Goal: Task Accomplishment & Management: Manage account settings

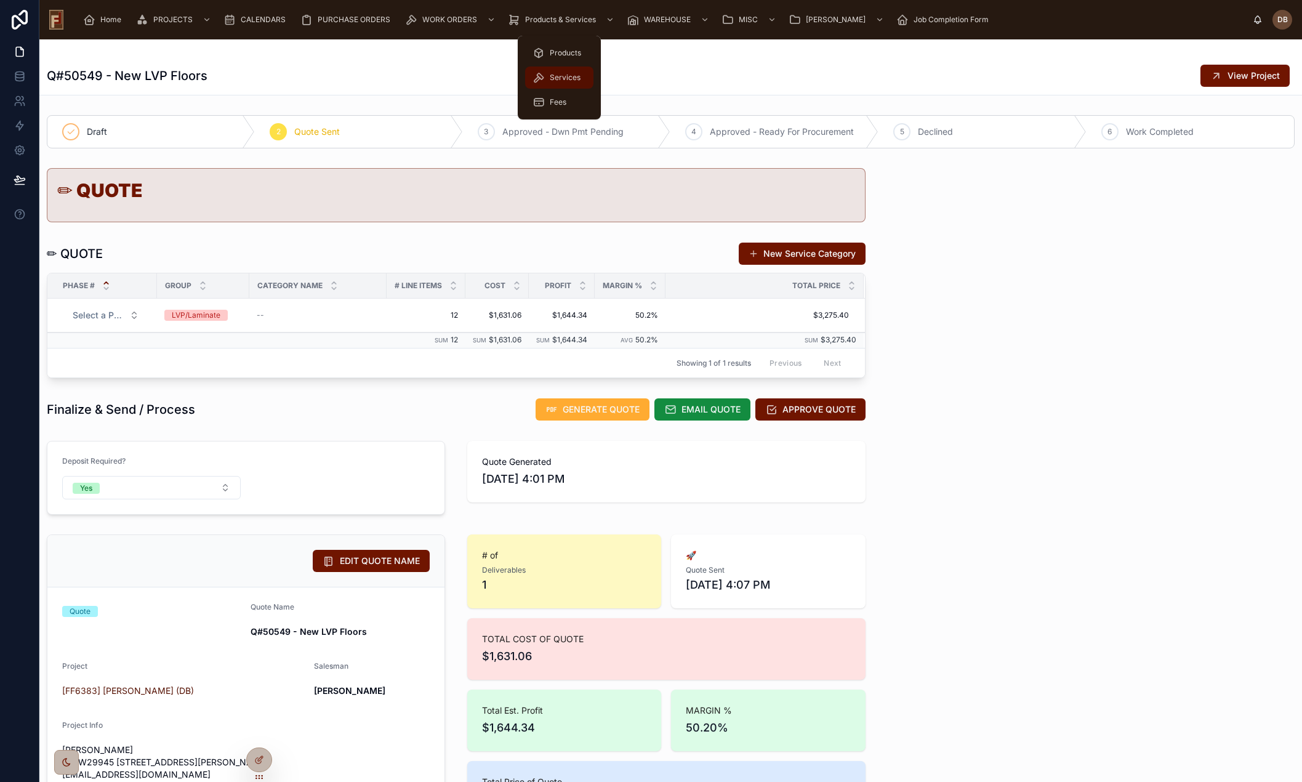
click at [572, 73] on span "Services" at bounding box center [565, 78] width 31 height 10
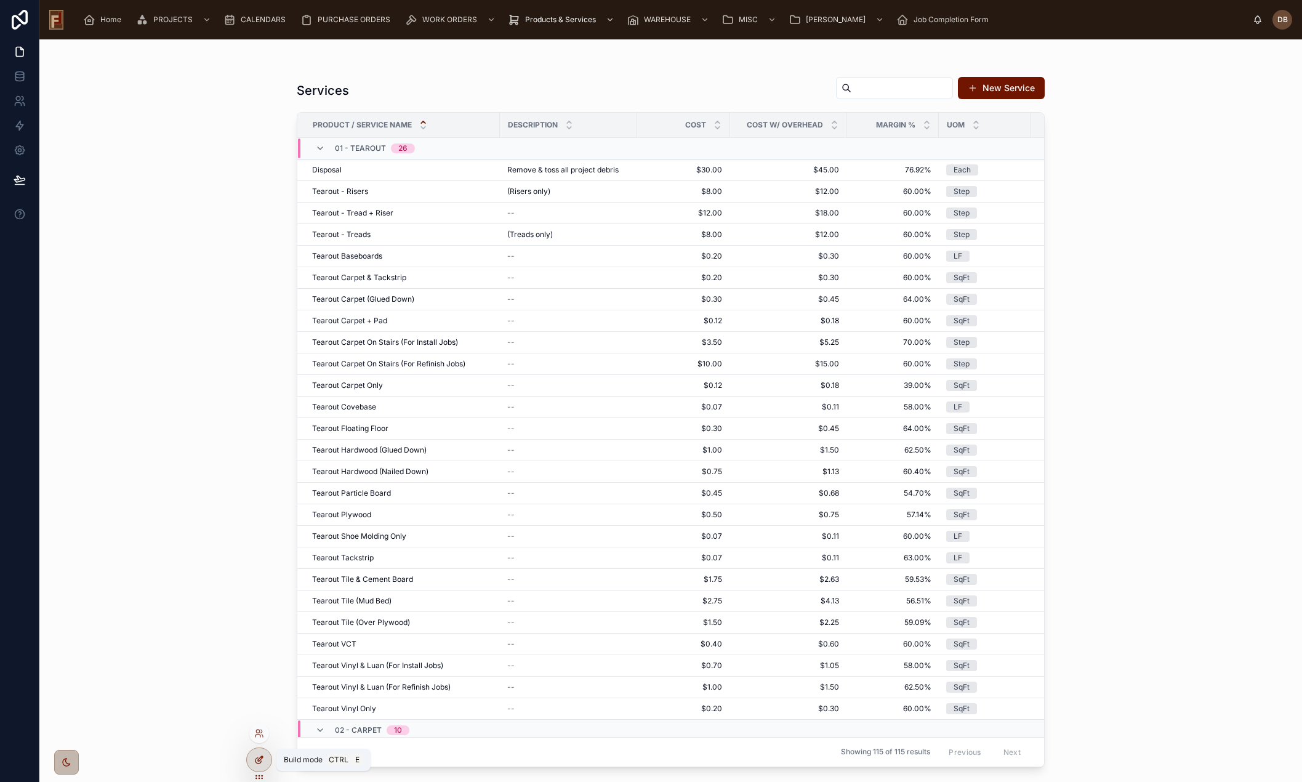
click at [260, 757] on icon at bounding box center [260, 758] width 5 height 5
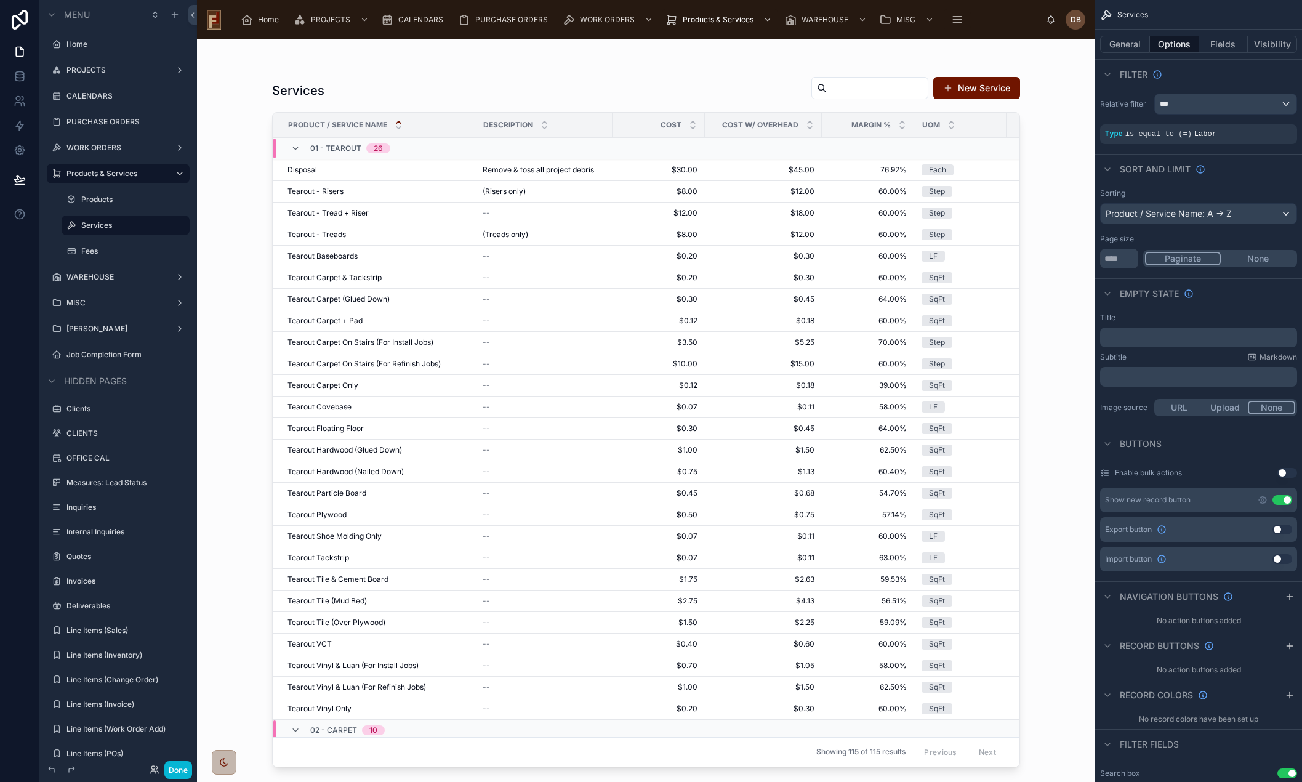
click at [637, 92] on div at bounding box center [646, 403] width 788 height 728
click at [1231, 42] on button "Fields" at bounding box center [1223, 44] width 49 height 17
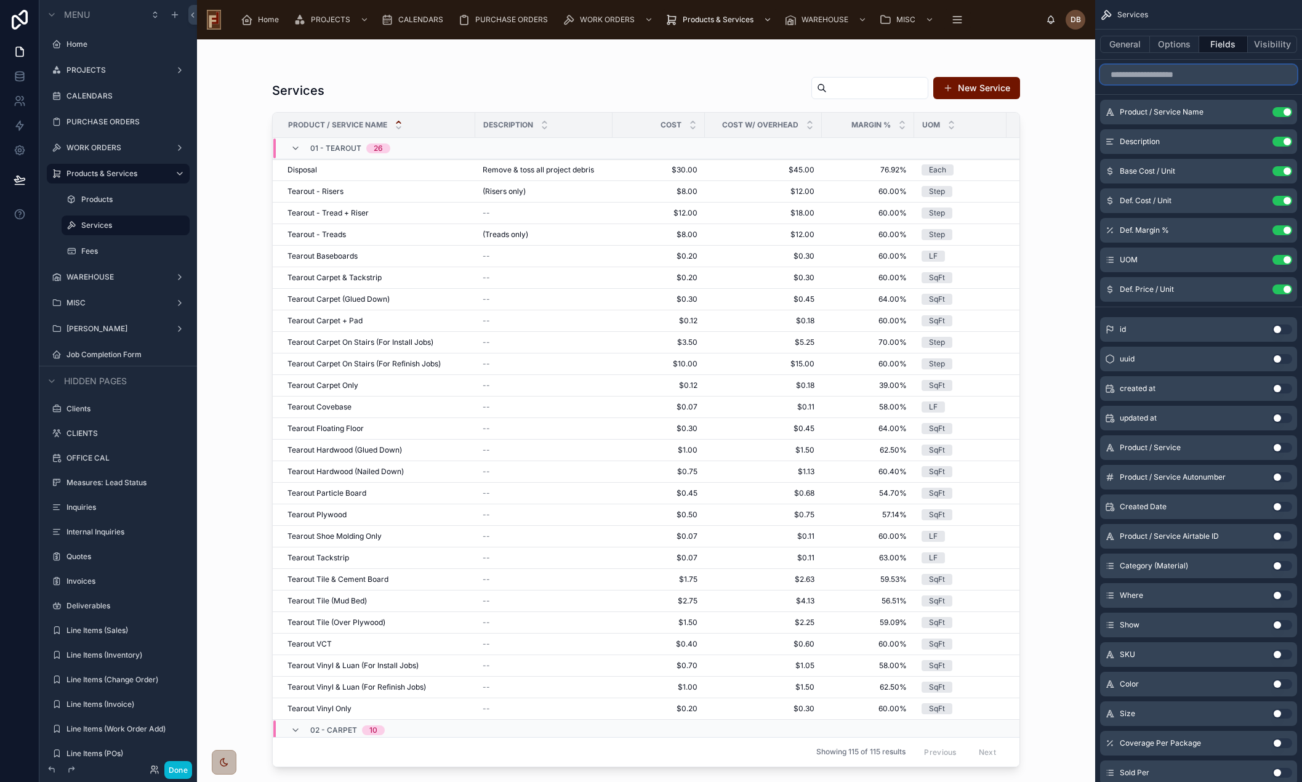
click at [1164, 78] on input "scrollable content" at bounding box center [1198, 75] width 197 height 20
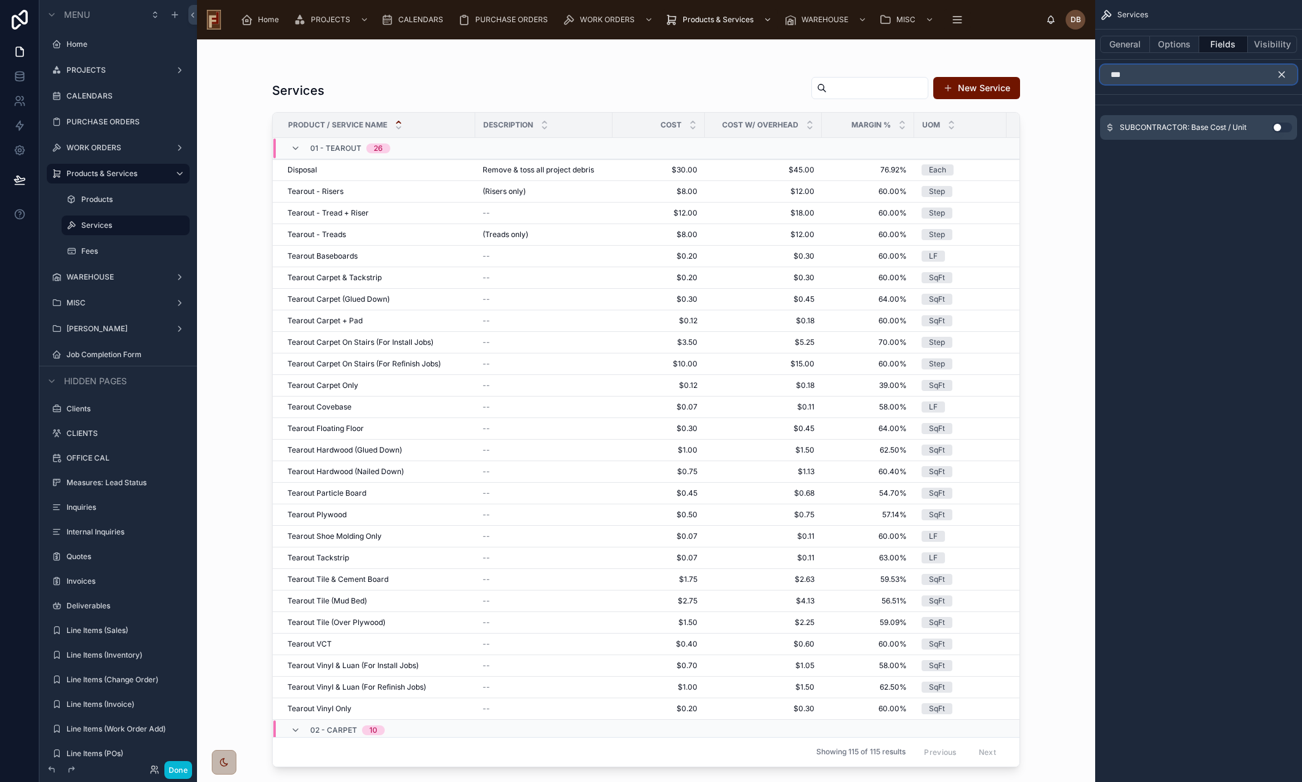
type input "***"
click at [1281, 130] on button "Use setting" at bounding box center [1283, 128] width 20 height 10
click at [1283, 73] on icon "scrollable content" at bounding box center [1283, 75] width 6 height 6
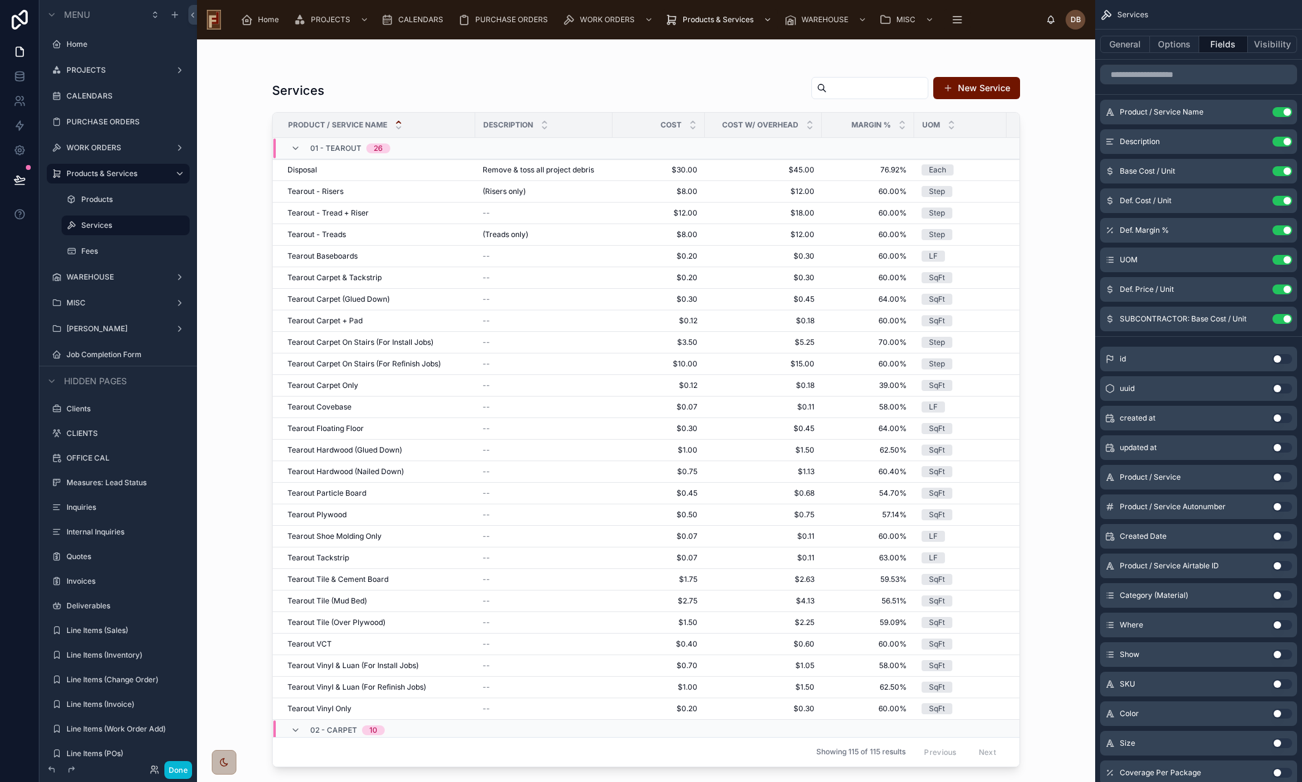
click at [246, 148] on div "Services New Service Product / Service Name Description Cost Cost w/ Overhead M…" at bounding box center [646, 410] width 898 height 743
click at [560, 85] on div "Services New Service" at bounding box center [646, 90] width 748 height 28
click at [1168, 42] on button "Options" at bounding box center [1174, 44] width 49 height 17
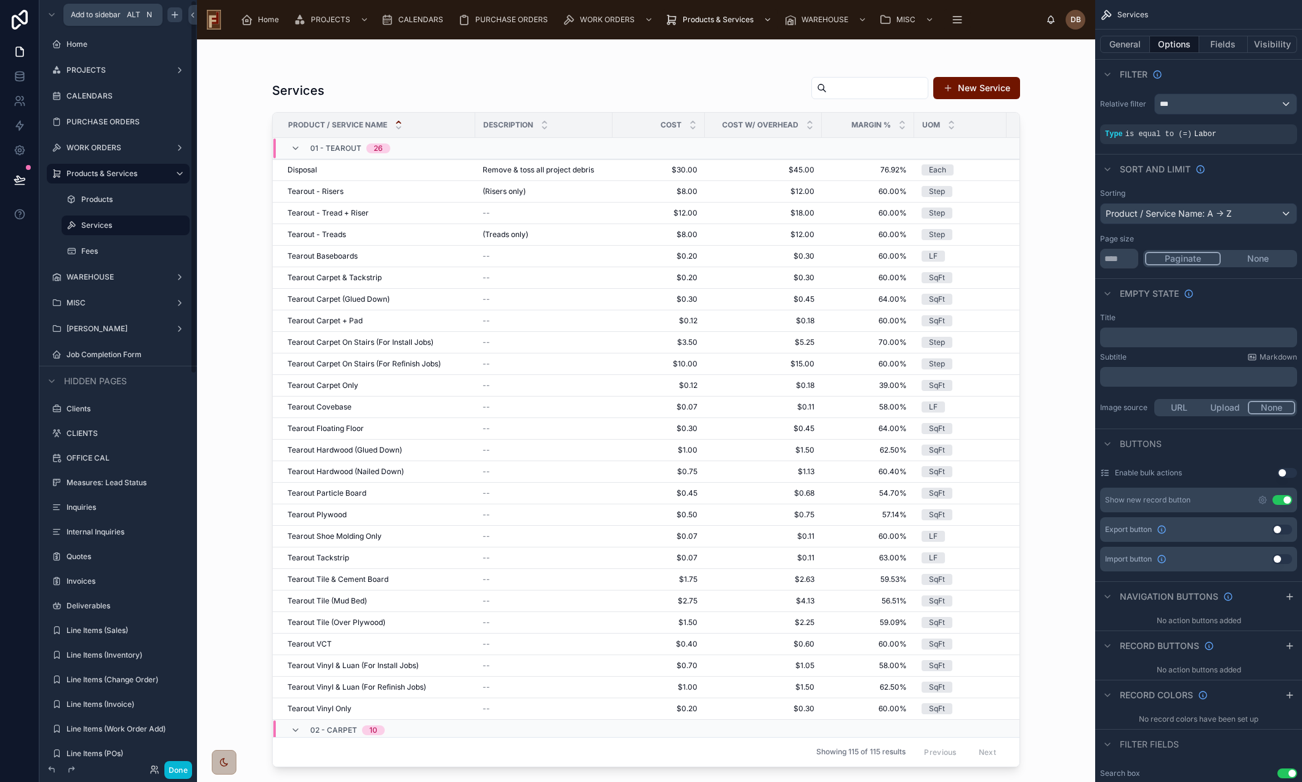
click at [172, 13] on icon "scrollable content" at bounding box center [175, 15] width 10 height 10
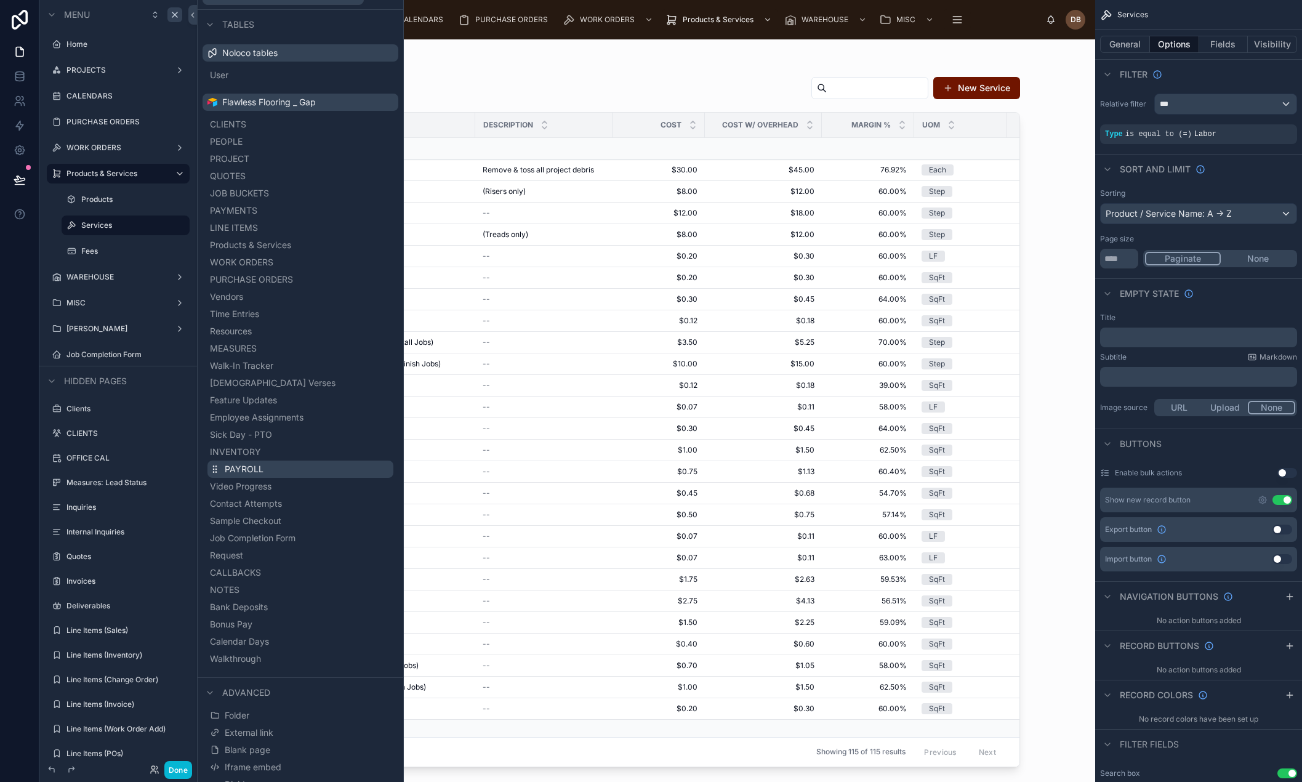
scroll to position [31, 0]
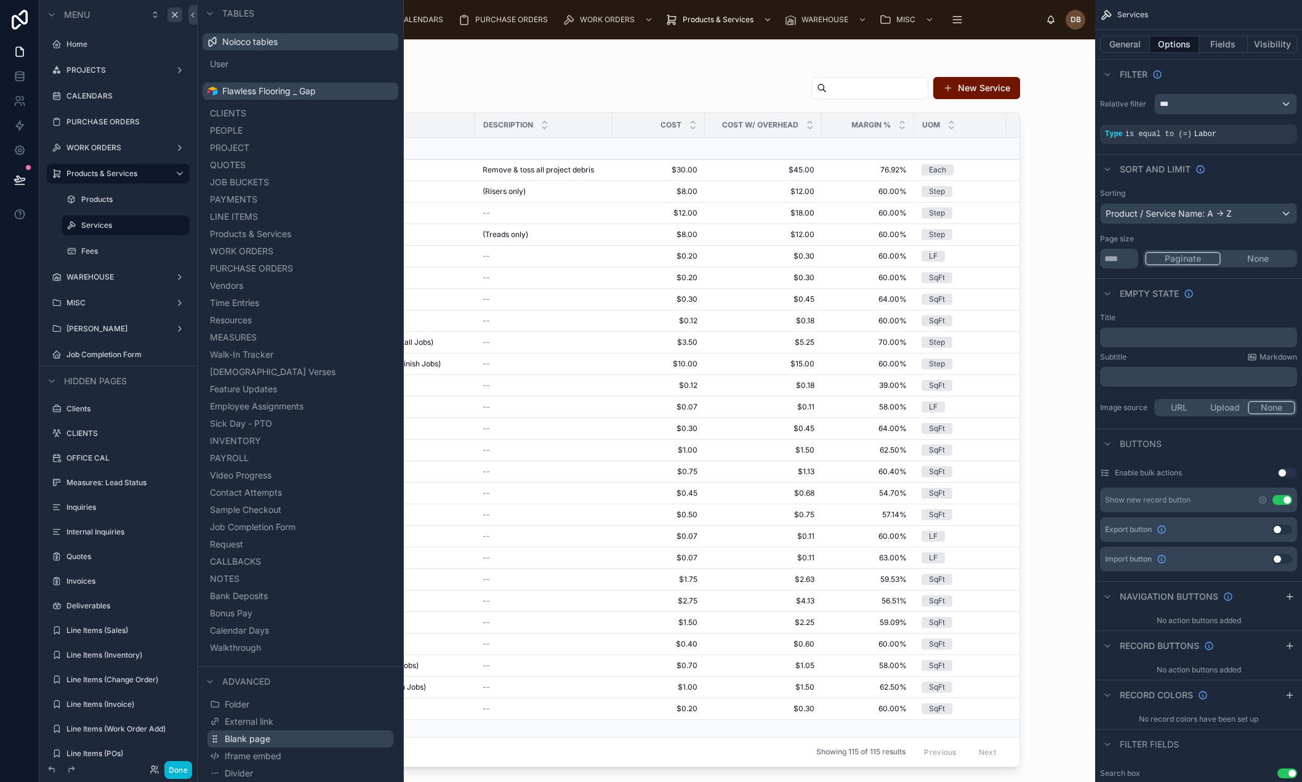
click at [265, 737] on span "Blank page" at bounding box center [248, 739] width 46 height 12
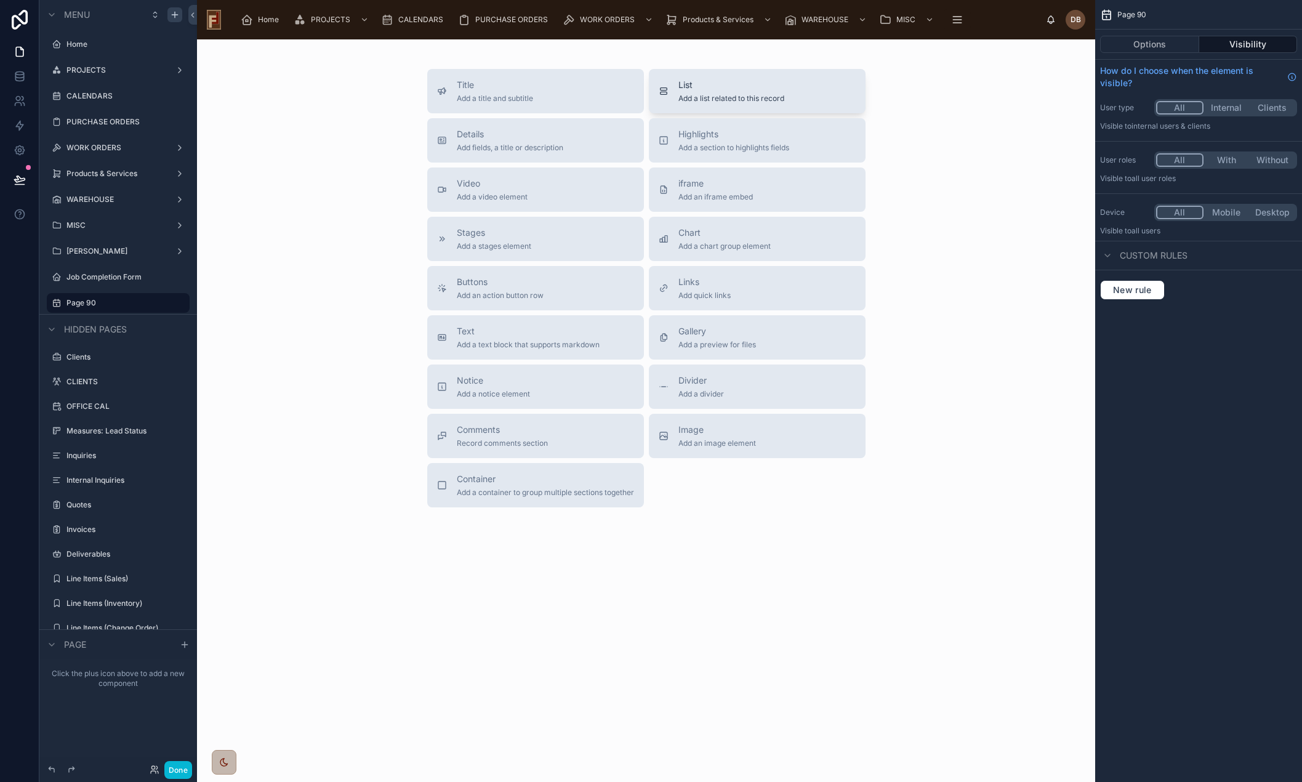
click at [819, 84] on div "List Add a list related to this record" at bounding box center [757, 91] width 197 height 25
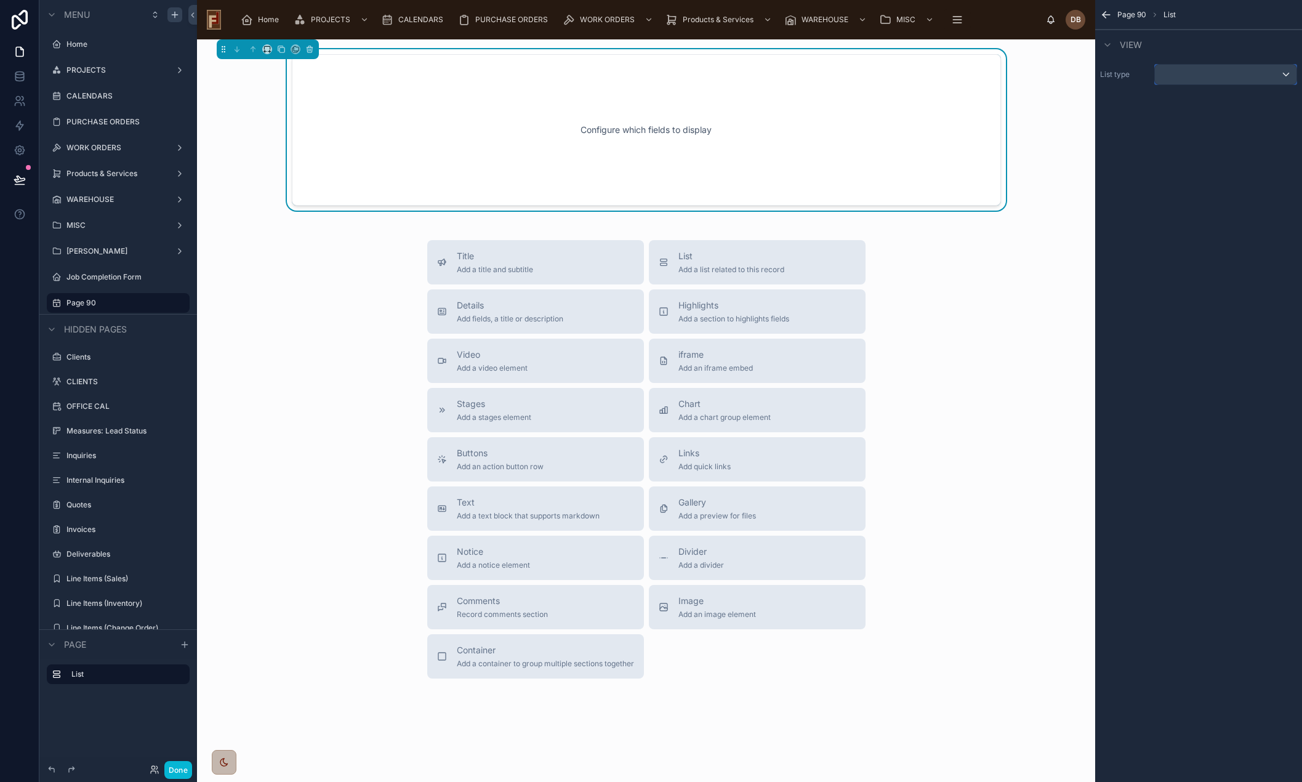
click at [1188, 72] on div "scrollable content" at bounding box center [1226, 75] width 142 height 20
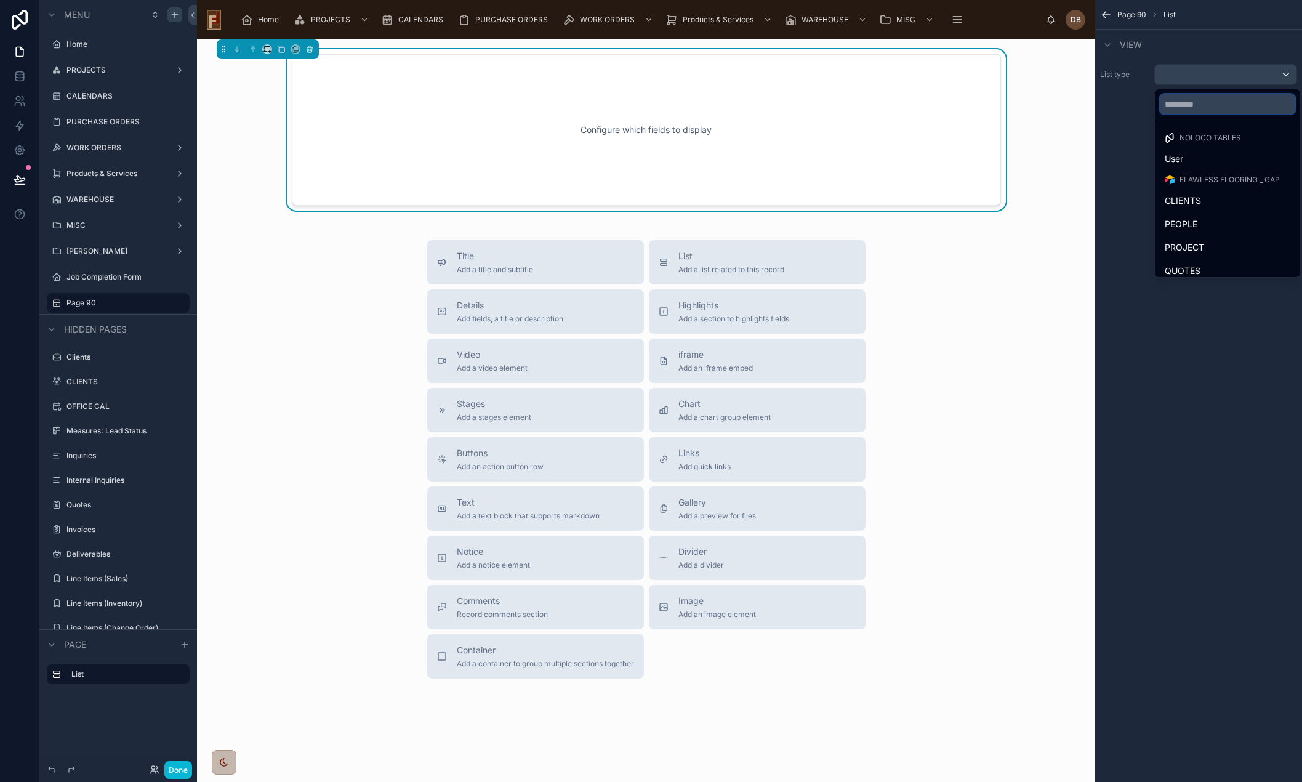
click at [1211, 102] on input "text" at bounding box center [1227, 104] width 135 height 20
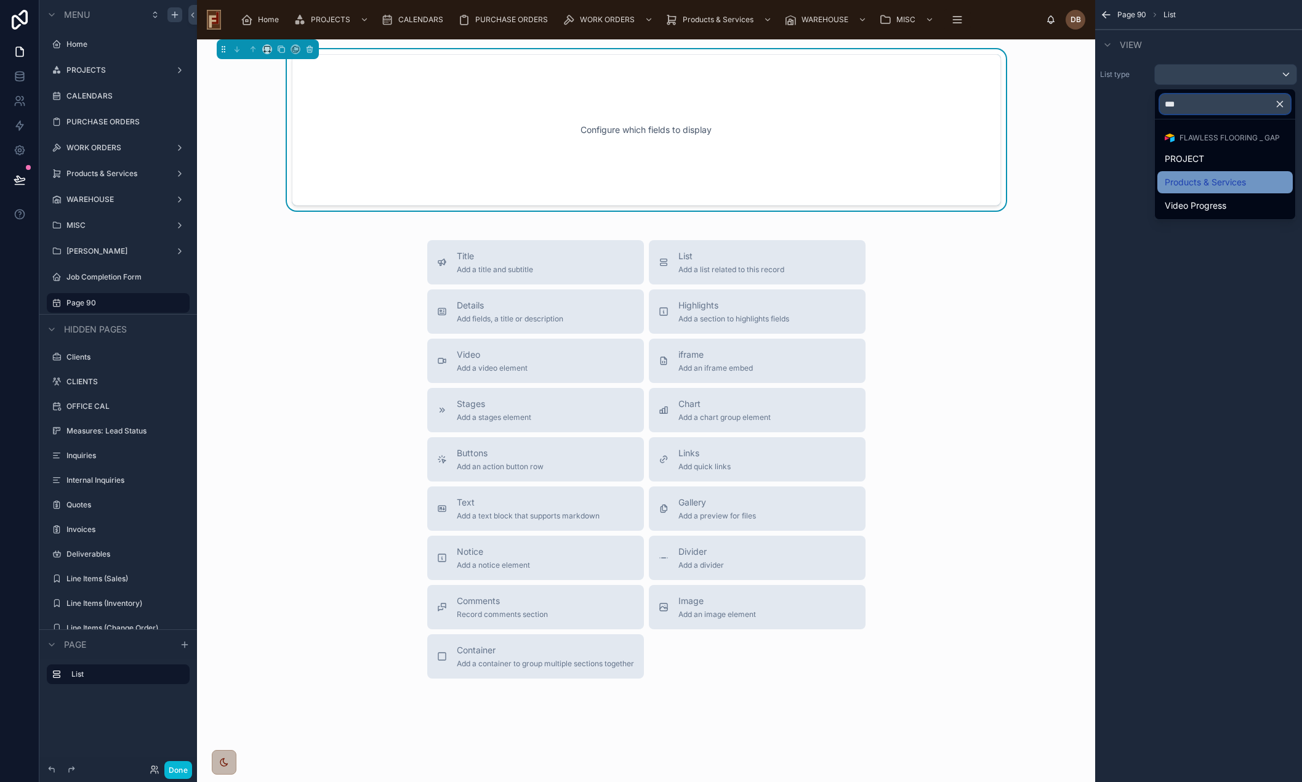
type input "***"
click at [1203, 183] on span "Products & Services" at bounding box center [1205, 182] width 81 height 15
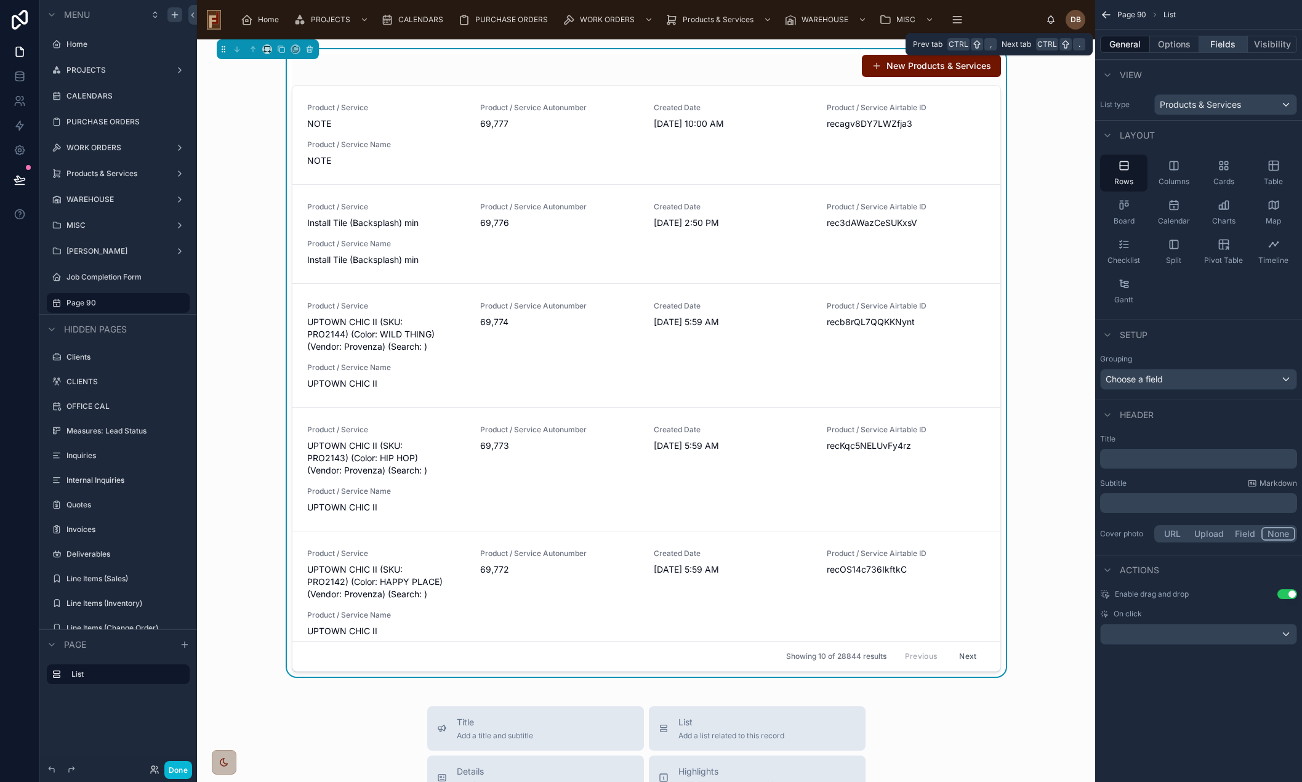
click at [1225, 46] on button "Fields" at bounding box center [1223, 44] width 49 height 17
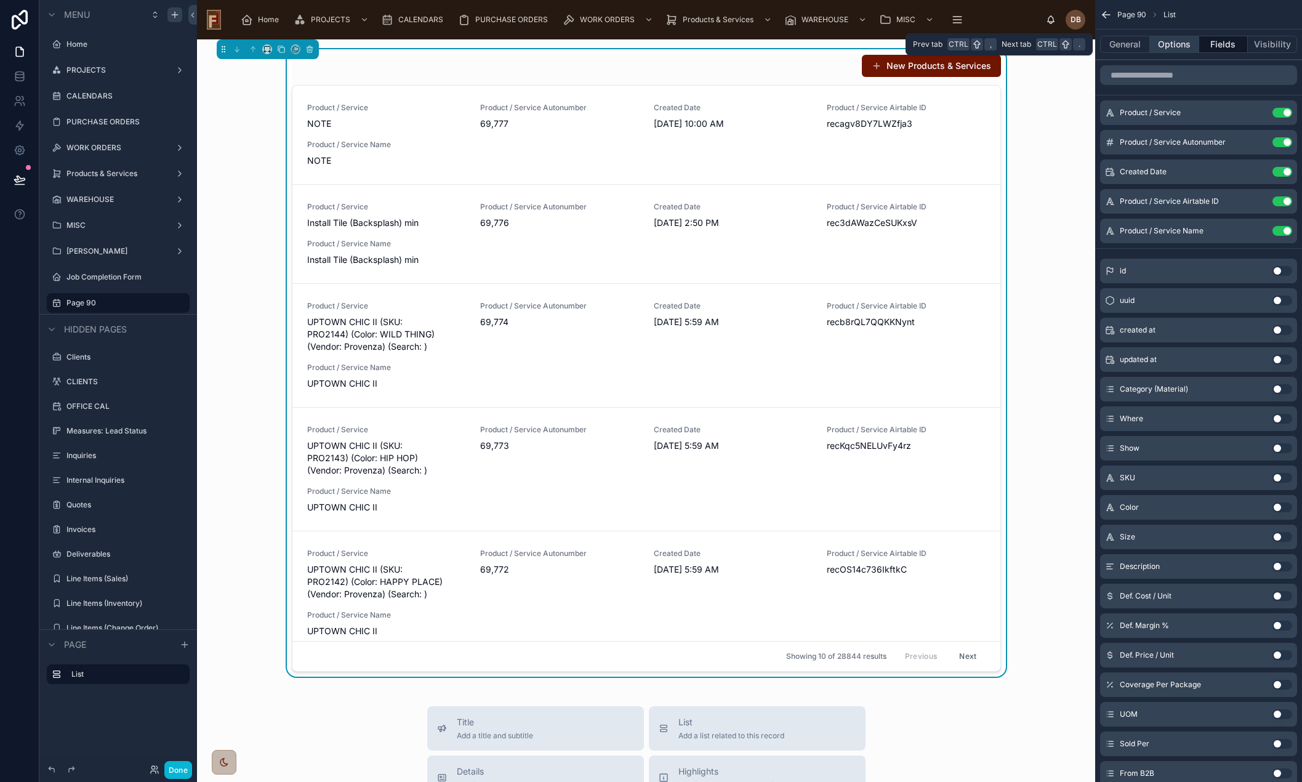
click at [1168, 44] on button "Options" at bounding box center [1174, 44] width 49 height 17
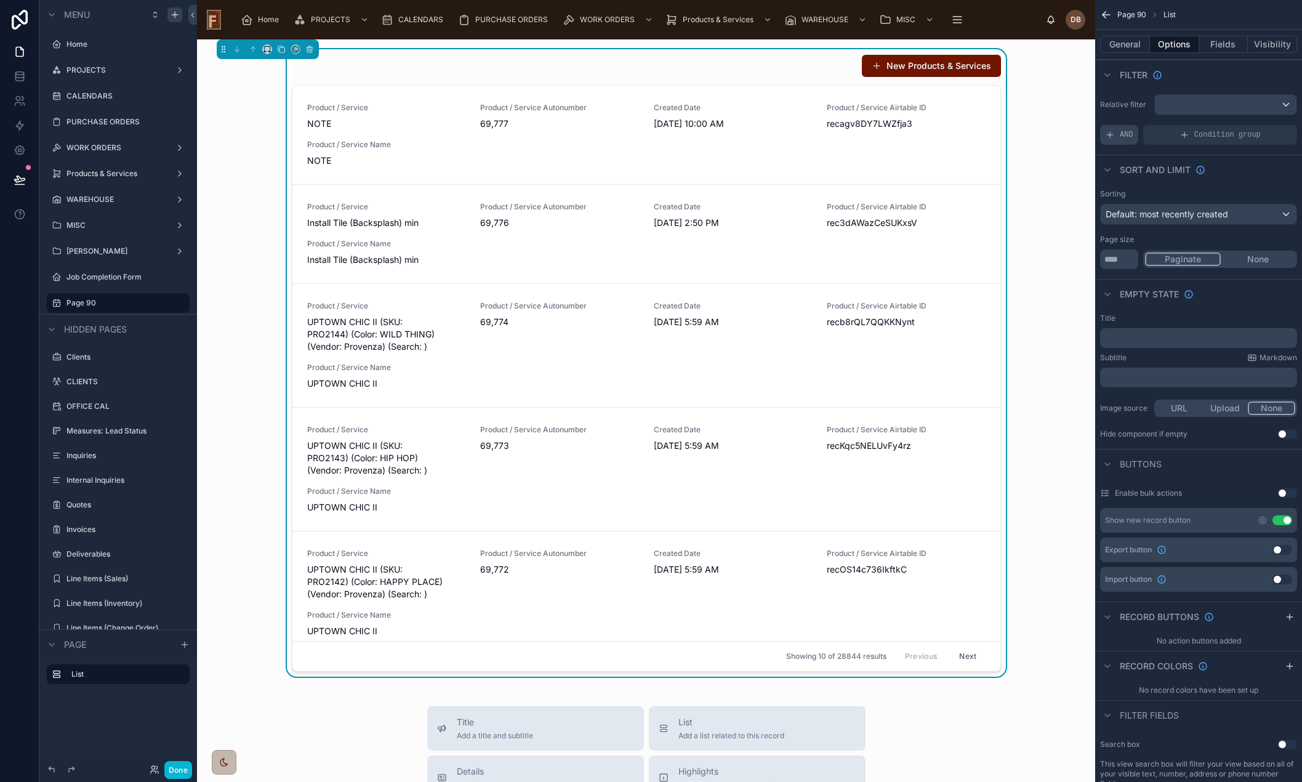
click at [1134, 133] on div "AND" at bounding box center [1119, 135] width 38 height 20
click at [1267, 126] on icon "scrollable content" at bounding box center [1268, 125] width 4 height 4
click at [973, 121] on span "Select a field" at bounding box center [975, 116] width 52 height 12
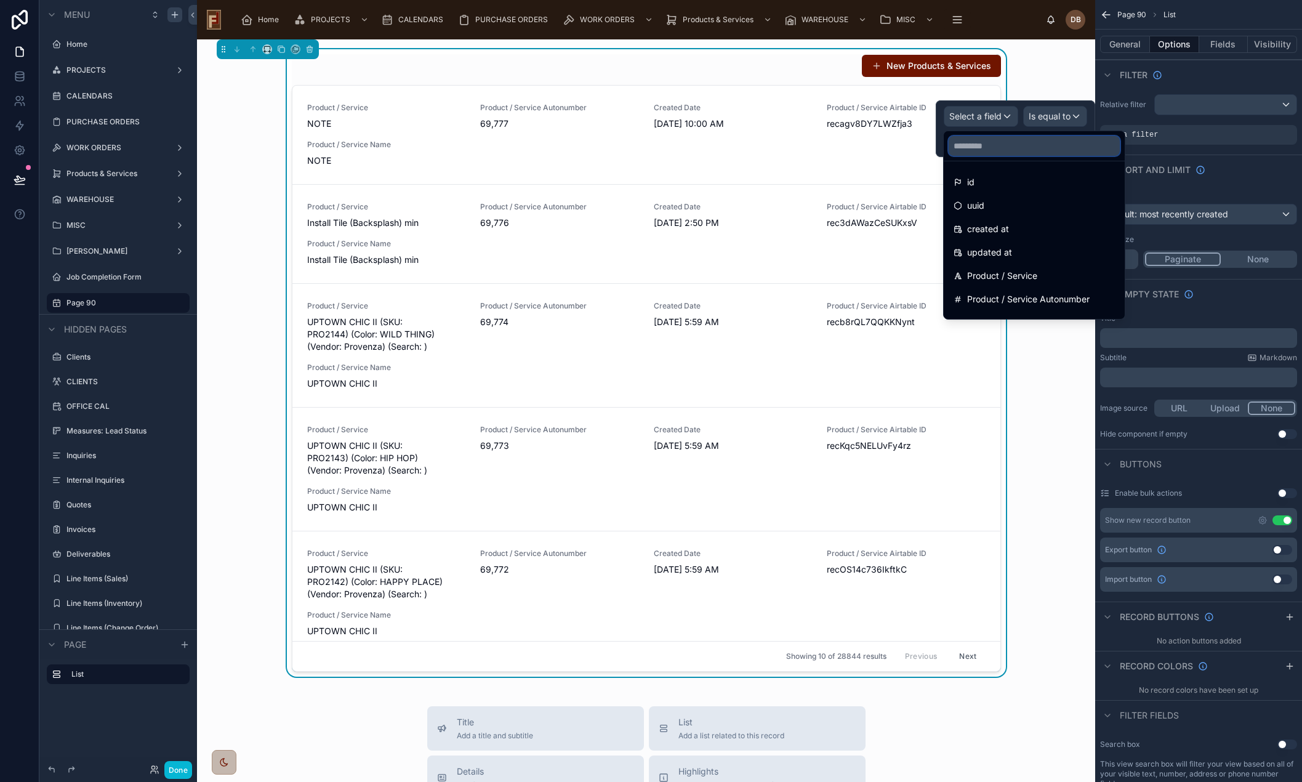
click at [991, 151] on input "text" at bounding box center [1034, 146] width 171 height 20
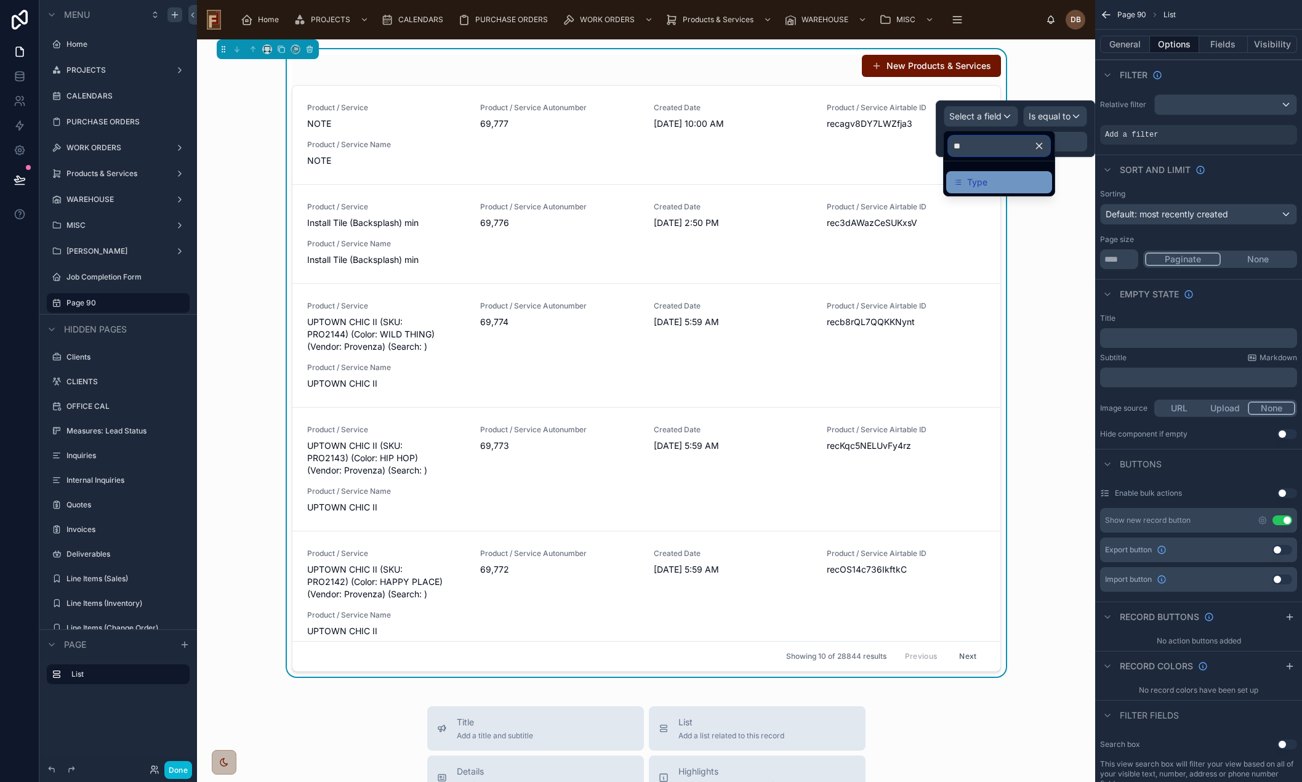
type input "**"
click at [1001, 183] on div "Type" at bounding box center [999, 182] width 91 height 15
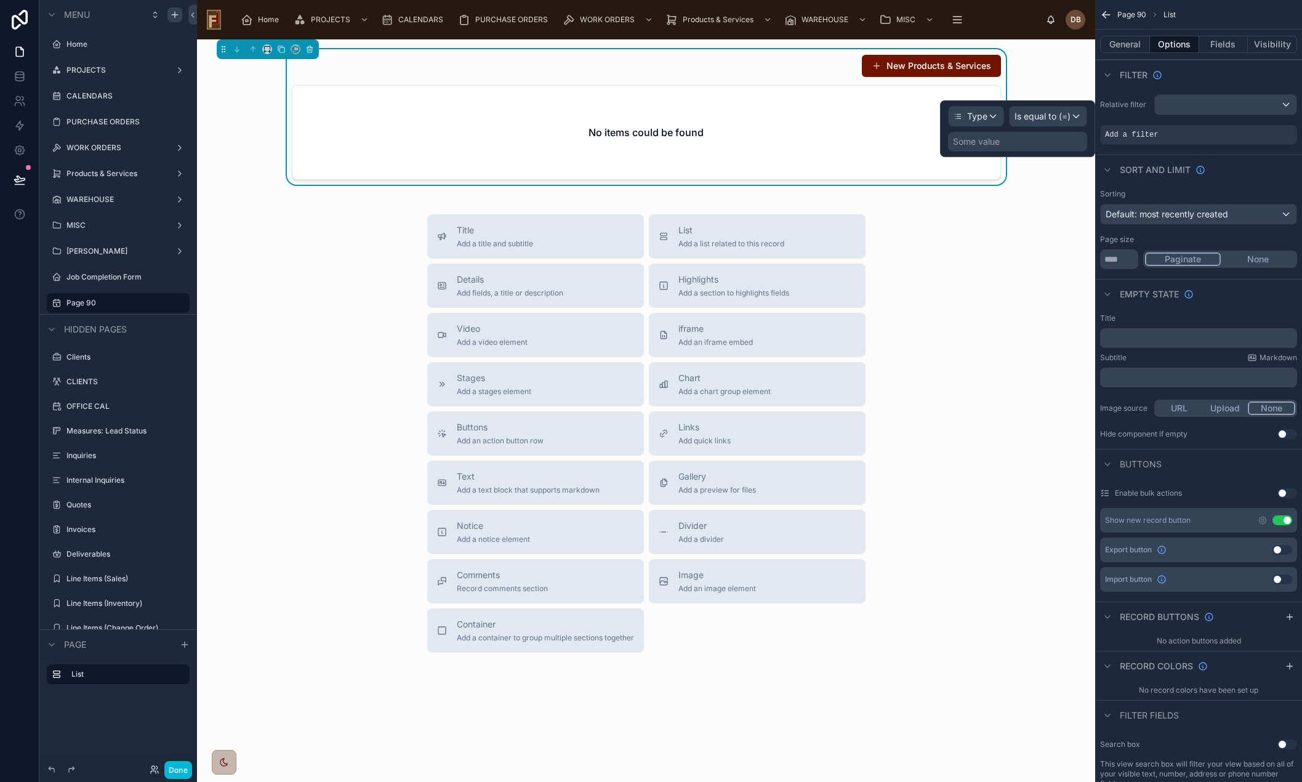
click at [1036, 143] on div "Some value" at bounding box center [1017, 142] width 139 height 20
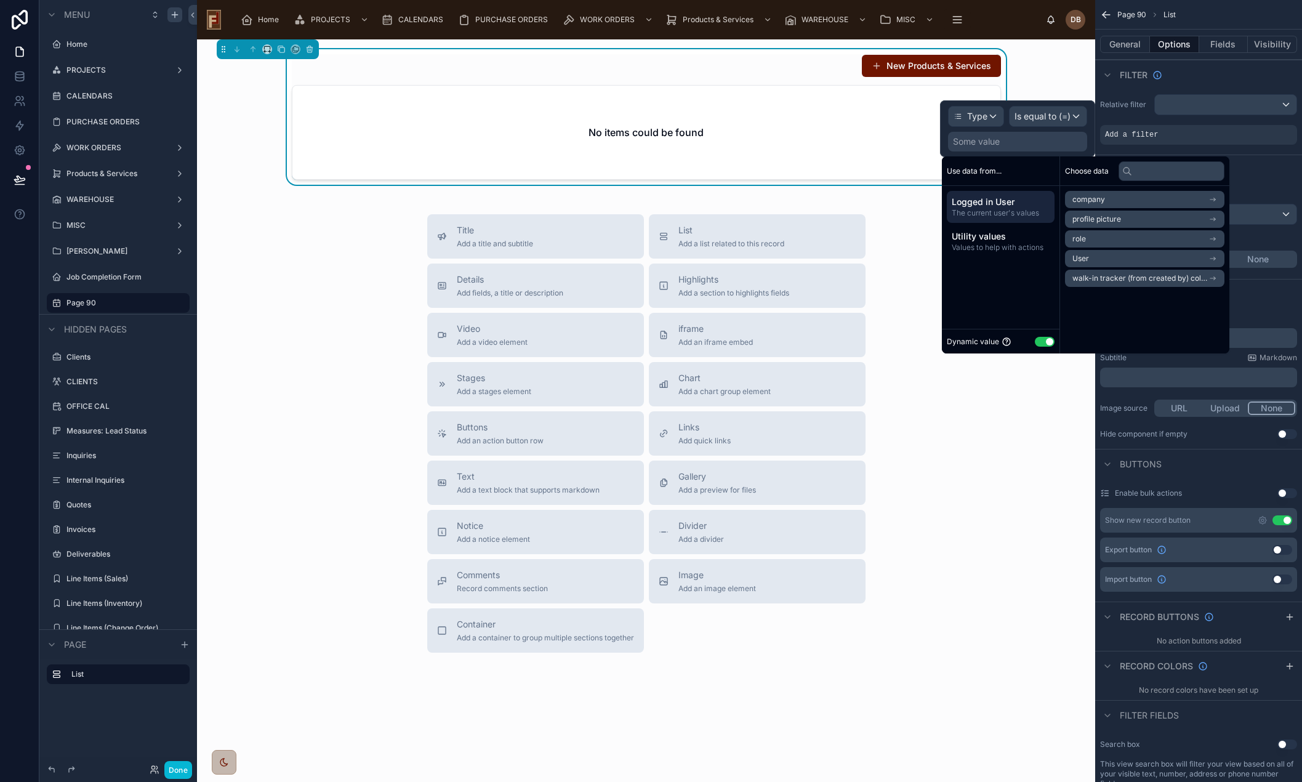
click at [1044, 342] on button "Use setting" at bounding box center [1045, 342] width 20 height 10
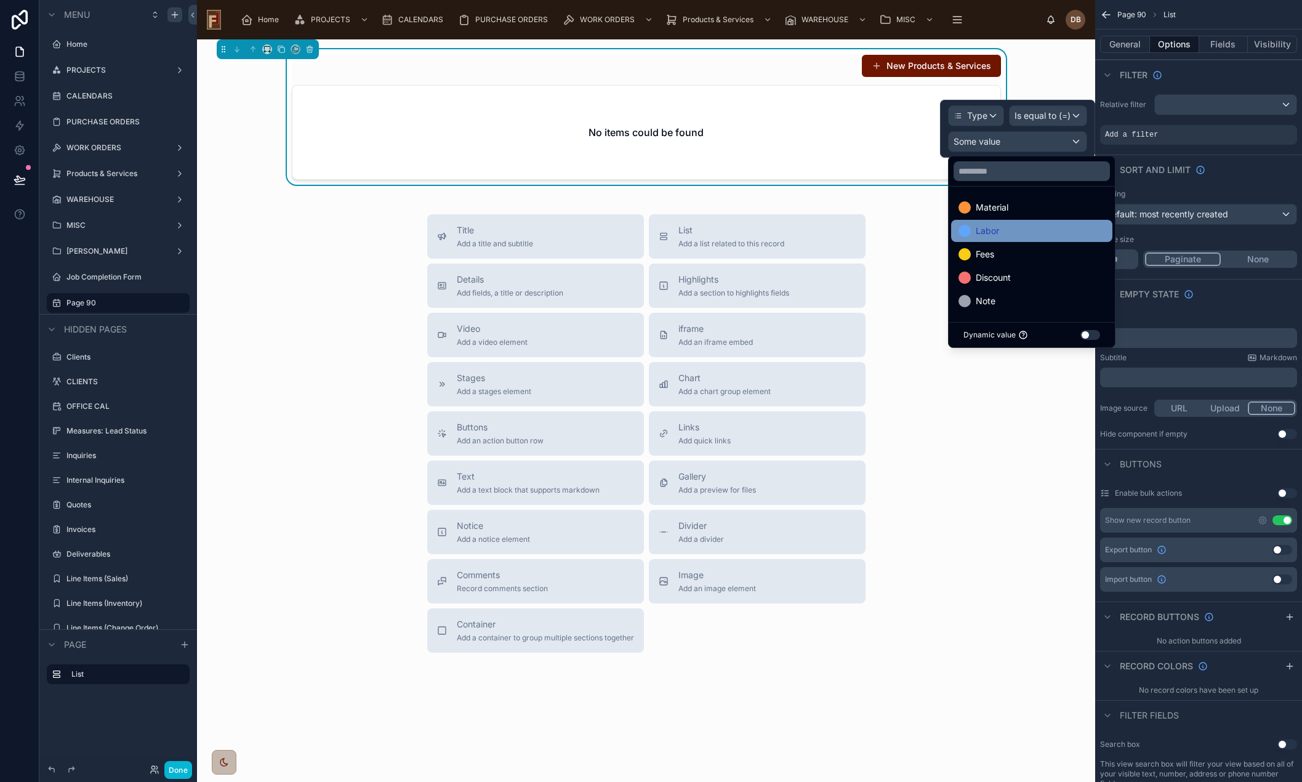
click at [1025, 235] on div "Labor" at bounding box center [1032, 231] width 147 height 15
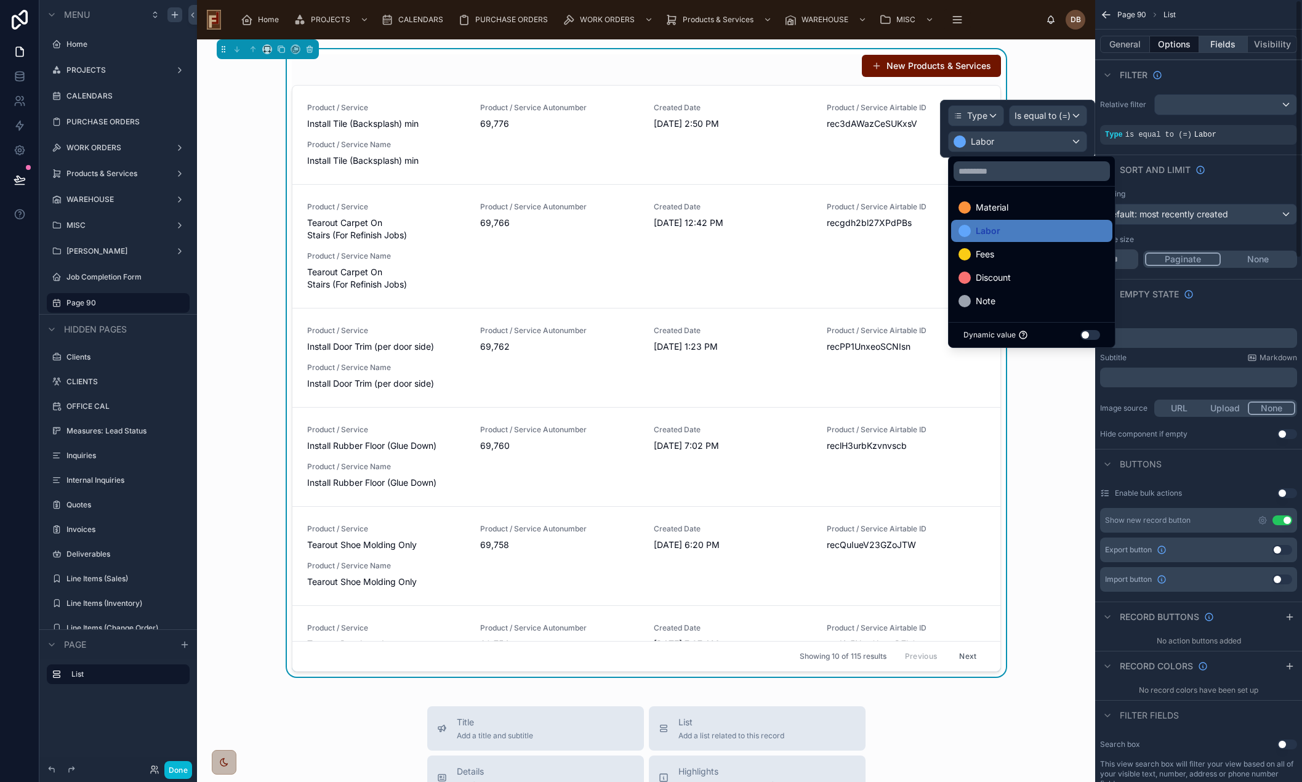
click at [1225, 39] on button "Fields" at bounding box center [1223, 44] width 49 height 17
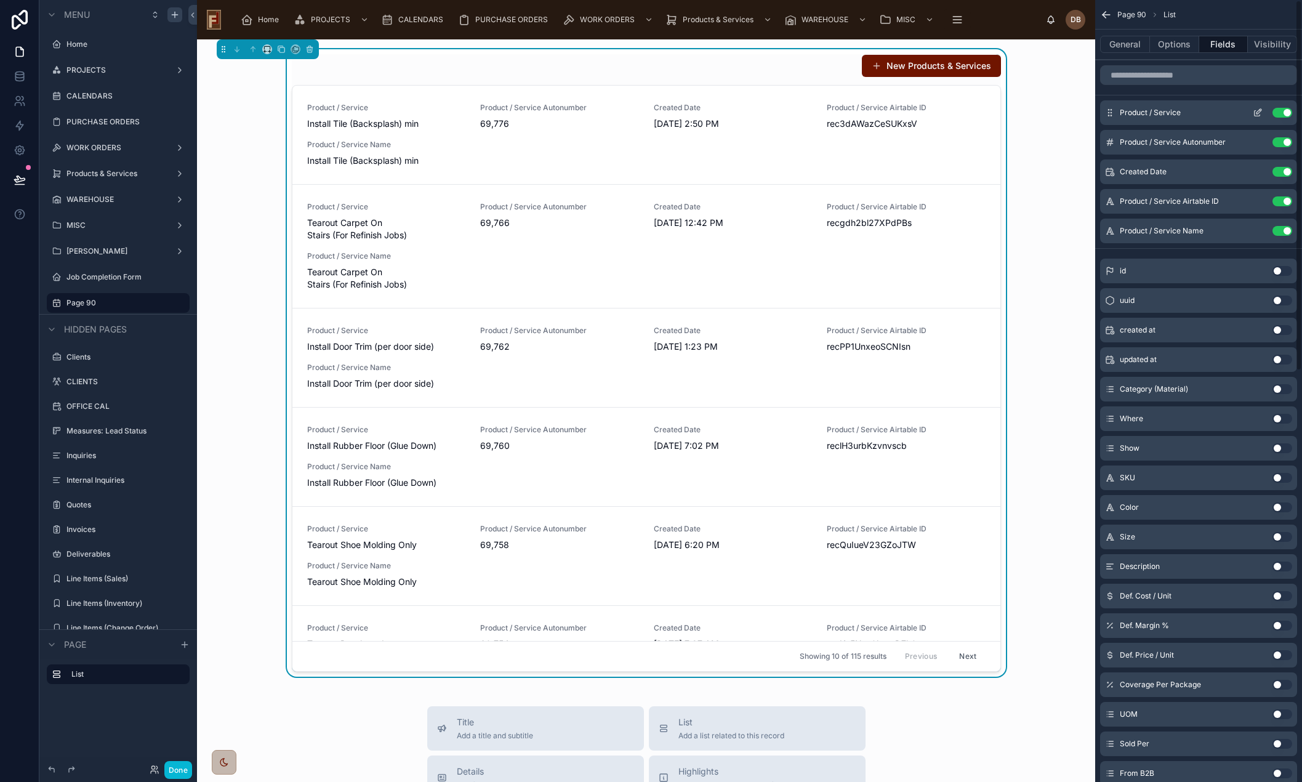
click at [1284, 109] on button "Use setting" at bounding box center [1283, 113] width 20 height 10
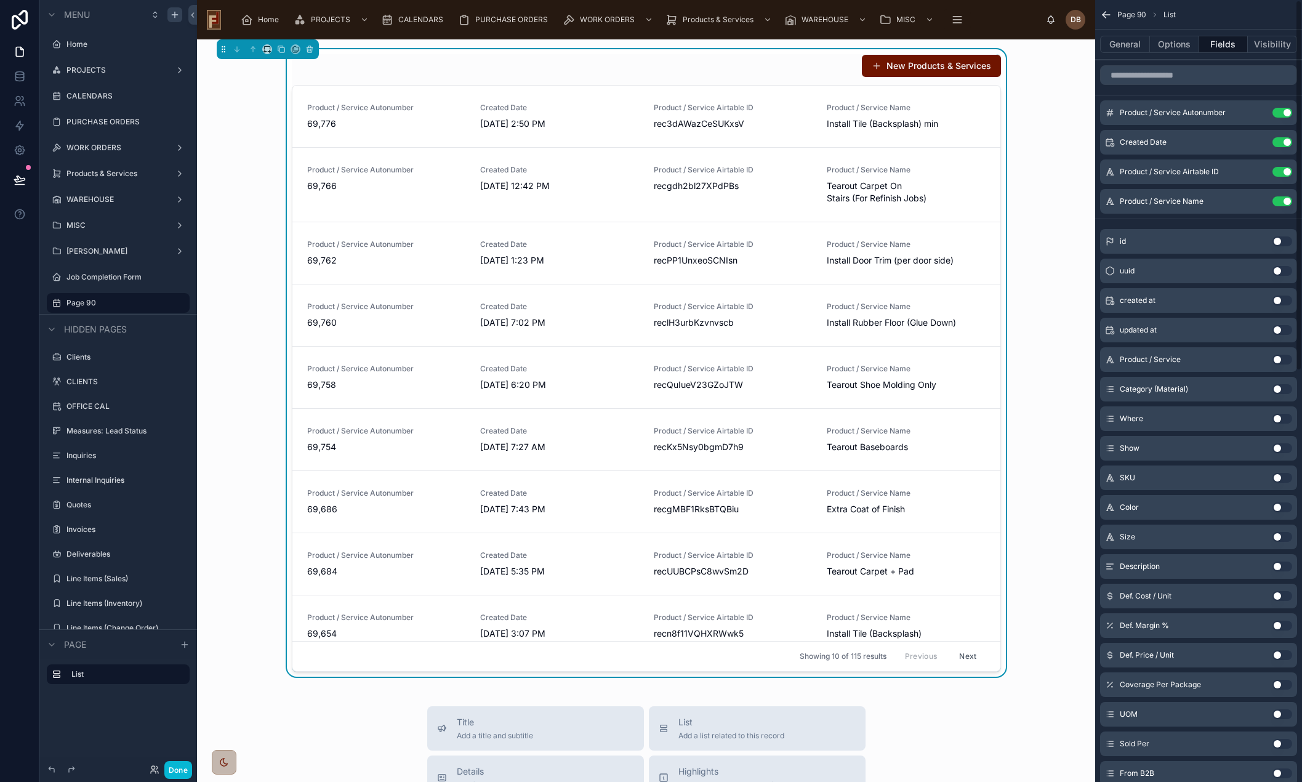
click at [1284, 109] on button "Use setting" at bounding box center [1283, 113] width 20 height 10
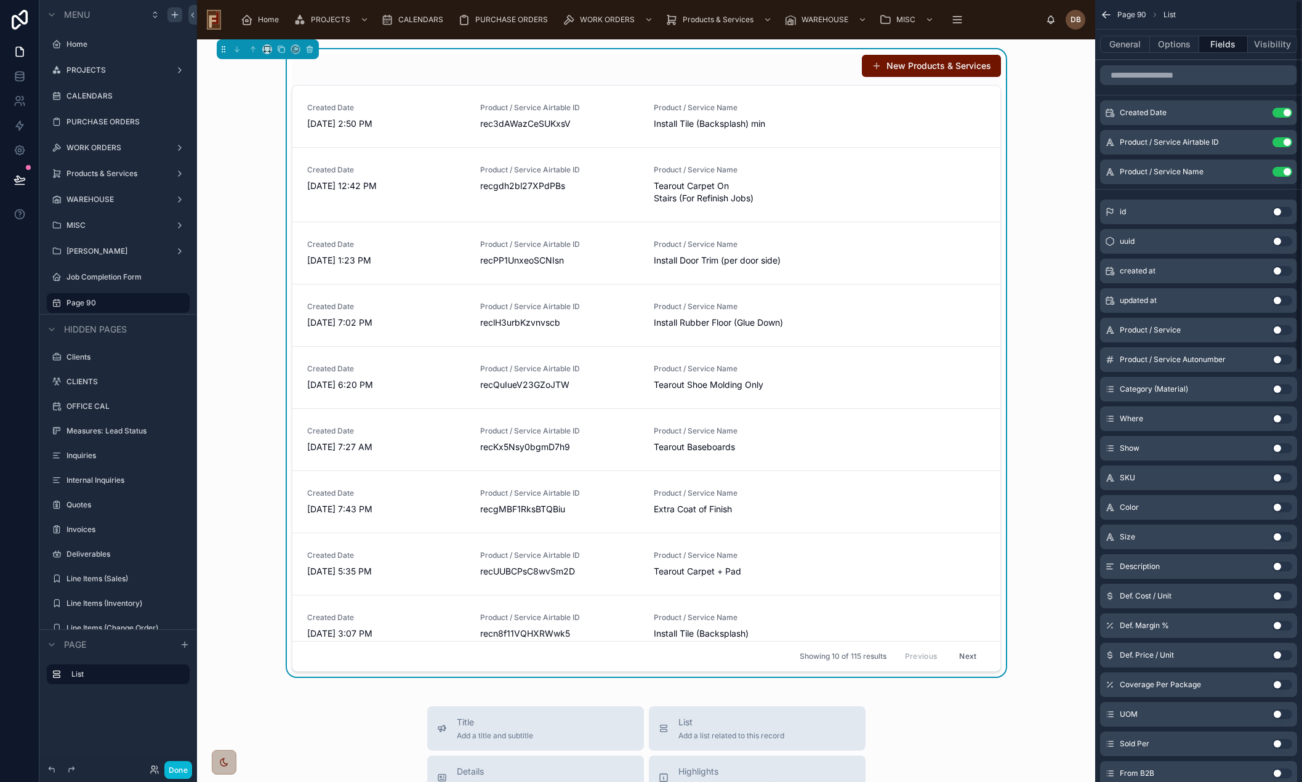
click at [1284, 109] on button "Use setting" at bounding box center [1283, 113] width 20 height 10
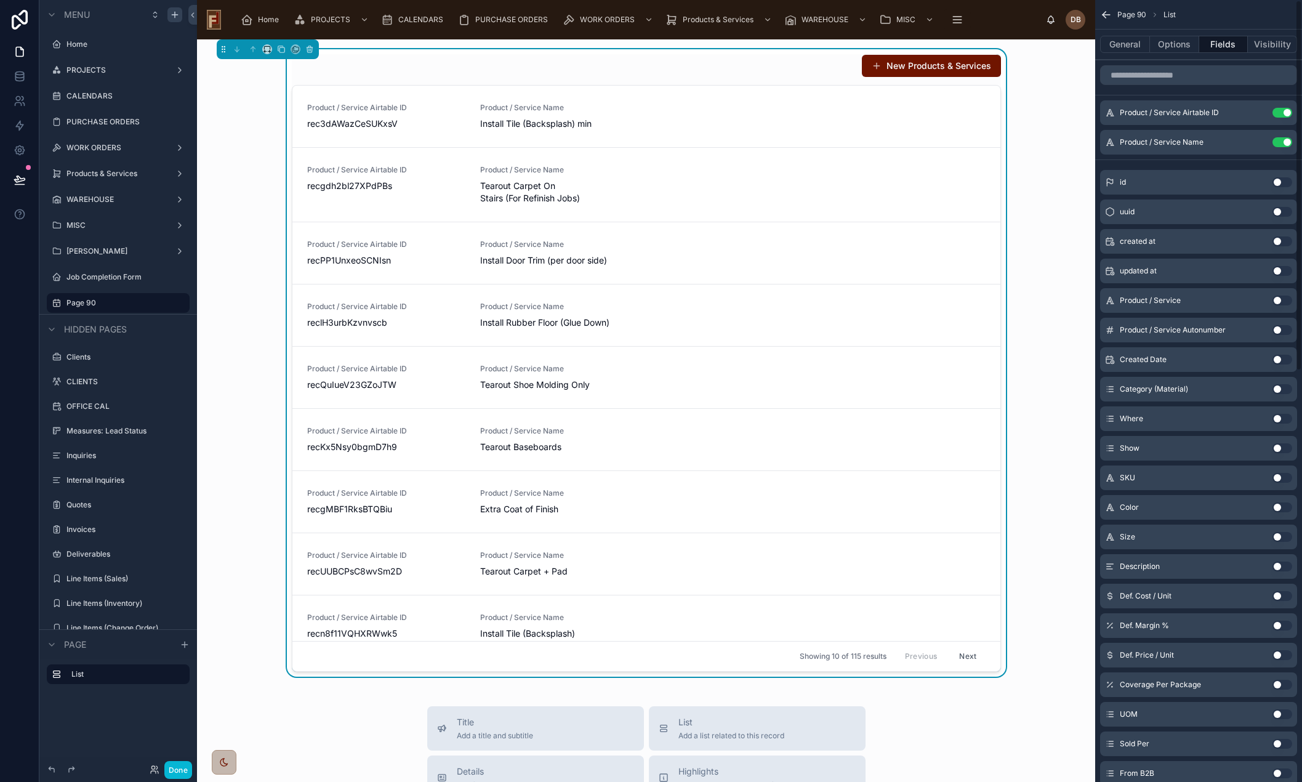
click at [1284, 109] on button "Use setting" at bounding box center [1283, 113] width 20 height 10
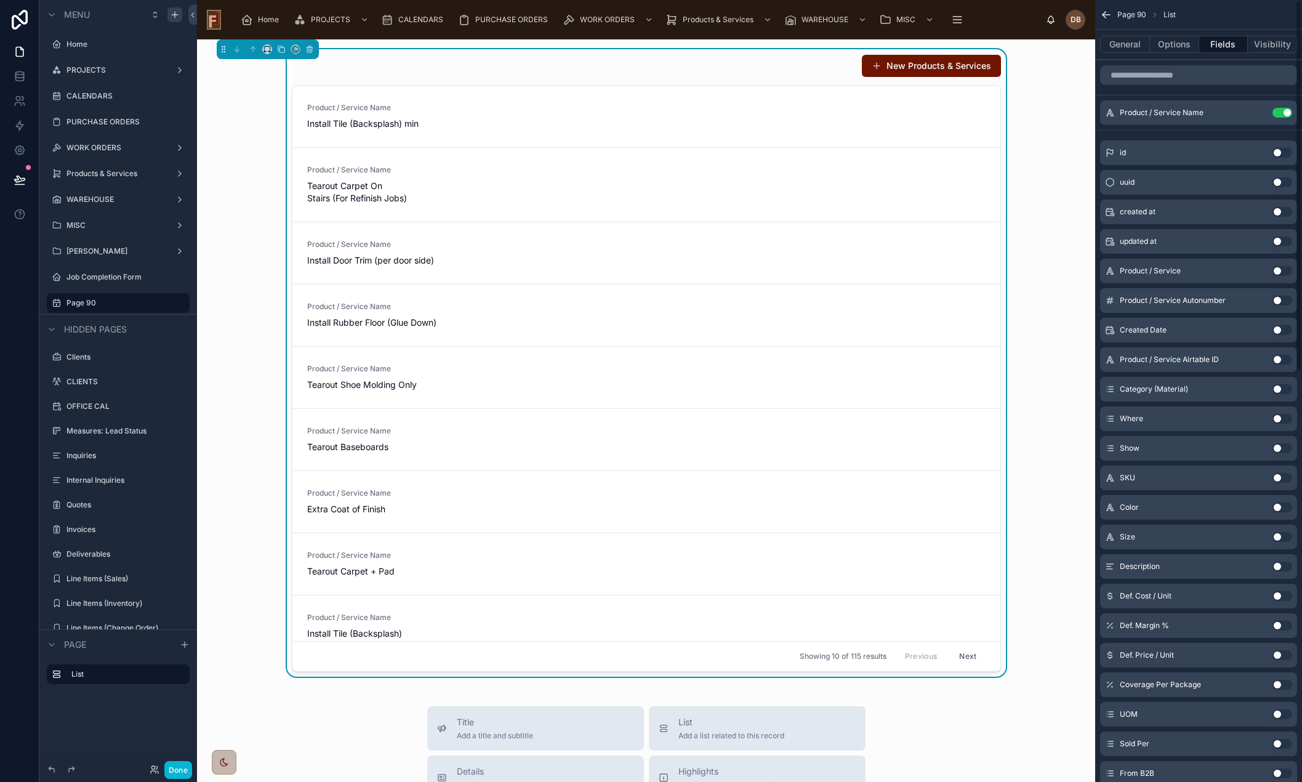
click at [1284, 109] on button "Use setting" at bounding box center [1283, 113] width 20 height 10
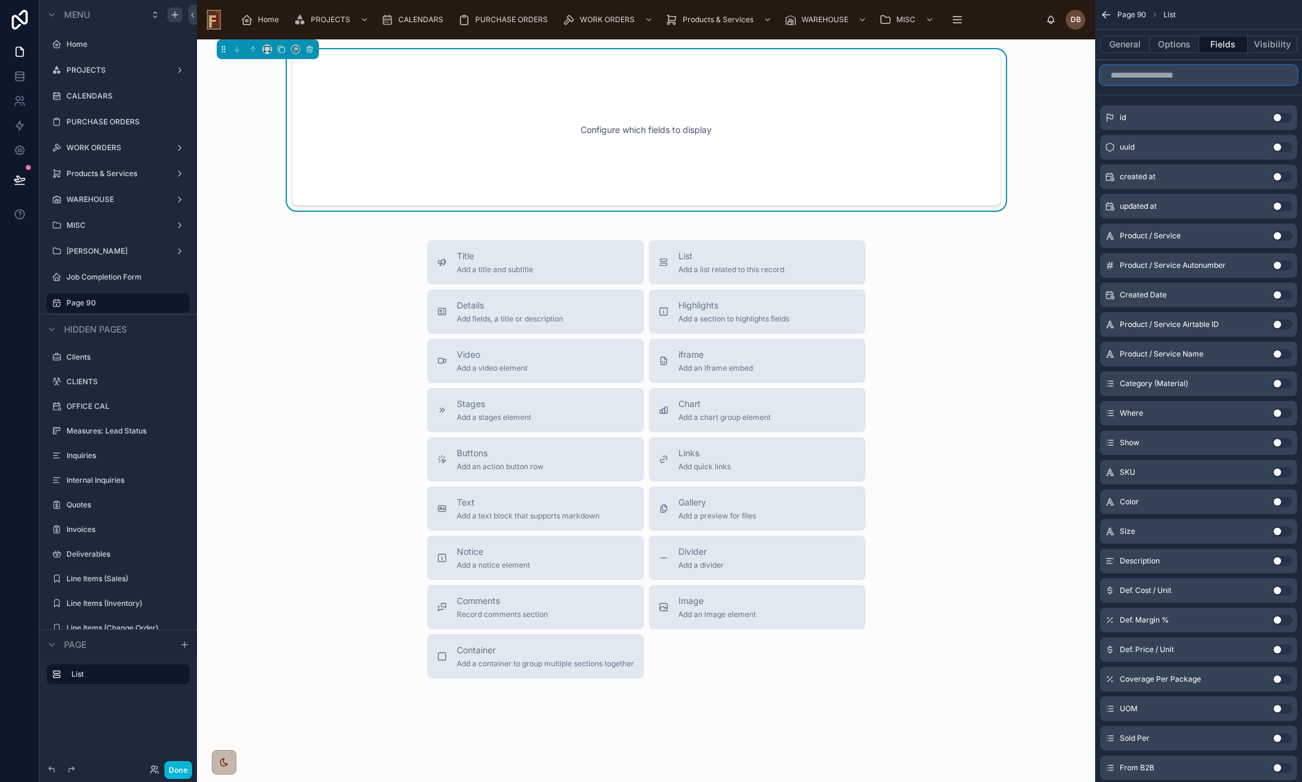
click at [1195, 75] on input "scrollable content" at bounding box center [1198, 75] width 197 height 20
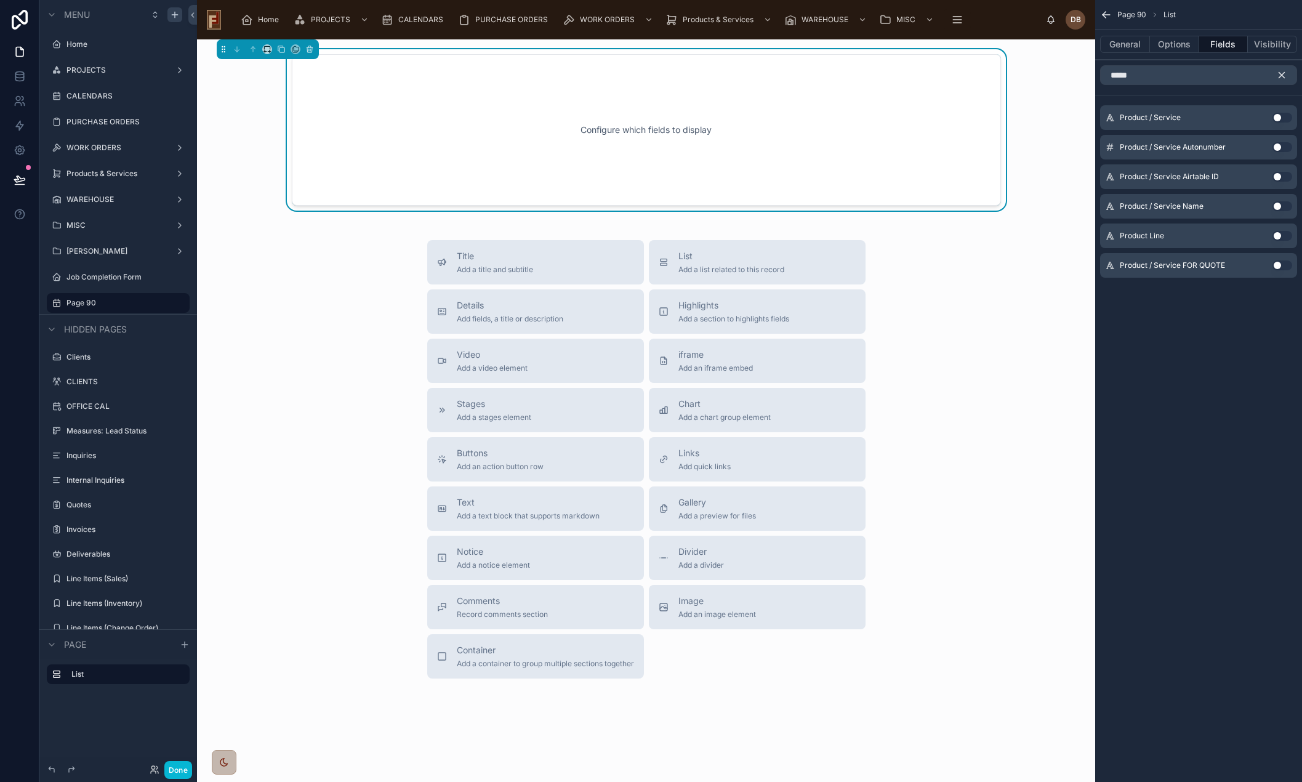
click at [1276, 208] on button "Use setting" at bounding box center [1283, 206] width 20 height 10
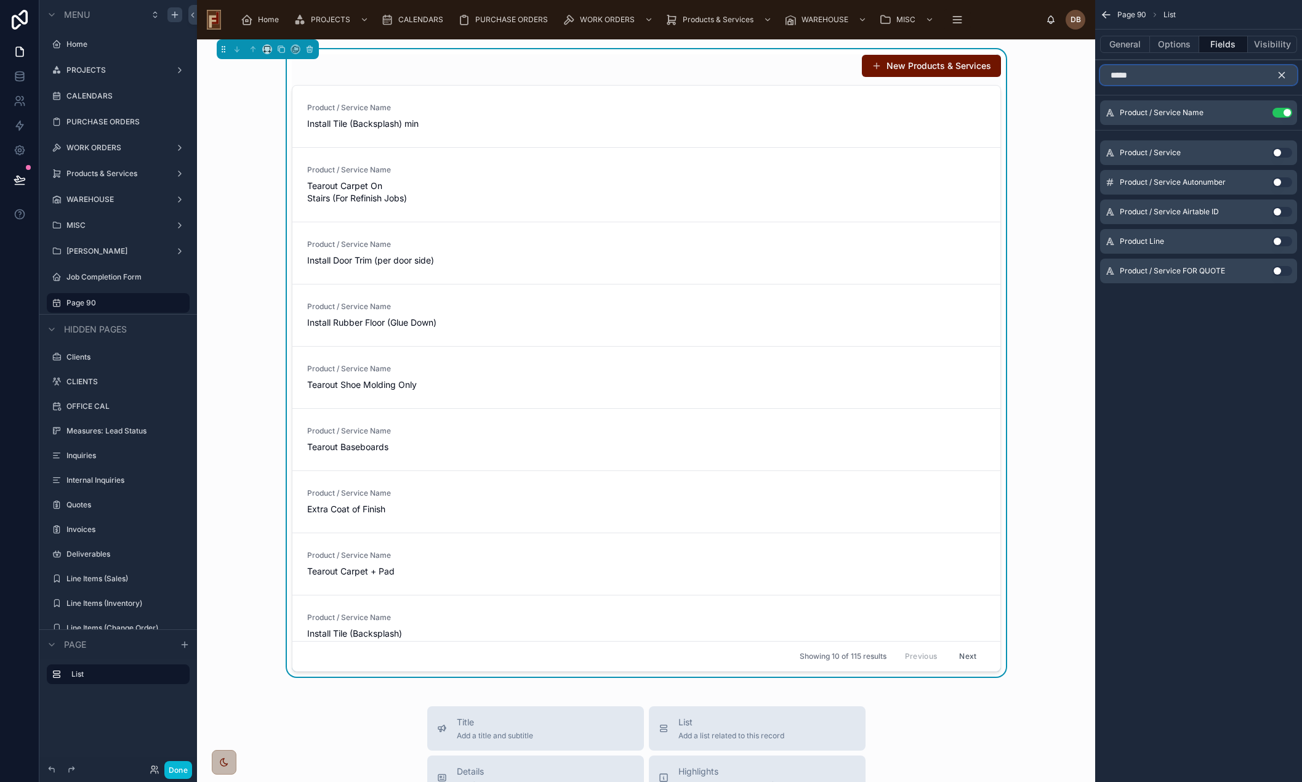
drag, startPoint x: 1157, startPoint y: 75, endPoint x: 1082, endPoint y: 81, distance: 75.4
click at [1082, 81] on div "Home PROJECTS CALENDARS PURCHASE ORDERS WORK ORDERS Products & Services WAREHOU…" at bounding box center [749, 391] width 1105 height 782
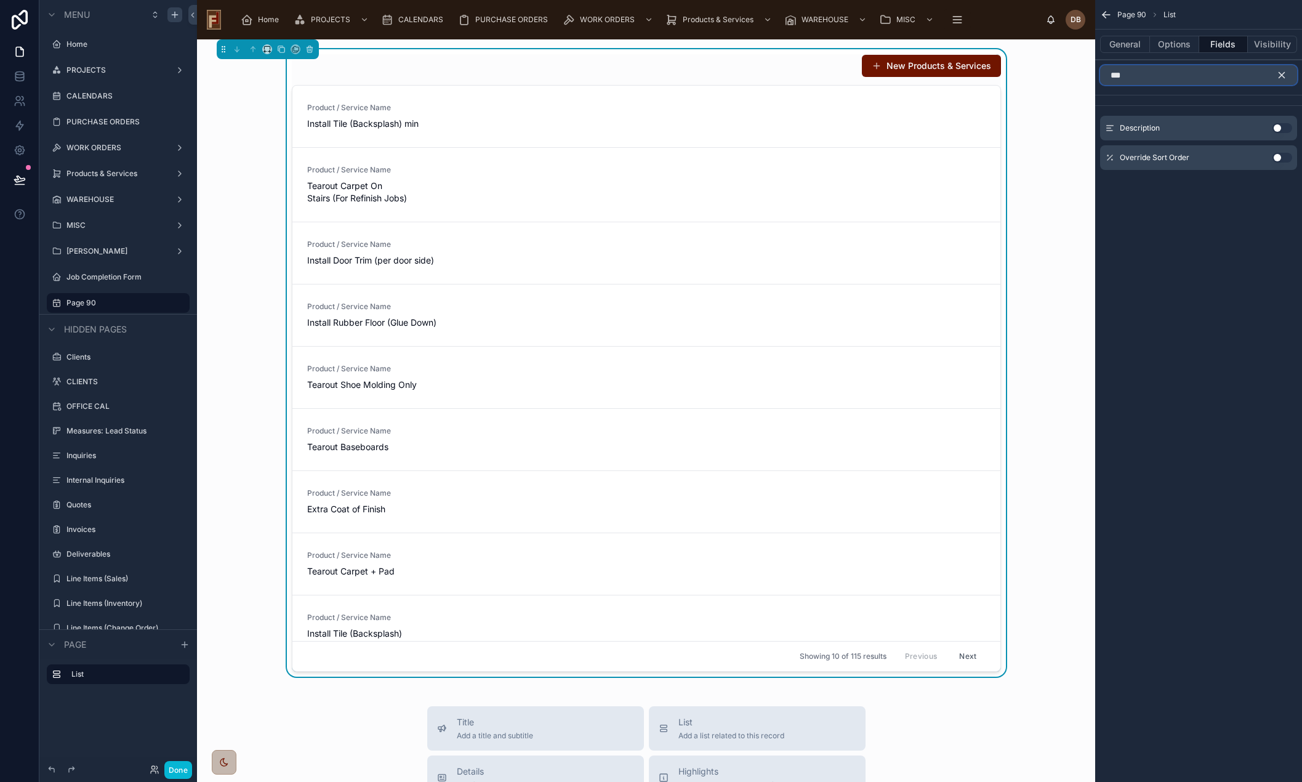
drag, startPoint x: 1140, startPoint y: 77, endPoint x: 1099, endPoint y: 76, distance: 41.3
click at [1099, 76] on div "***" at bounding box center [1198, 75] width 207 height 30
type input "***"
click at [1278, 128] on button "Use setting" at bounding box center [1283, 128] width 20 height 10
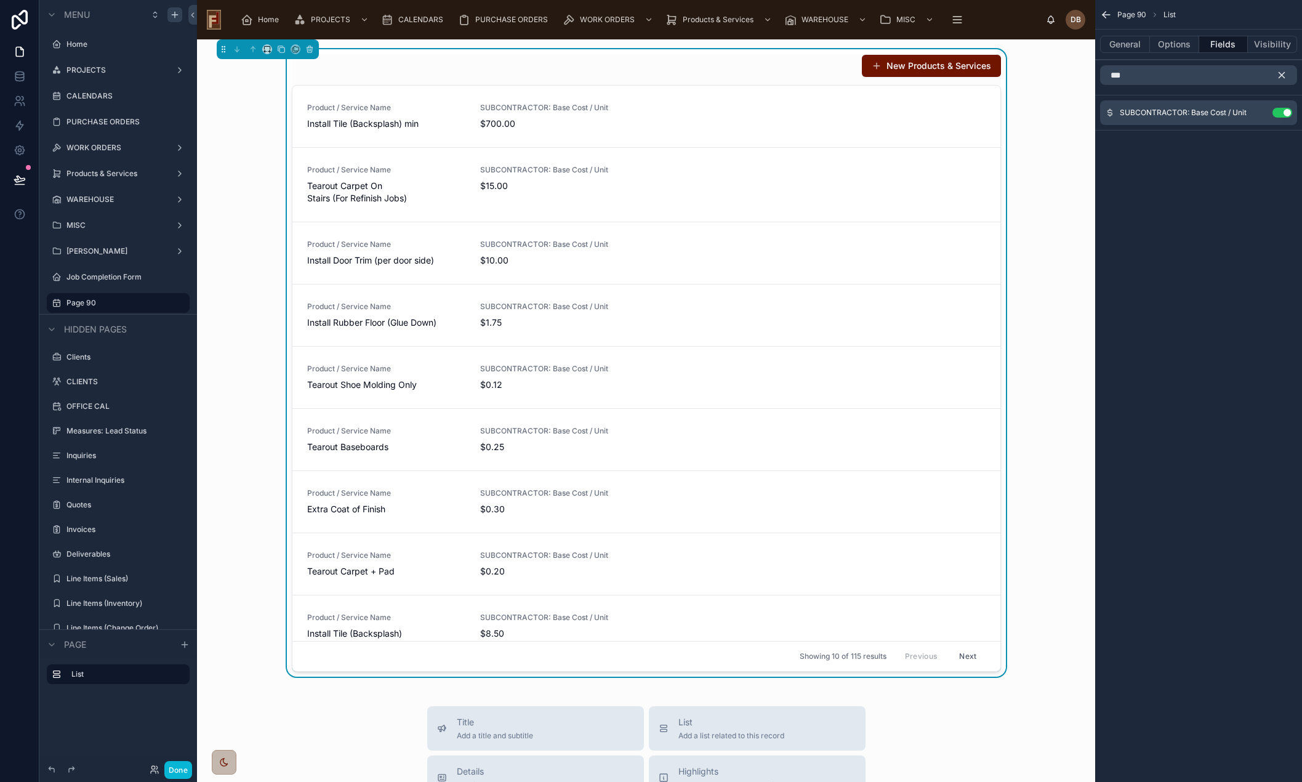
click at [1283, 77] on icon "scrollable content" at bounding box center [1283, 76] width 6 height 6
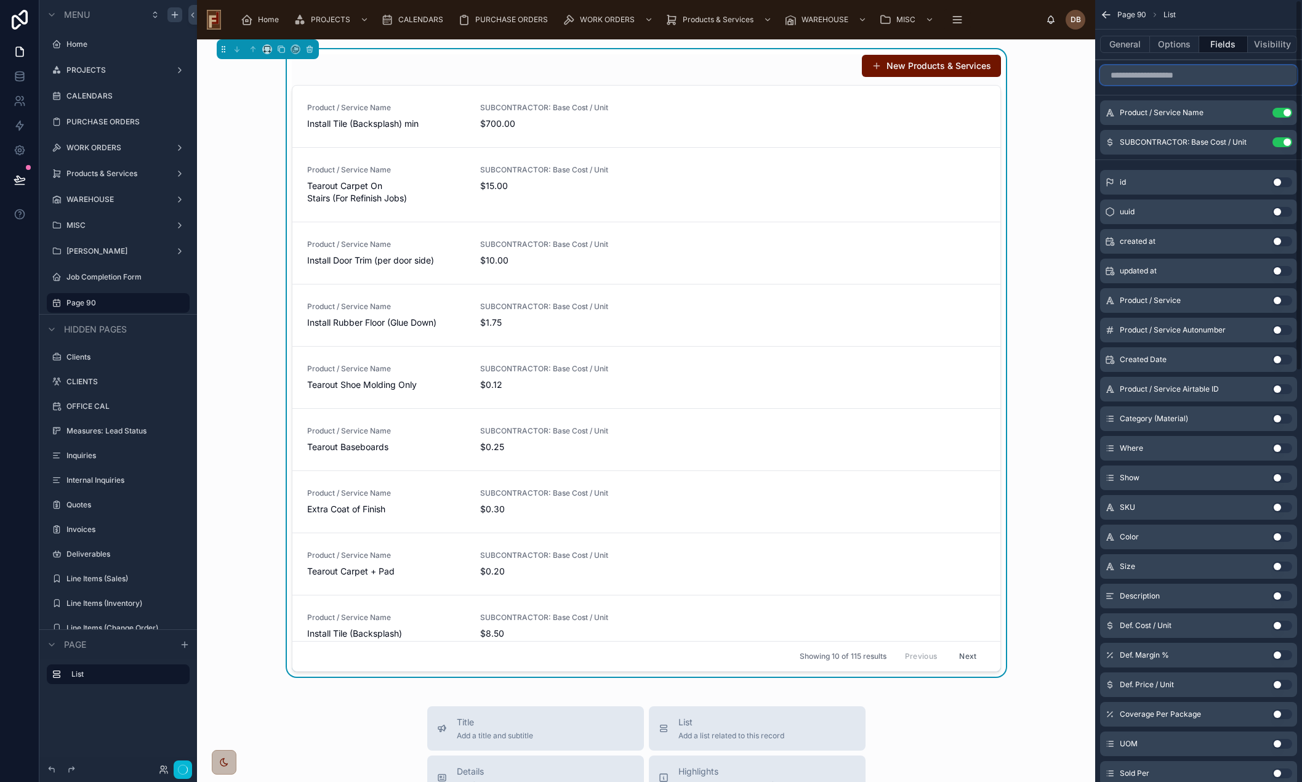
click at [1212, 79] on input "scrollable content" at bounding box center [1198, 75] width 197 height 20
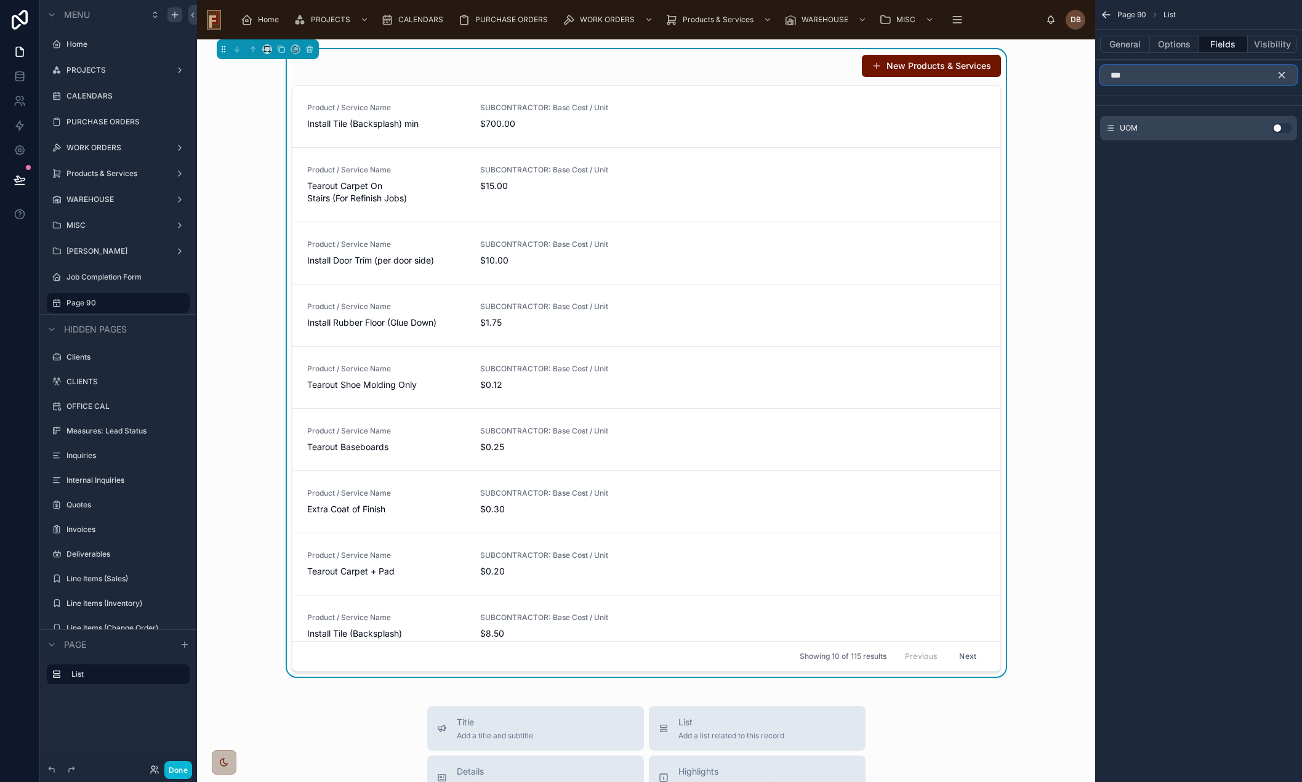
type input "***"
click at [1280, 127] on button "Use setting" at bounding box center [1283, 128] width 20 height 10
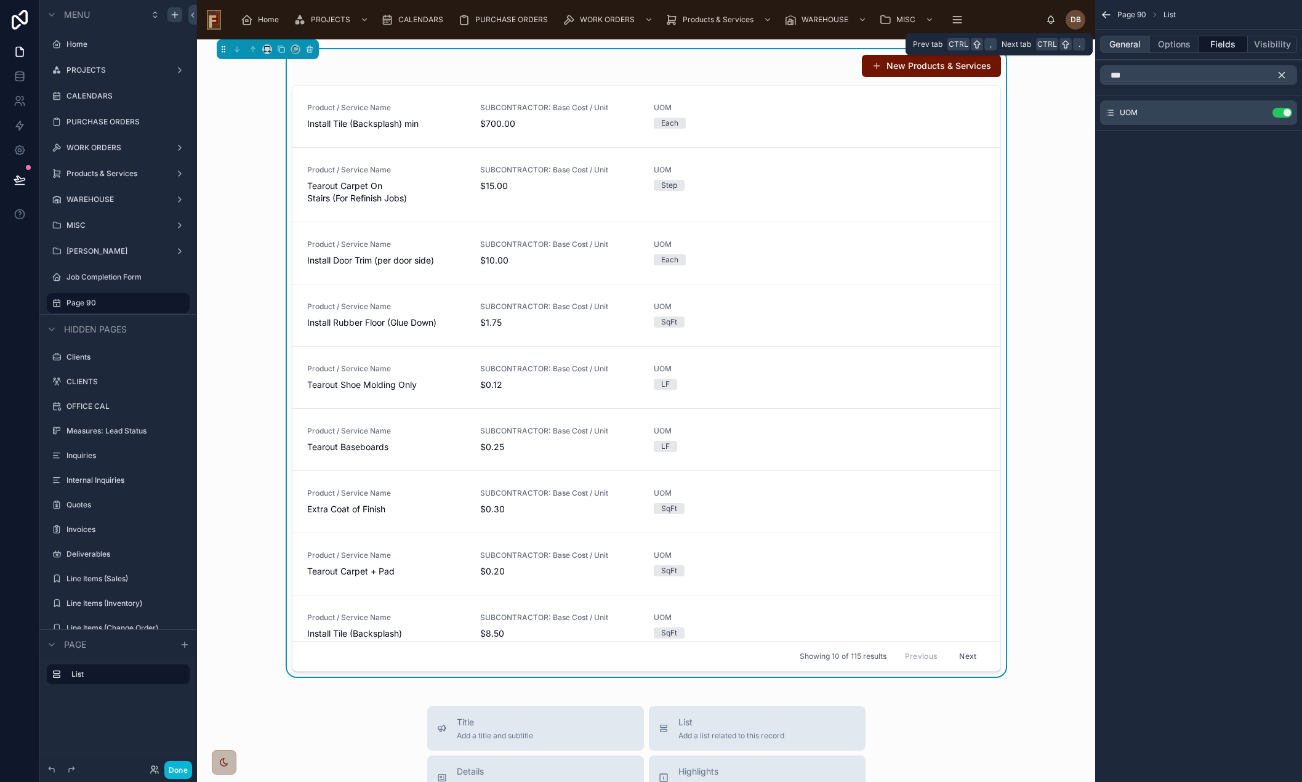
click at [1124, 44] on button "General" at bounding box center [1125, 44] width 50 height 17
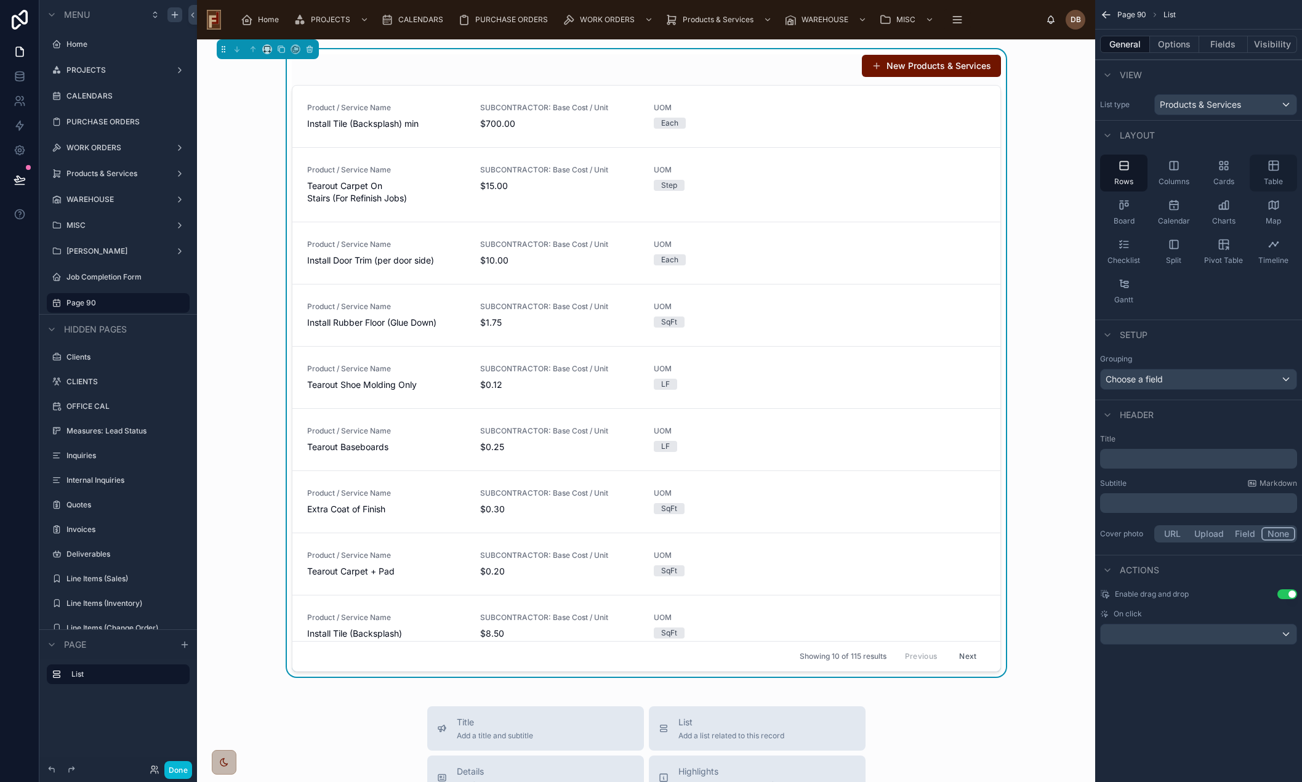
click at [1281, 172] on div "Table" at bounding box center [1273, 173] width 47 height 37
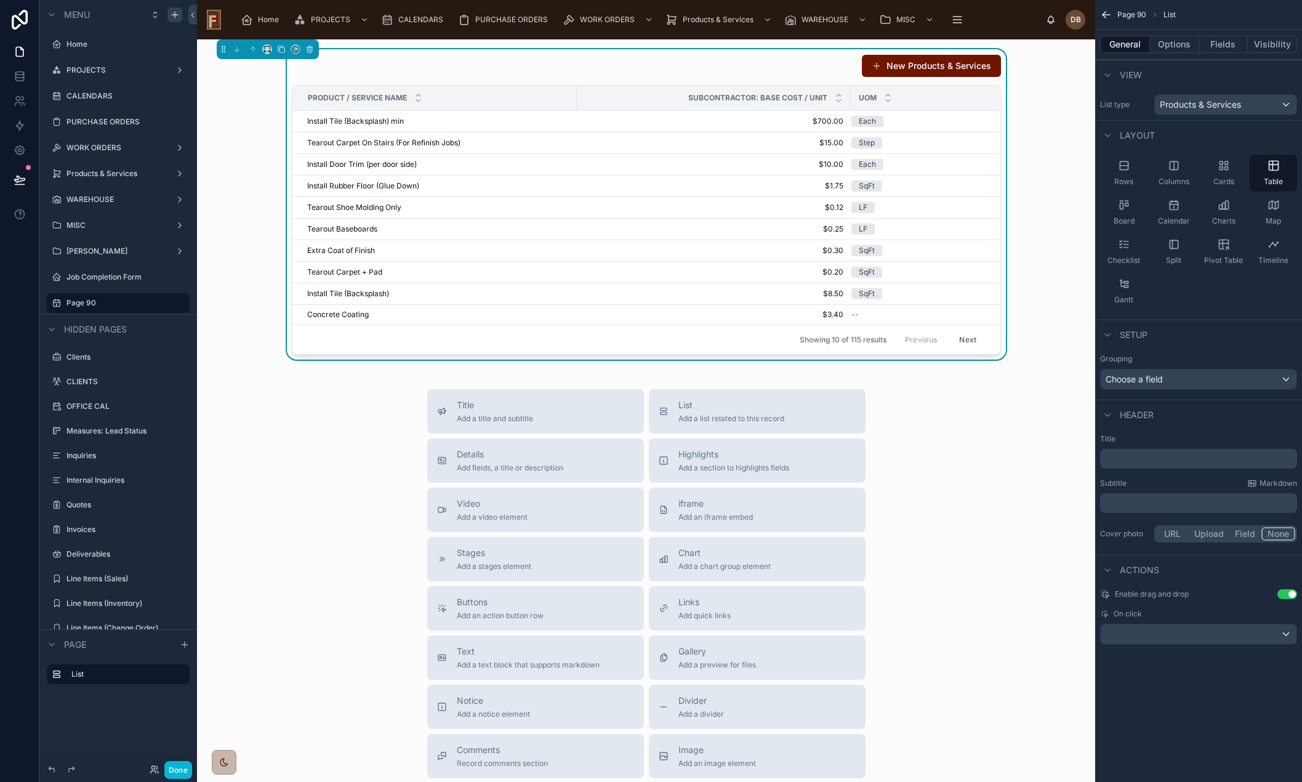
click at [977, 451] on div "Title Add a title and subtitle List Add a list related to this record Details A…" at bounding box center [646, 608] width 879 height 438
click at [1172, 44] on button "Options" at bounding box center [1174, 44] width 49 height 17
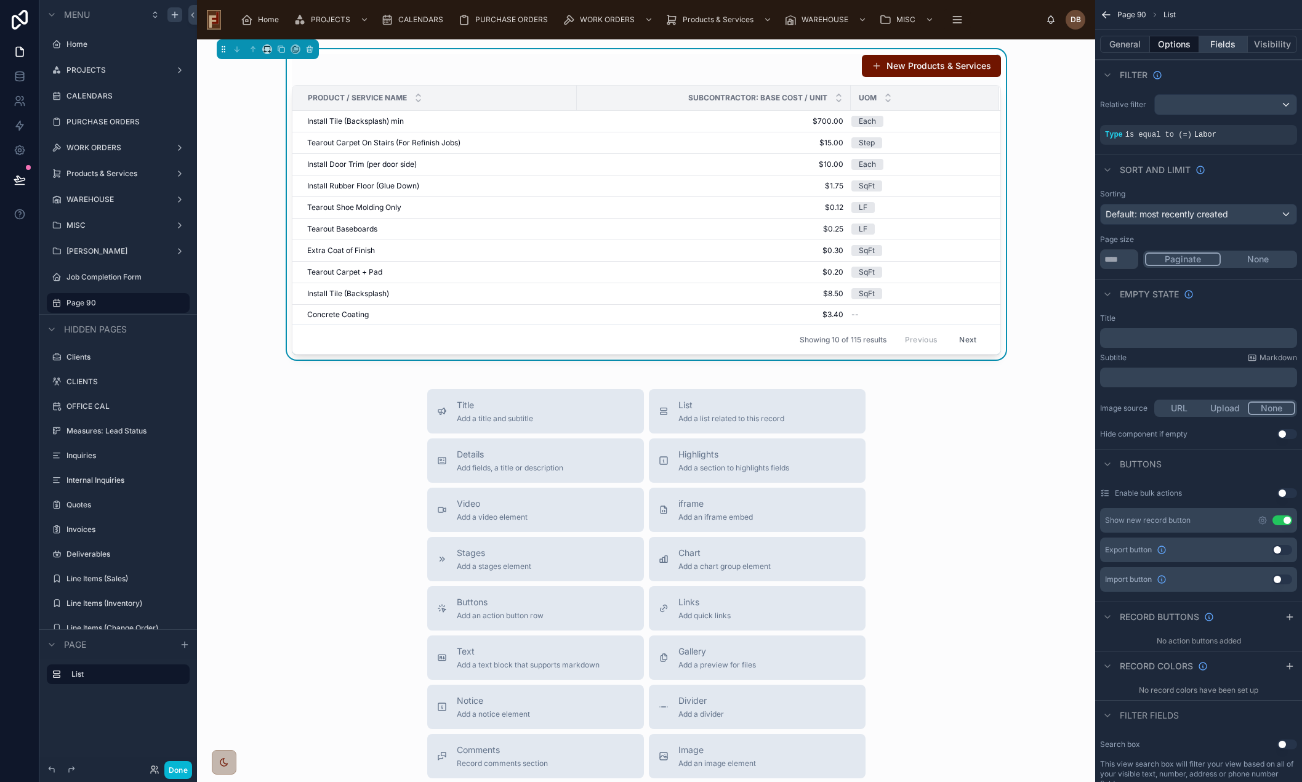
click at [1227, 47] on button "Fields" at bounding box center [1223, 44] width 49 height 17
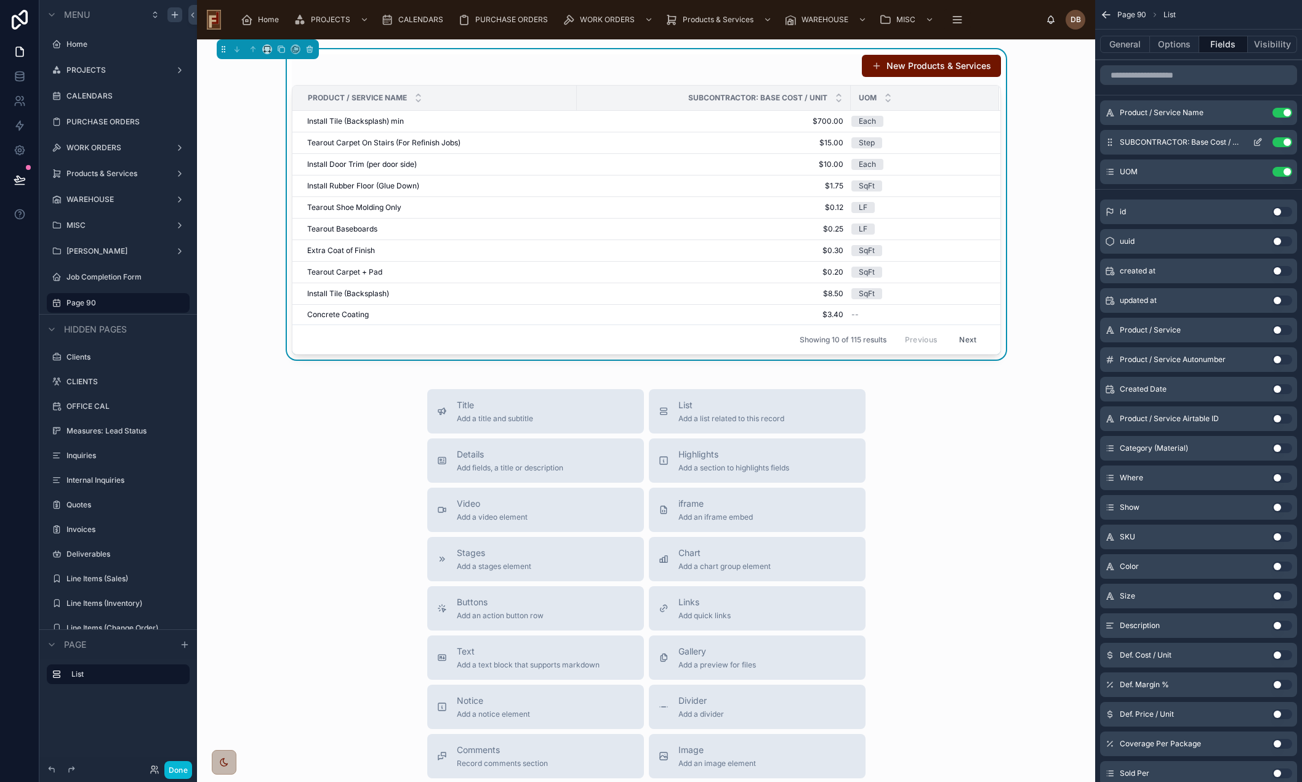
click at [1286, 143] on button "Use setting" at bounding box center [1283, 142] width 20 height 10
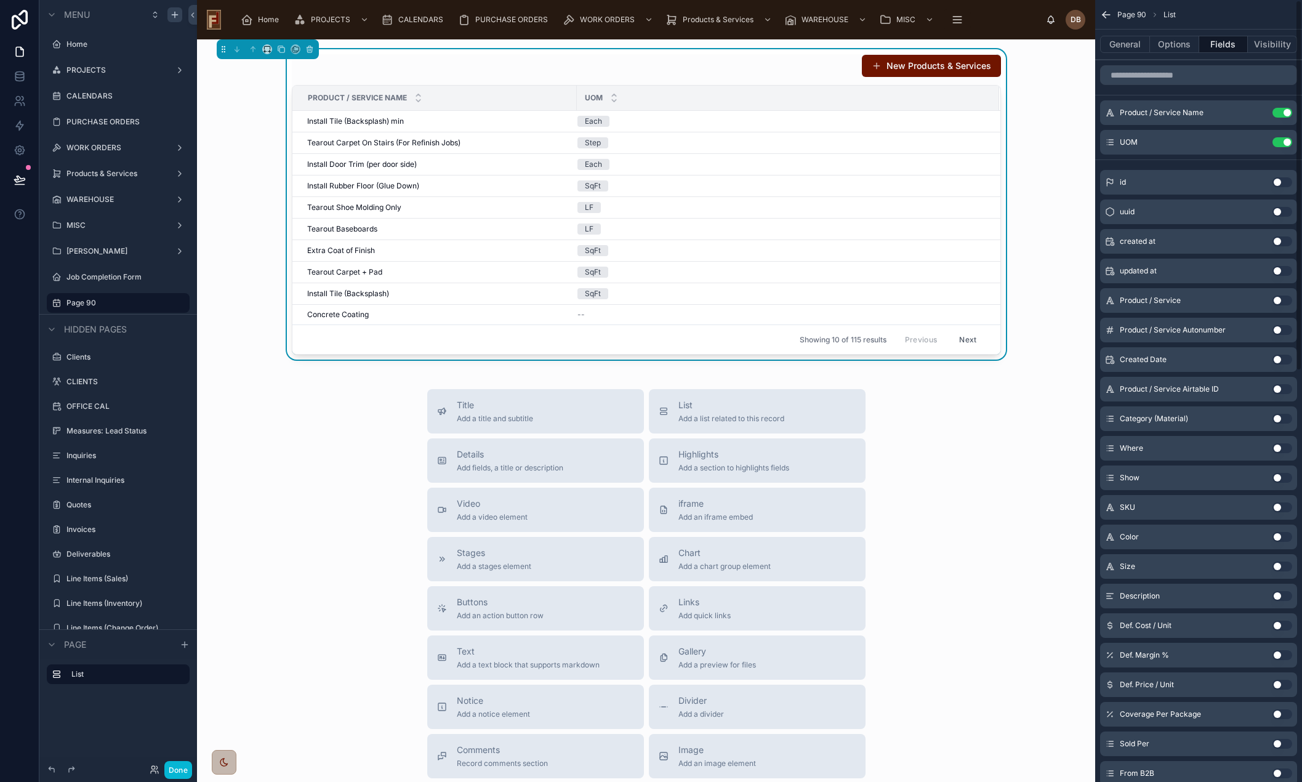
click at [1286, 143] on button "Use setting" at bounding box center [1283, 142] width 20 height 10
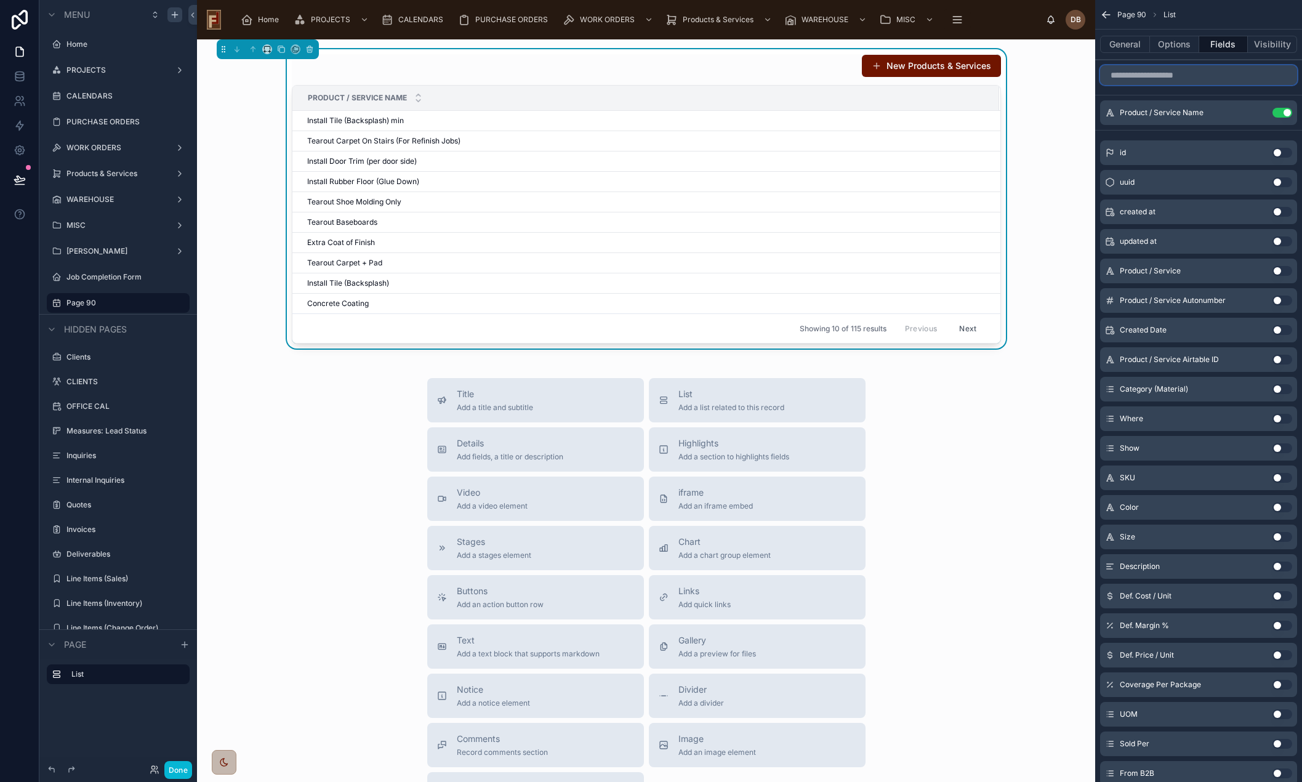
click at [1194, 73] on input "scrollable content" at bounding box center [1198, 75] width 197 height 20
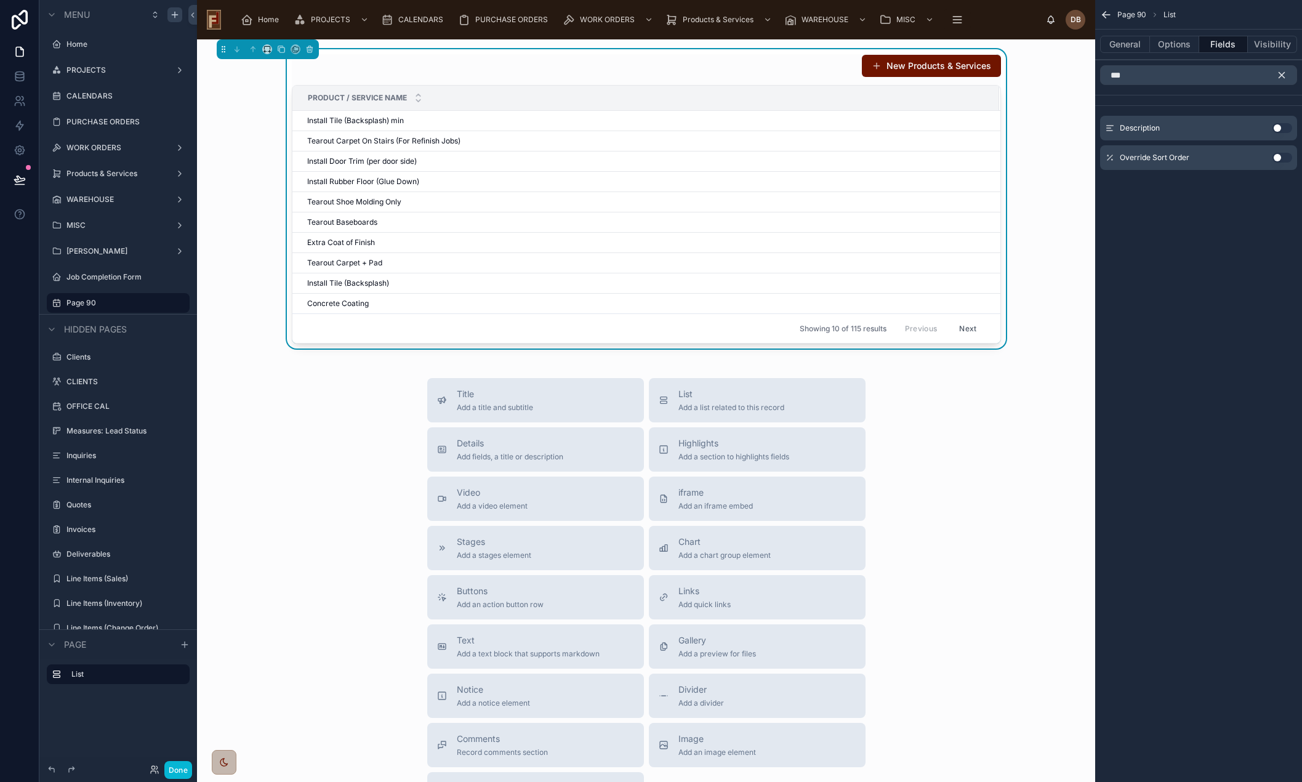
click at [1278, 127] on button "Use setting" at bounding box center [1283, 128] width 20 height 10
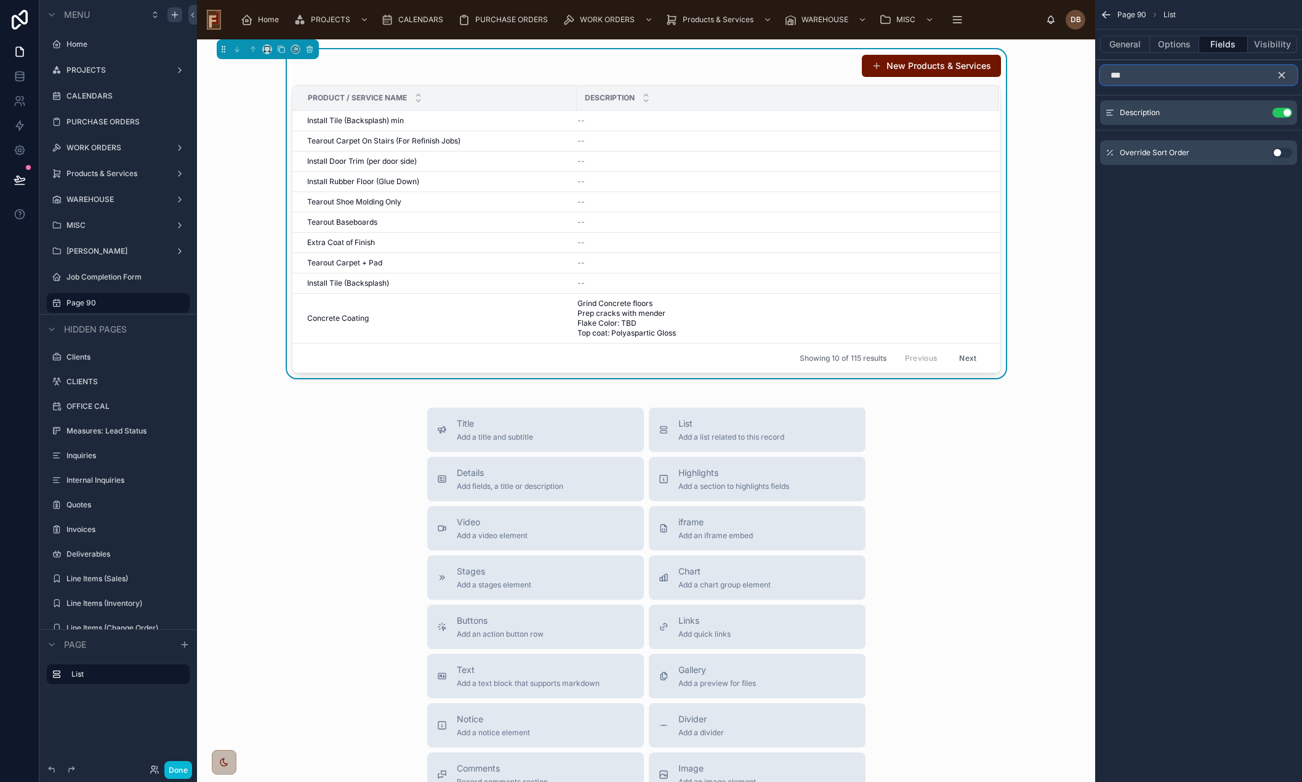
drag, startPoint x: 1145, startPoint y: 75, endPoint x: 1104, endPoint y: 78, distance: 41.4
click at [1104, 78] on input "***" at bounding box center [1198, 75] width 197 height 20
click at [1280, 126] on button "Use setting" at bounding box center [1283, 128] width 20 height 10
drag, startPoint x: 1140, startPoint y: 80, endPoint x: 1106, endPoint y: 76, distance: 34.1
click at [1106, 76] on input "****" at bounding box center [1198, 75] width 197 height 20
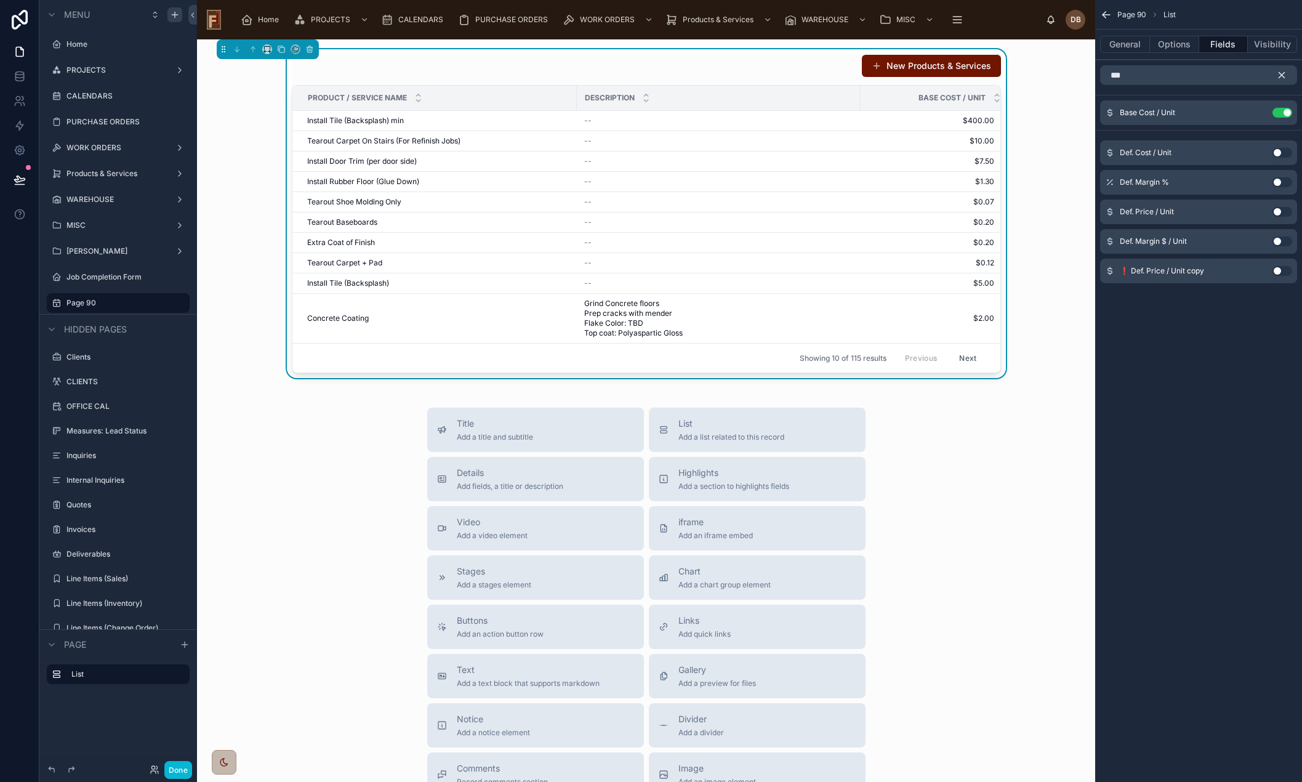
click at [1281, 150] on button "Use setting" at bounding box center [1283, 153] width 20 height 10
drag, startPoint x: 1124, startPoint y: 76, endPoint x: 1102, endPoint y: 76, distance: 22.2
click at [1102, 76] on input "***" at bounding box center [1198, 75] width 197 height 20
click at [1277, 180] on button "Use setting" at bounding box center [1283, 182] width 20 height 10
drag, startPoint x: 1154, startPoint y: 84, endPoint x: 1092, endPoint y: 83, distance: 62.2
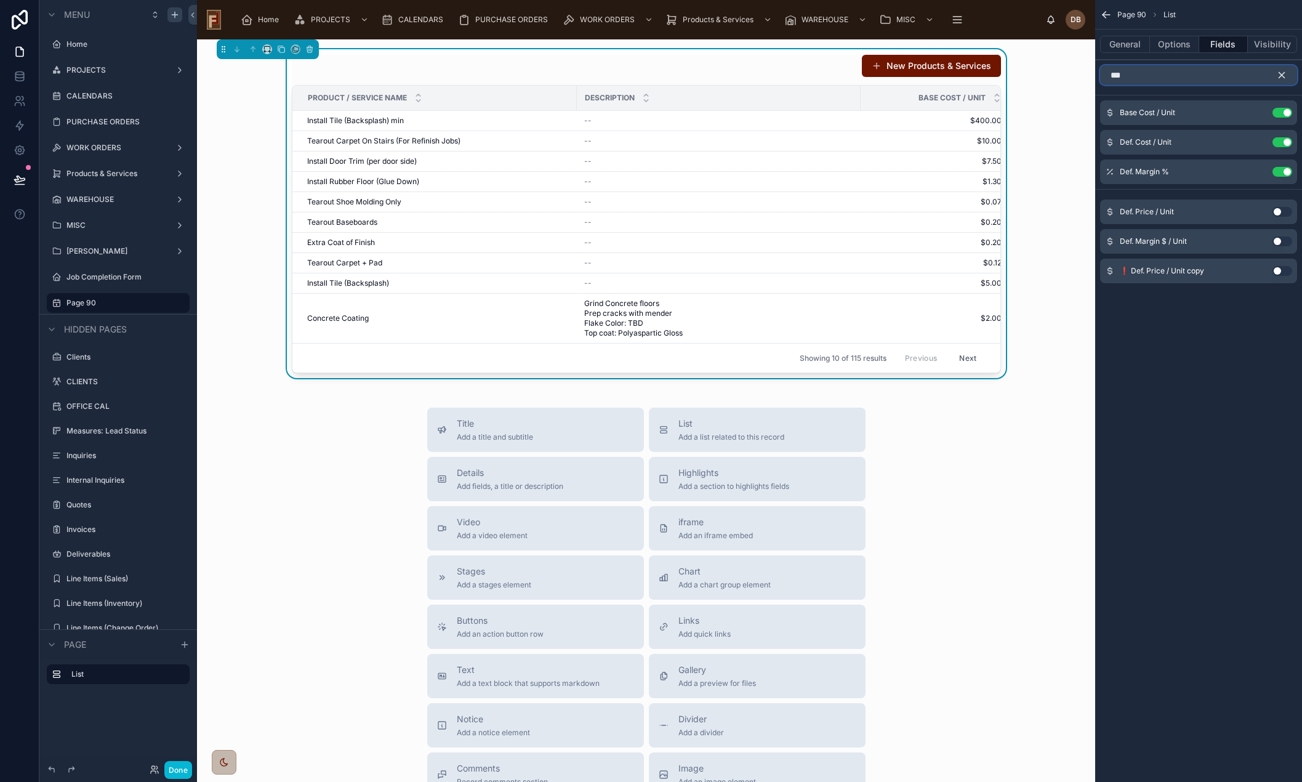
click at [1092, 83] on div "Home PROJECTS CALENDARS PURCHASE ORDERS WORK ORDERS Products & Services WAREHOU…" at bounding box center [749, 391] width 1105 height 782
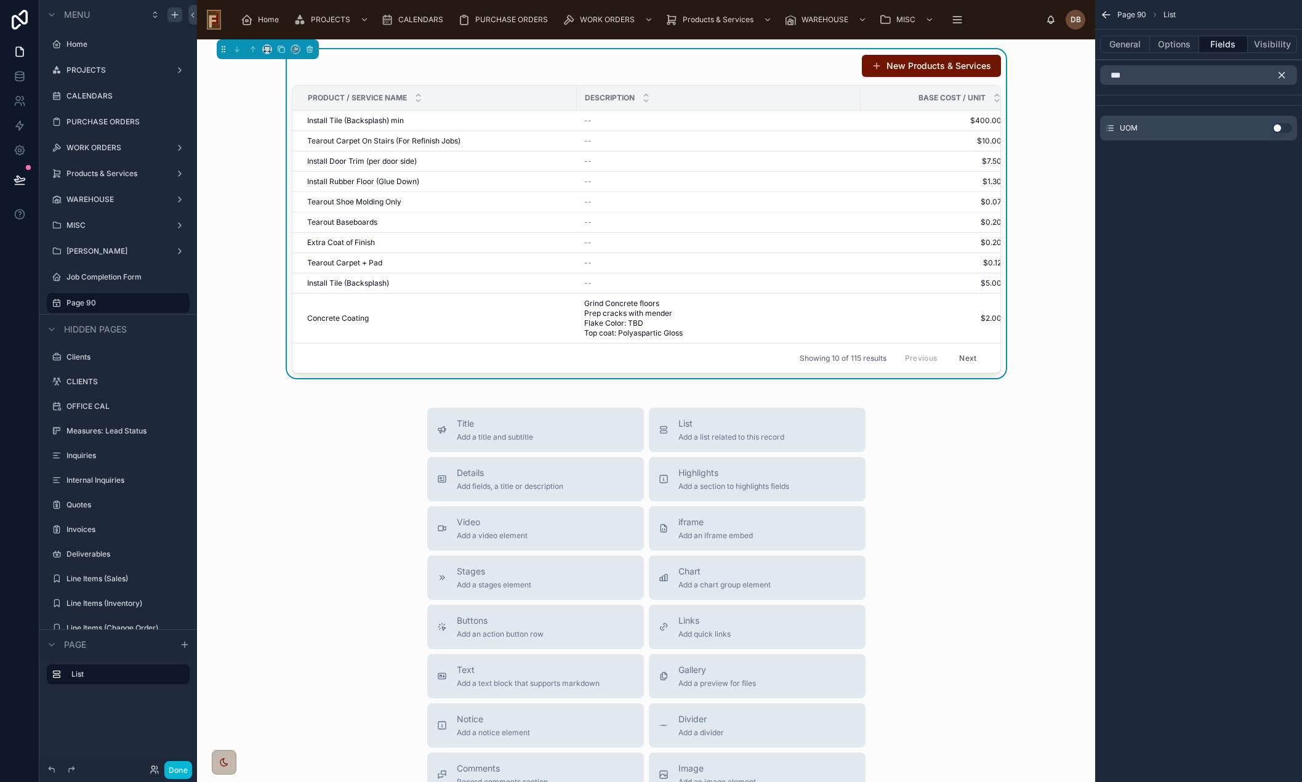
drag, startPoint x: 1276, startPoint y: 129, endPoint x: 1211, endPoint y: 91, distance: 75.8
click at [1276, 125] on button "Use setting" at bounding box center [1283, 128] width 20 height 10
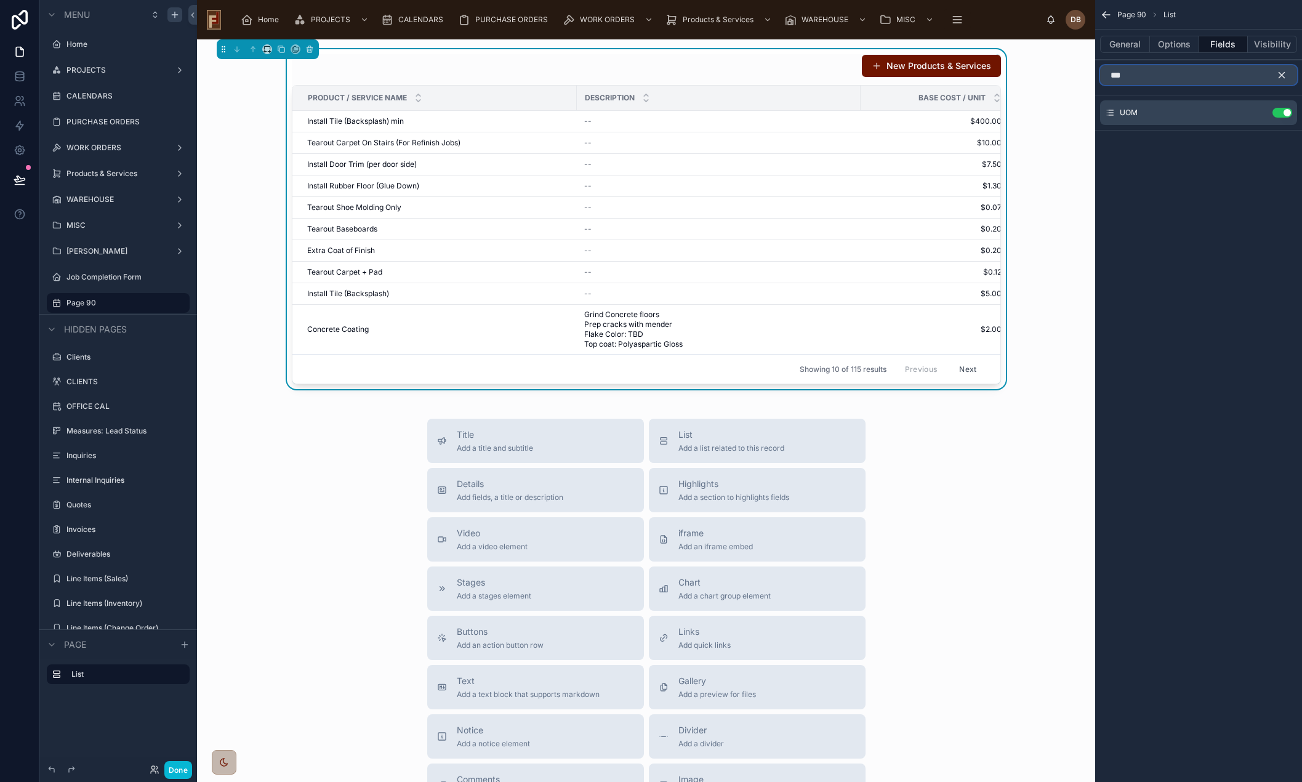
drag, startPoint x: 1141, startPoint y: 74, endPoint x: 1111, endPoint y: 76, distance: 30.2
click at [1111, 76] on input "***" at bounding box center [1198, 75] width 197 height 20
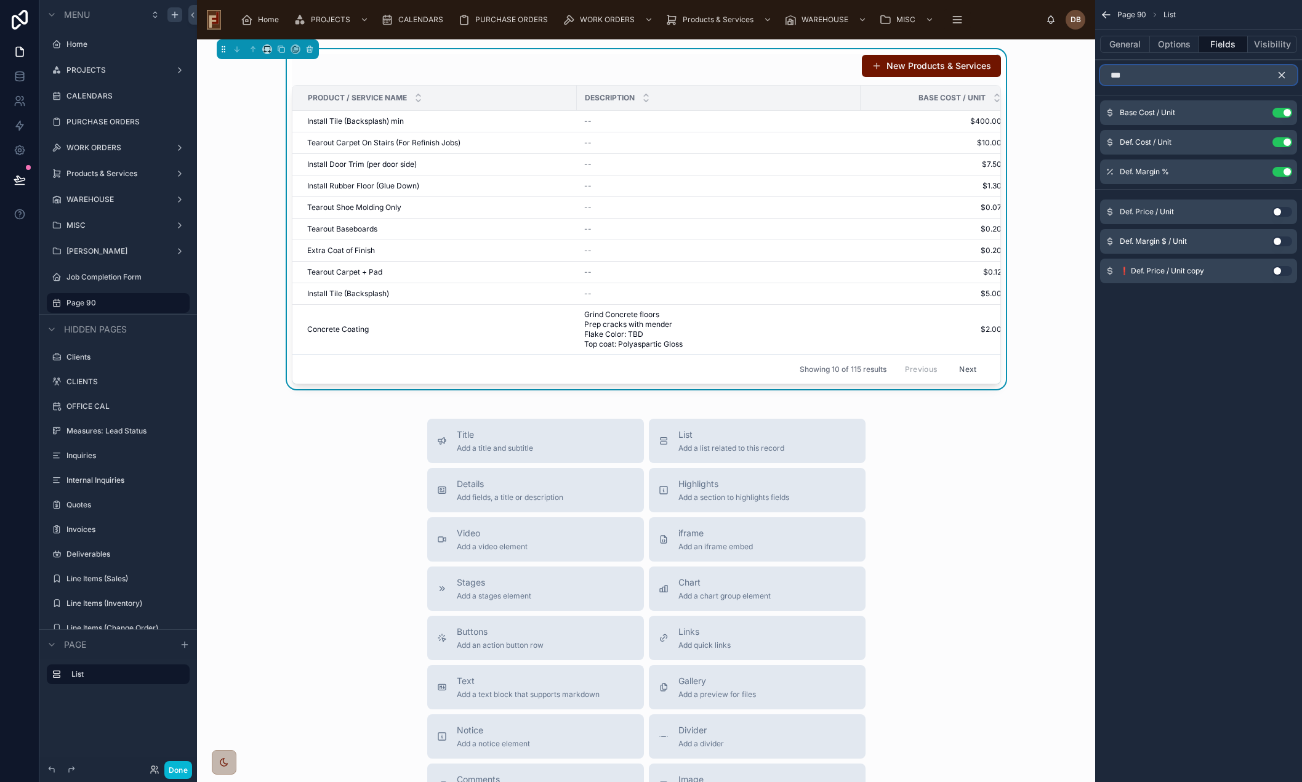
type input "***"
click at [1278, 211] on button "Use setting" at bounding box center [1283, 212] width 20 height 10
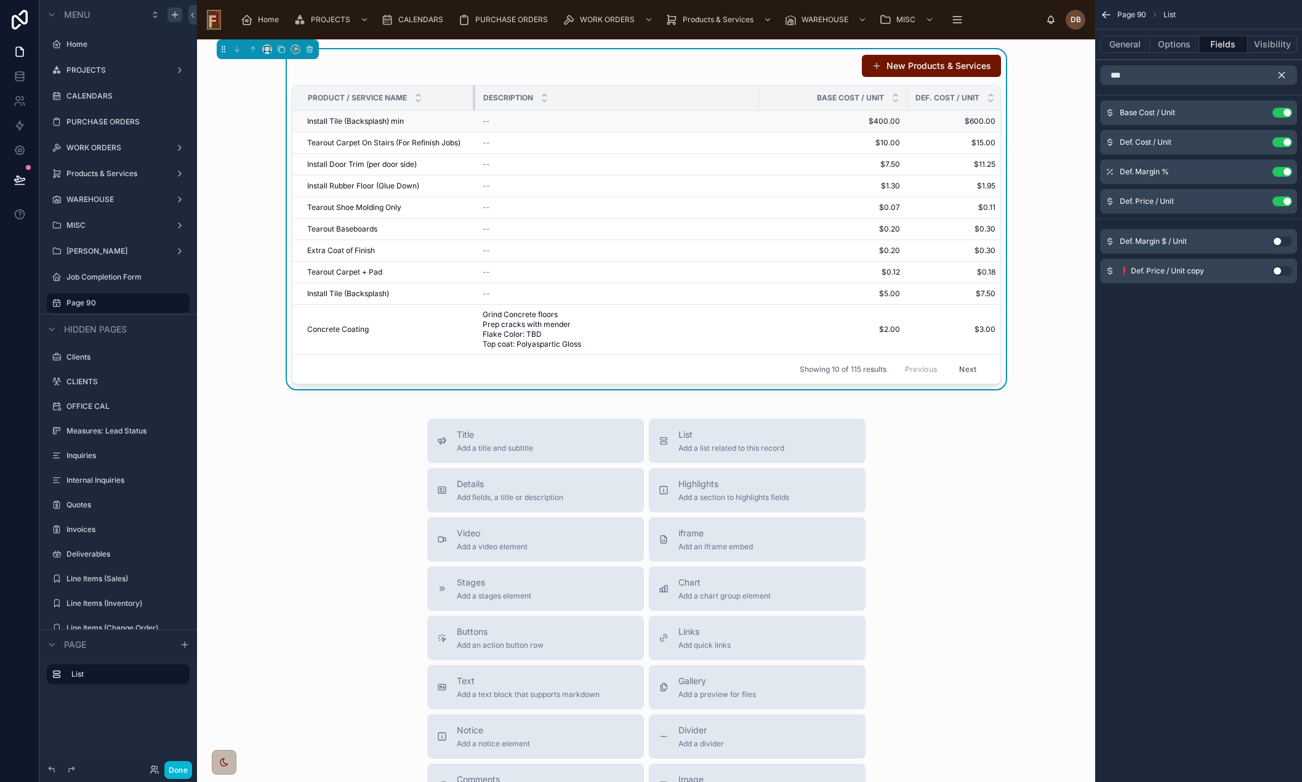
drag, startPoint x: 570, startPoint y: 97, endPoint x: 468, endPoint y: 114, distance: 103.0
click at [468, 114] on table "Product / Service Name Description Base Cost / Unit Def. Cost / Unit Def. Margi…" at bounding box center [786, 220] width 989 height 268
click at [1125, 46] on button "General" at bounding box center [1125, 44] width 50 height 17
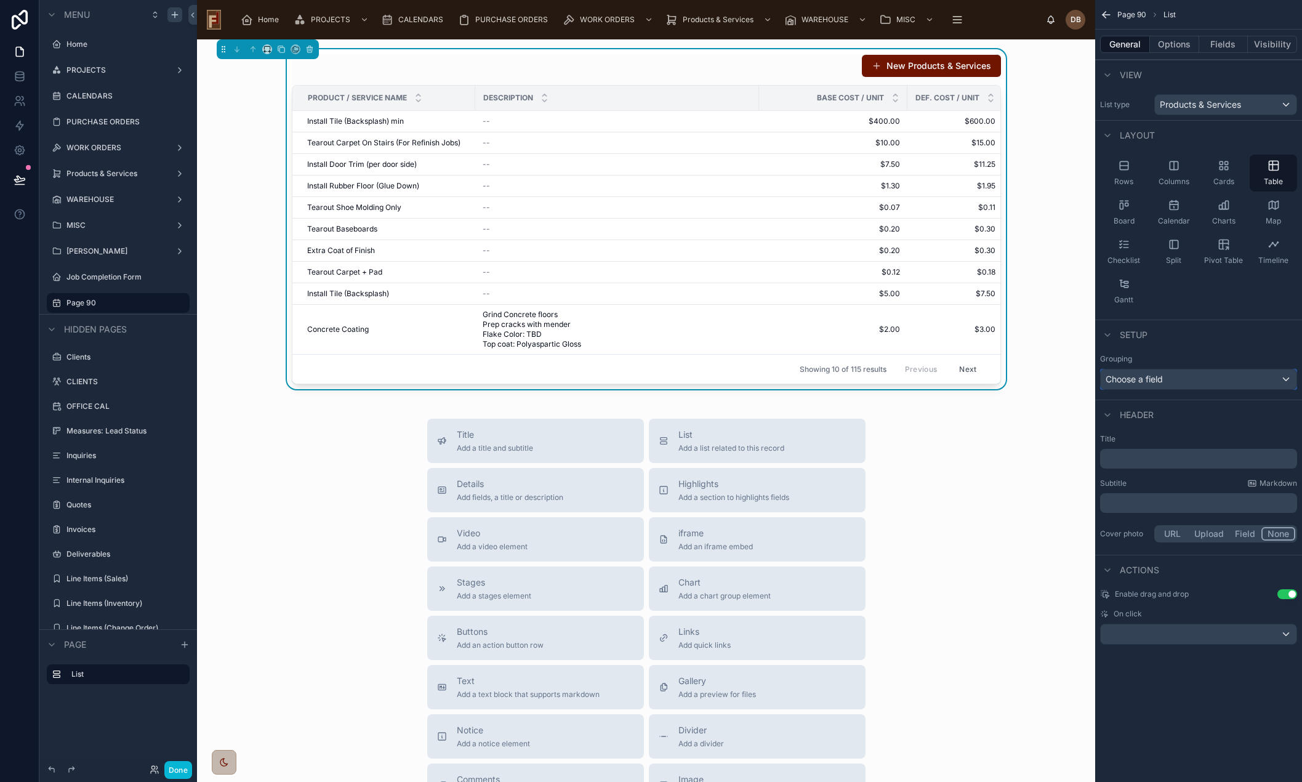
click at [1187, 375] on div "Choose a field" at bounding box center [1199, 379] width 196 height 20
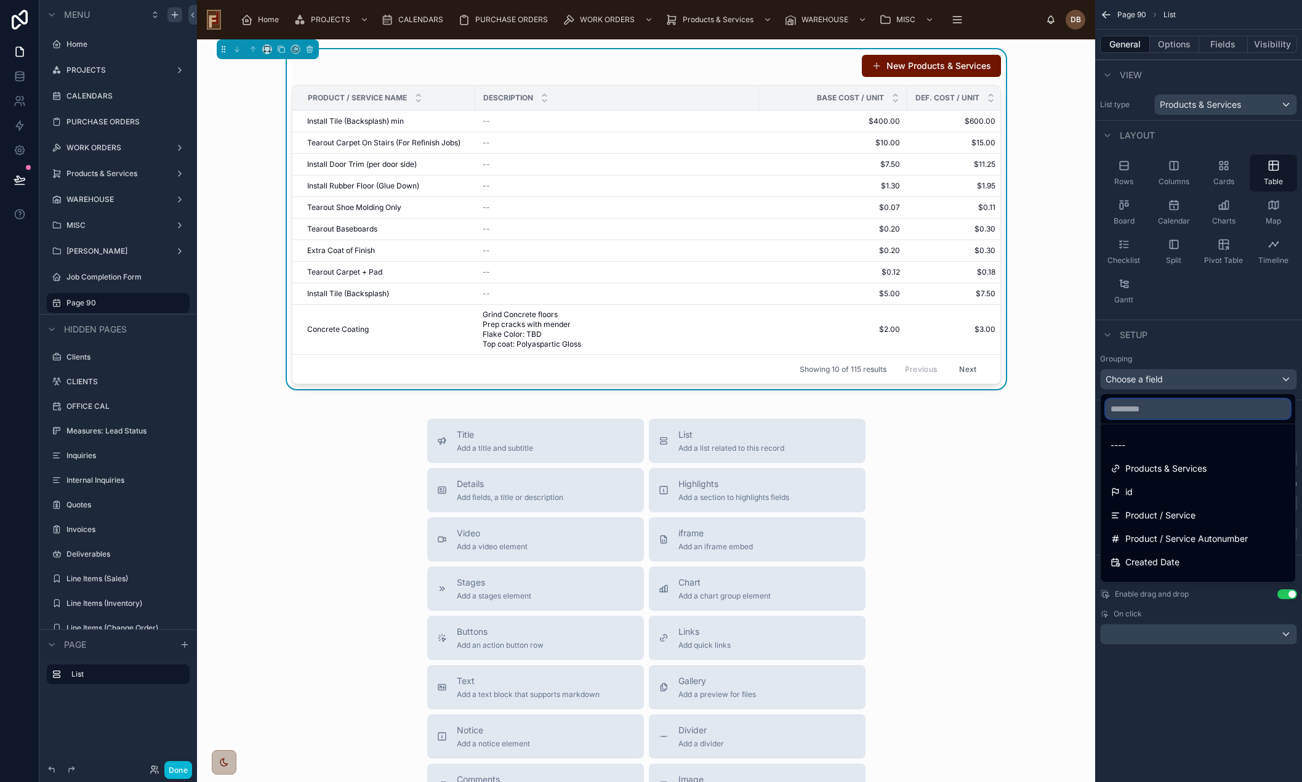
click at [1175, 411] on input "text" at bounding box center [1198, 409] width 185 height 20
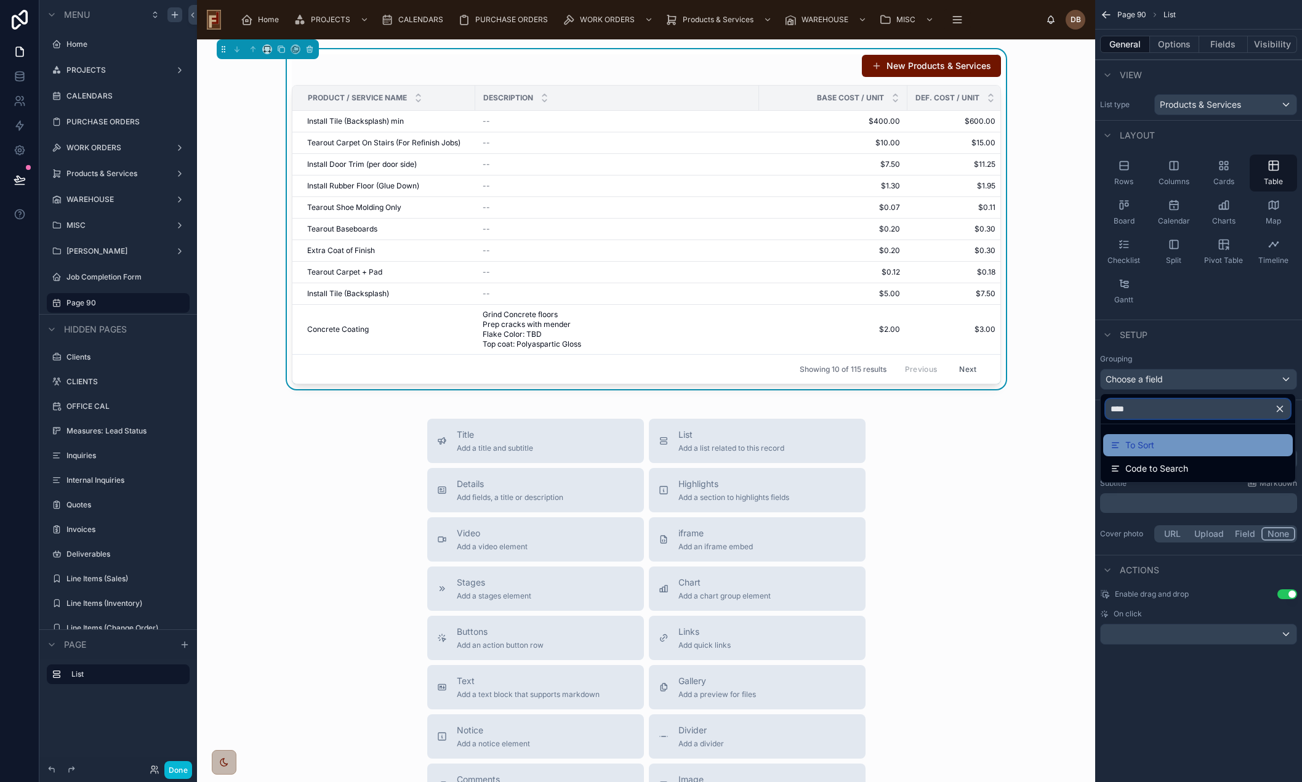
type input "****"
click at [1145, 442] on span "To Sort" at bounding box center [1140, 445] width 29 height 15
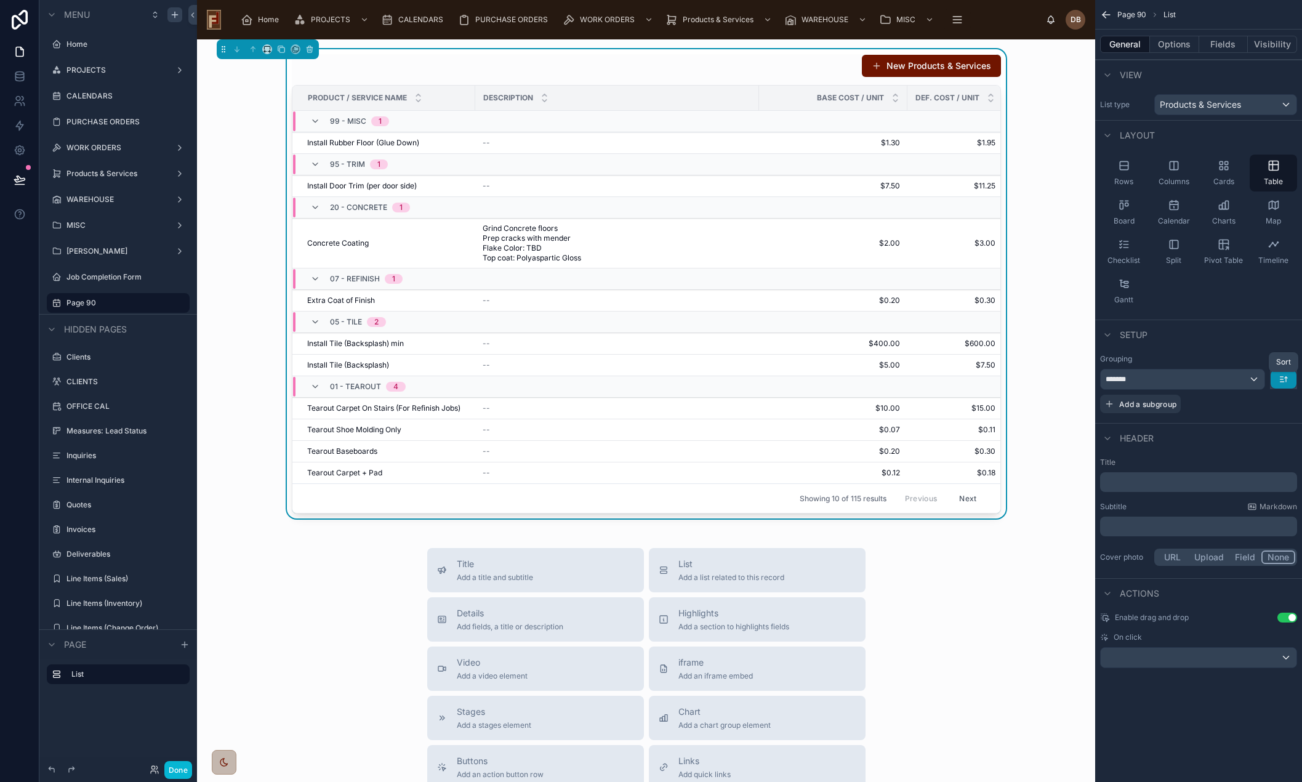
click at [1288, 377] on icon "scrollable content" at bounding box center [1284, 379] width 10 height 10
click at [1280, 410] on span "A -> Z" at bounding box center [1274, 407] width 25 height 15
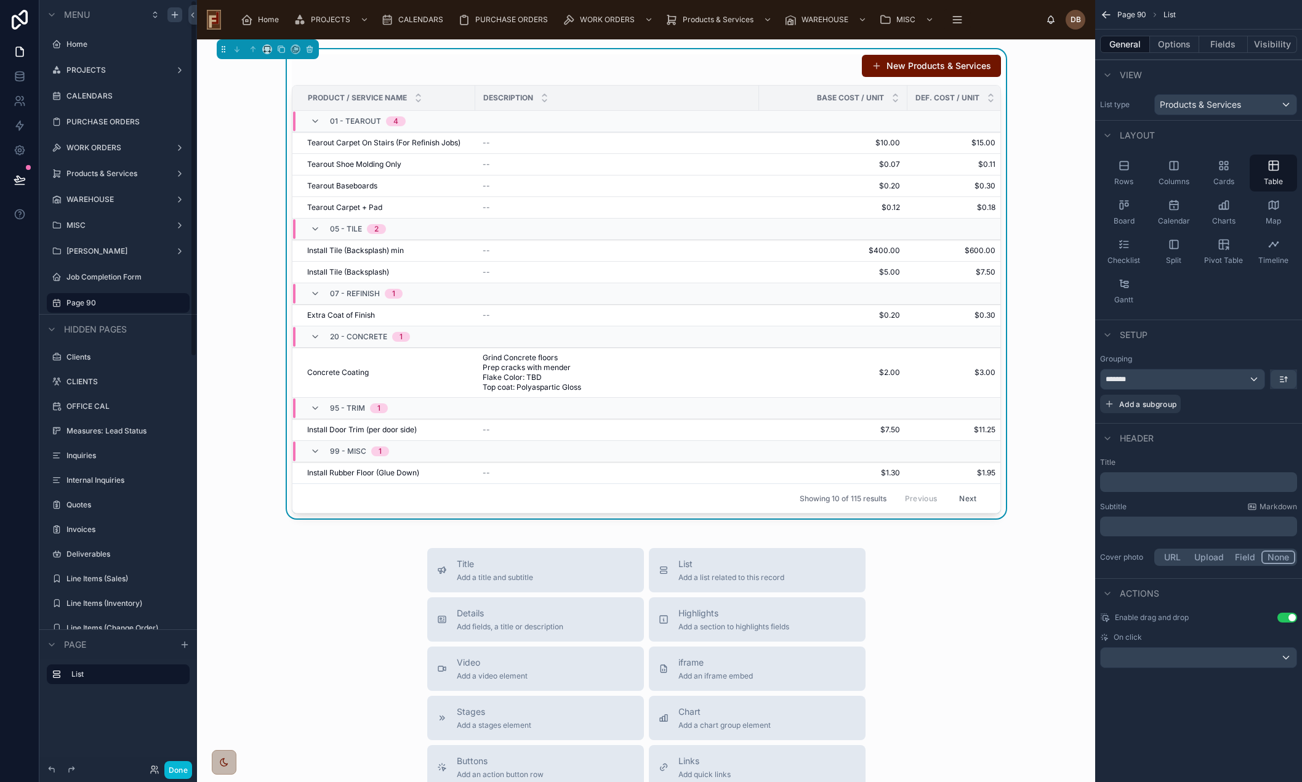
click at [1152, 482] on p "﻿" at bounding box center [1200, 482] width 190 height 12
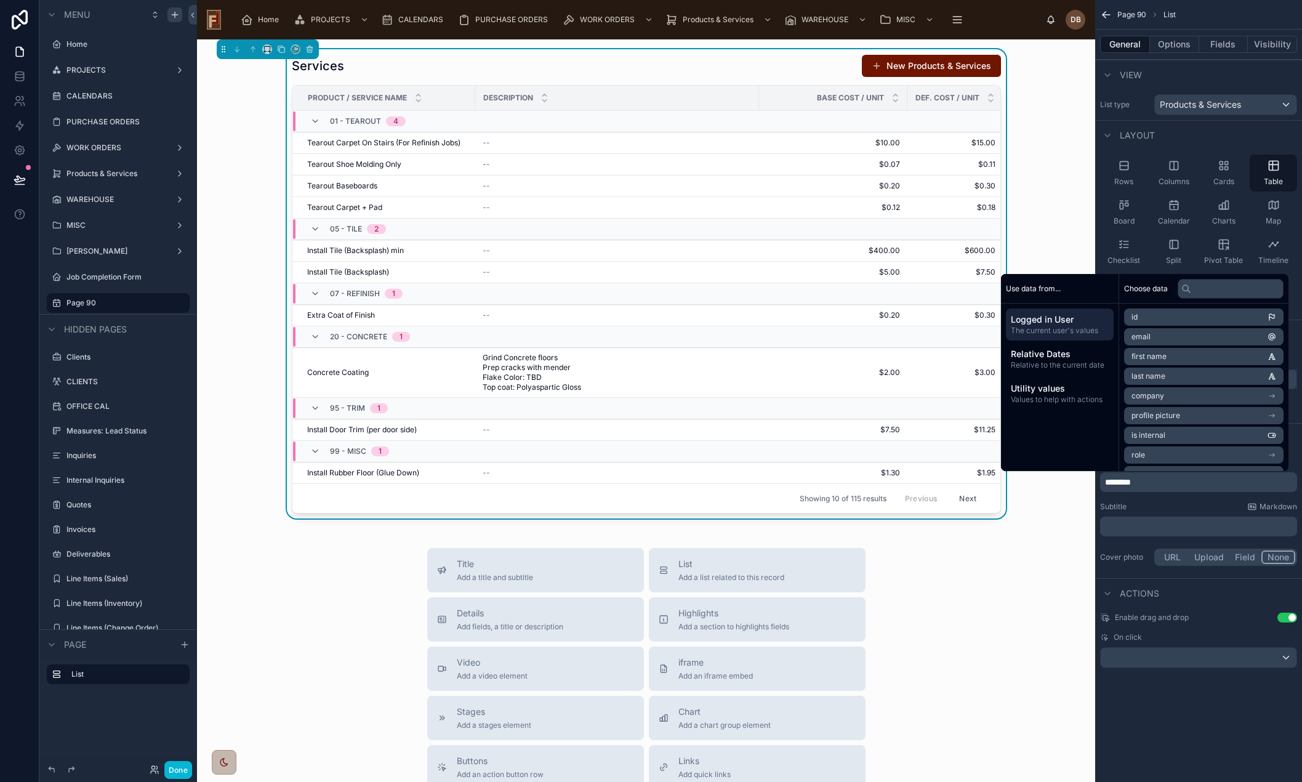
drag, startPoint x: 1286, startPoint y: 618, endPoint x: 1252, endPoint y: 624, distance: 33.8
click at [1286, 619] on button "Use setting" at bounding box center [1288, 618] width 20 height 10
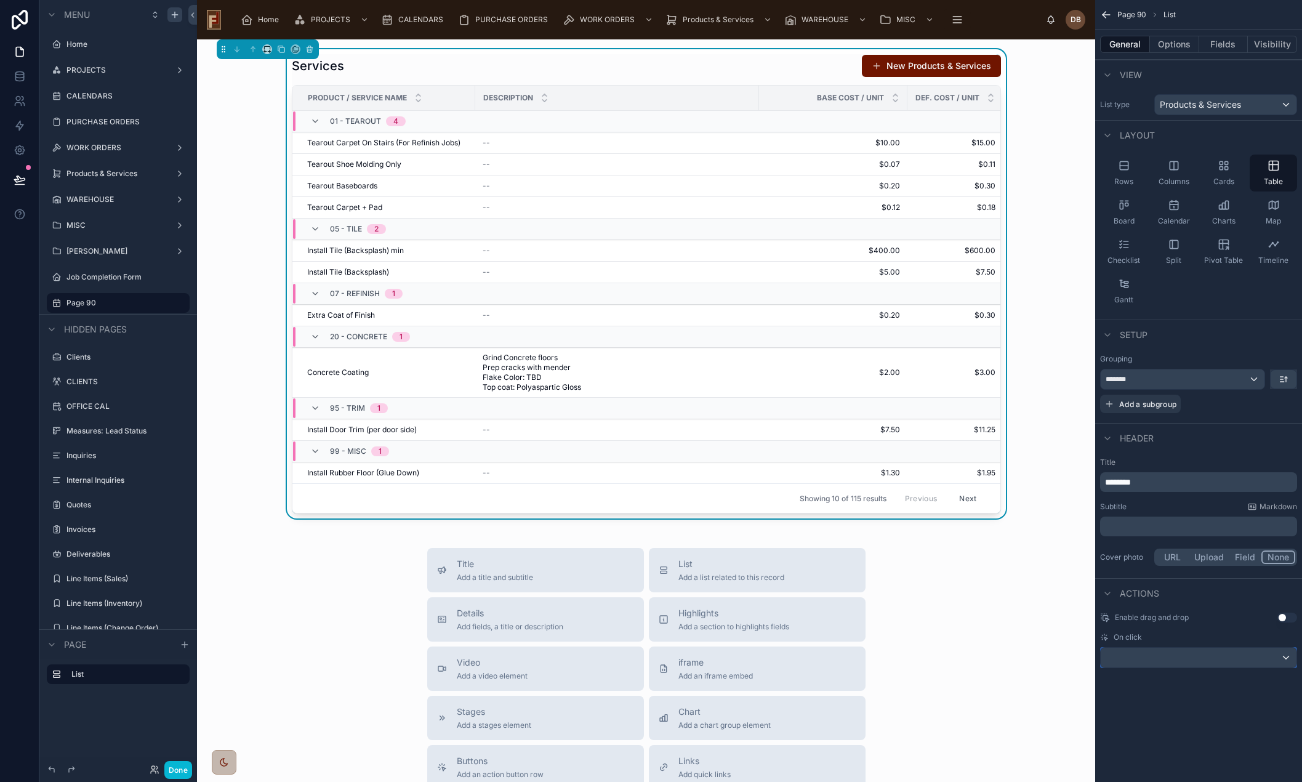
click at [1225, 660] on div "scrollable content" at bounding box center [1199, 658] width 196 height 20
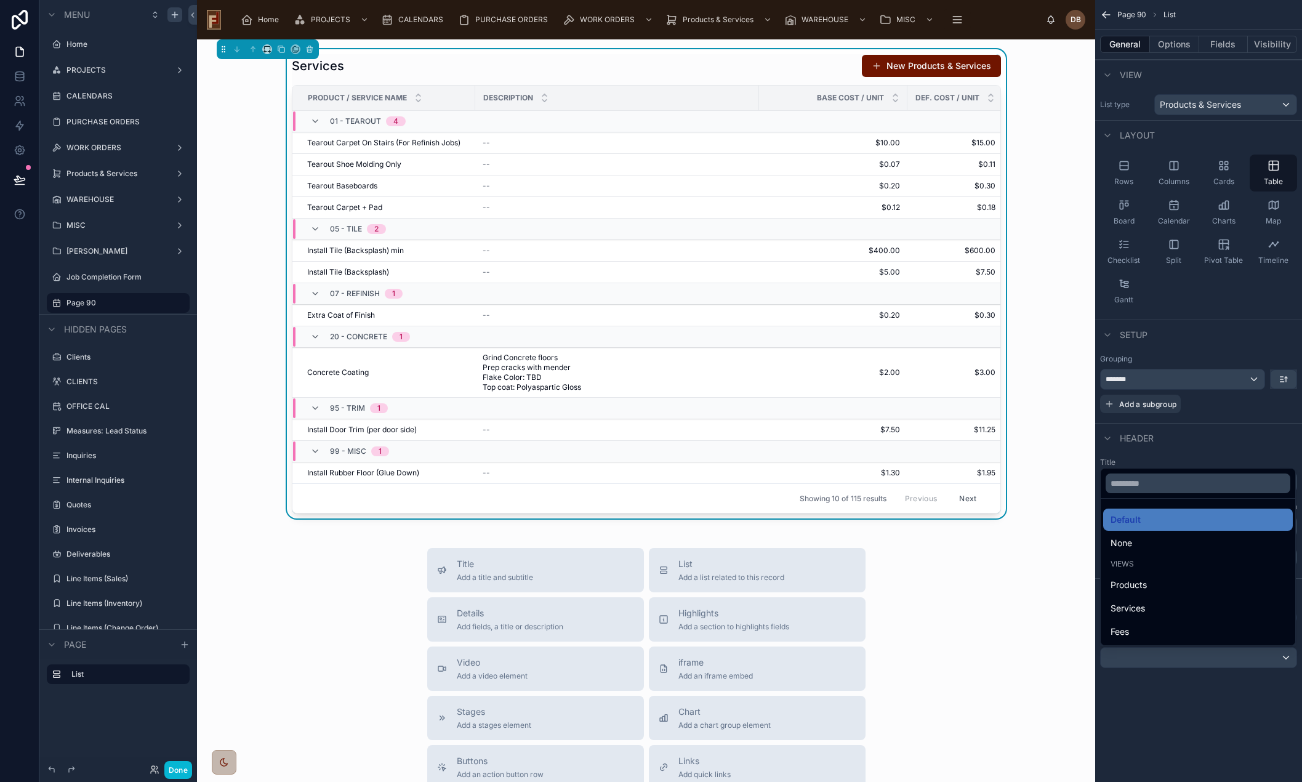
click at [1207, 694] on div "scrollable content" at bounding box center [651, 391] width 1302 height 782
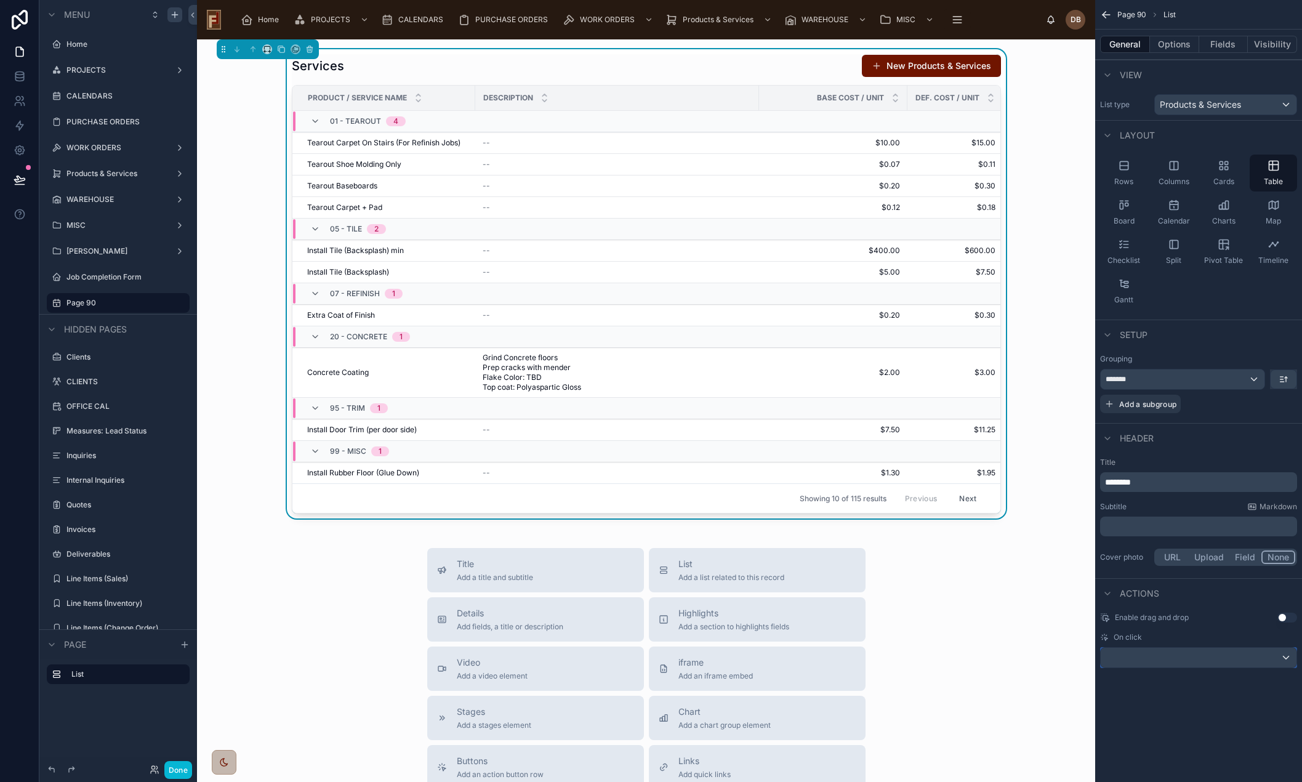
click at [1201, 661] on div "scrollable content" at bounding box center [1199, 658] width 196 height 20
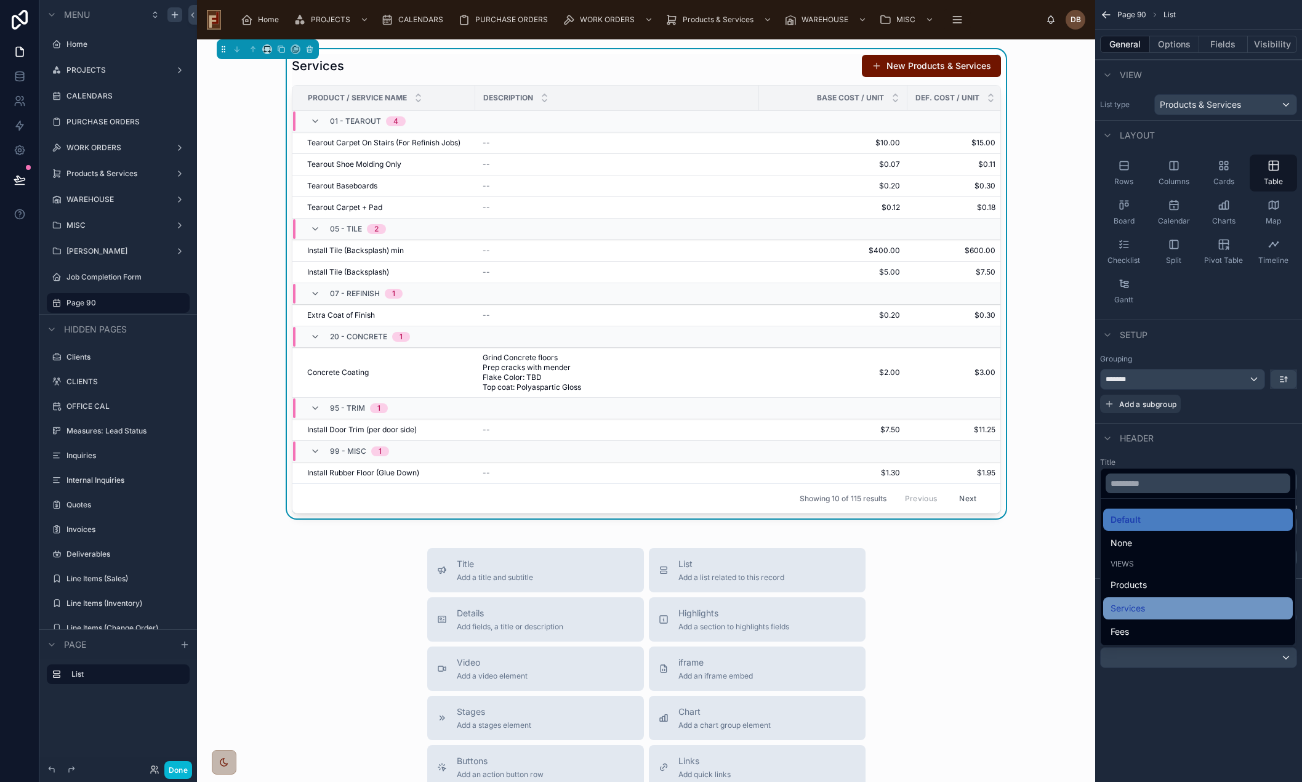
click at [1181, 614] on div "Services" at bounding box center [1198, 608] width 175 height 15
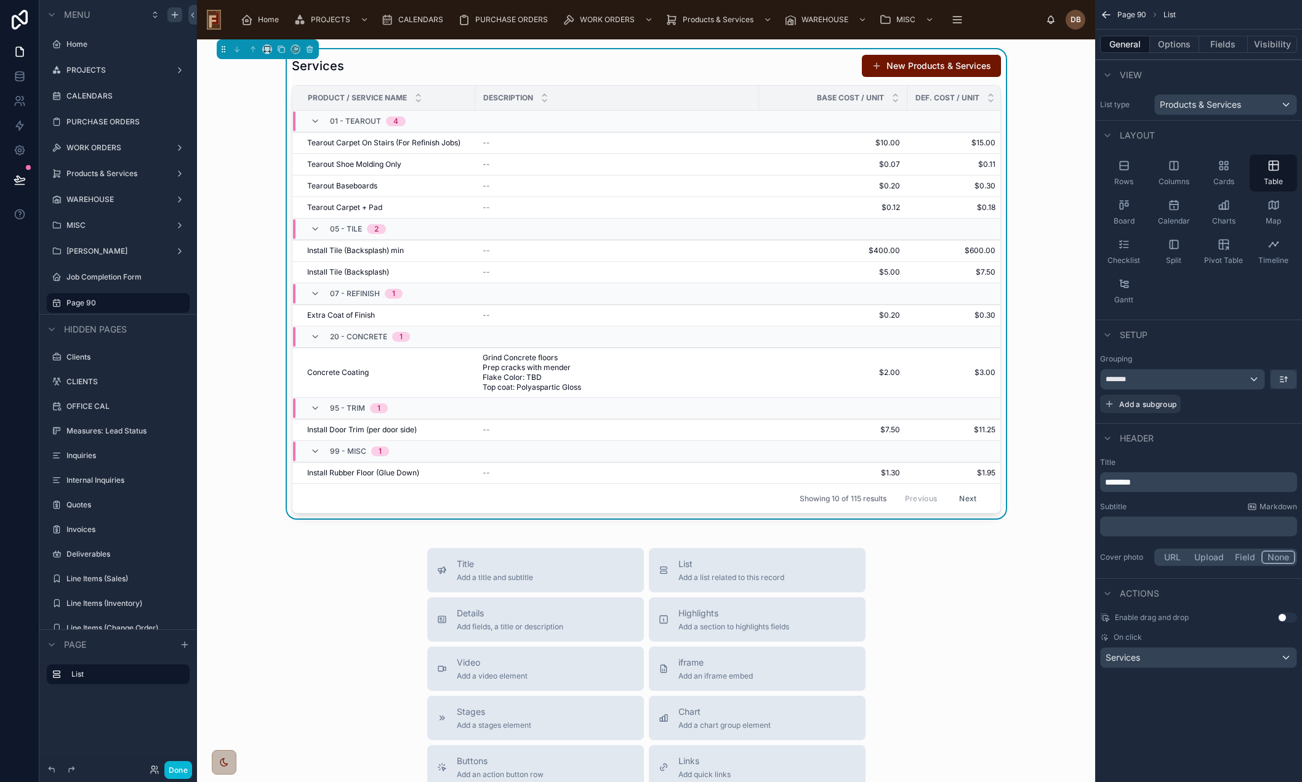
click at [1190, 687] on div "Page 90 List General Options Fields Visibility View List type Products & Servic…" at bounding box center [1198, 349] width 207 height 698
click at [1175, 44] on button "Options" at bounding box center [1174, 44] width 49 height 17
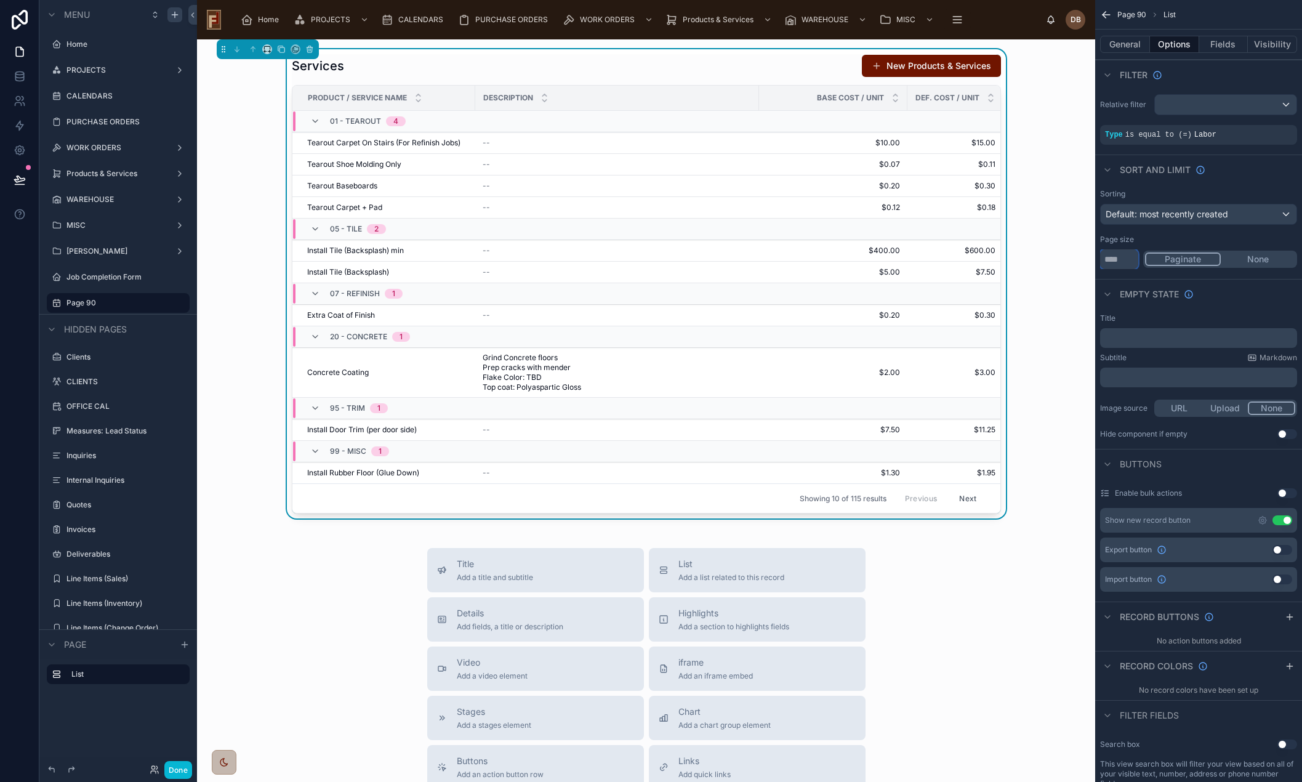
click at [1124, 263] on input "**" at bounding box center [1119, 259] width 38 height 20
drag, startPoint x: 1121, startPoint y: 263, endPoint x: 1091, endPoint y: 264, distance: 30.2
click at [1091, 264] on div "Home PROJECTS CALENDARS PURCHASE ORDERS WORK ORDERS Products & Services WAREHOU…" at bounding box center [749, 391] width 1105 height 782
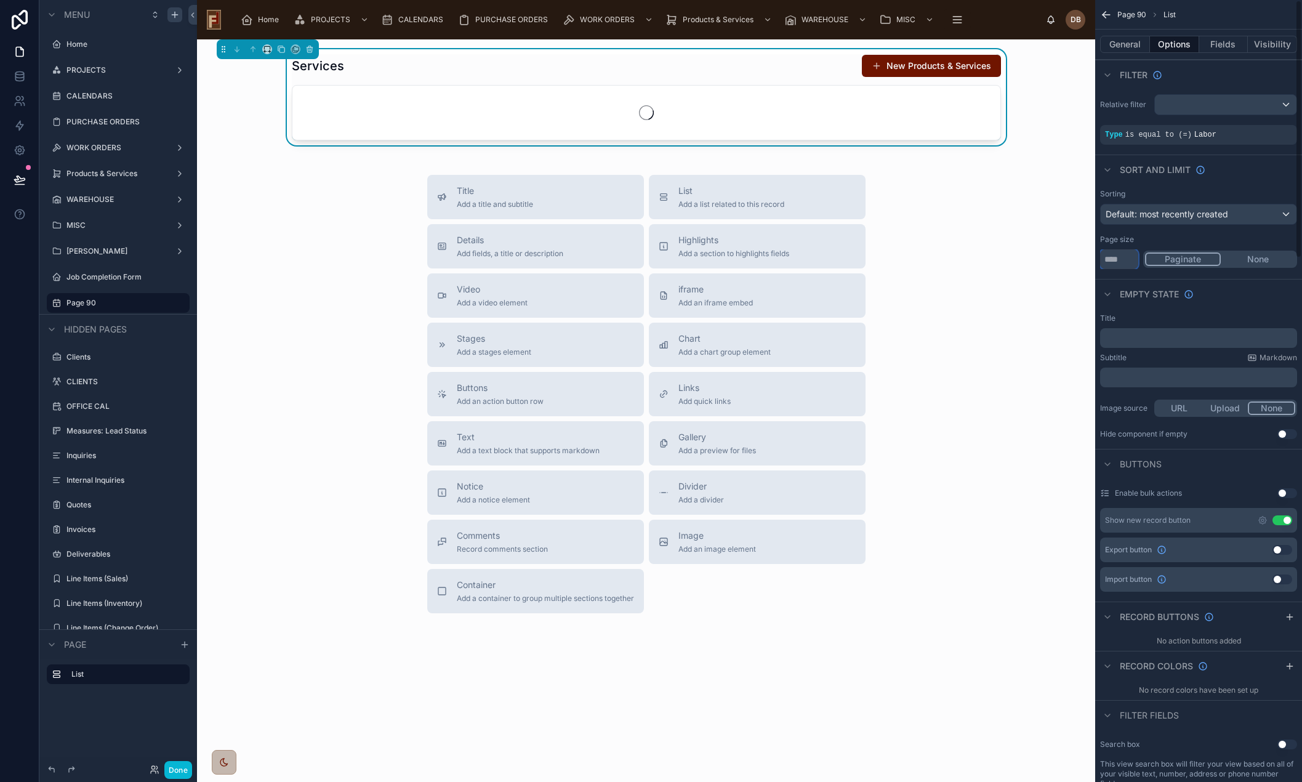
type input "***"
click at [1257, 260] on button "None" at bounding box center [1258, 259] width 75 height 14
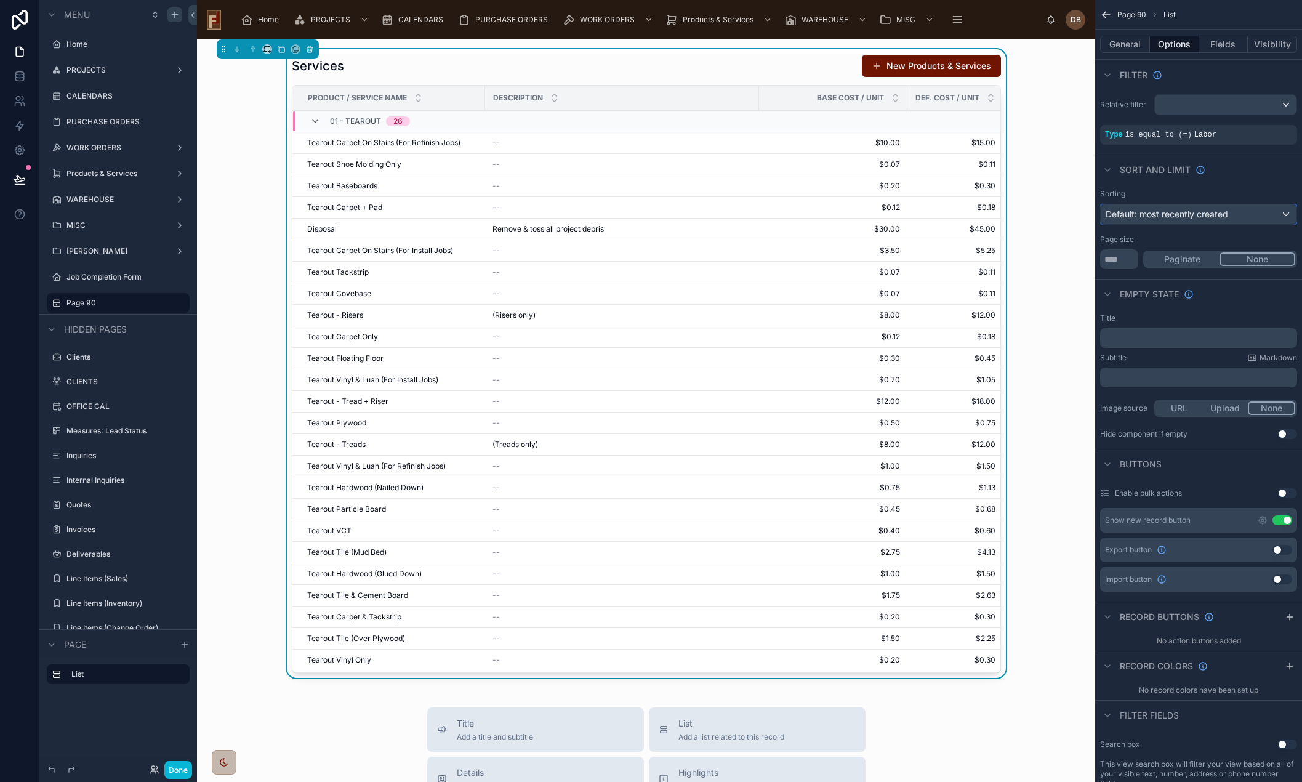
click at [1217, 210] on span "Default: most recently created" at bounding box center [1167, 214] width 123 height 10
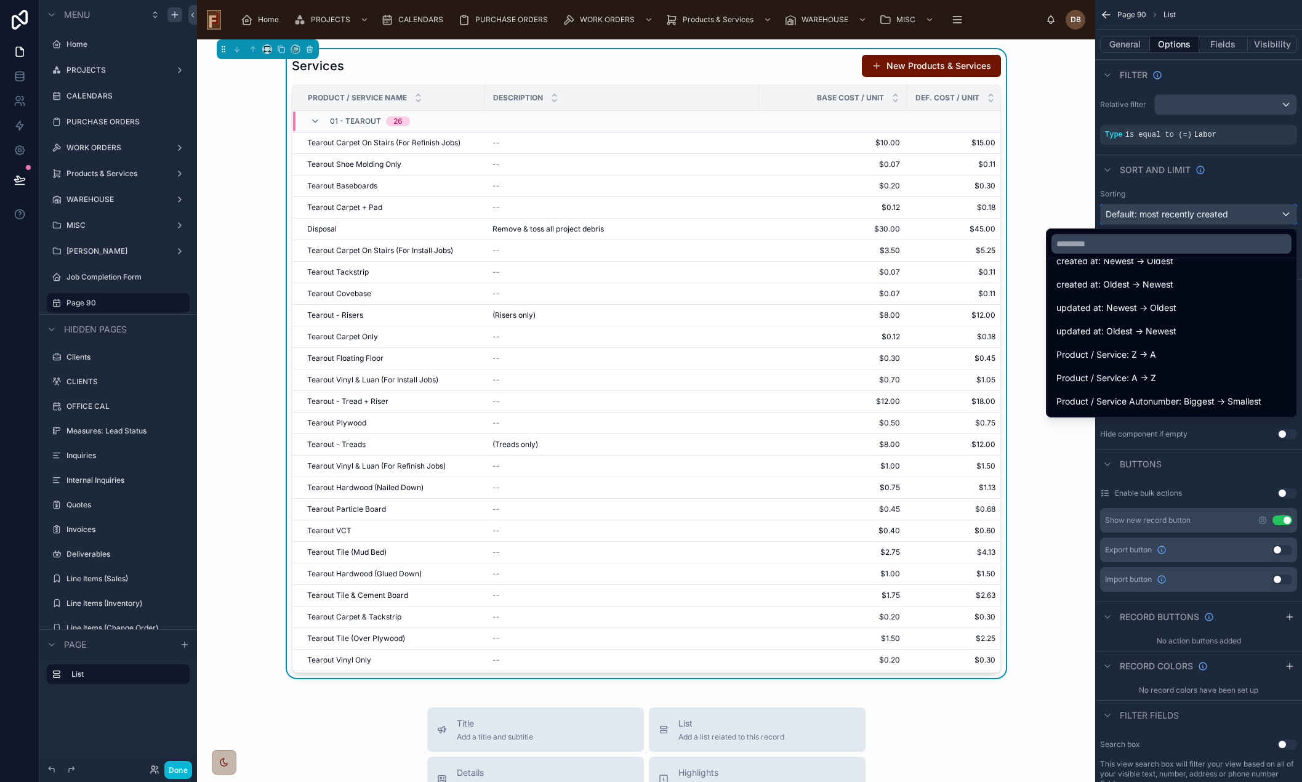
scroll to position [62, 0]
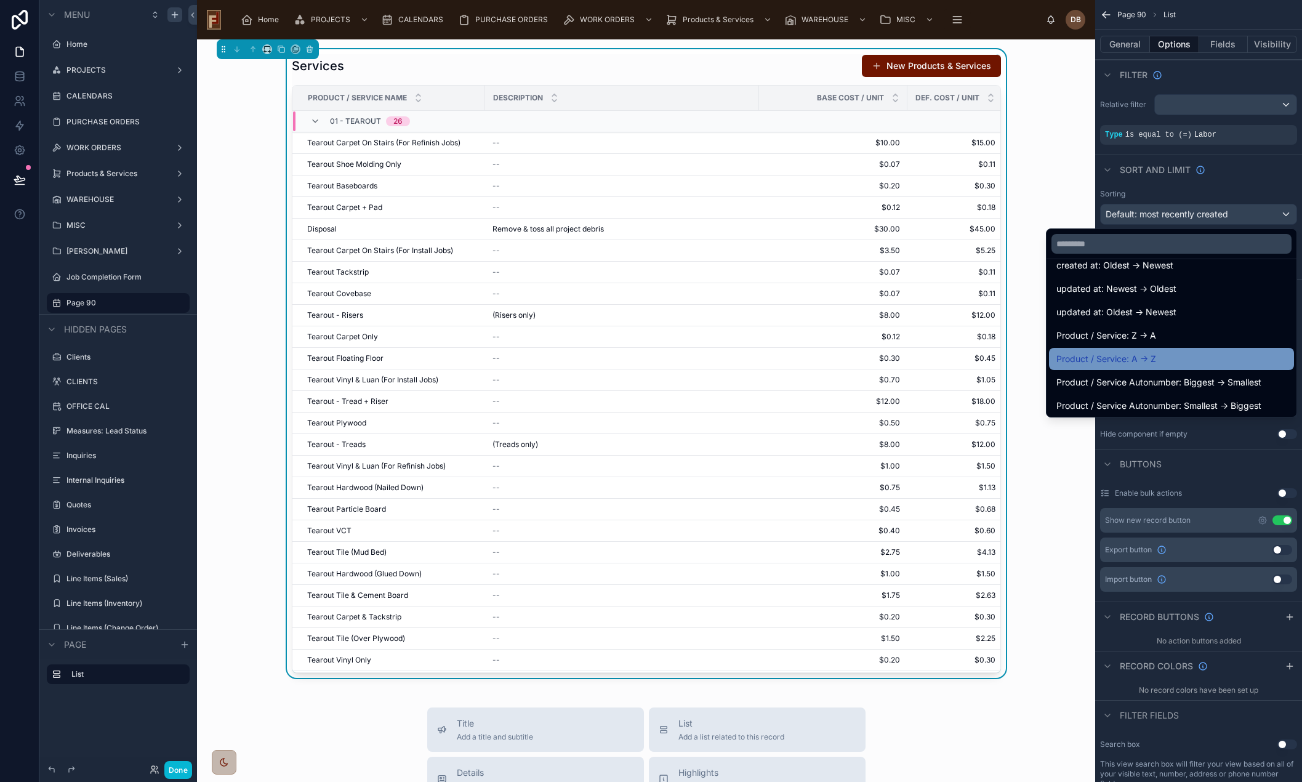
click at [1152, 359] on div "Product / Service: A -> Z" at bounding box center [1172, 359] width 230 height 15
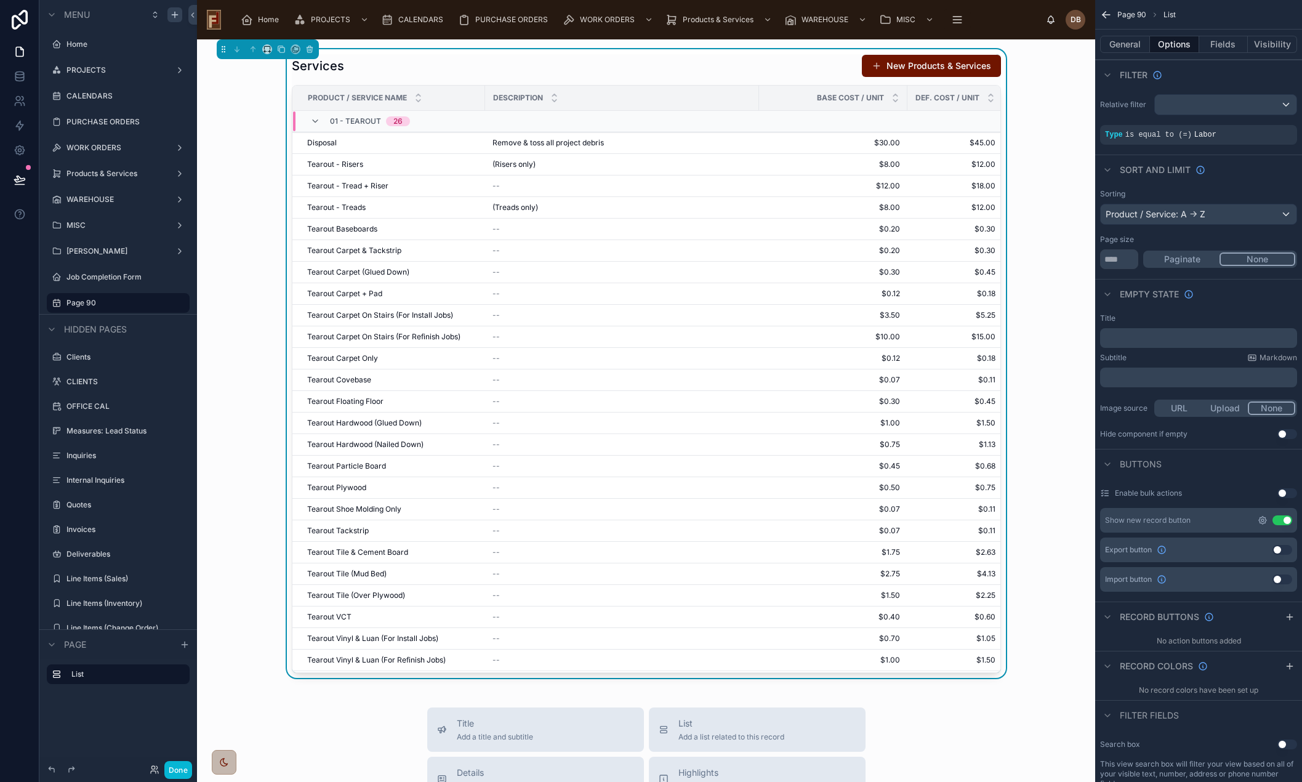
click at [1264, 522] on icon "scrollable content" at bounding box center [1263, 520] width 2 height 2
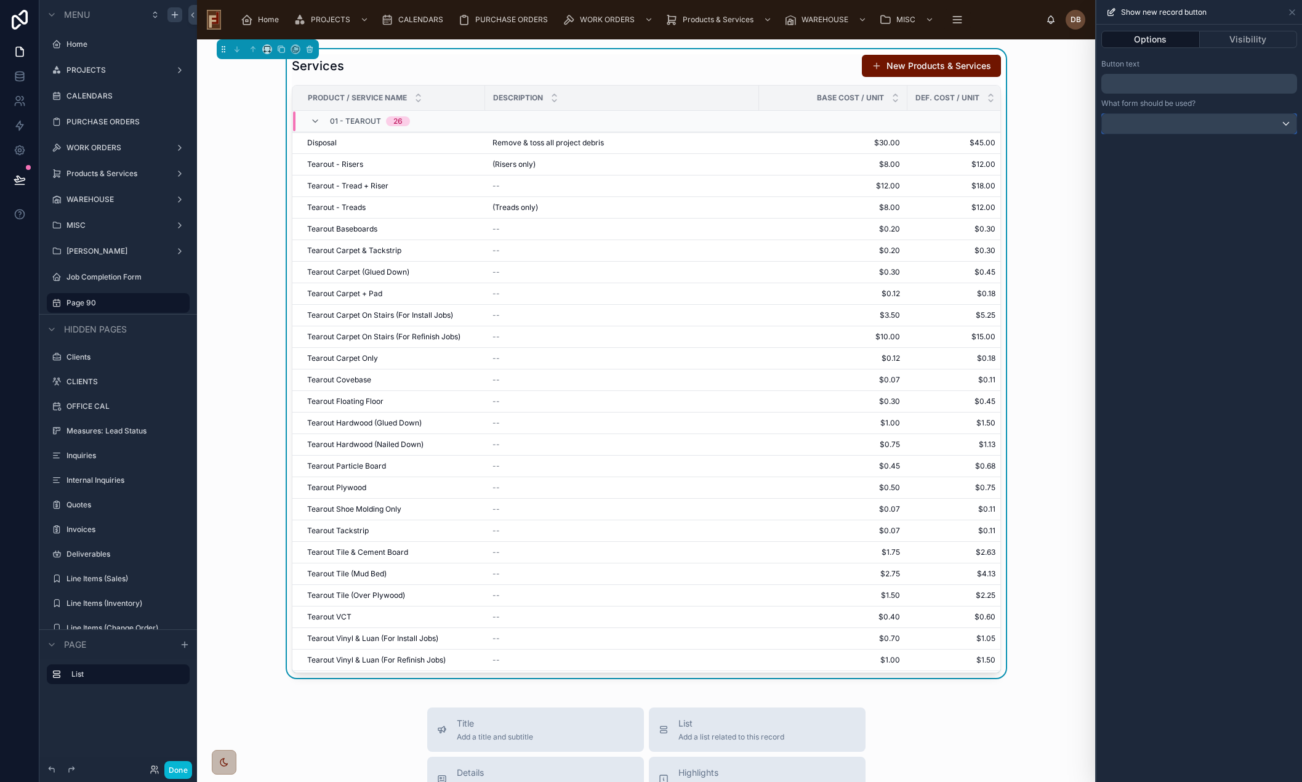
click at [1263, 126] on div at bounding box center [1199, 124] width 195 height 20
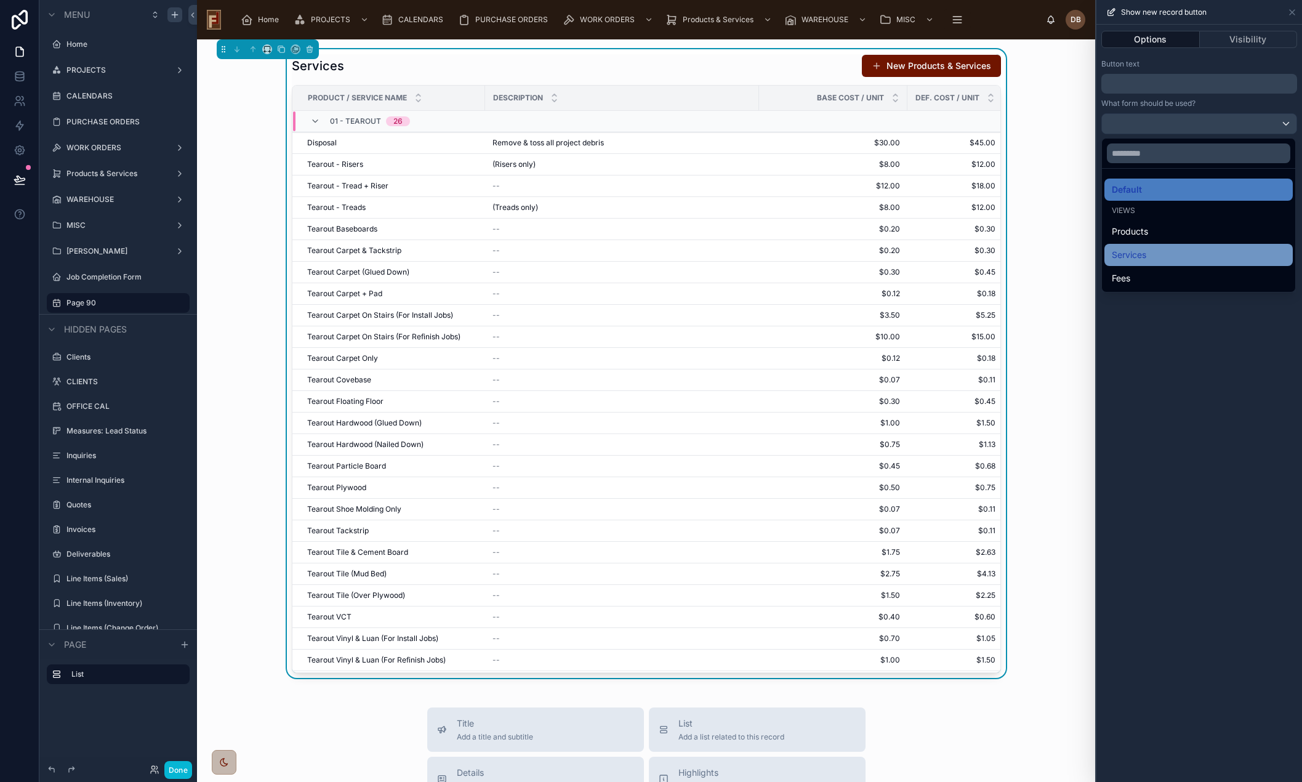
click at [1174, 248] on div "Services" at bounding box center [1199, 255] width 174 height 15
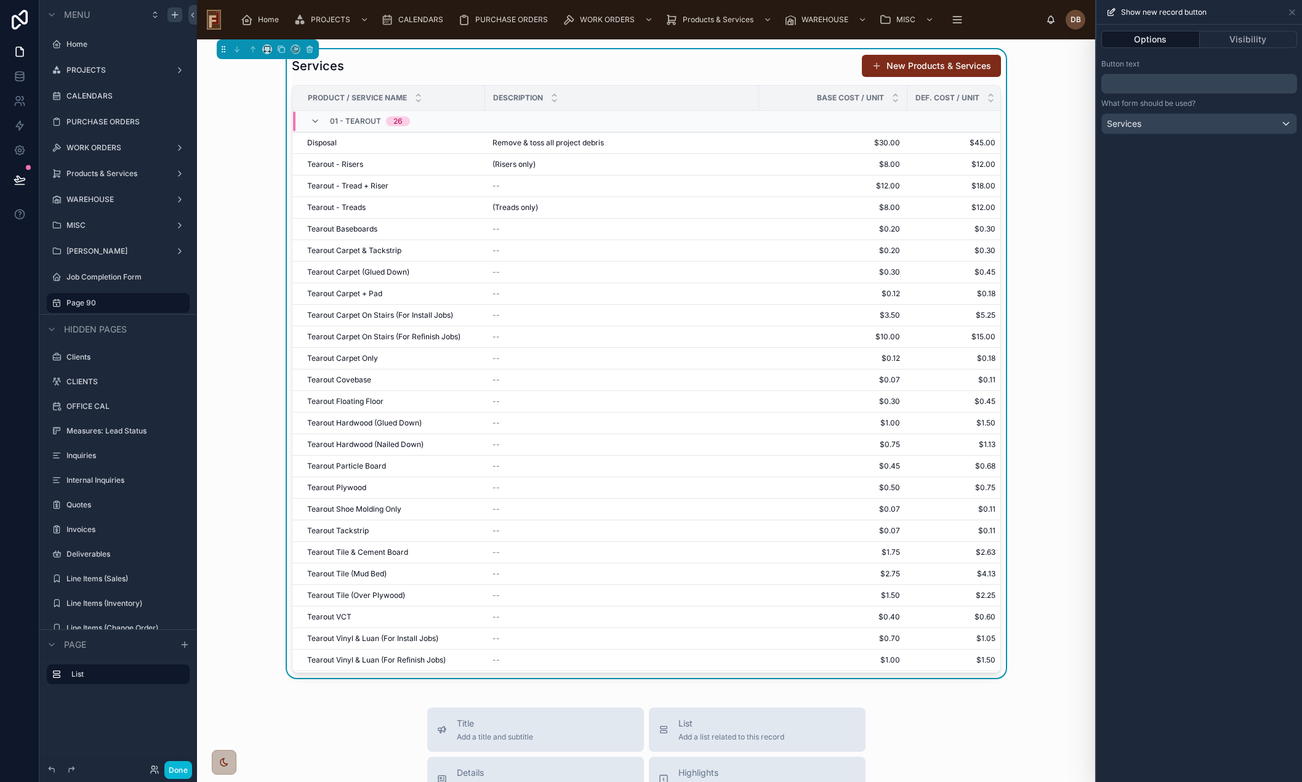
click at [916, 62] on button "New Products & Services" at bounding box center [931, 66] width 139 height 22
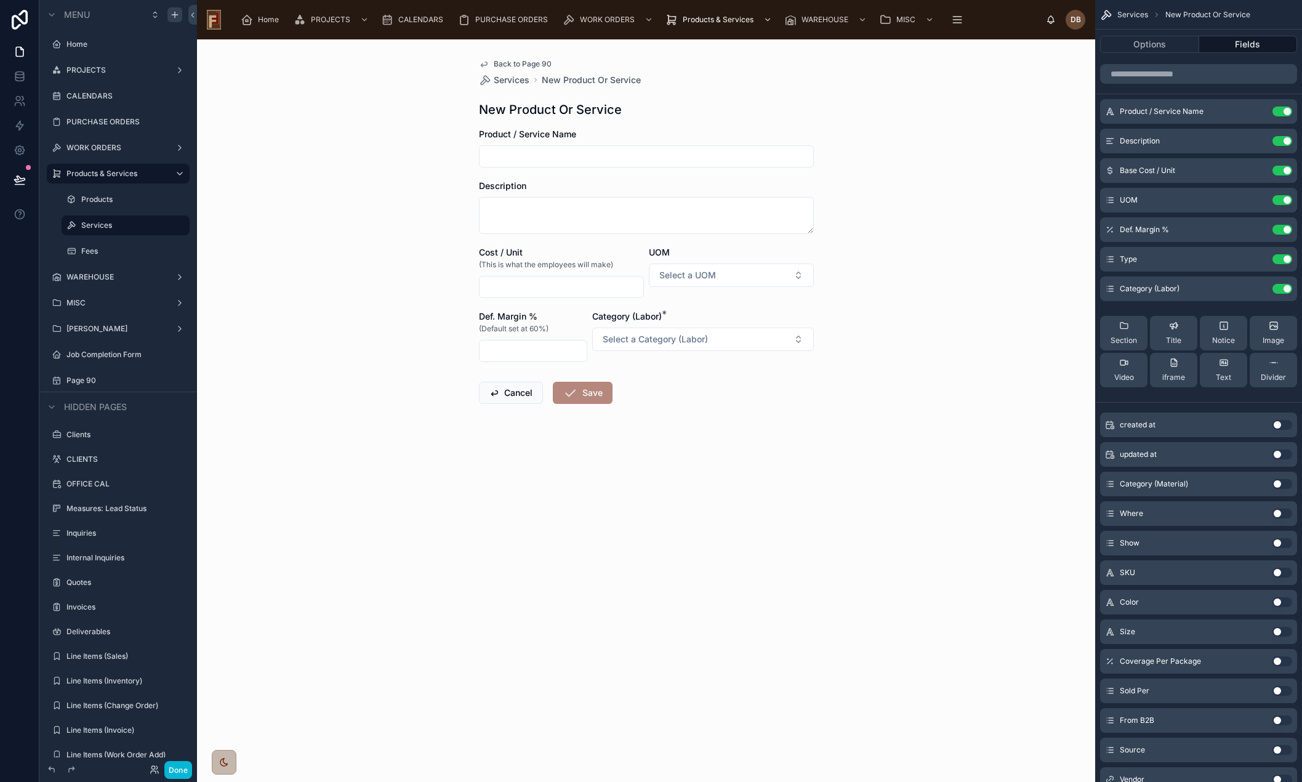
click at [536, 64] on span "Back to Page 90" at bounding box center [523, 64] width 58 height 10
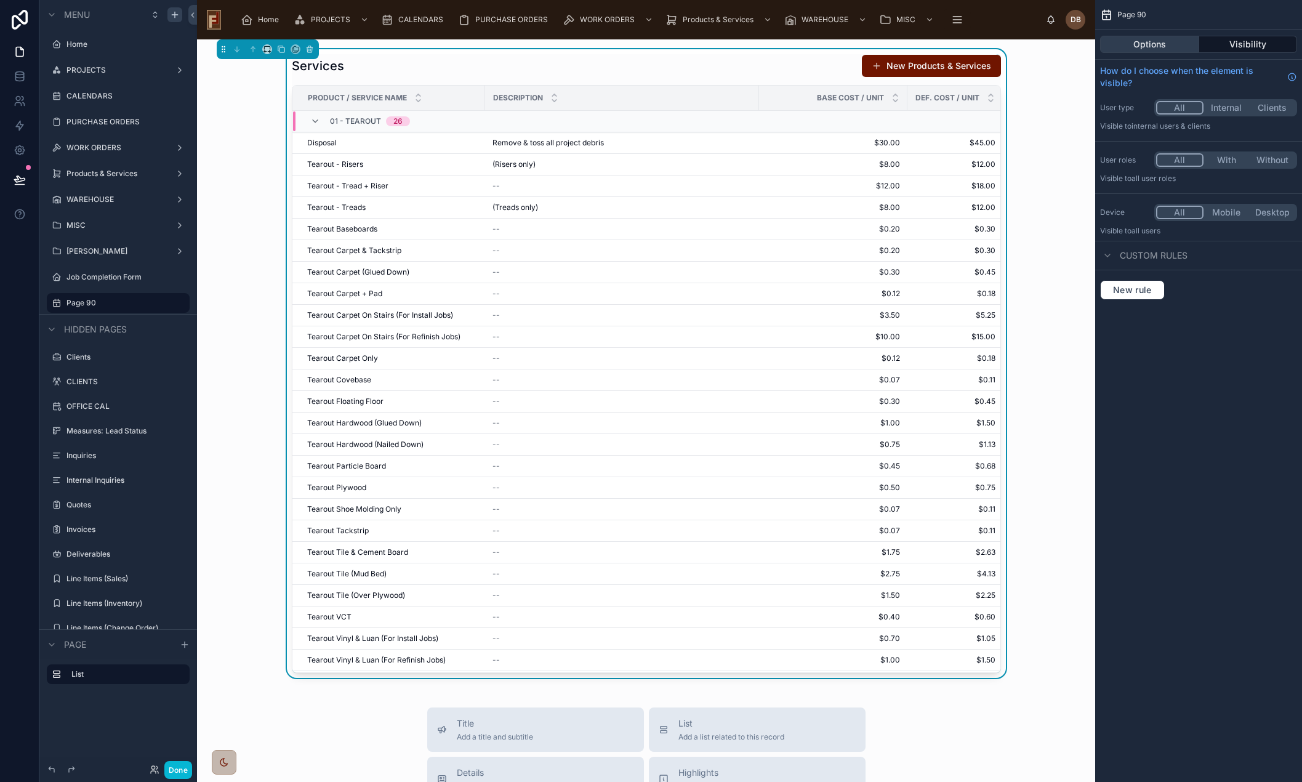
click at [1151, 43] on button "Options" at bounding box center [1149, 44] width 99 height 17
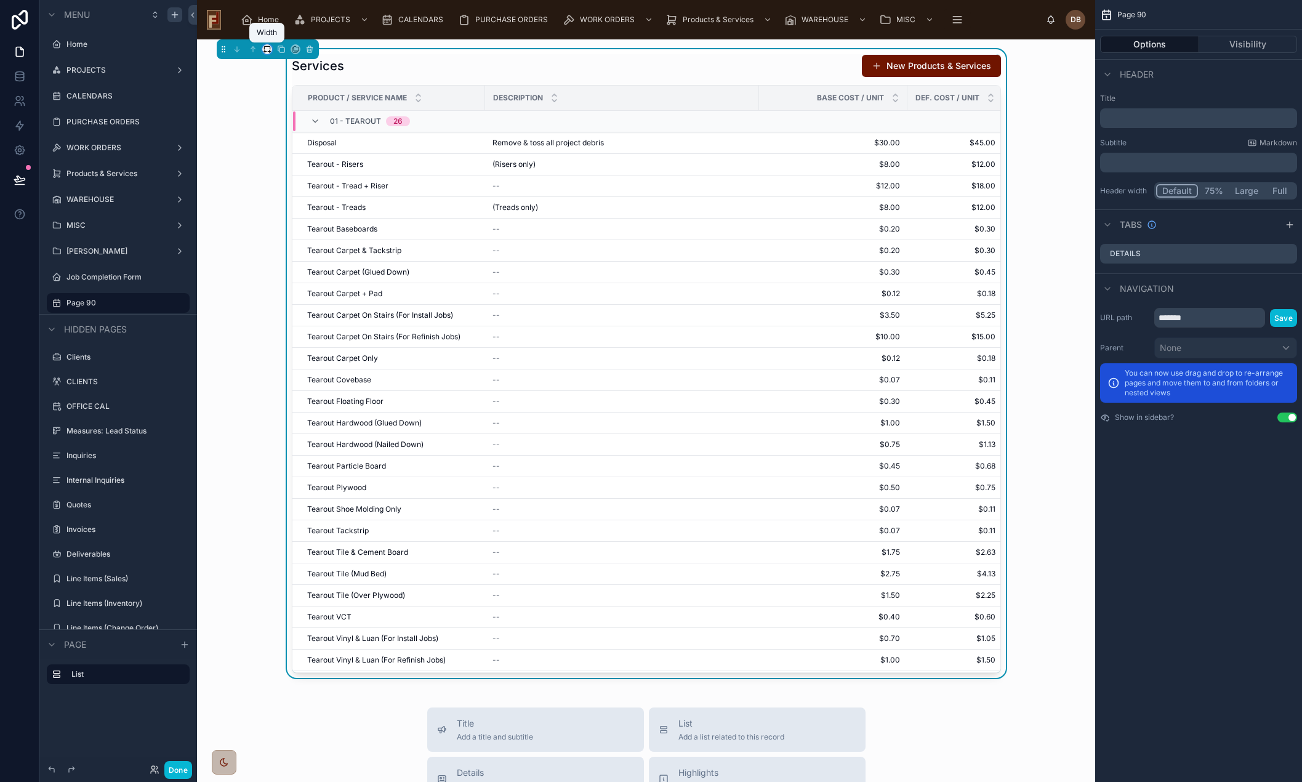
click at [267, 47] on icon at bounding box center [267, 49] width 9 height 9
click at [296, 204] on span "Large" at bounding box center [284, 202] width 23 height 15
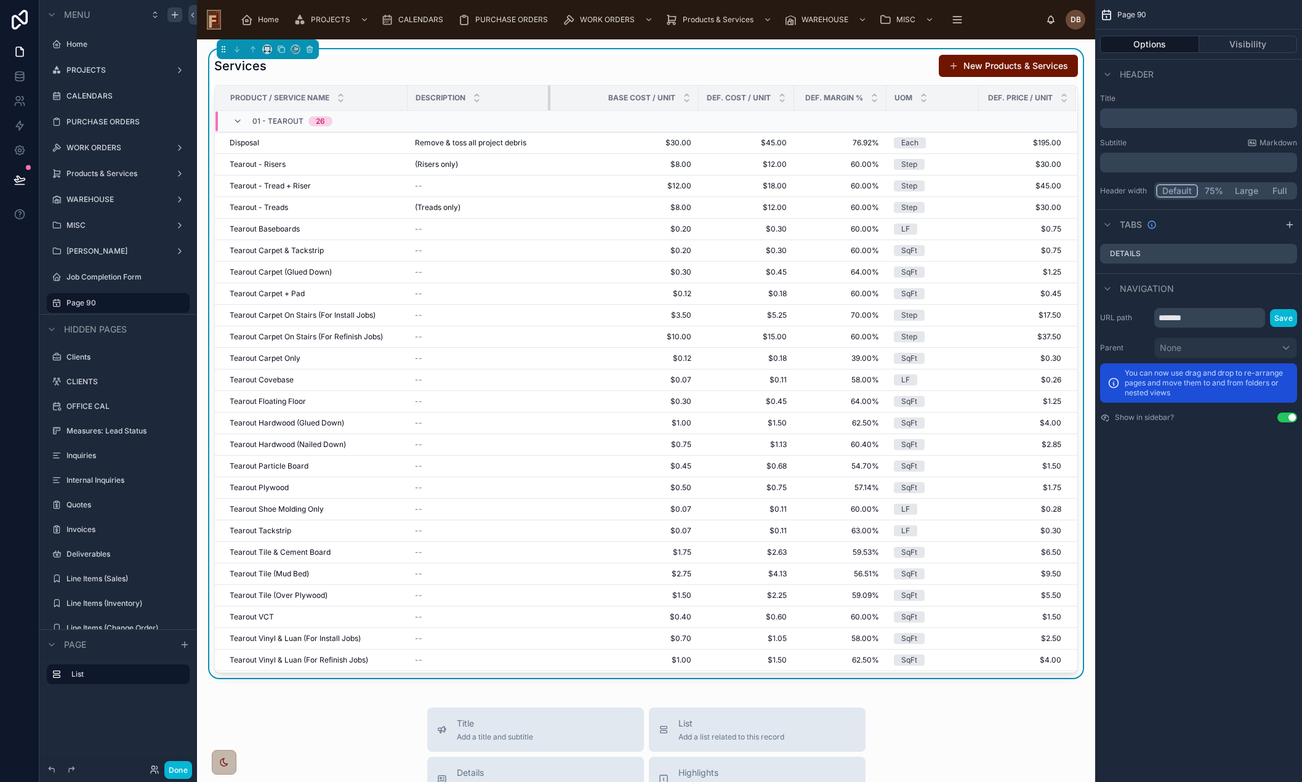
drag, startPoint x: 680, startPoint y: 98, endPoint x: 549, endPoint y: 109, distance: 131.6
click at [549, 109] on div at bounding box center [550, 98] width 5 height 25
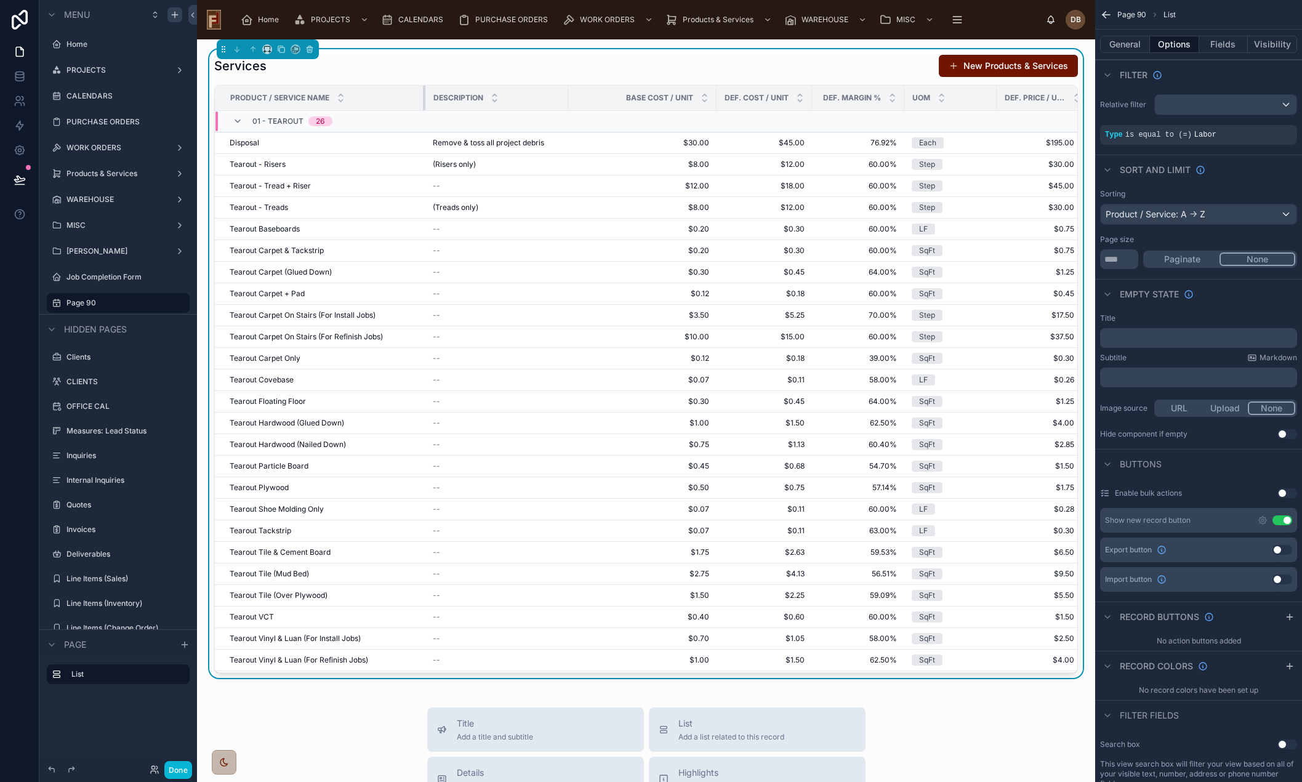
drag, startPoint x: 406, startPoint y: 101, endPoint x: 424, endPoint y: 104, distance: 18.1
click at [424, 104] on tr "Product / Service Name Description Base Cost / Unit Def. Cost / Unit Def. Margi…" at bounding box center [653, 98] width 876 height 25
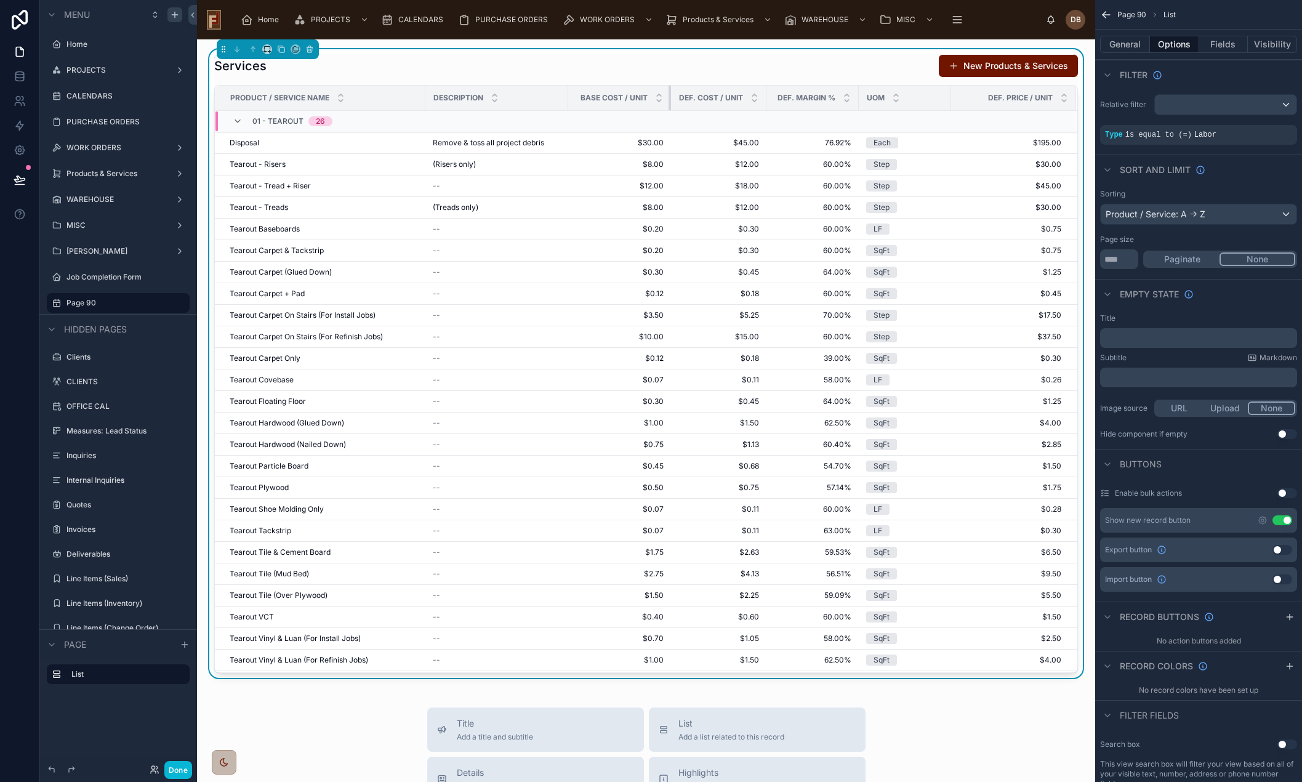
drag, startPoint x: 706, startPoint y: 97, endPoint x: 560, endPoint y: 110, distance: 145.9
click at [568, 110] on th "Base Cost / Unit" at bounding box center [619, 98] width 103 height 25
drag, startPoint x: 750, startPoint y: 100, endPoint x: 671, endPoint y: 107, distance: 79.1
click at [673, 107] on th "Def. Cost / Unit" at bounding box center [714, 98] width 95 height 25
click at [1219, 39] on button "Fields" at bounding box center [1223, 44] width 49 height 17
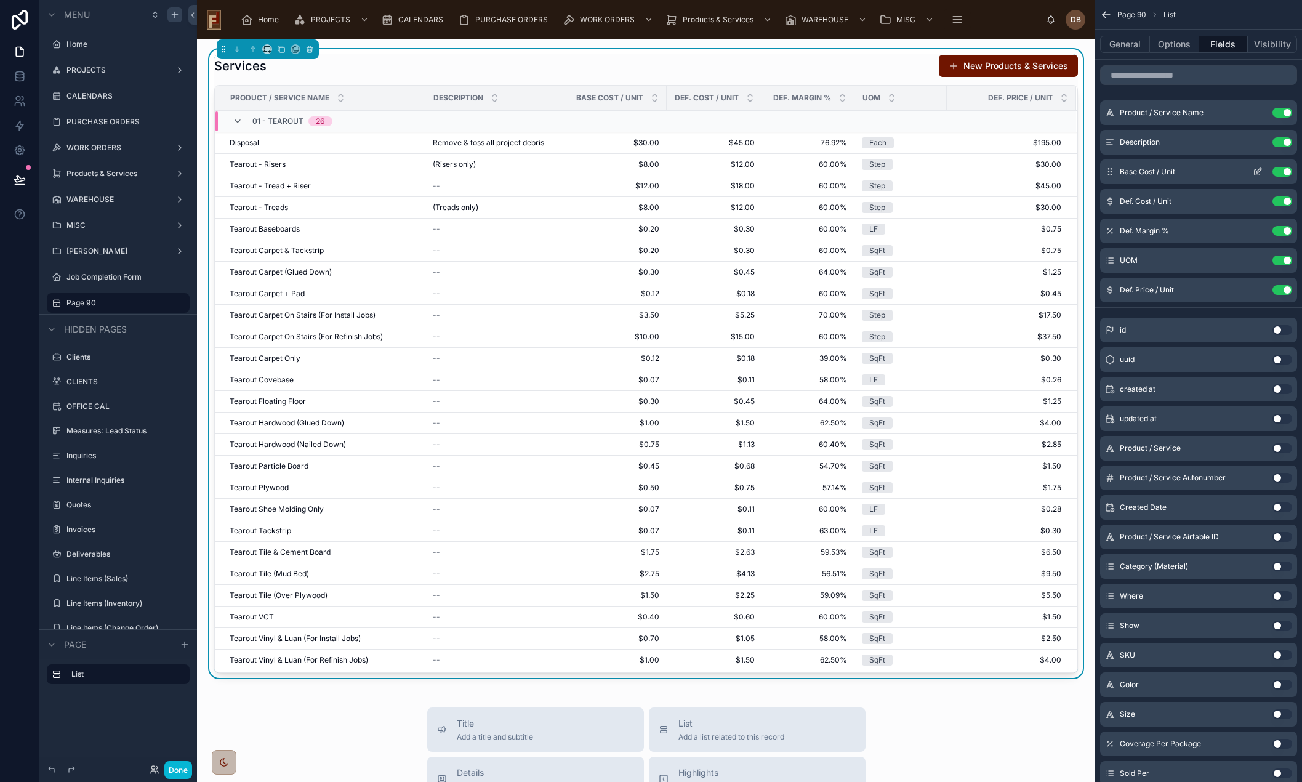
click at [1260, 170] on icon "scrollable content" at bounding box center [1260, 169] width 1 height 1
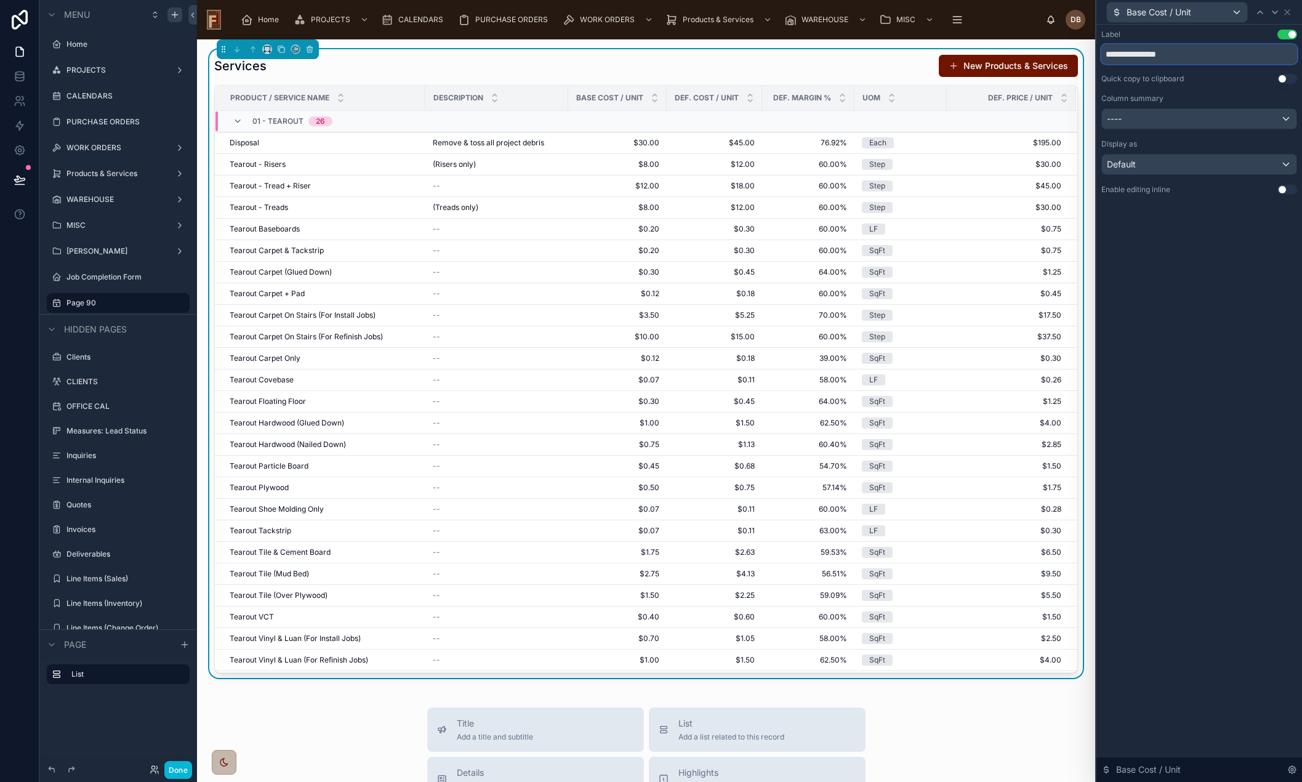
drag, startPoint x: 1193, startPoint y: 58, endPoint x: 1069, endPoint y: 58, distance: 123.8
click at [1069, 58] on div "**********" at bounding box center [651, 391] width 1302 height 782
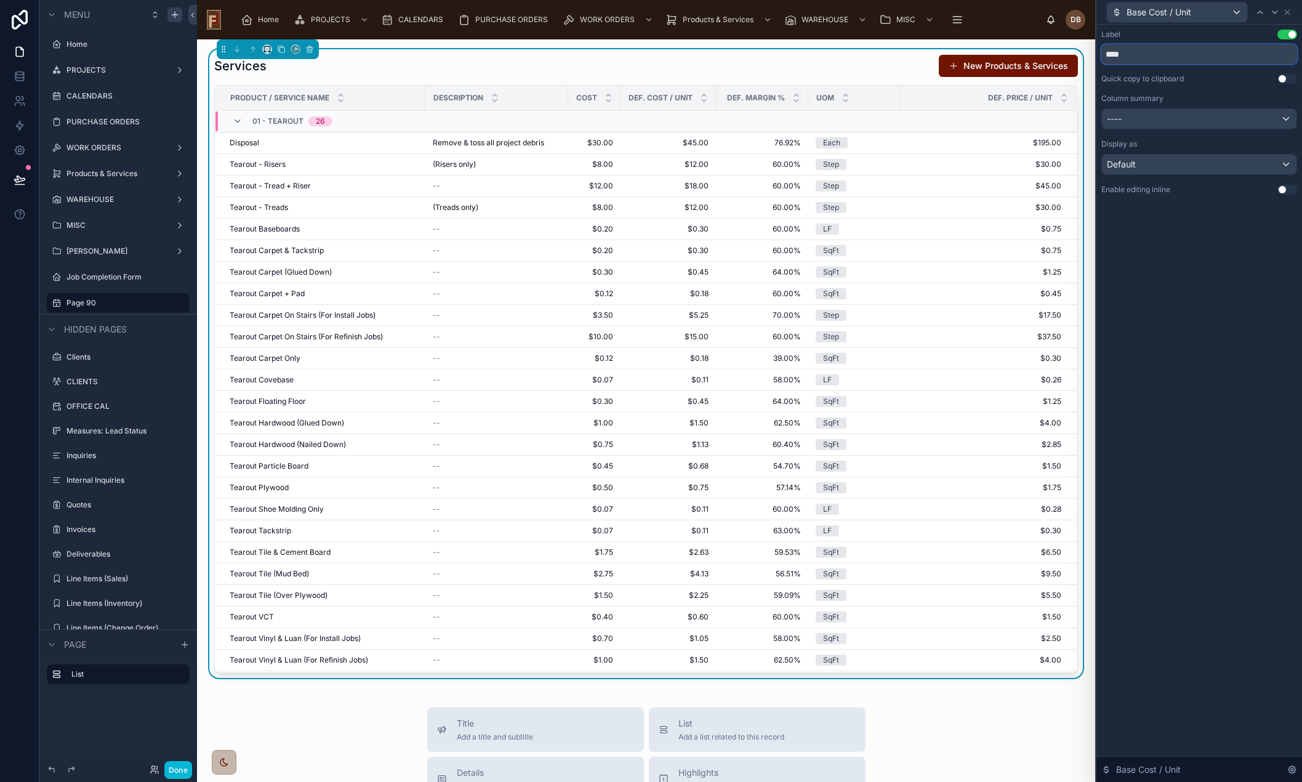
type input "****"
click at [1213, 12] on div "Base Cost / Unit" at bounding box center [1177, 12] width 140 height 20
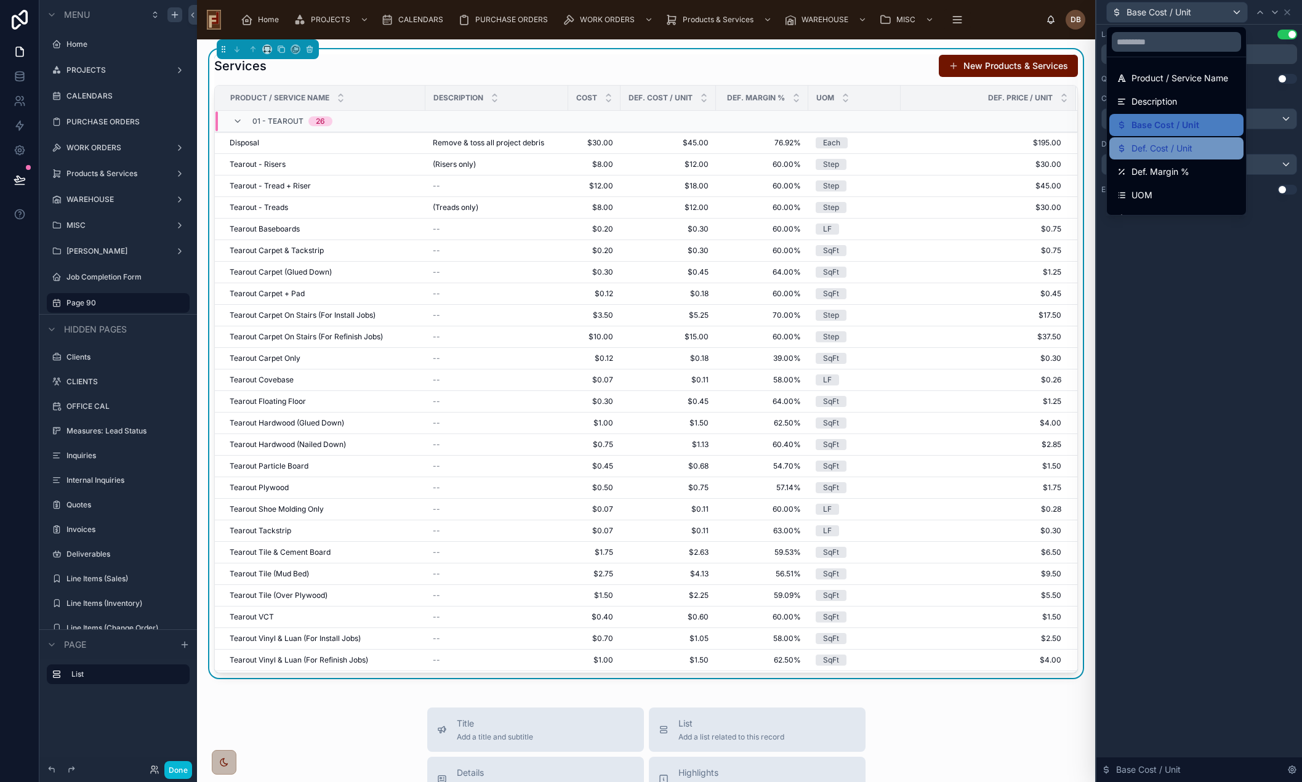
click at [1185, 150] on span "Def. Cost / Unit" at bounding box center [1162, 148] width 61 height 15
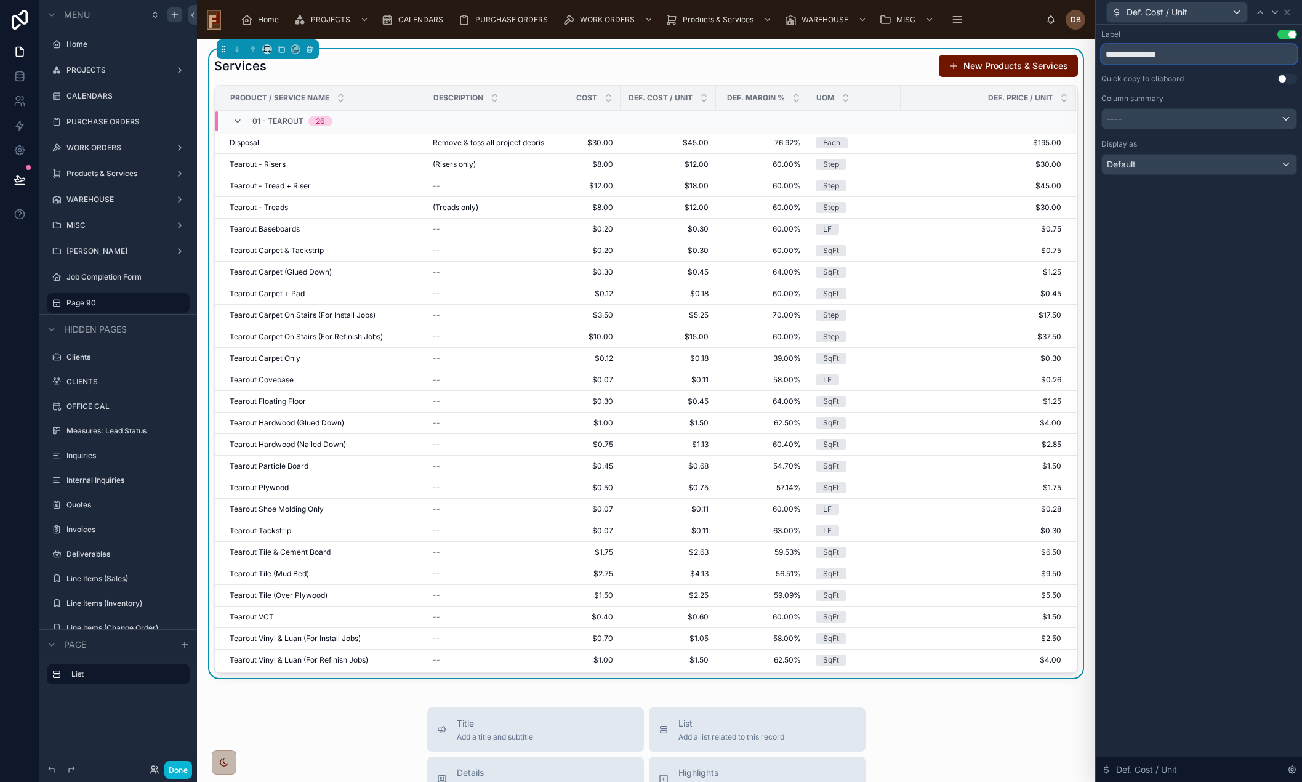
drag, startPoint x: 1188, startPoint y: 55, endPoint x: 1079, endPoint y: 56, distance: 109.6
click at [1079, 56] on div "**********" at bounding box center [651, 391] width 1302 height 782
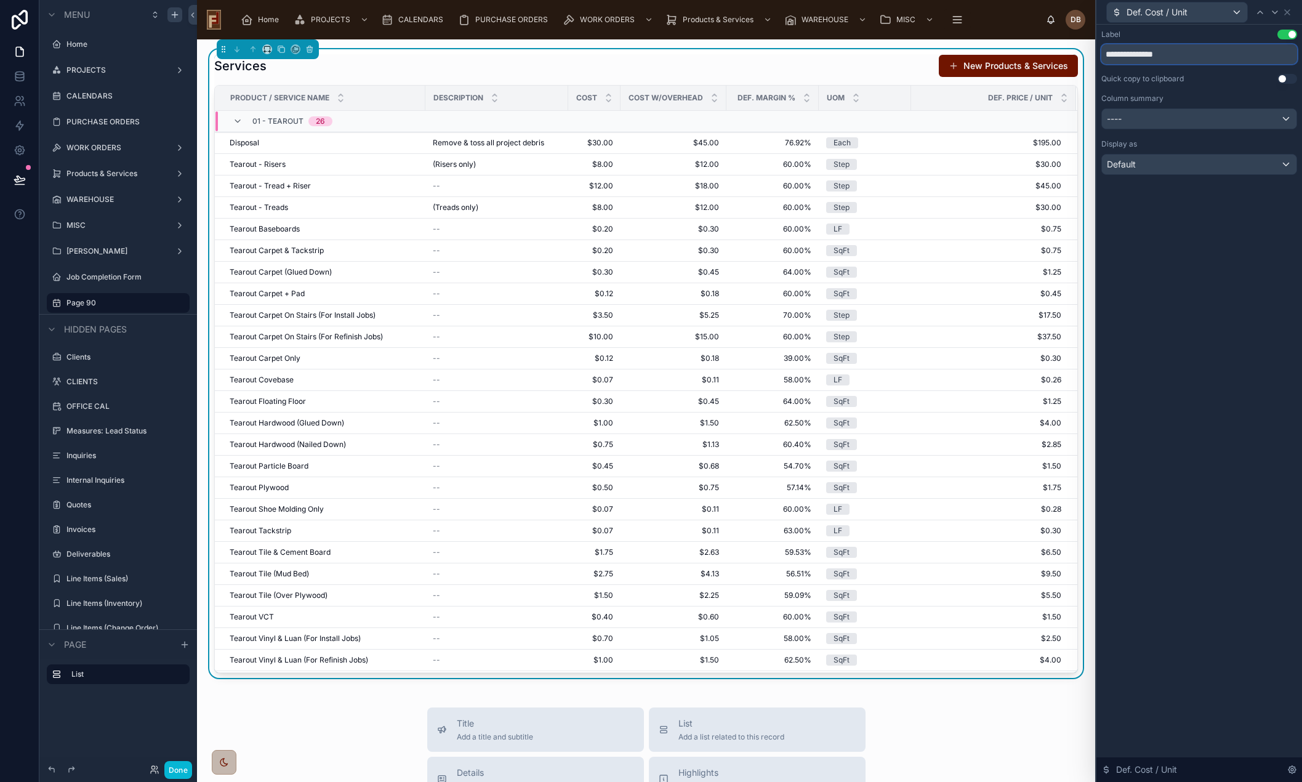
type input "**********"
click at [1220, 15] on div "Def. Cost / Unit" at bounding box center [1177, 12] width 140 height 20
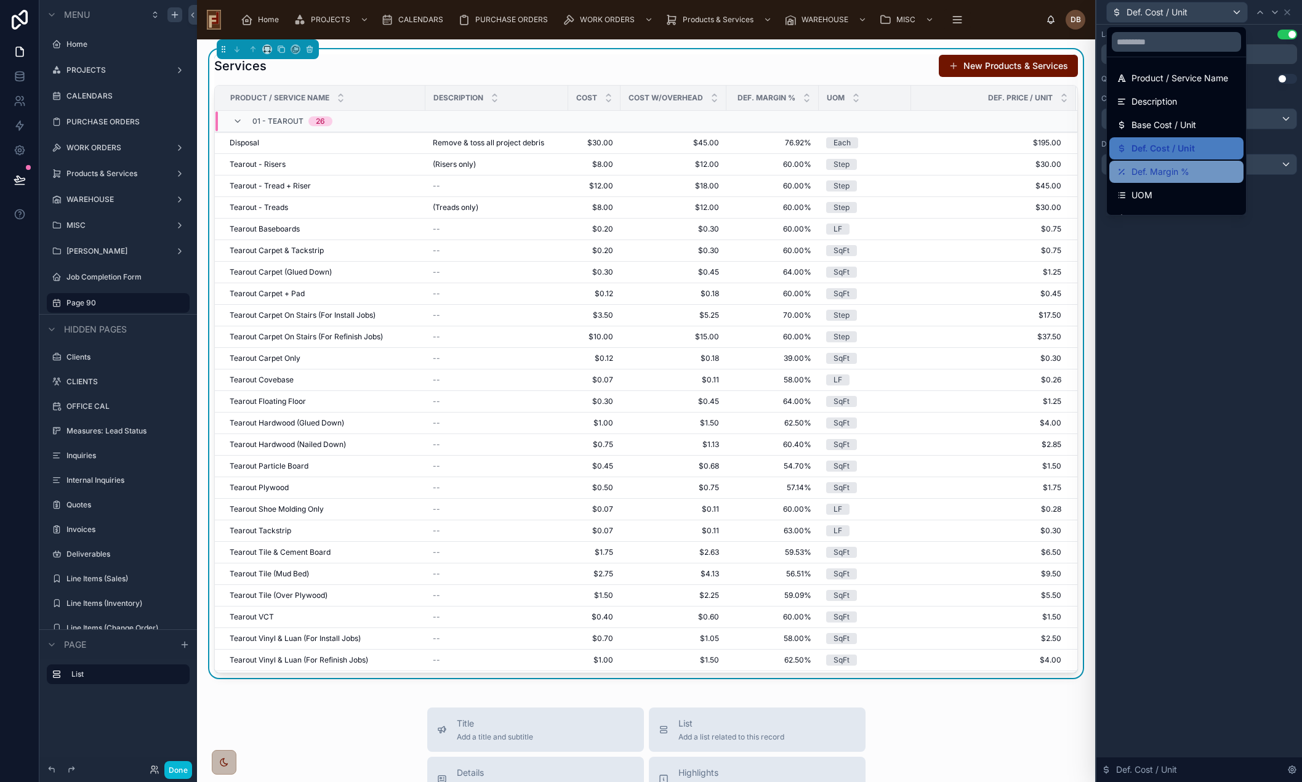
click at [1193, 171] on div "Def. Margin %" at bounding box center [1176, 171] width 119 height 15
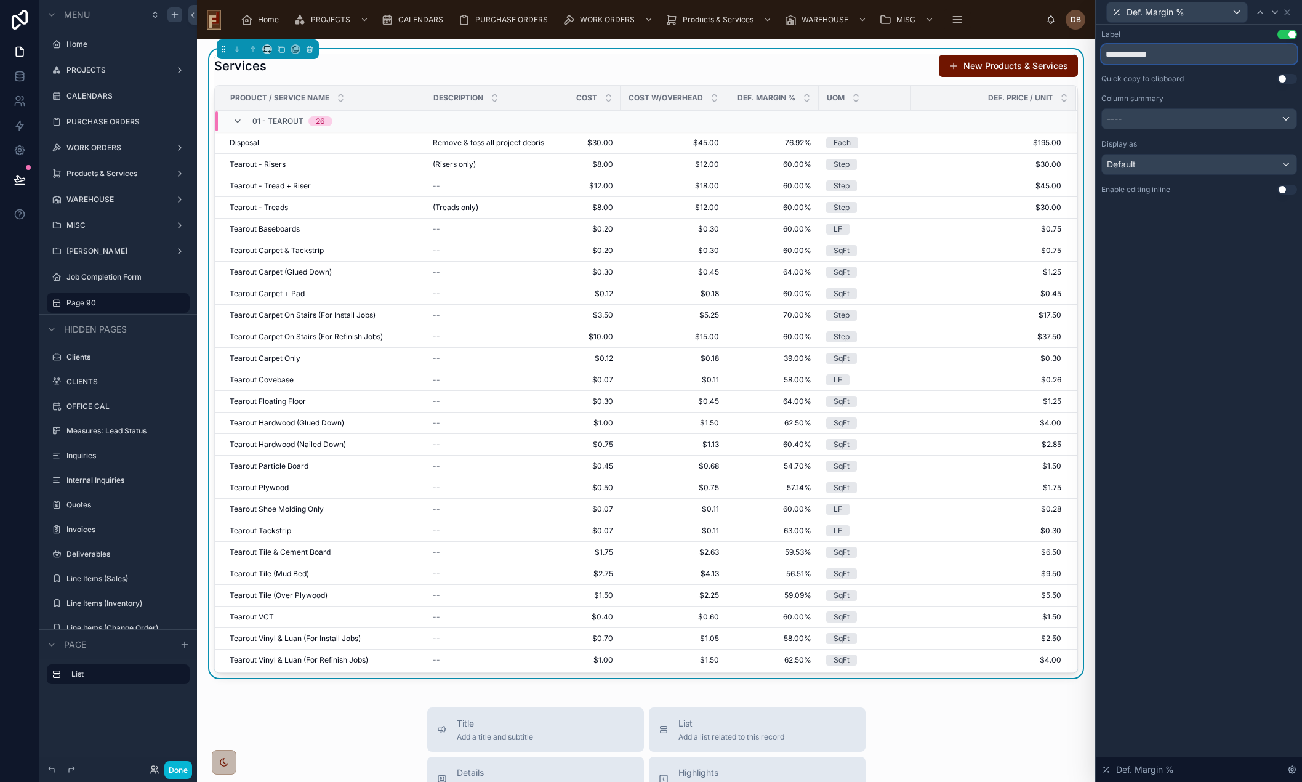
drag, startPoint x: 1175, startPoint y: 53, endPoint x: 1091, endPoint y: 58, distance: 83.9
click at [1091, 58] on div "**********" at bounding box center [651, 391] width 1302 height 782
type input "******"
click at [1196, 12] on div "Def. Margin %" at bounding box center [1177, 12] width 140 height 20
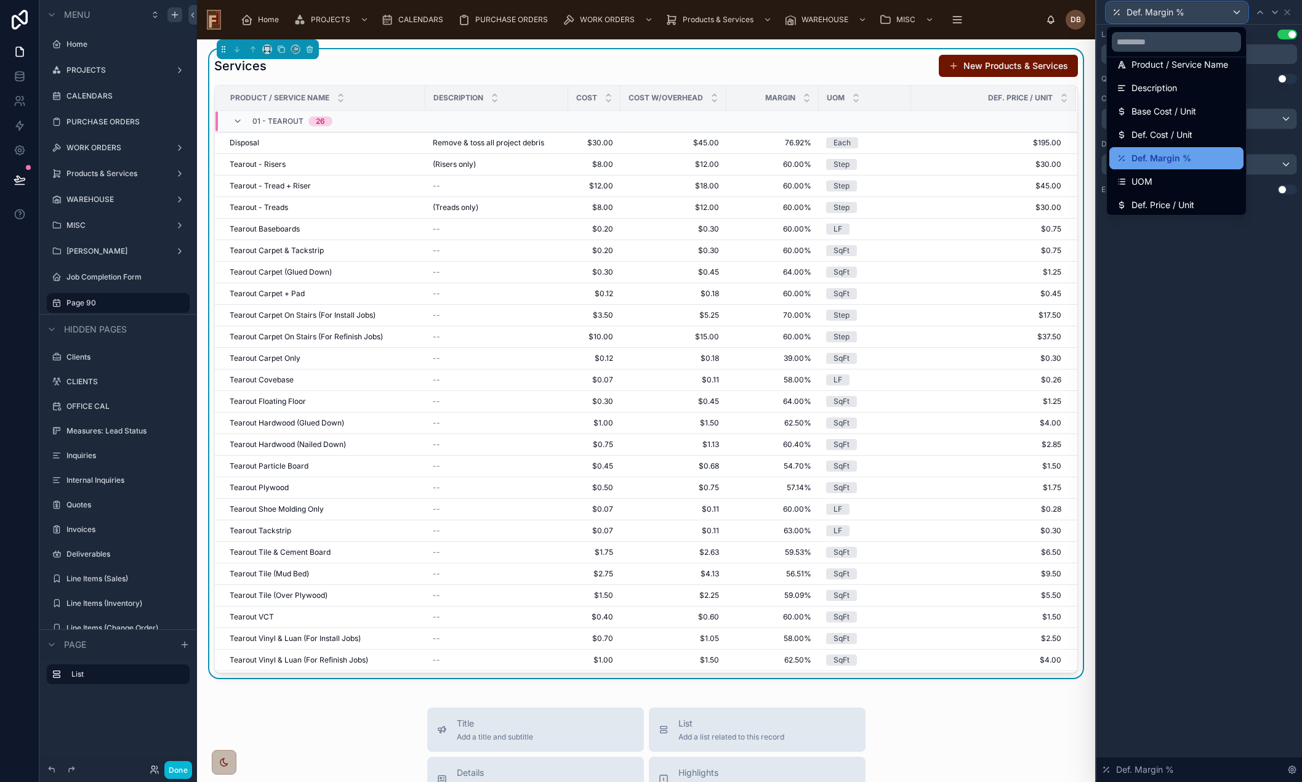
scroll to position [17, 0]
click at [1167, 173] on div "UOM" at bounding box center [1176, 178] width 119 height 15
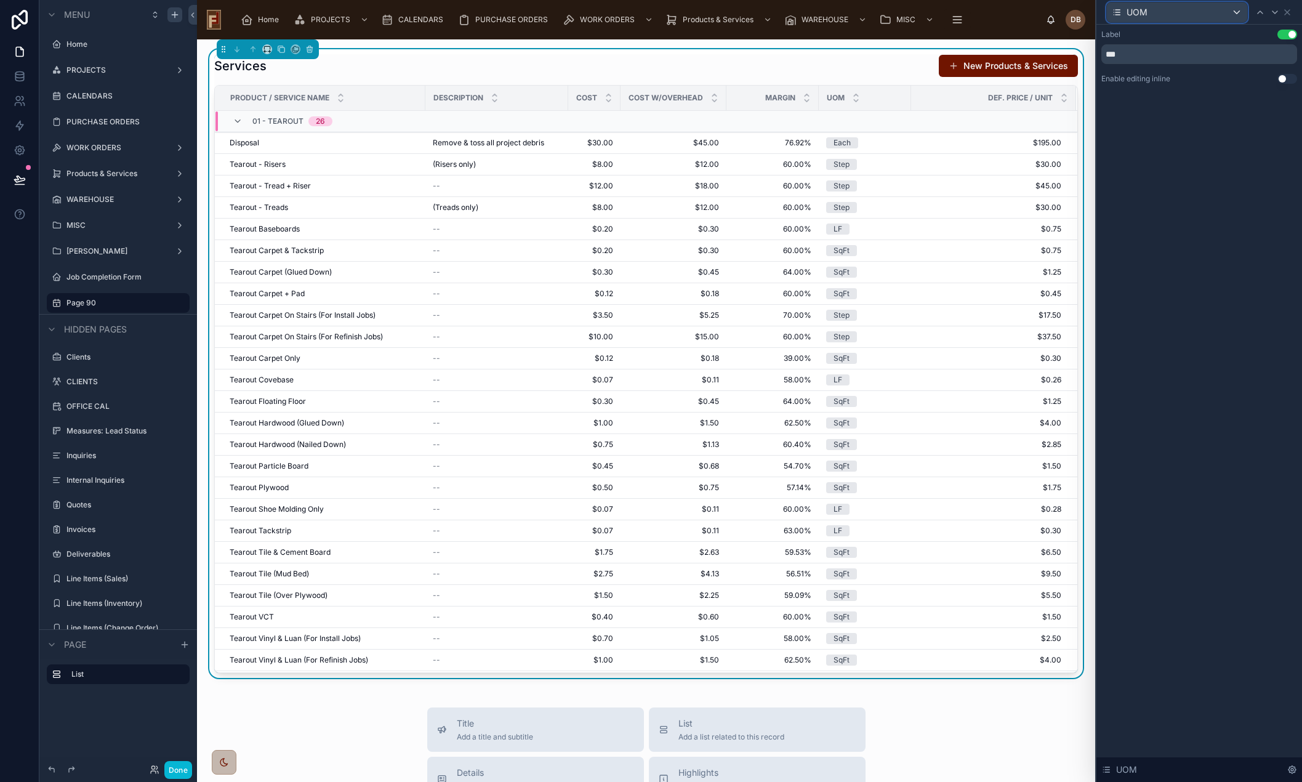
click at [1166, 14] on div "UOM" at bounding box center [1177, 12] width 140 height 20
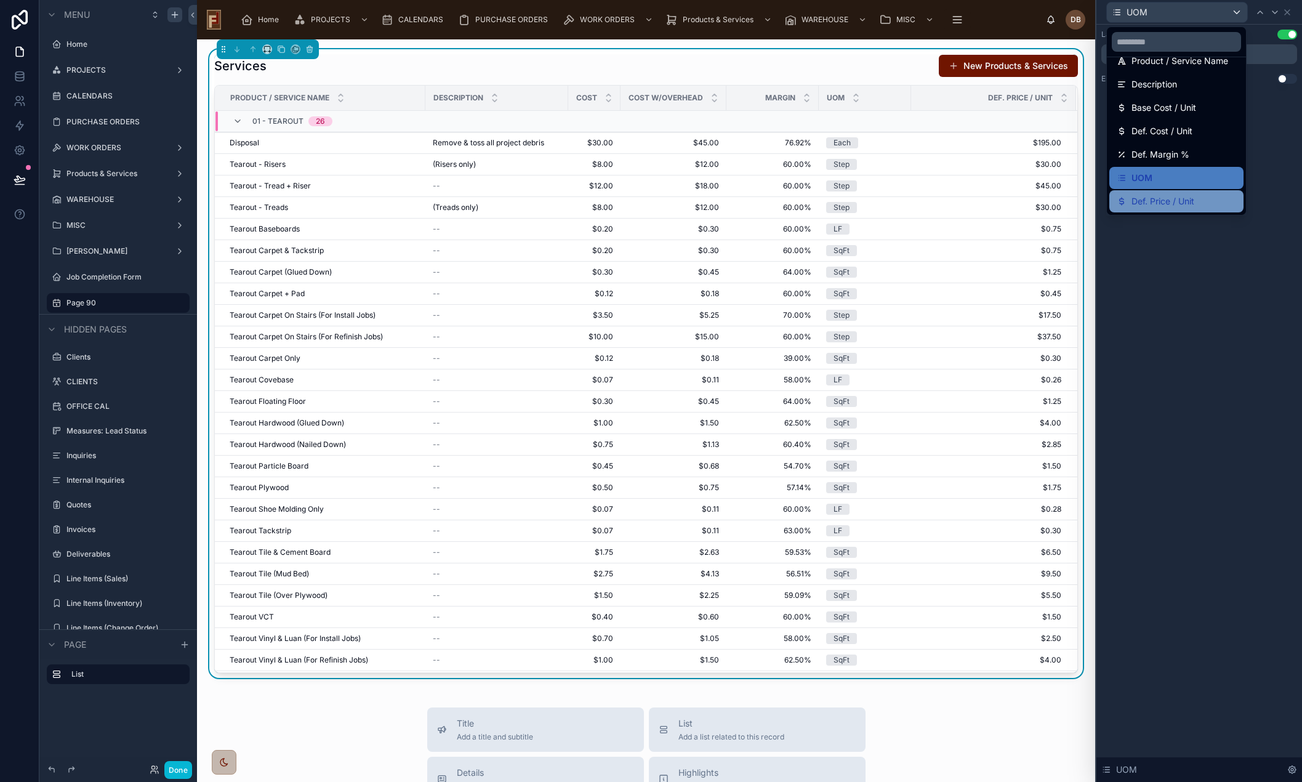
click at [1174, 203] on span "Def. Price / Unit" at bounding box center [1163, 201] width 63 height 15
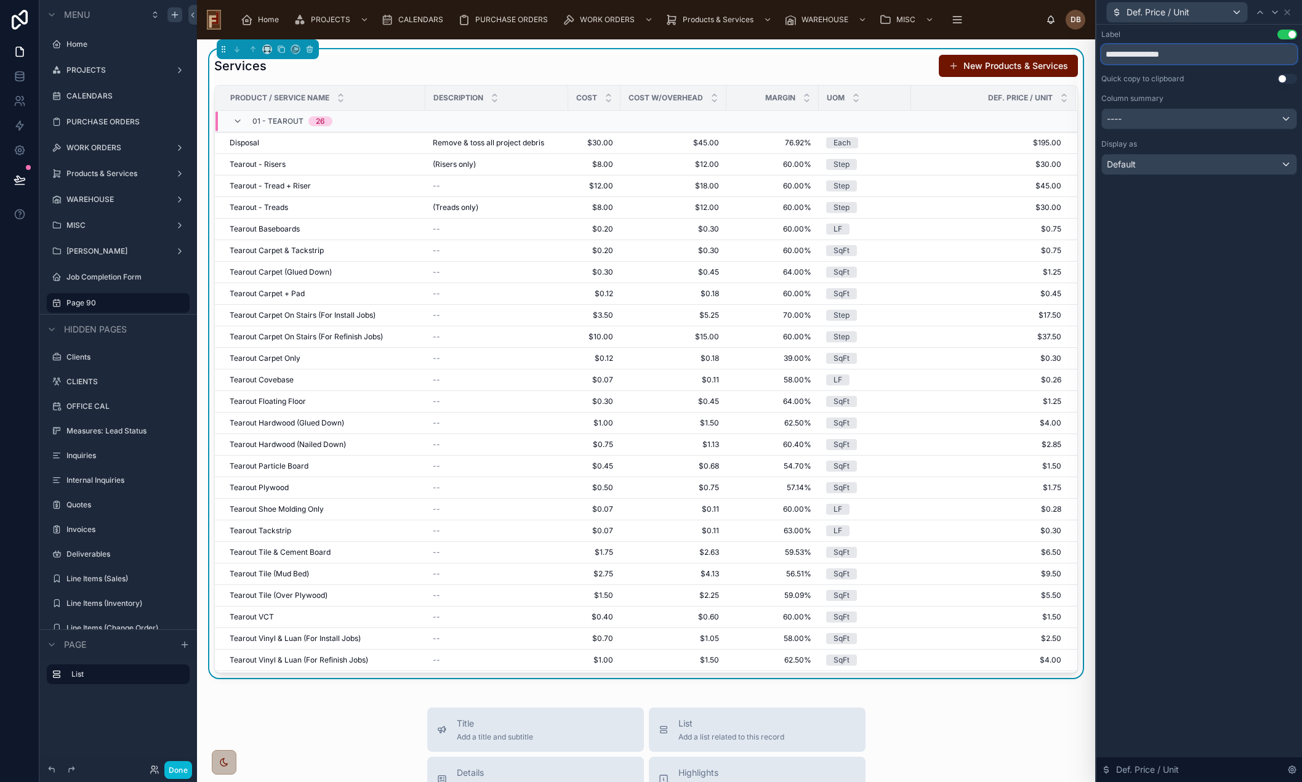
drag, startPoint x: 1198, startPoint y: 60, endPoint x: 1103, endPoint y: 63, distance: 95.5
click at [1103, 63] on div "**********" at bounding box center [1200, 54] width 196 height 20
drag, startPoint x: 714, startPoint y: 99, endPoint x: 671, endPoint y: 101, distance: 42.5
click at [676, 102] on th "cost w/overhead" at bounding box center [674, 98] width 106 height 25
type input "**********"
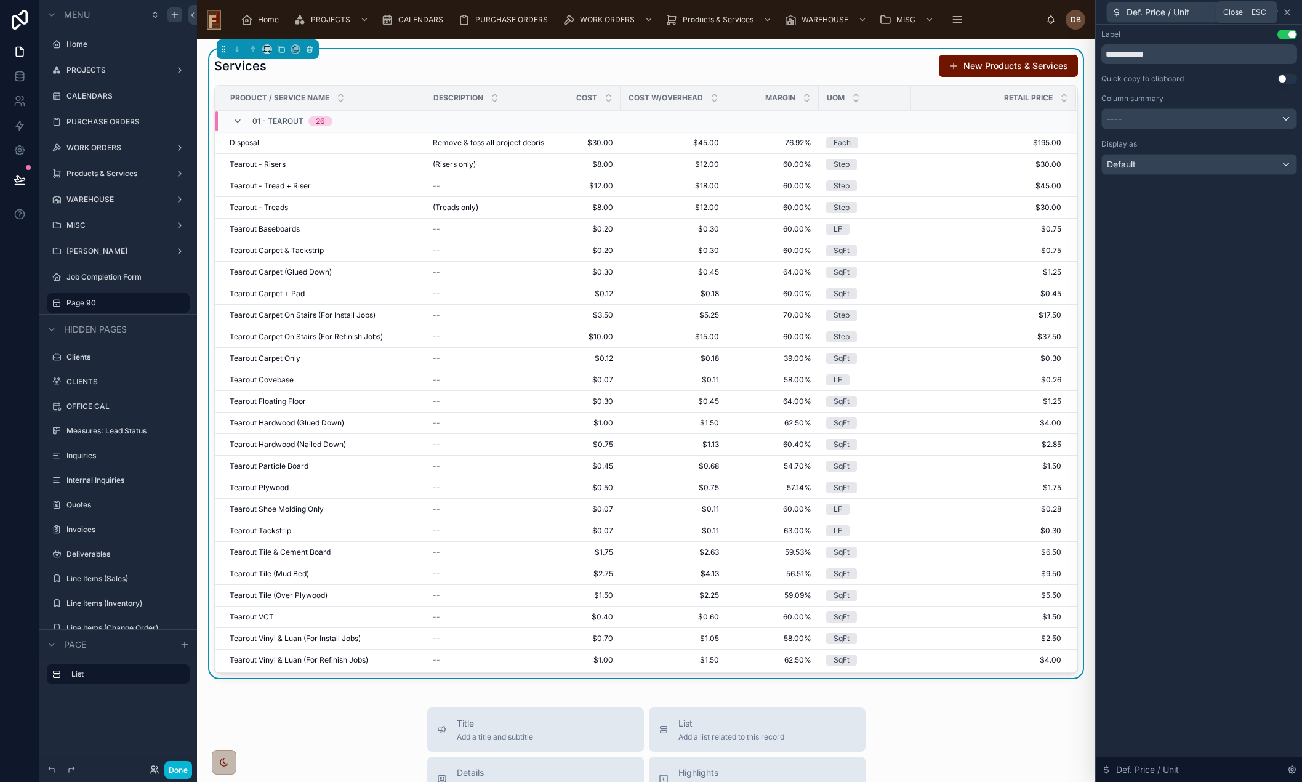
click at [1290, 11] on icon at bounding box center [1288, 12] width 10 height 10
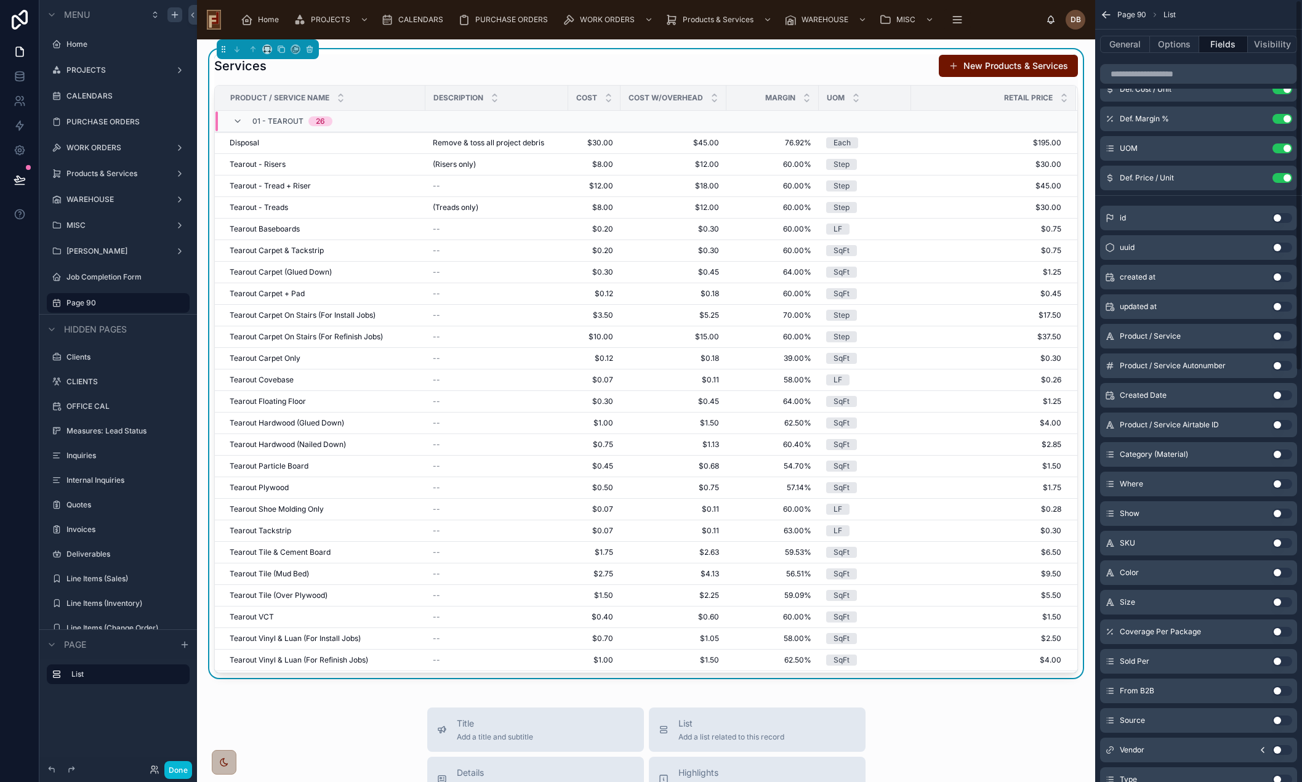
scroll to position [0, 0]
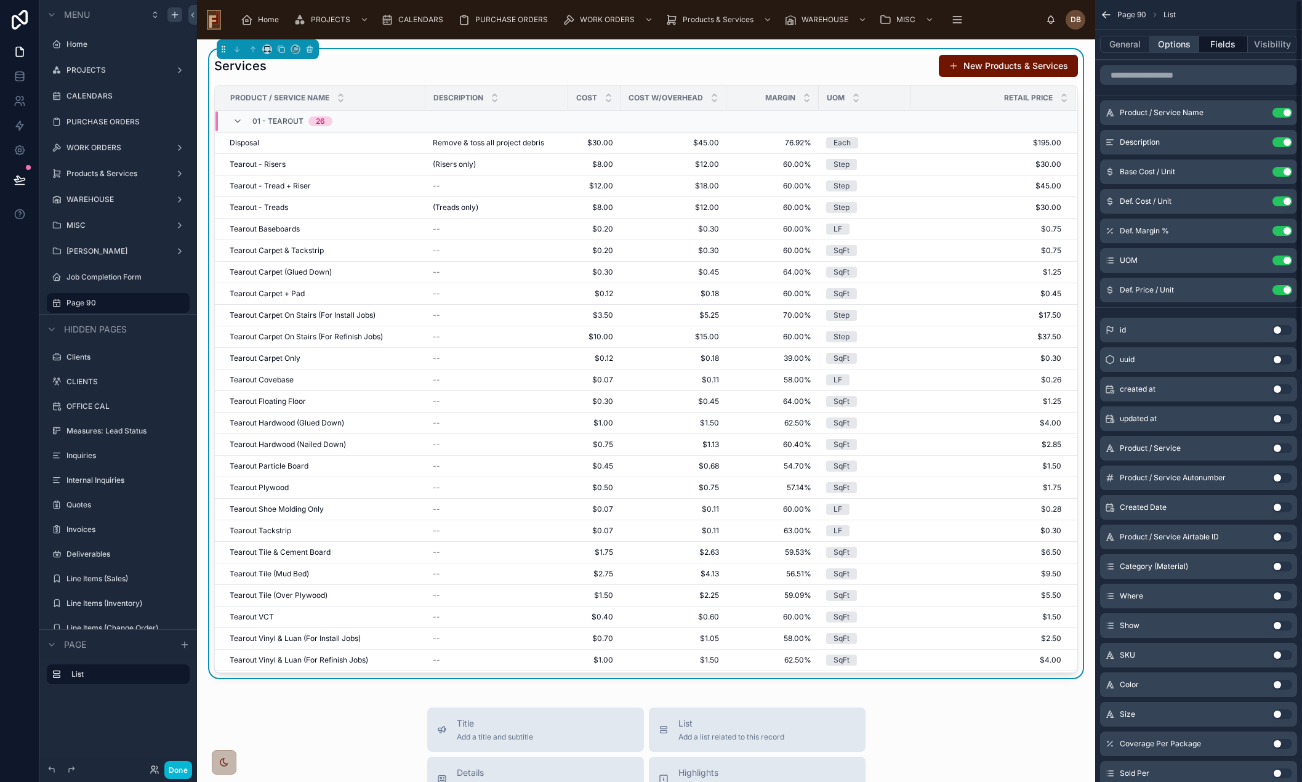
click at [1170, 43] on button "Options" at bounding box center [1174, 44] width 49 height 17
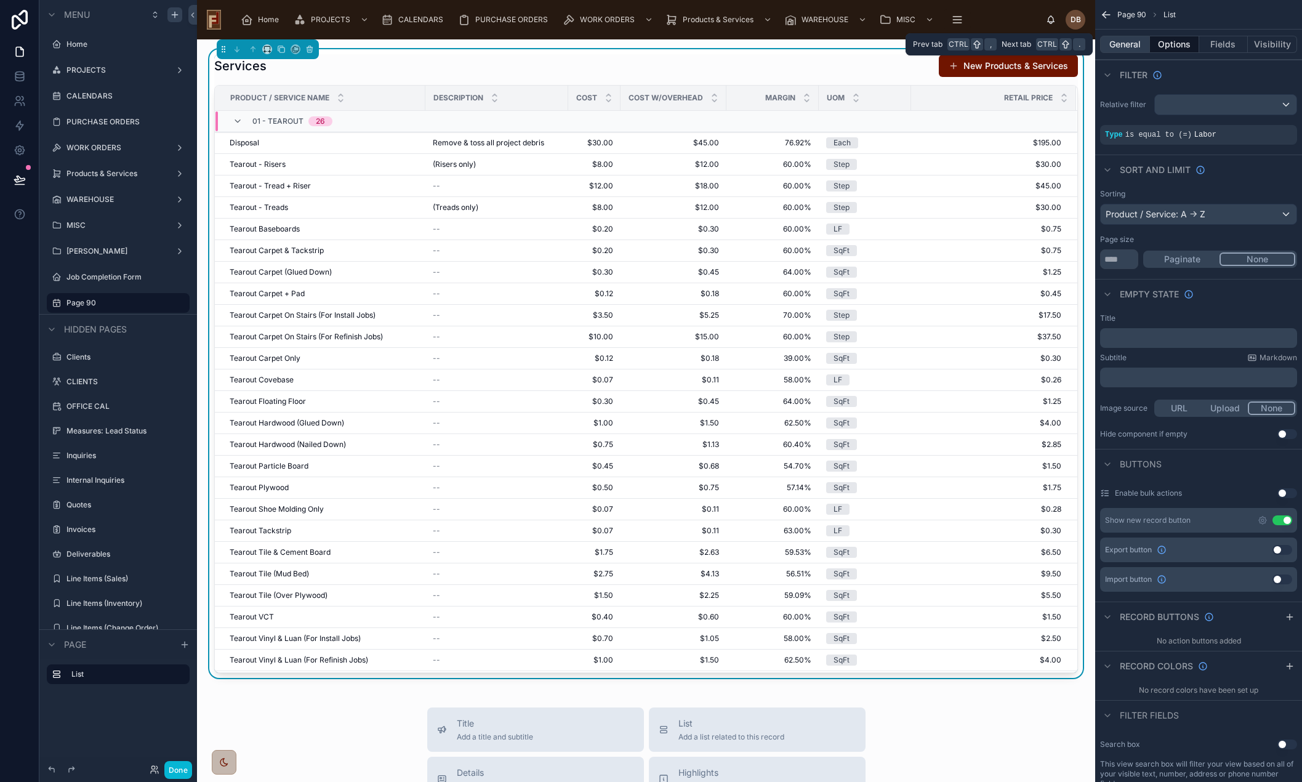
click at [1126, 46] on button "General" at bounding box center [1125, 44] width 50 height 17
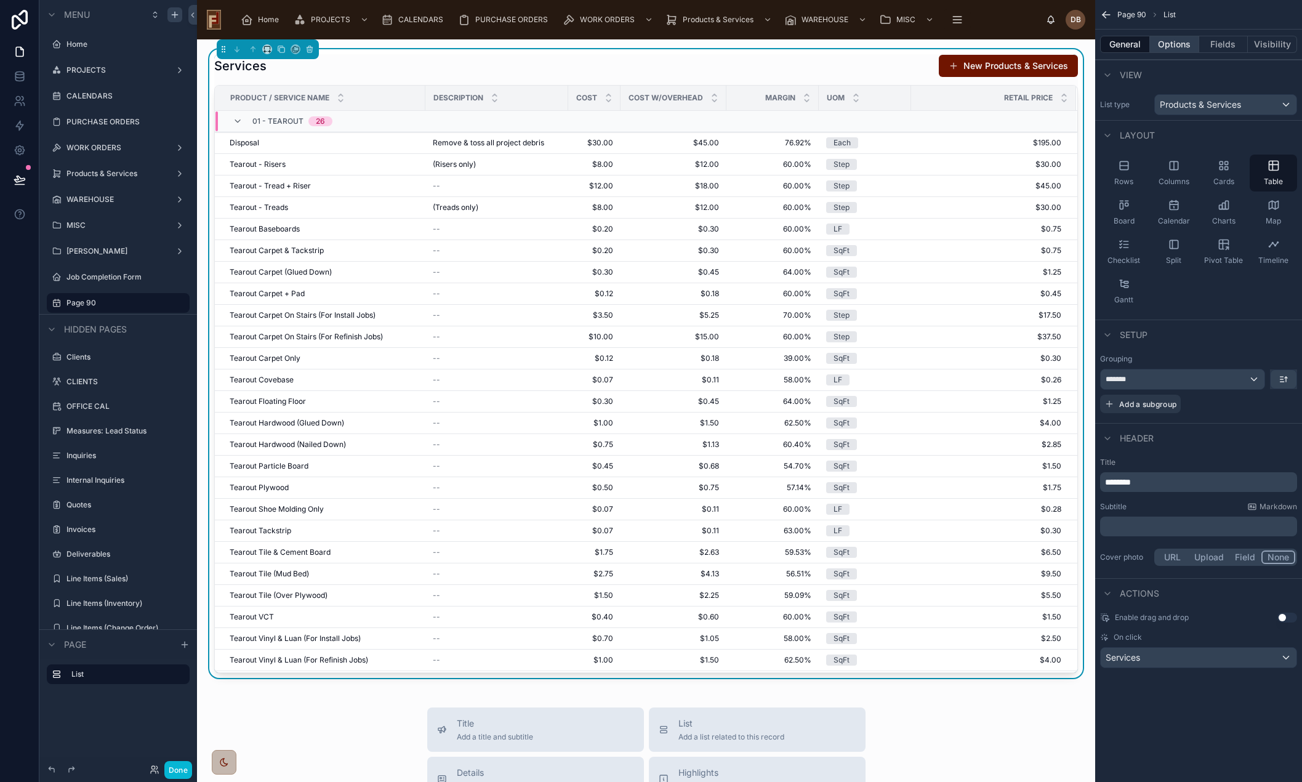
click at [1175, 48] on button "Options" at bounding box center [1174, 44] width 49 height 17
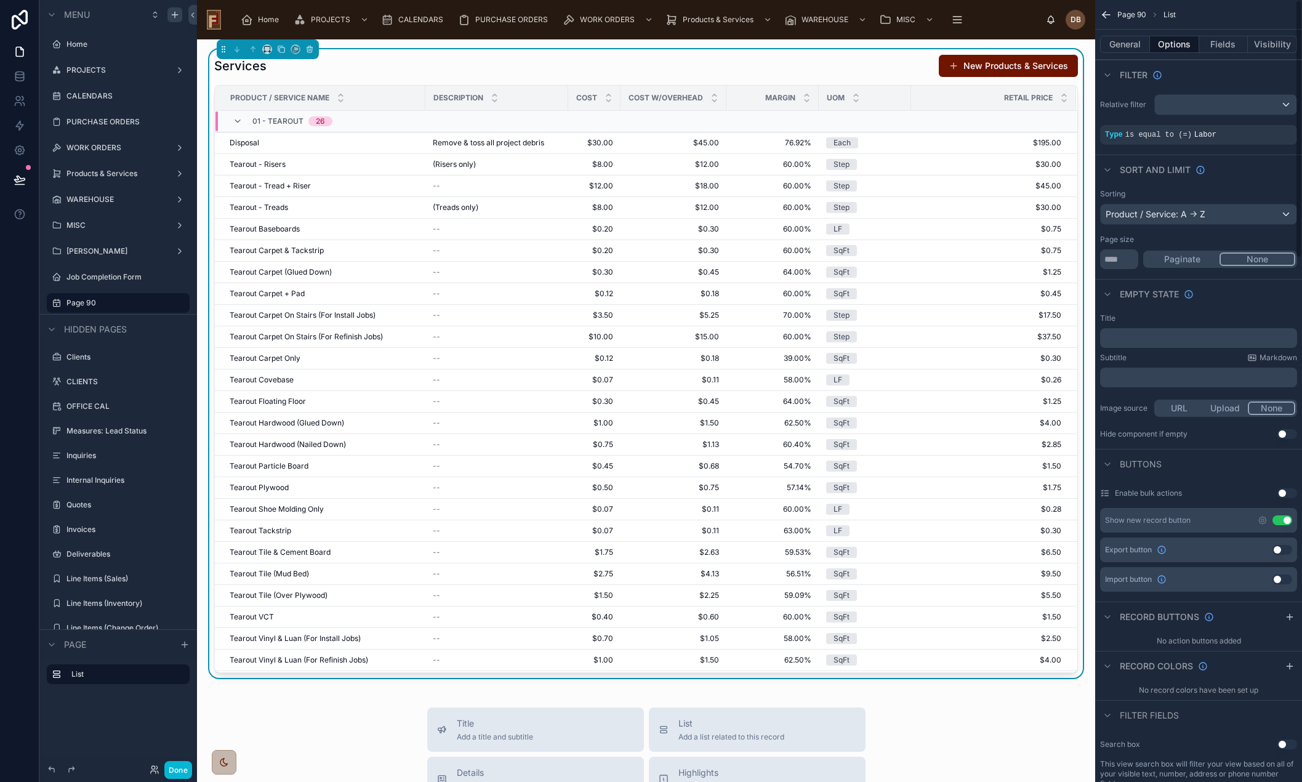
click at [901, 45] on div "Services New Products & Services Product / Service Name Description cost cost w…" at bounding box center [646, 641] width 898 height 1205
click at [1103, 12] on icon "scrollable content" at bounding box center [1106, 15] width 12 height 12
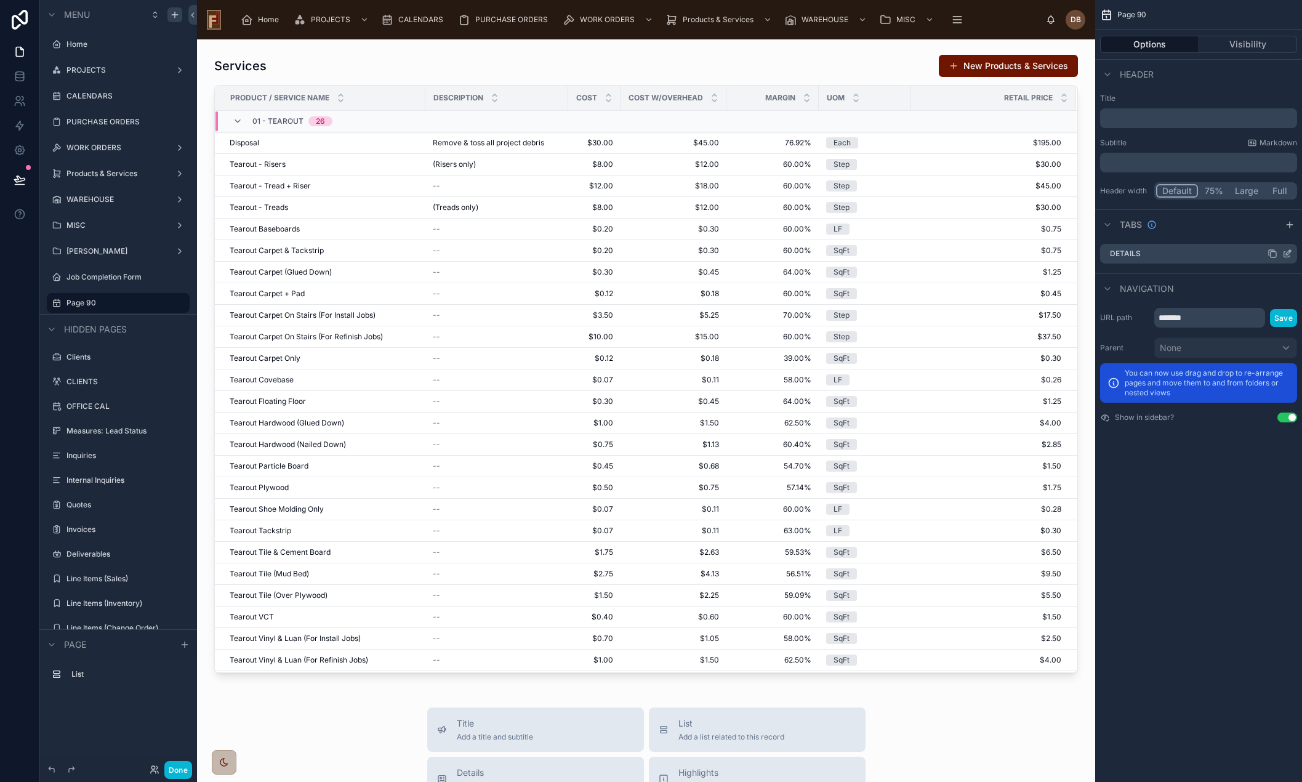
click at [1167, 252] on div "Details" at bounding box center [1198, 254] width 197 height 20
drag, startPoint x: 1288, startPoint y: 253, endPoint x: 1281, endPoint y: 251, distance: 7.0
click at [1288, 252] on icon "scrollable content" at bounding box center [1288, 254] width 10 height 10
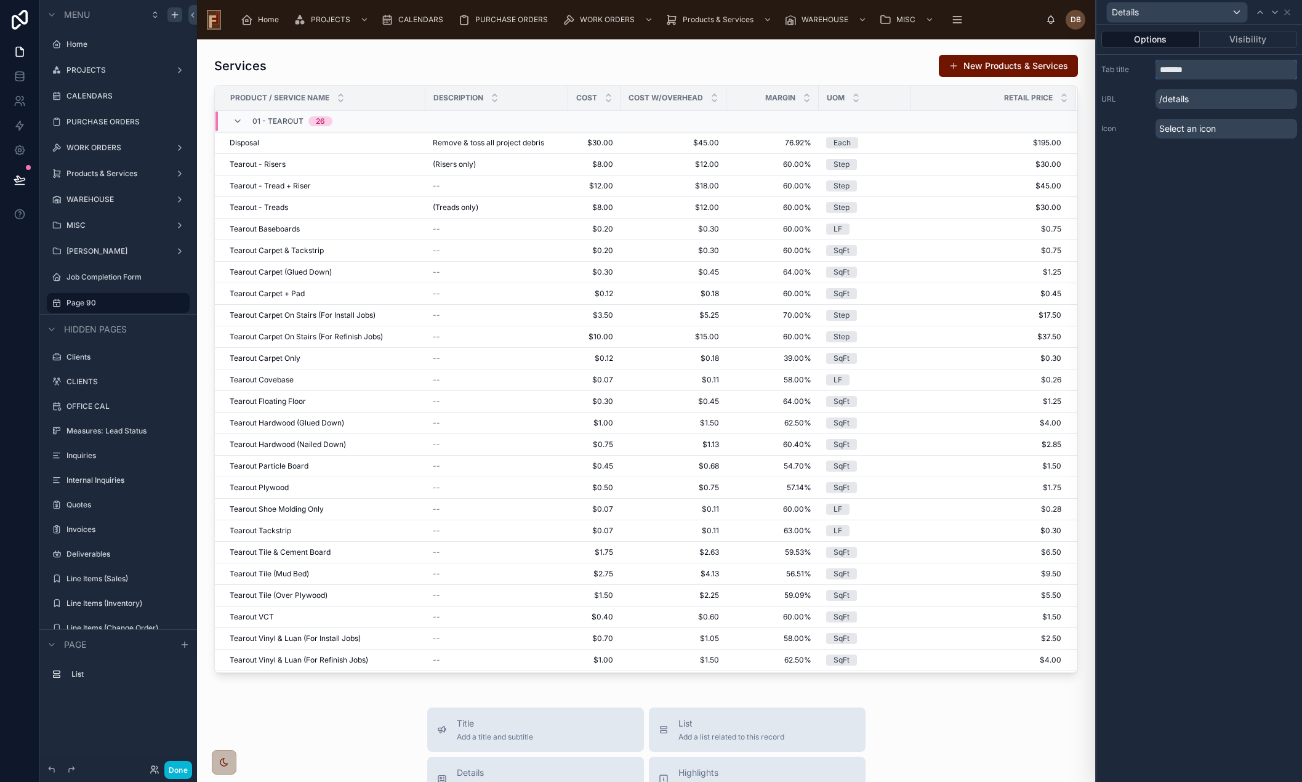
drag, startPoint x: 1206, startPoint y: 71, endPoint x: 1144, endPoint y: 69, distance: 62.2
click at [1144, 69] on div "Tab title *******" at bounding box center [1200, 70] width 196 height 20
type input "**********"
click at [1211, 241] on div "**********" at bounding box center [1200, 403] width 206 height 757
click at [1289, 13] on icon at bounding box center [1287, 12] width 5 height 5
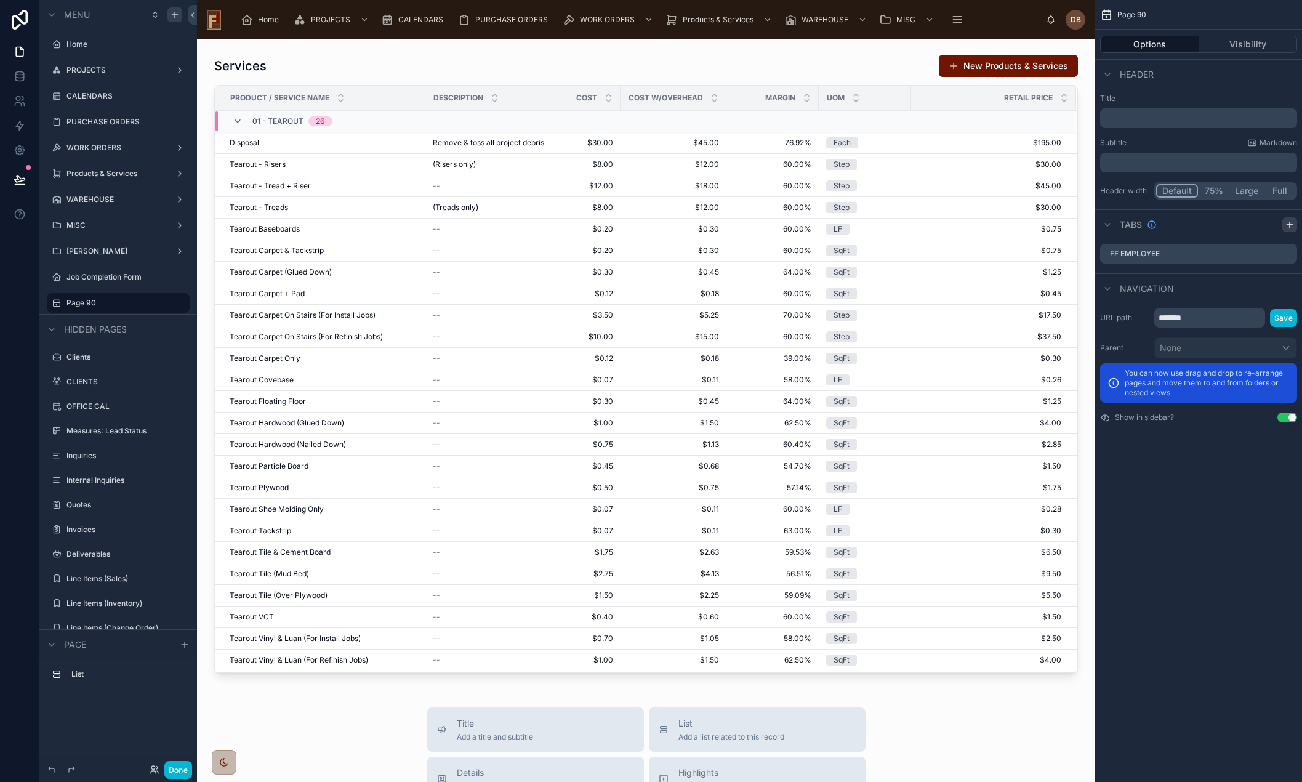
click at [1290, 223] on icon "scrollable content" at bounding box center [1290, 225] width 0 height 6
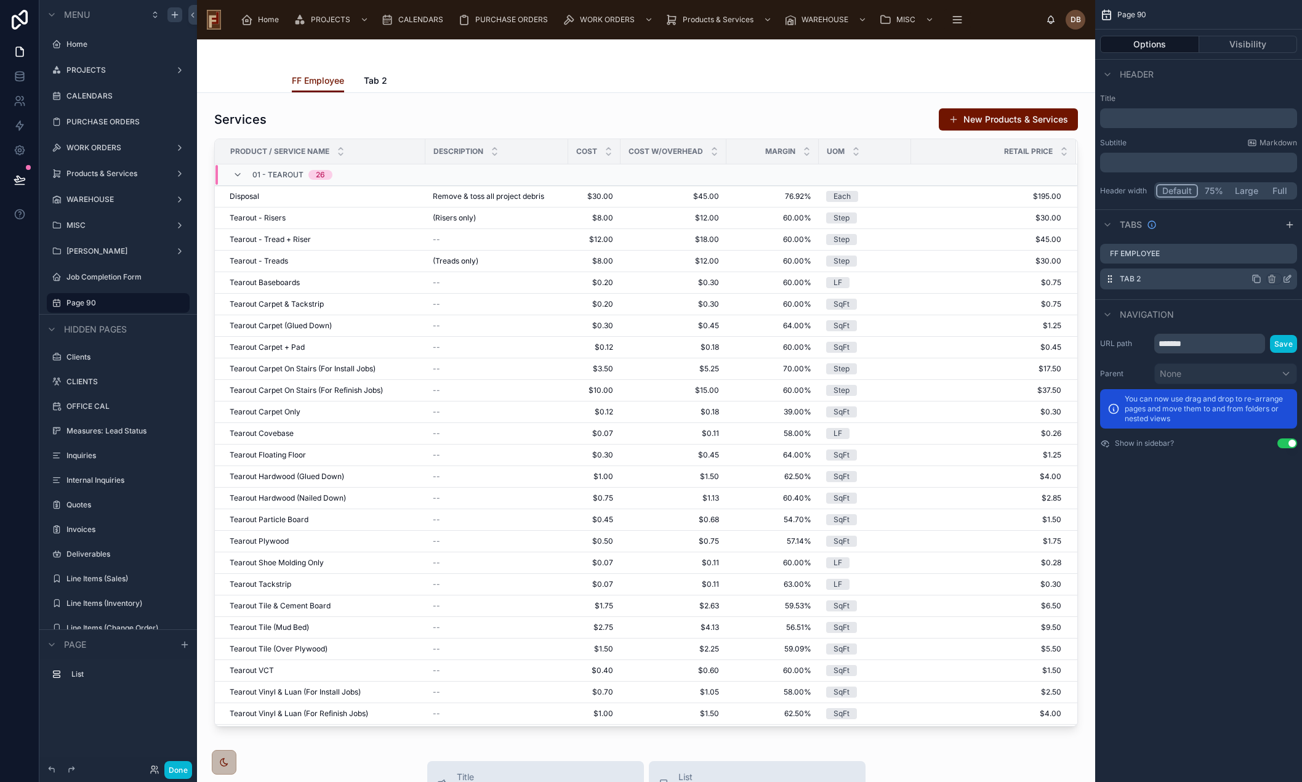
click at [1286, 277] on icon "scrollable content" at bounding box center [1287, 280] width 6 height 6
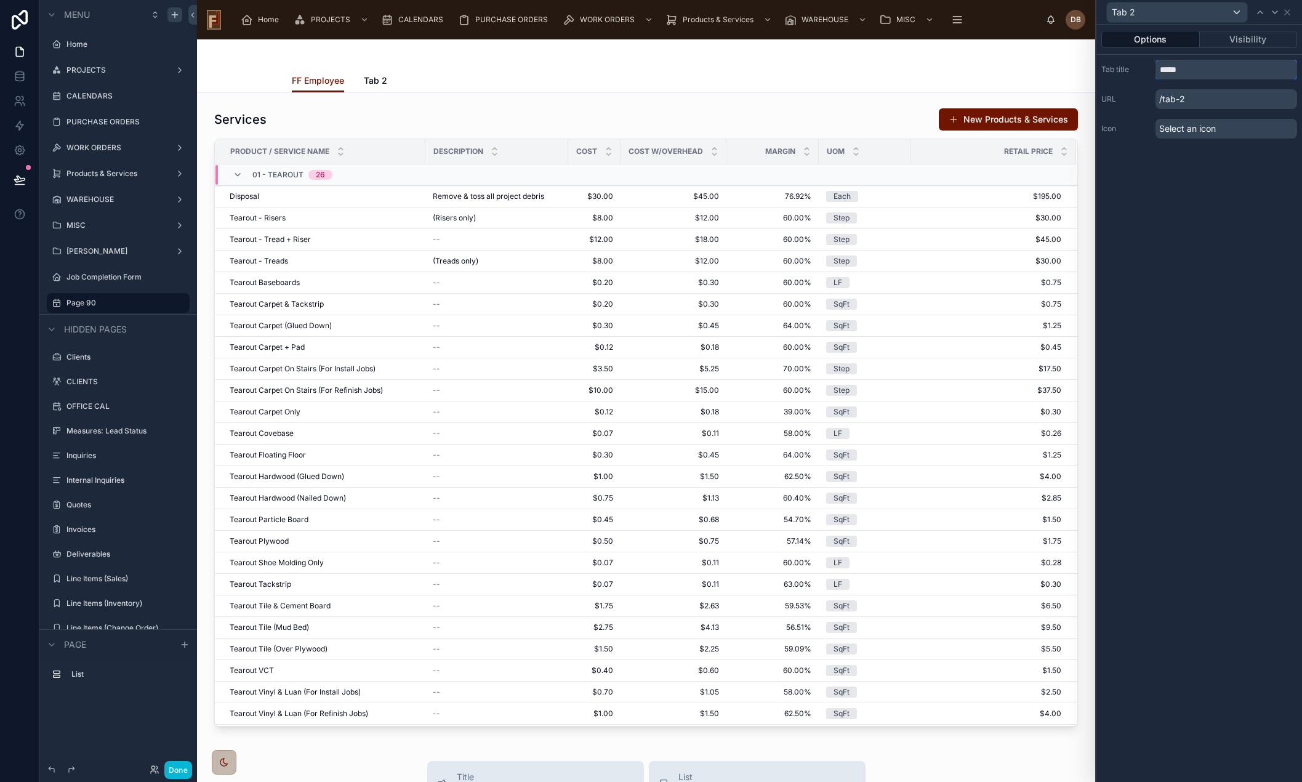
drag, startPoint x: 1172, startPoint y: 73, endPoint x: 1132, endPoint y: 73, distance: 40.6
click at [1132, 73] on div "Tab title *****" at bounding box center [1200, 70] width 196 height 20
type input "**********"
click at [1287, 10] on icon at bounding box center [1288, 12] width 10 height 10
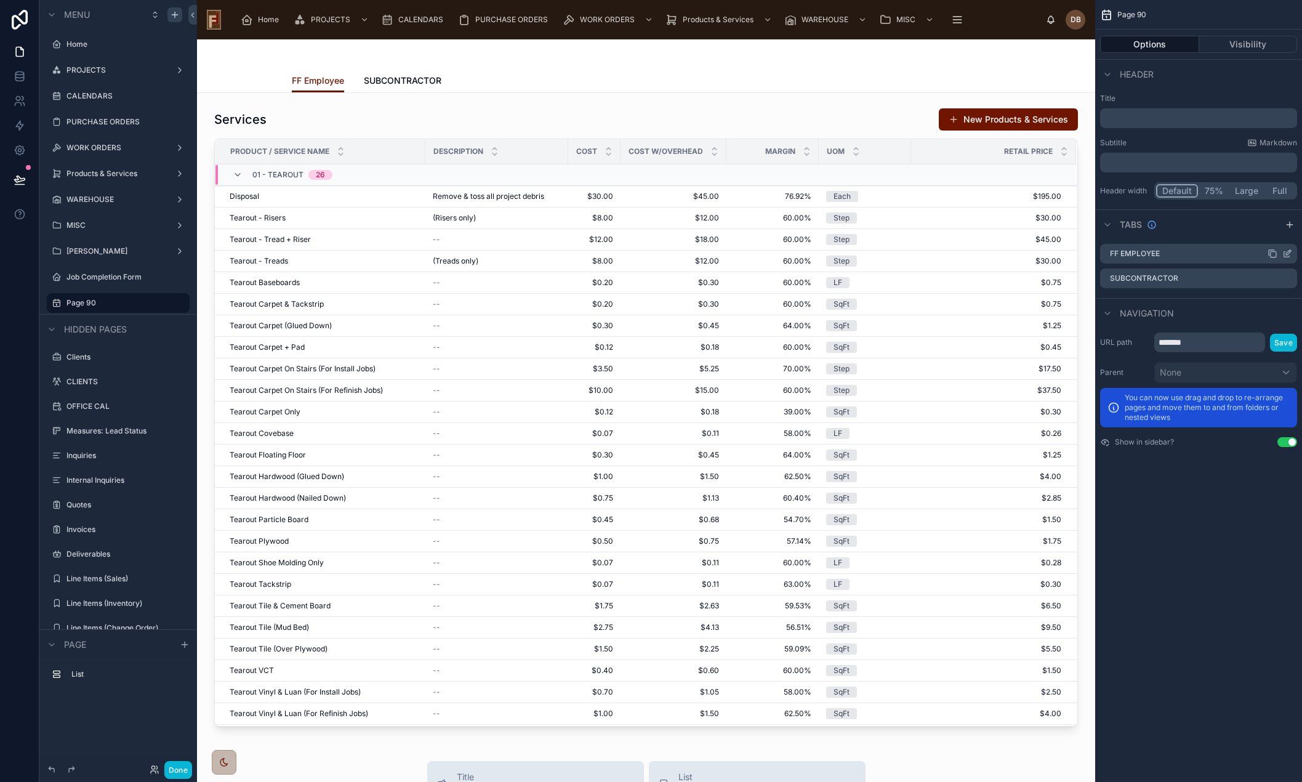
click at [1288, 250] on icon "scrollable content" at bounding box center [1288, 254] width 10 height 10
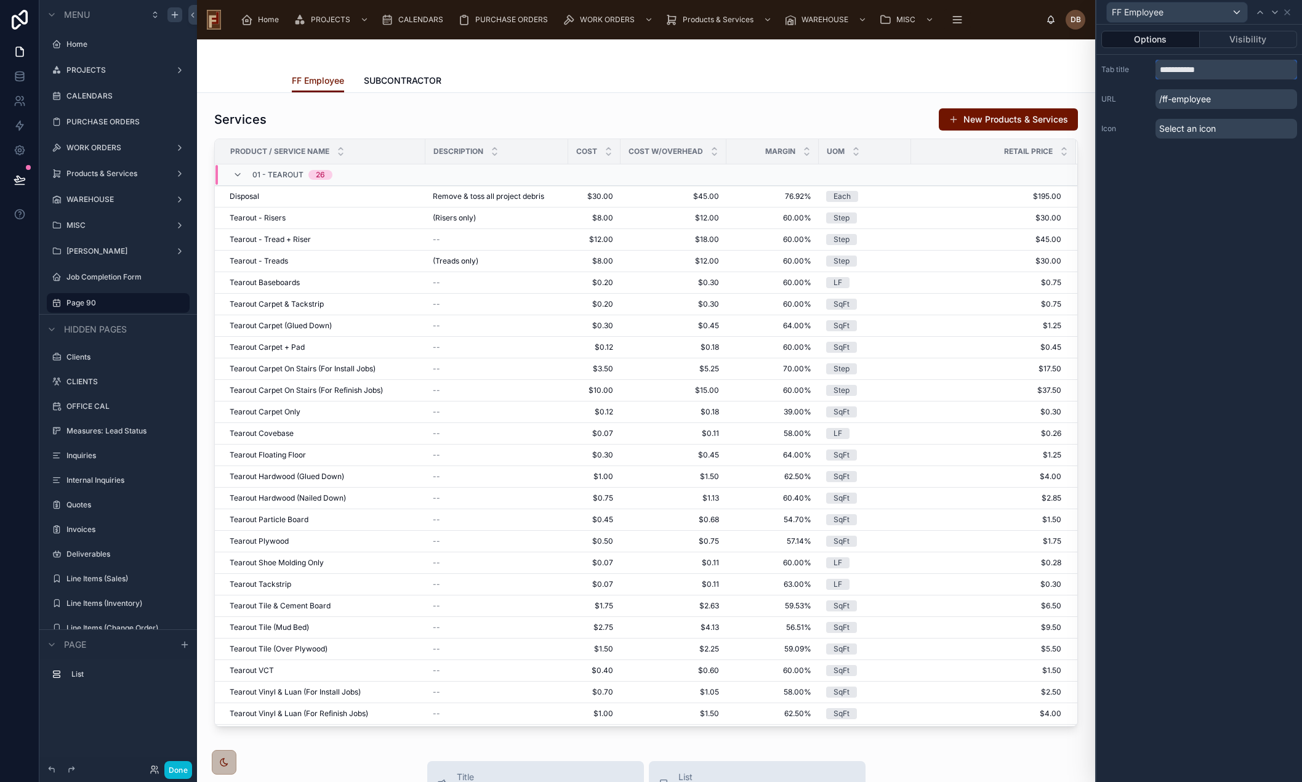
drag, startPoint x: 1236, startPoint y: 72, endPoint x: 1179, endPoint y: 71, distance: 57.9
click at [1179, 71] on input "**********" at bounding box center [1227, 70] width 142 height 20
type input "**********"
click at [1289, 10] on icon at bounding box center [1288, 12] width 10 height 10
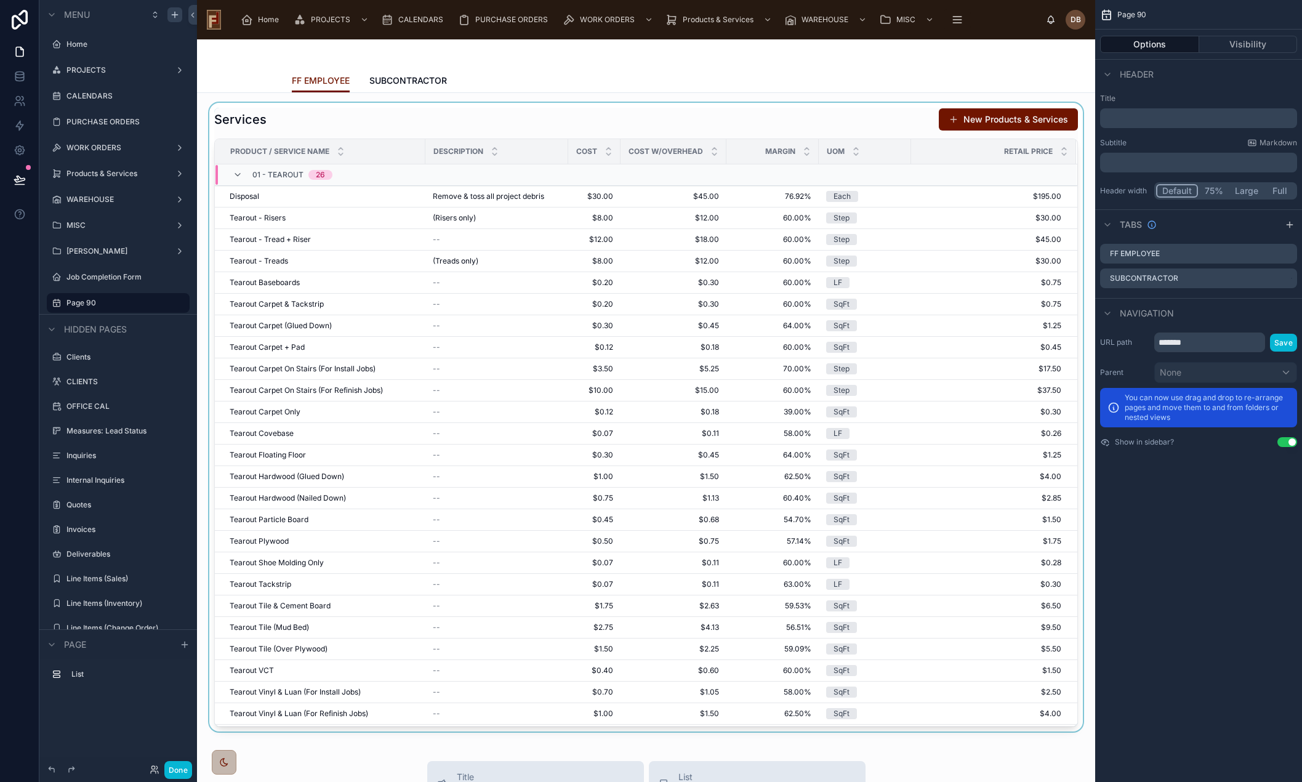
click at [398, 115] on div at bounding box center [646, 417] width 879 height 629
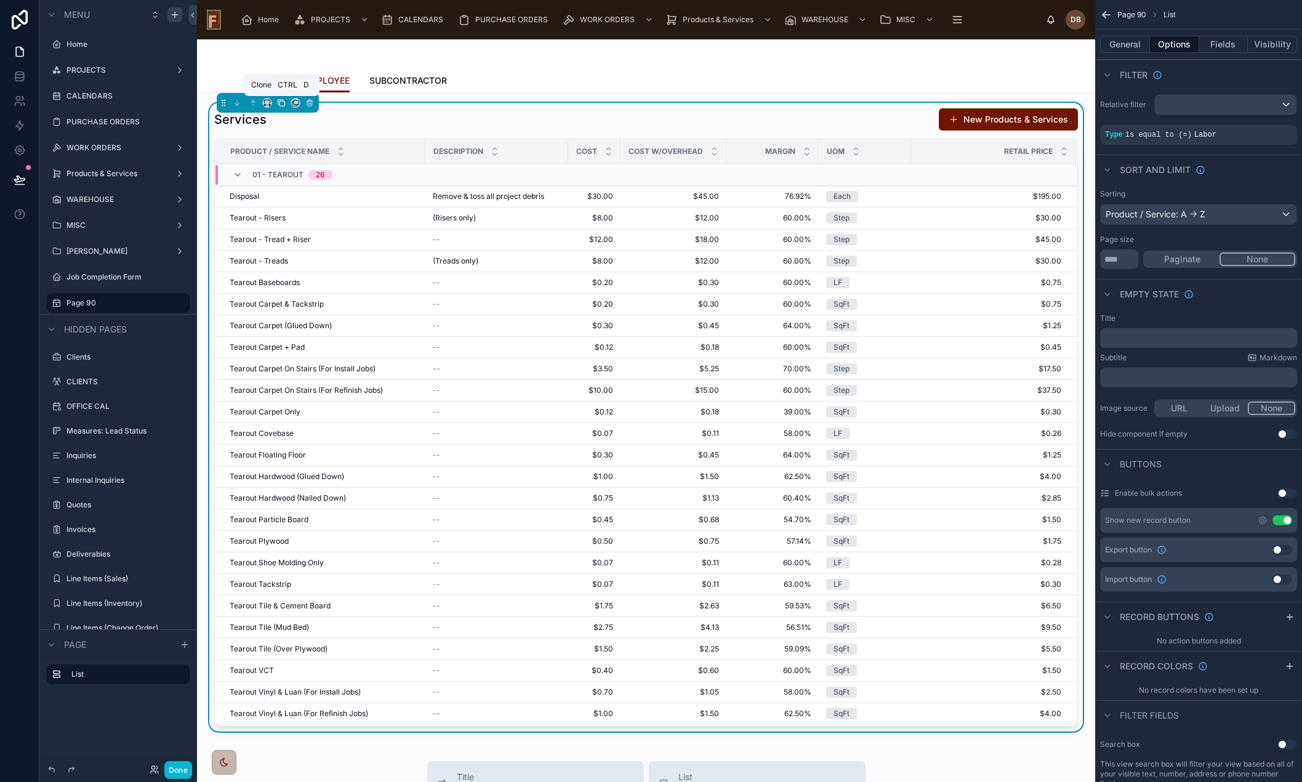
click at [281, 102] on icon at bounding box center [281, 103] width 9 height 9
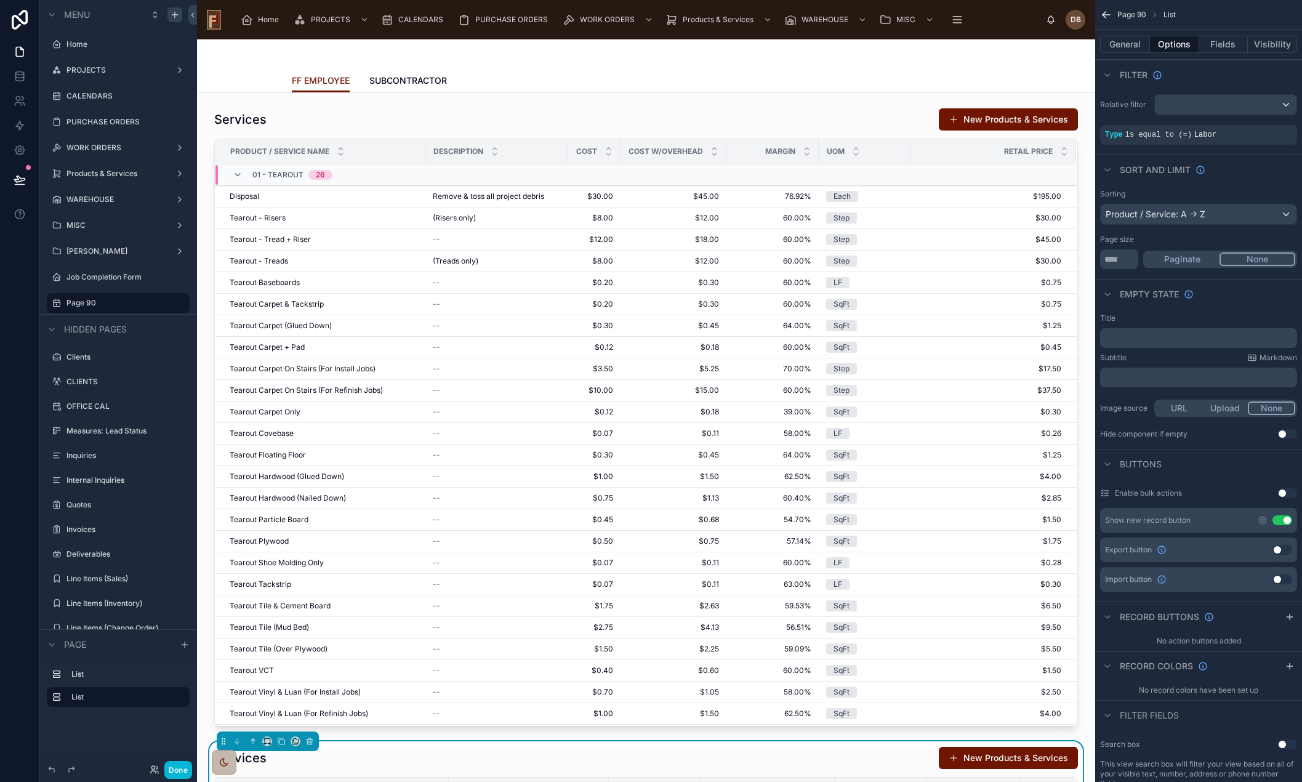
click at [389, 120] on div at bounding box center [646, 417] width 879 height 629
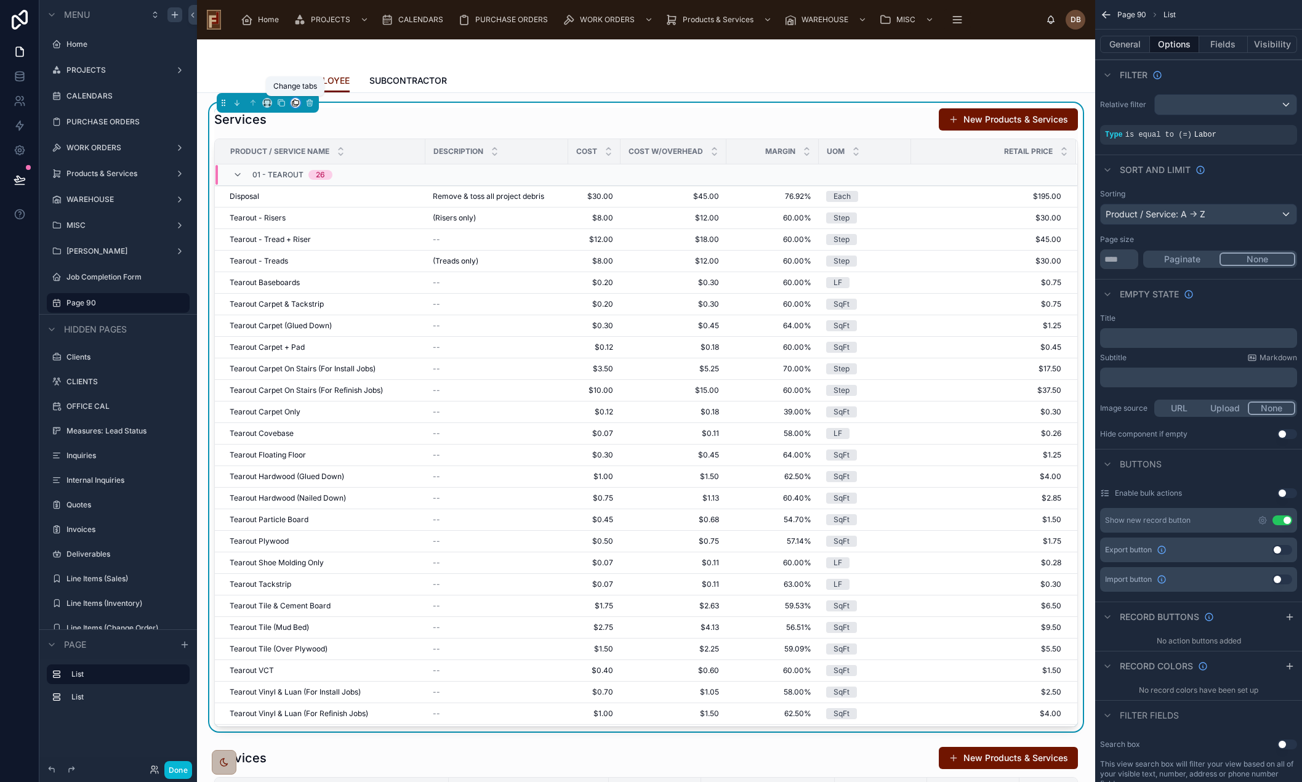
click at [295, 102] on icon at bounding box center [295, 103] width 9 height 9
click at [337, 163] on span "SUBCONTRACTOR" at bounding box center [347, 167] width 78 height 15
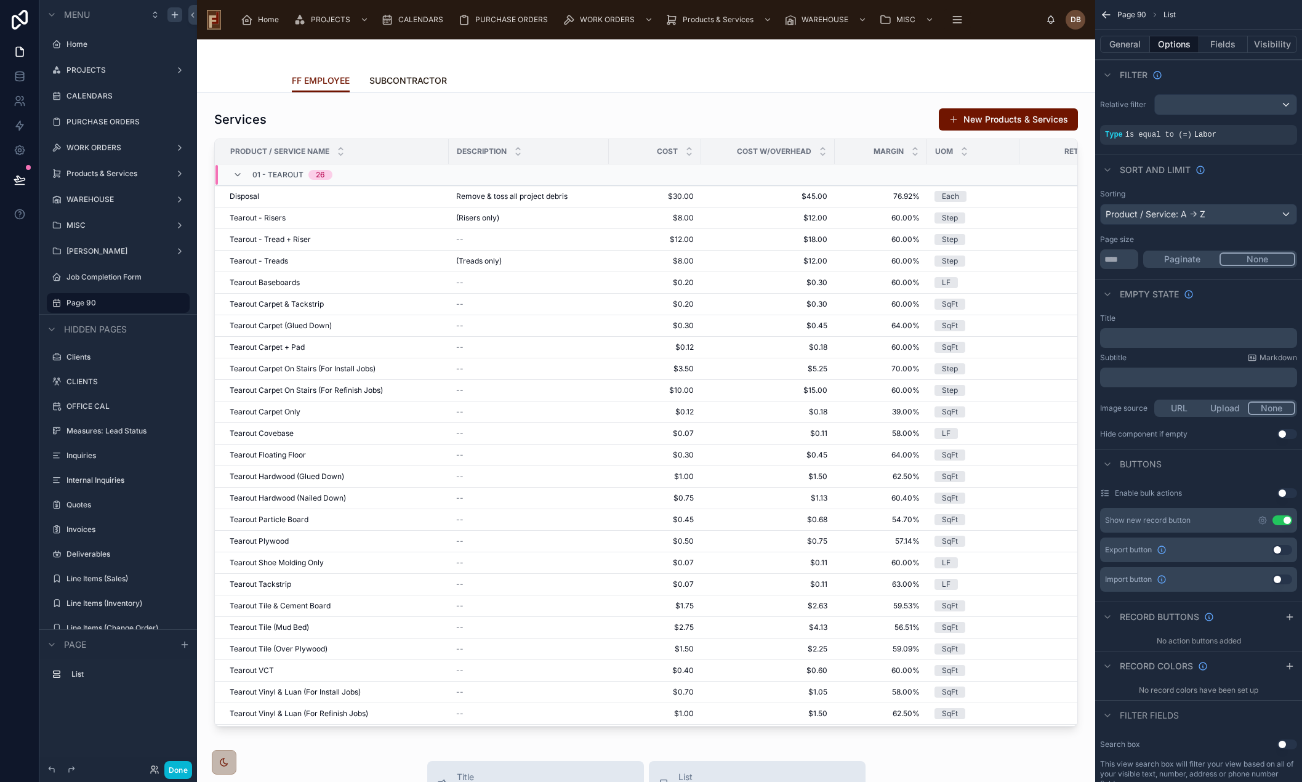
click at [398, 79] on span "SUBCONTRACTOR" at bounding box center [408, 81] width 78 height 12
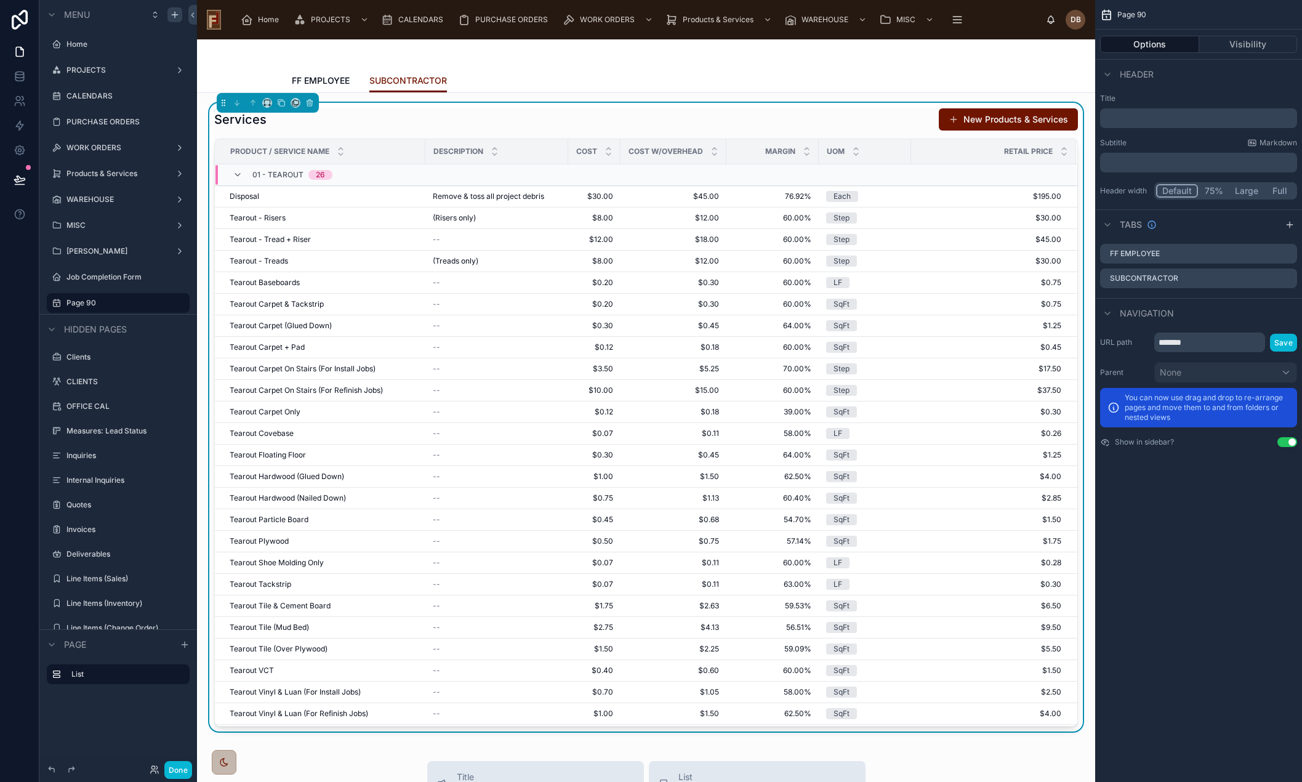
click at [429, 115] on div "Services New Products & Services" at bounding box center [646, 119] width 864 height 23
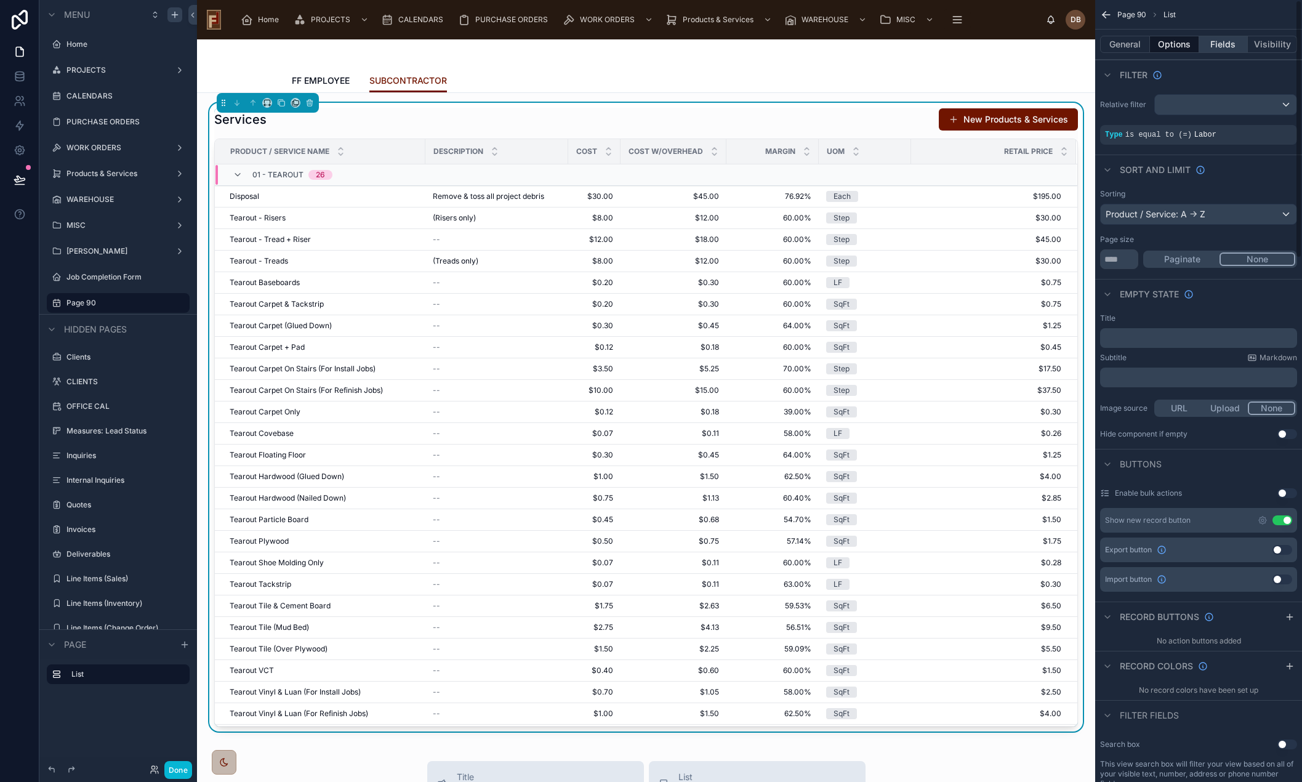
click at [1222, 43] on button "Fields" at bounding box center [1223, 44] width 49 height 17
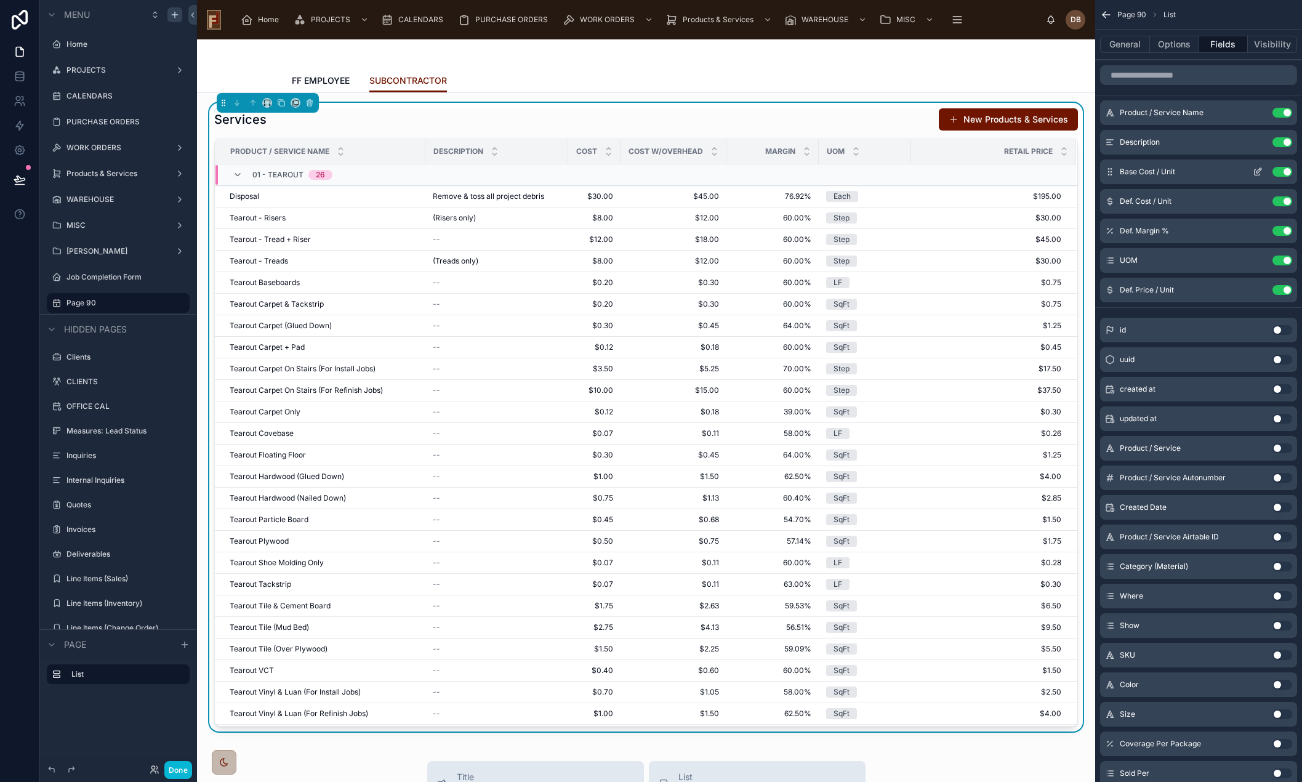
click at [1283, 168] on button "Use setting" at bounding box center [1283, 172] width 20 height 10
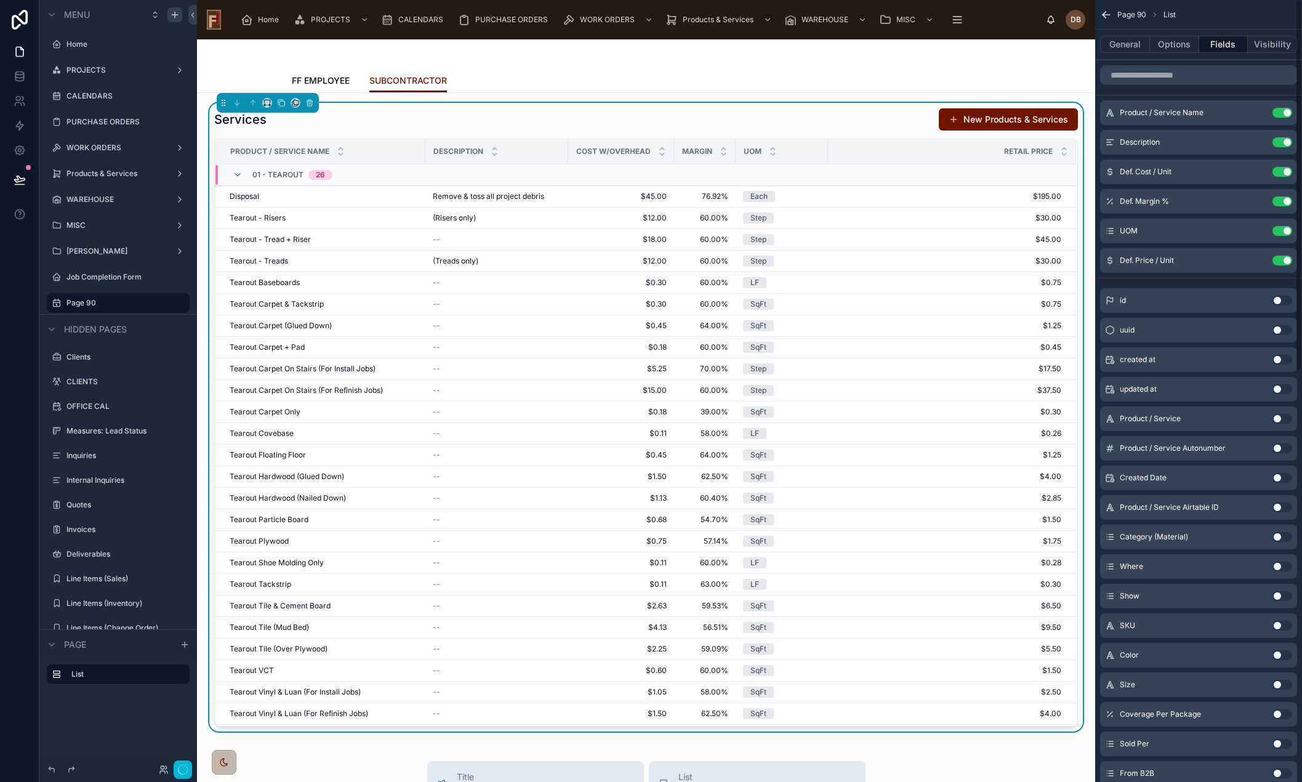
click at [1283, 168] on button "Use setting" at bounding box center [1283, 172] width 20 height 10
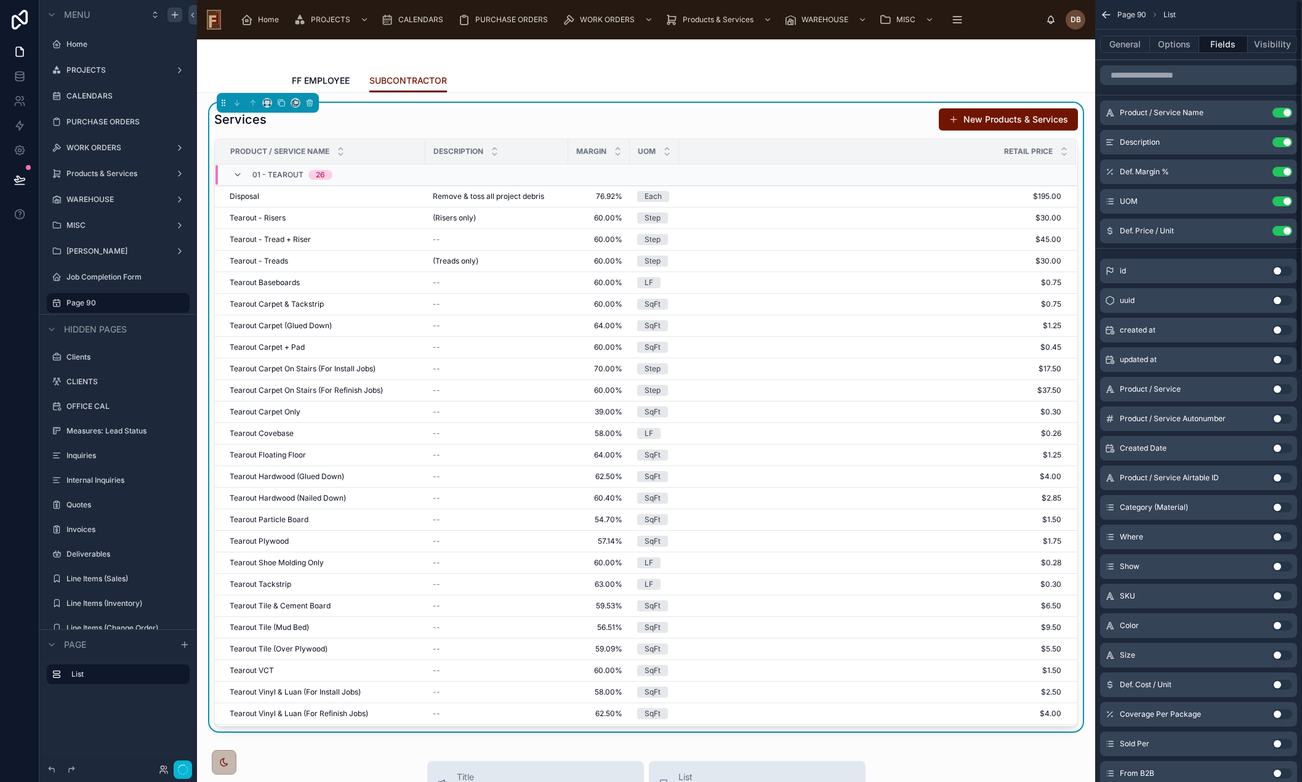
click at [1283, 168] on button "Use setting" at bounding box center [1283, 172] width 20 height 10
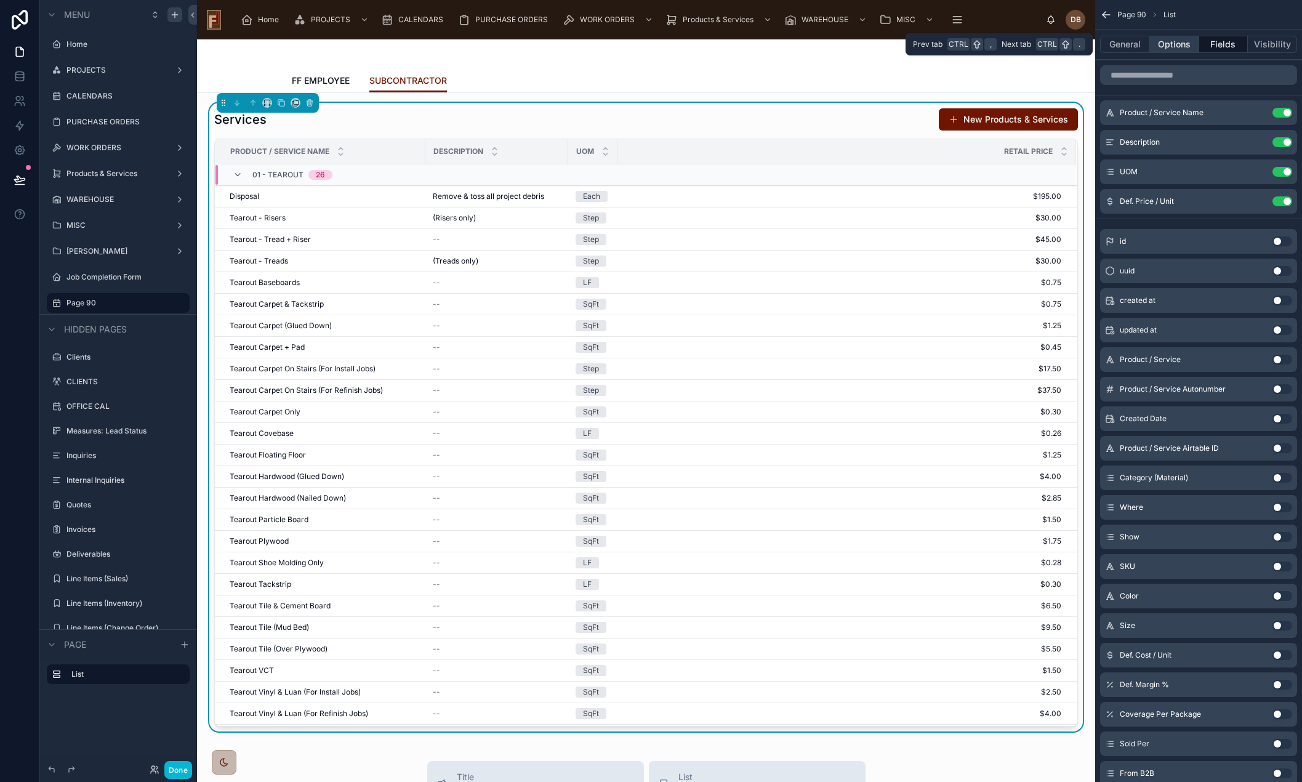
click at [1182, 44] on button "Options" at bounding box center [1174, 44] width 49 height 17
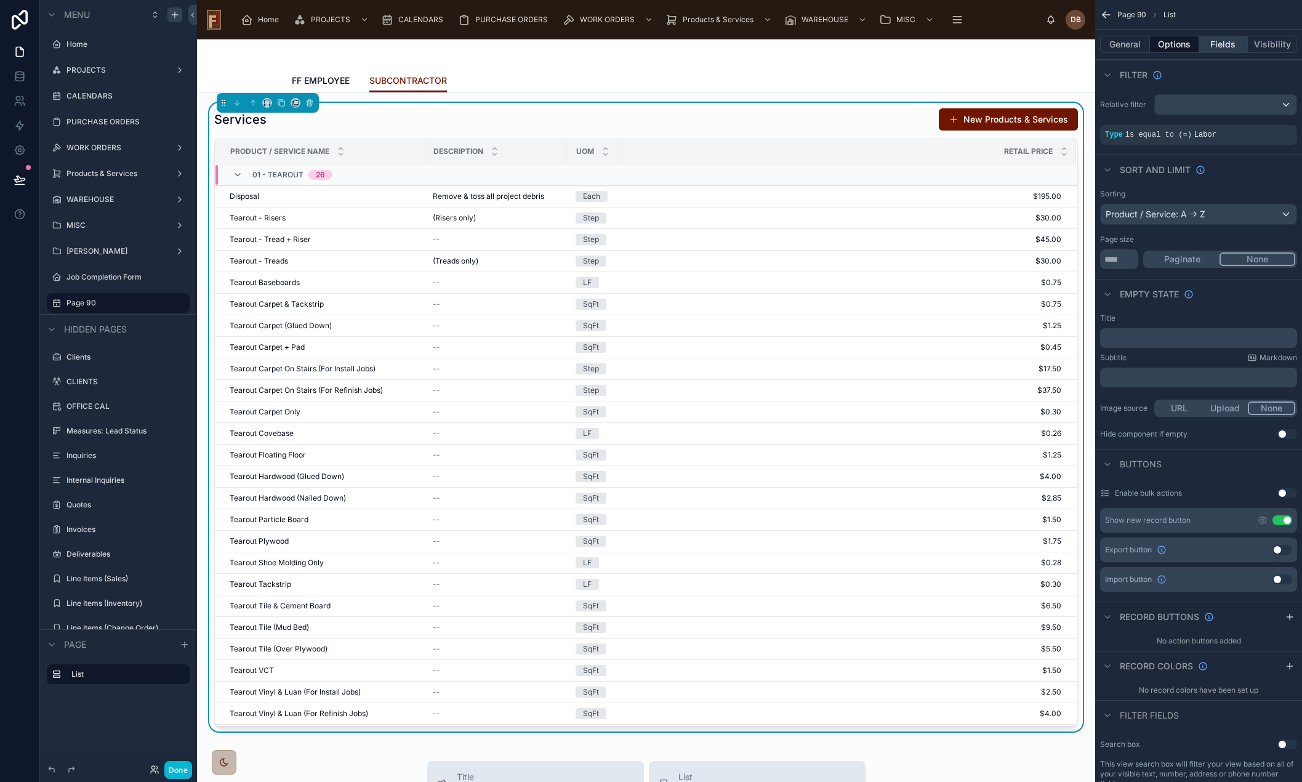
click at [1222, 41] on button "Fields" at bounding box center [1223, 44] width 49 height 17
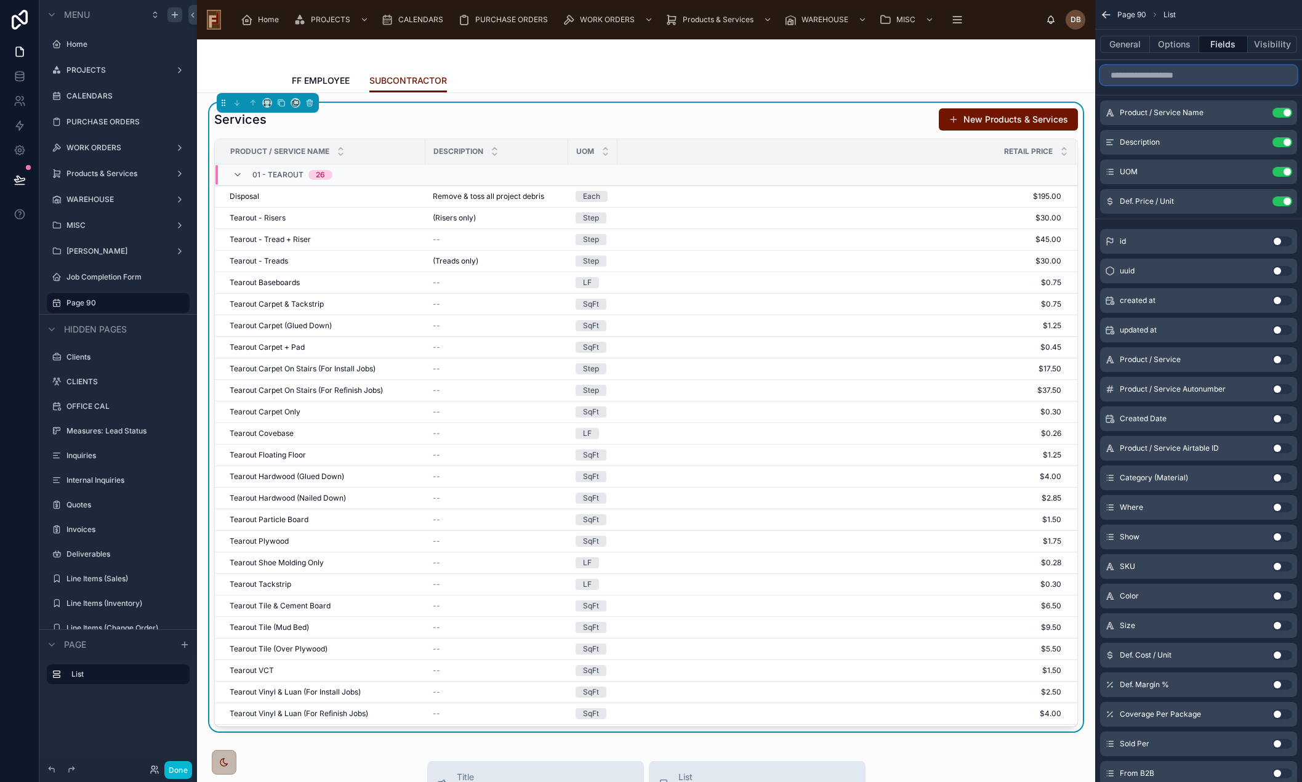
click at [1159, 79] on input "scrollable content" at bounding box center [1198, 75] width 197 height 20
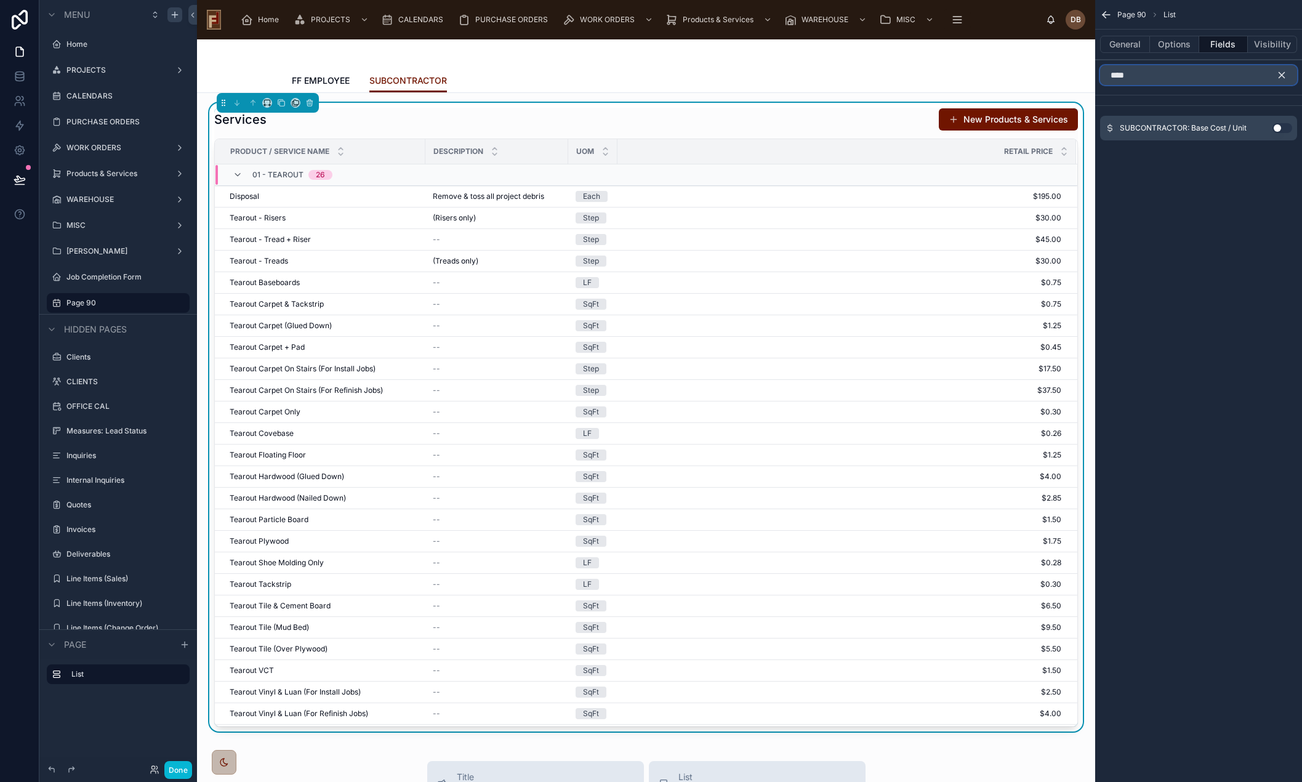
type input "****"
drag, startPoint x: 1277, startPoint y: 125, endPoint x: 1279, endPoint y: 83, distance: 42.5
click at [1277, 124] on button "Use setting" at bounding box center [1283, 128] width 20 height 10
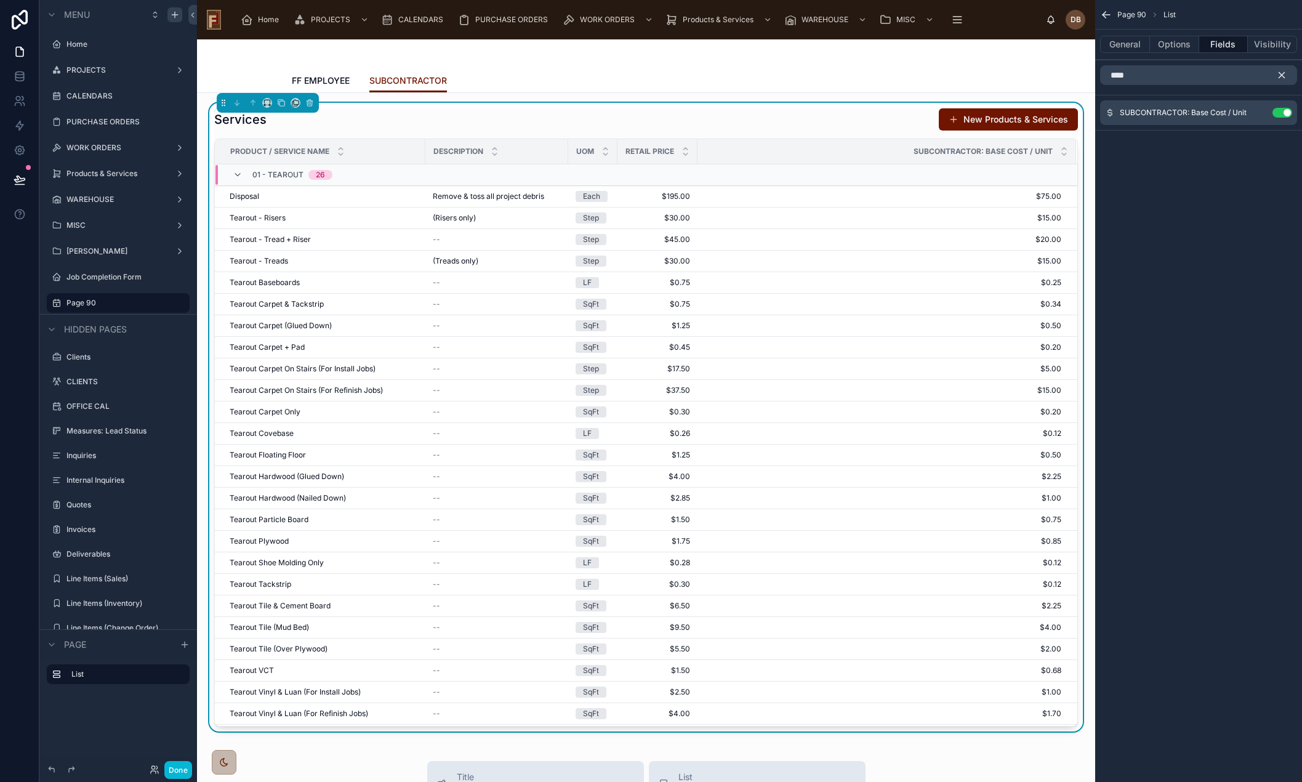
click at [1281, 75] on icon "scrollable content" at bounding box center [1283, 76] width 6 height 6
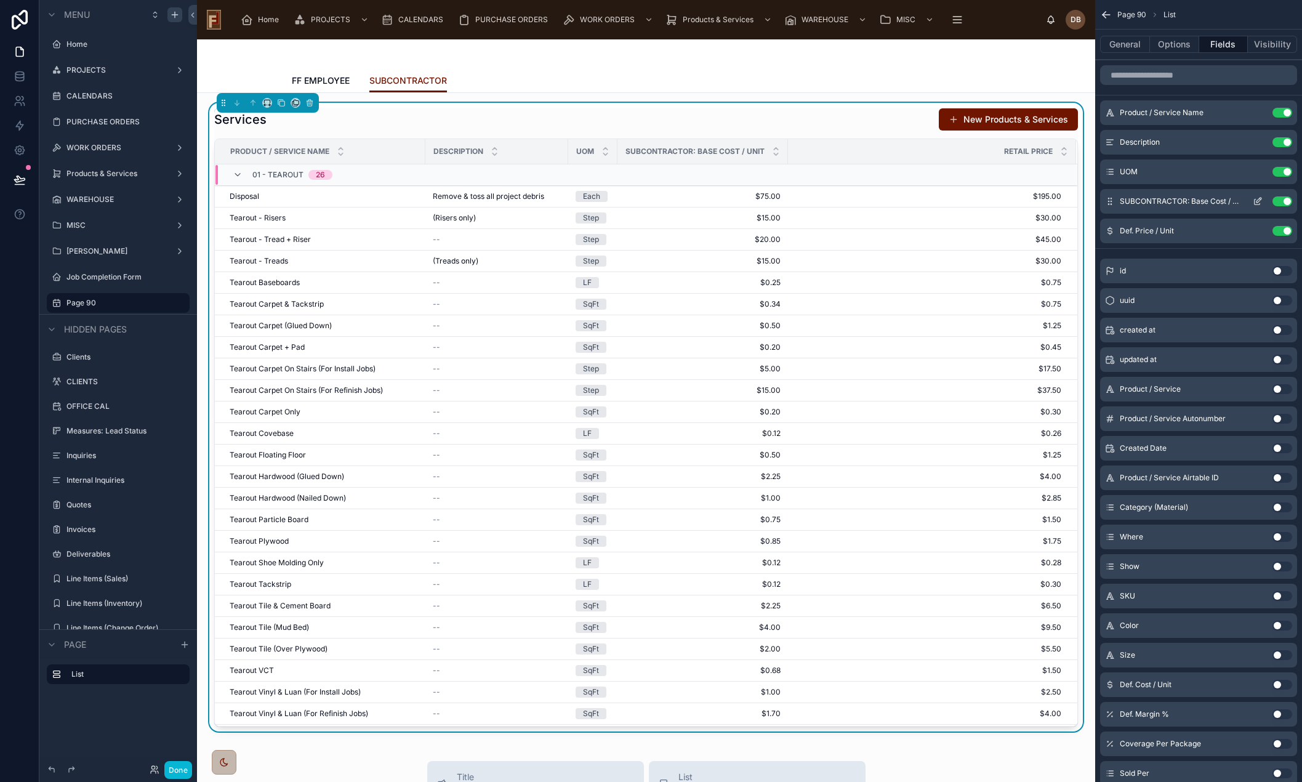
click at [1260, 200] on icon "scrollable content" at bounding box center [1258, 201] width 10 height 10
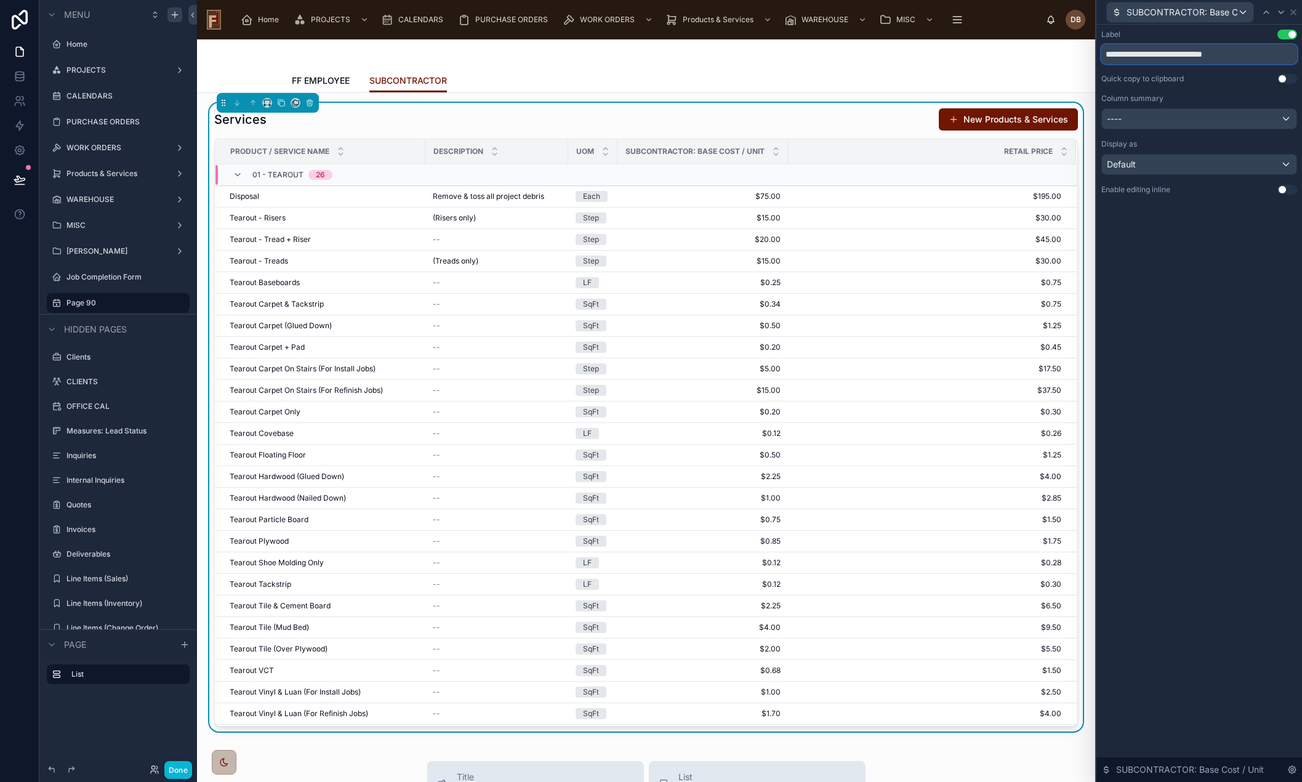
drag, startPoint x: 1182, startPoint y: 54, endPoint x: 1207, endPoint y: 54, distance: 25.2
click at [1207, 54] on input "**********" at bounding box center [1200, 54] width 196 height 20
click at [1155, 55] on input "**********" at bounding box center [1200, 54] width 196 height 20
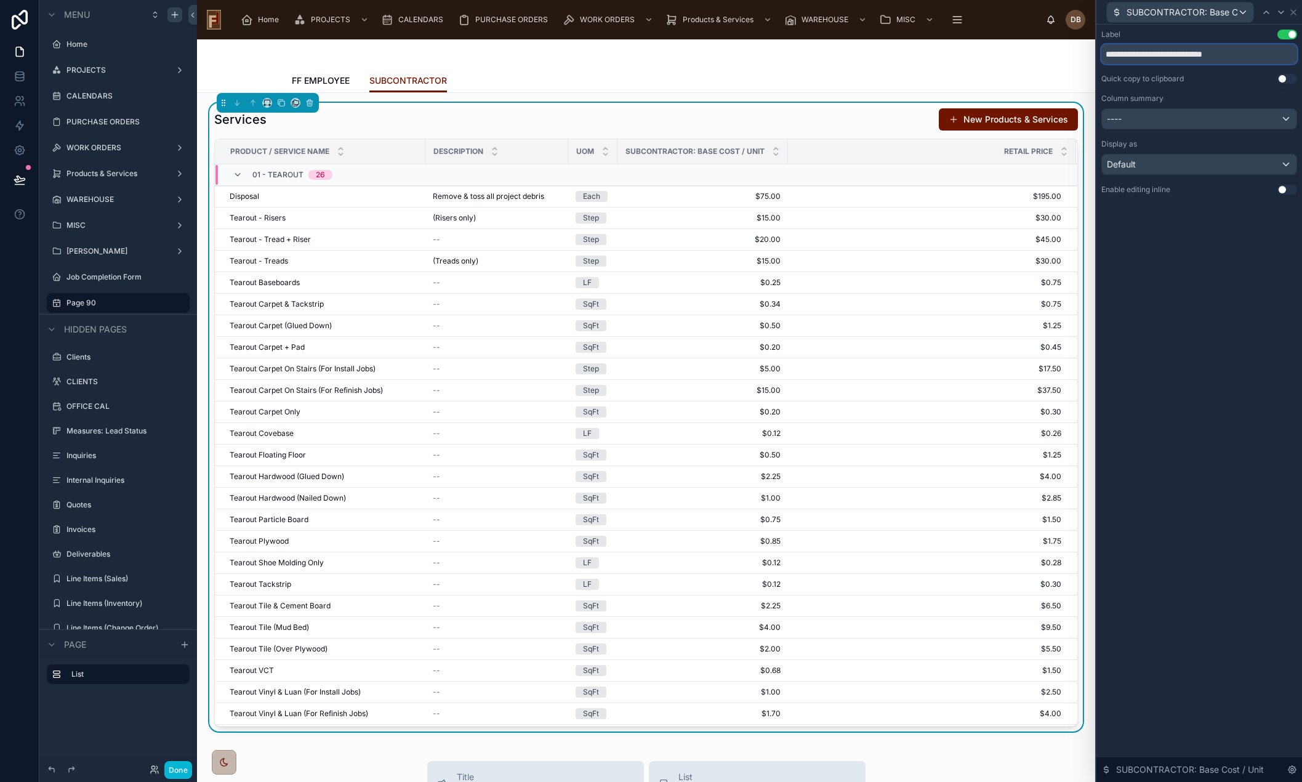
click at [1155, 55] on input "**********" at bounding box center [1200, 54] width 196 height 20
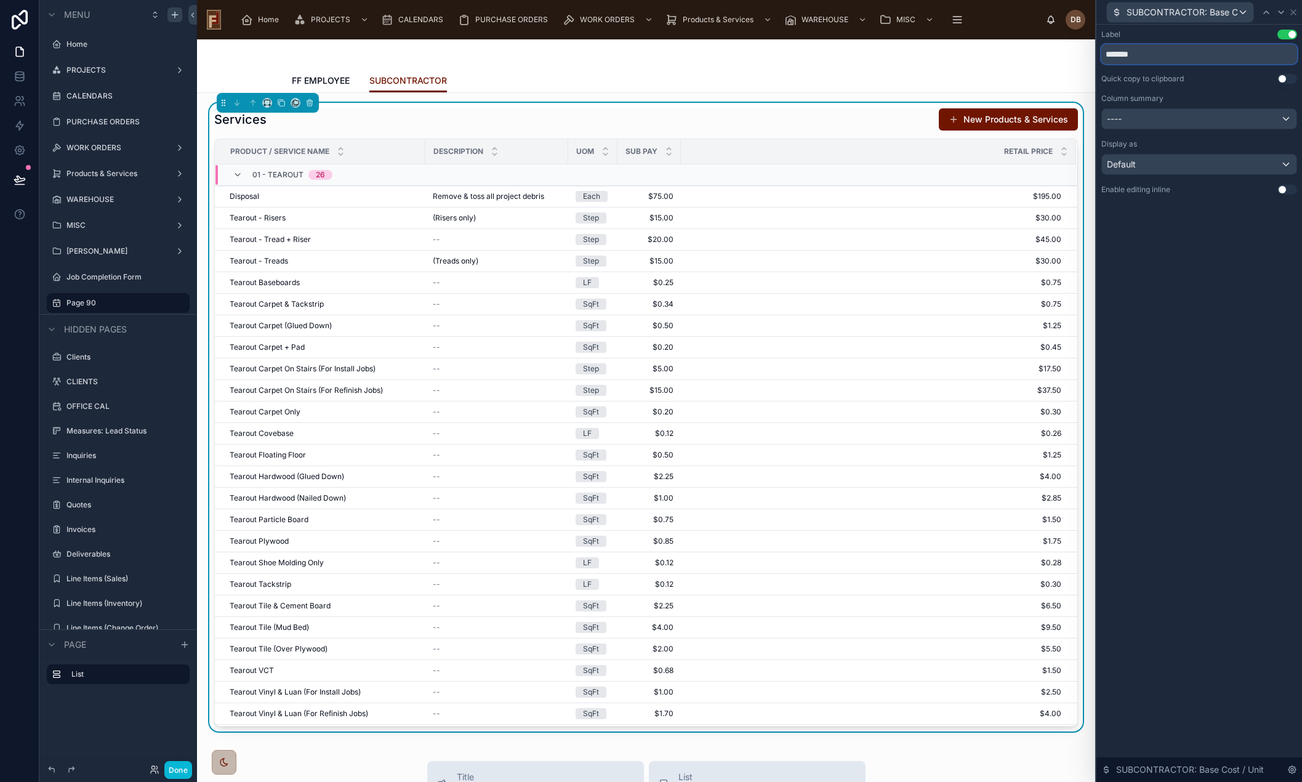
click at [1124, 53] on input "*******" at bounding box center [1200, 54] width 196 height 20
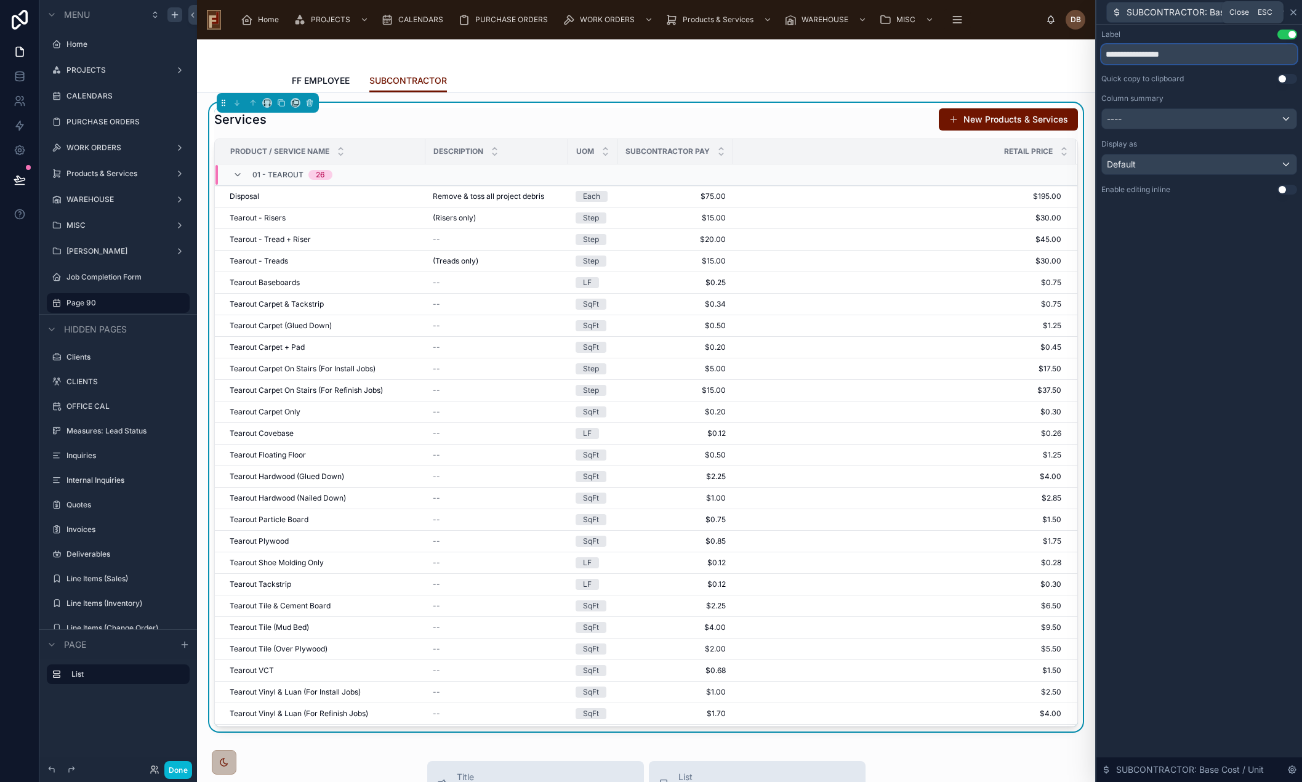
type input "**********"
click at [1294, 12] on icon at bounding box center [1293, 12] width 5 height 5
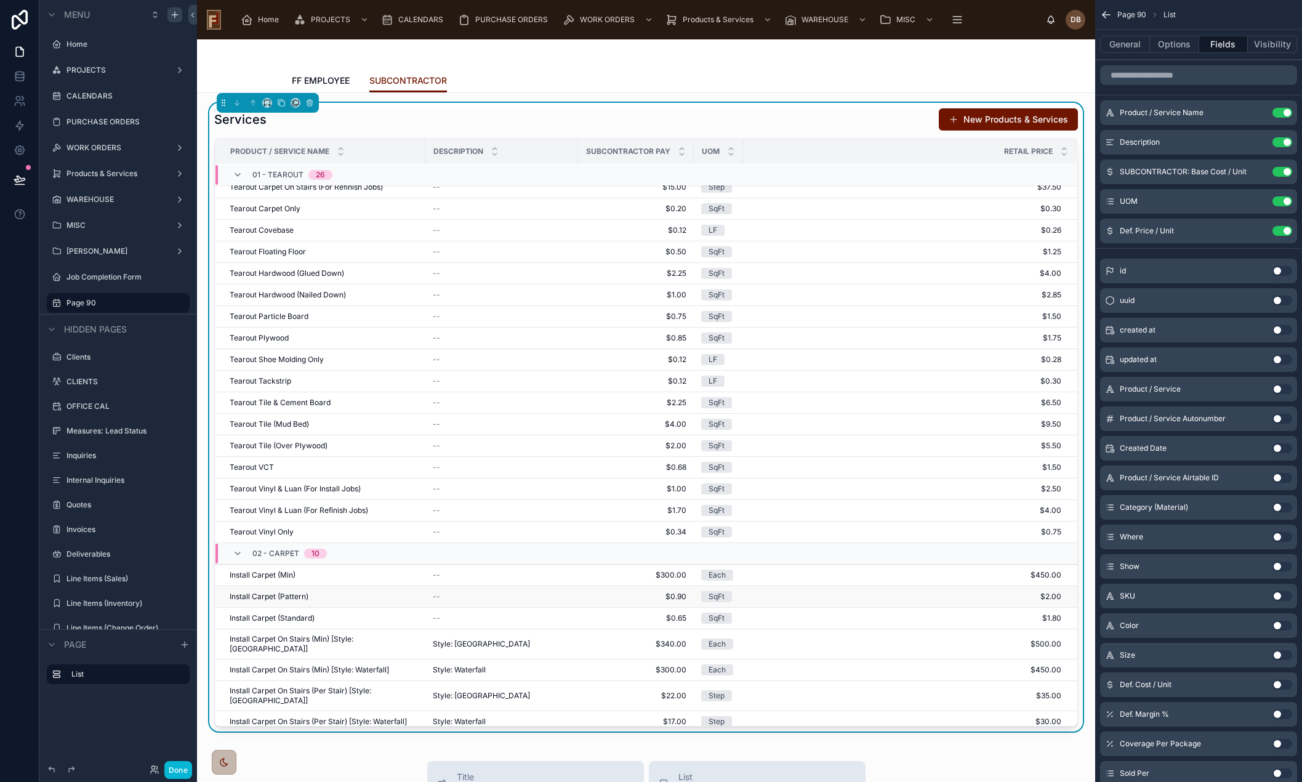
scroll to position [448, 0]
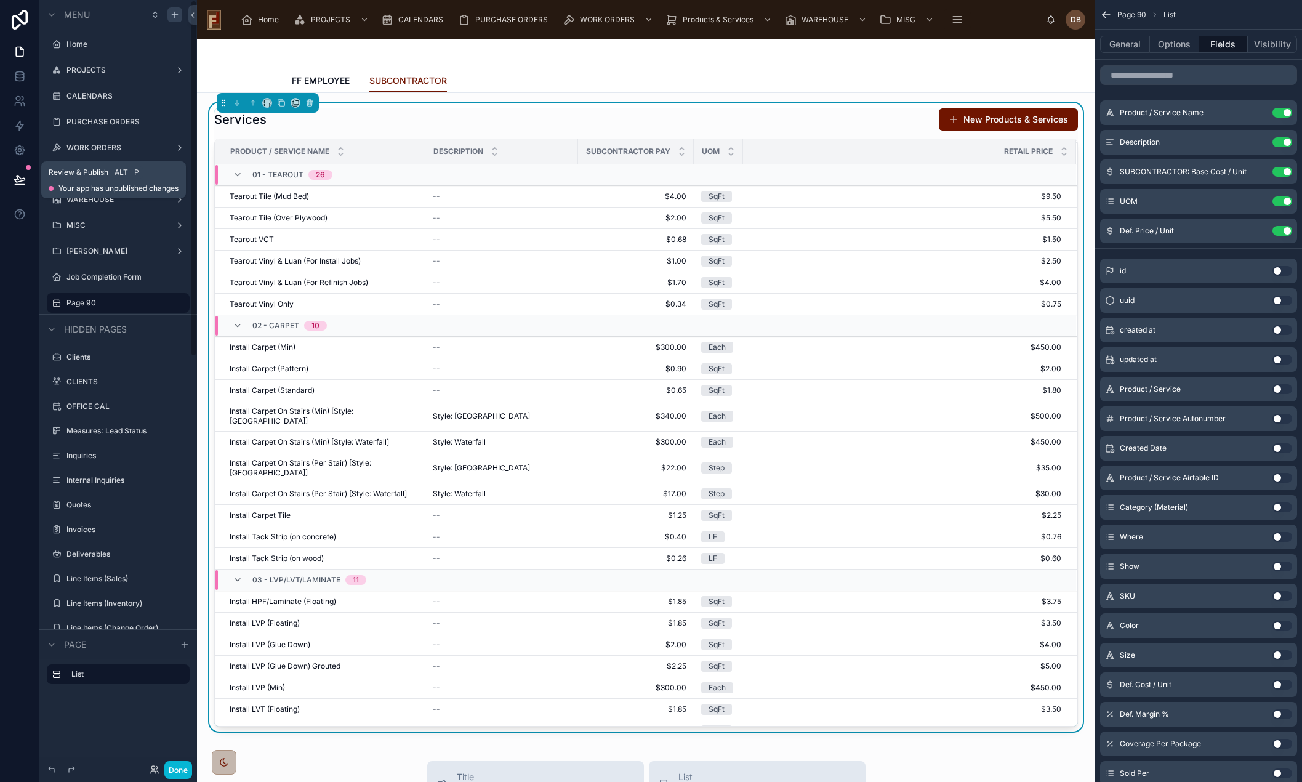
click at [17, 178] on icon at bounding box center [19, 179] width 10 height 6
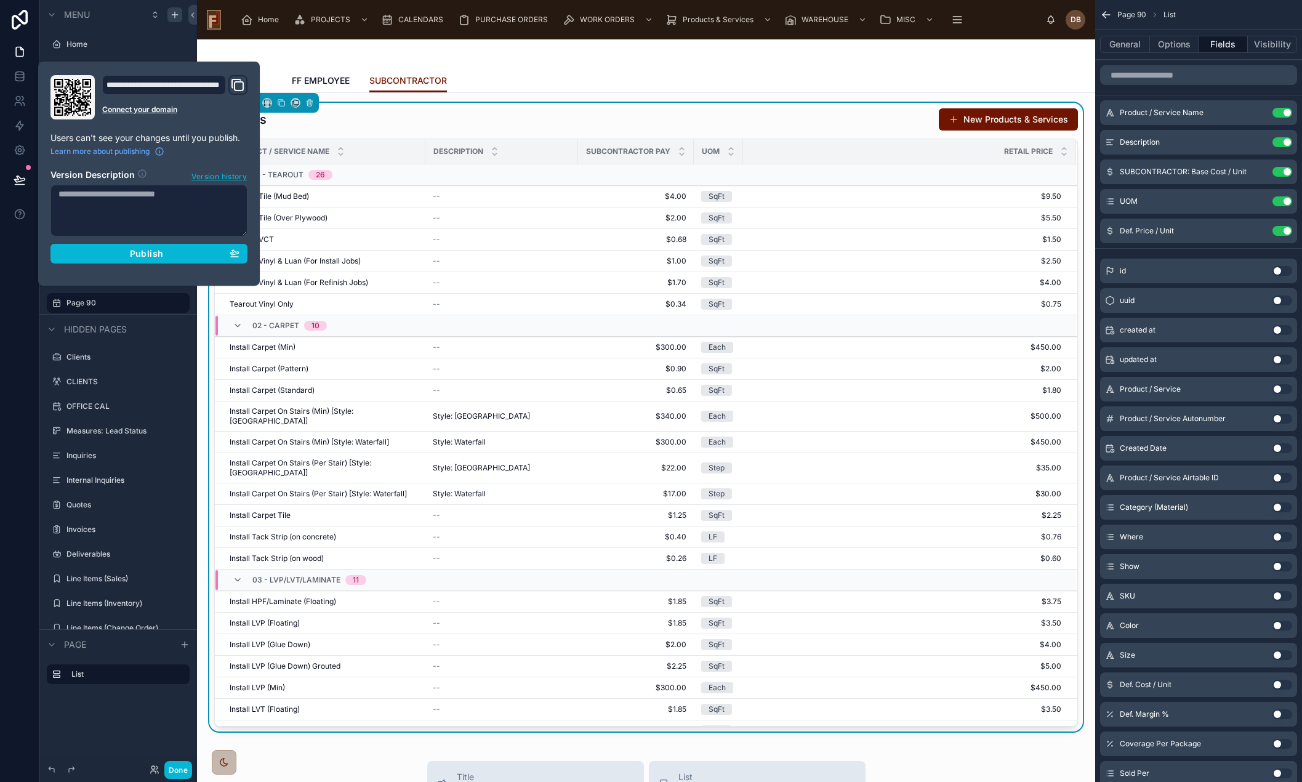
click at [562, 67] on div at bounding box center [646, 54] width 709 height 30
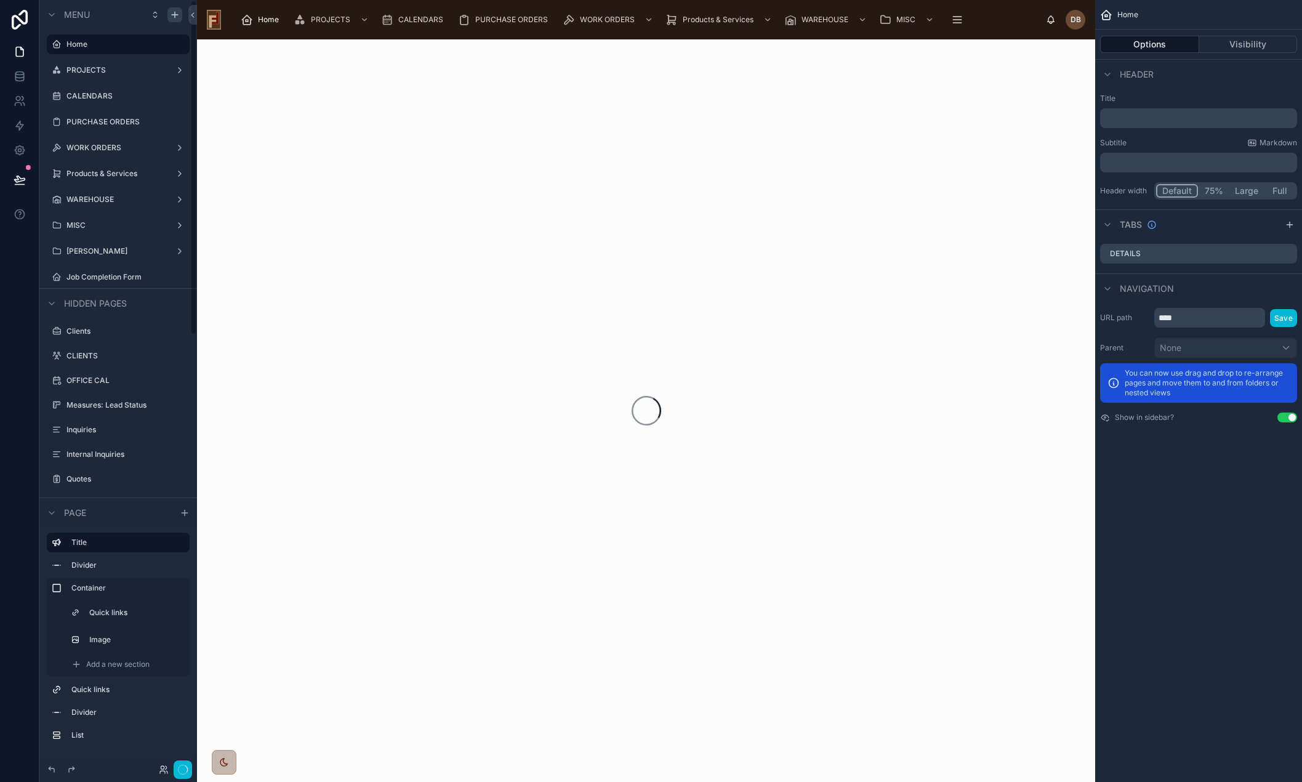
click at [94, 172] on label "Products & Services" at bounding box center [118, 174] width 103 height 10
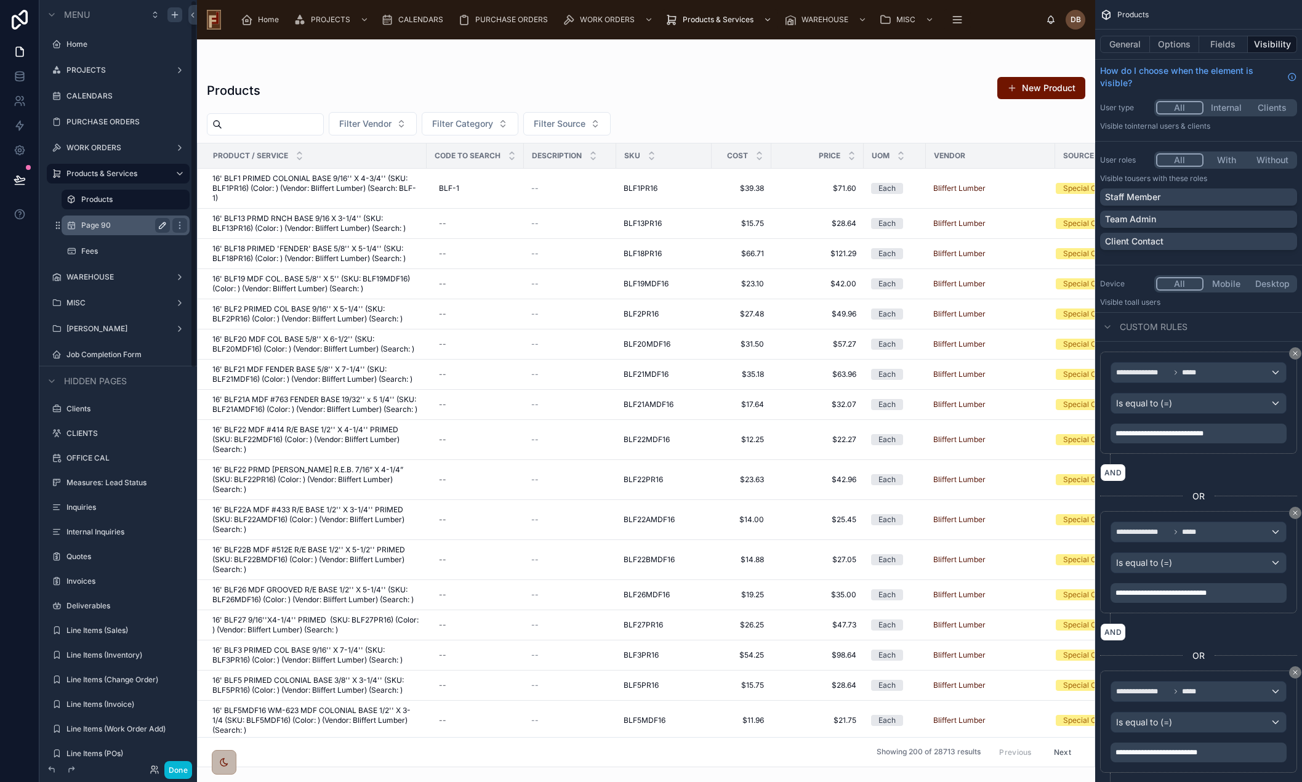
click at [164, 225] on icon "scrollable content" at bounding box center [164, 224] width 2 height 2
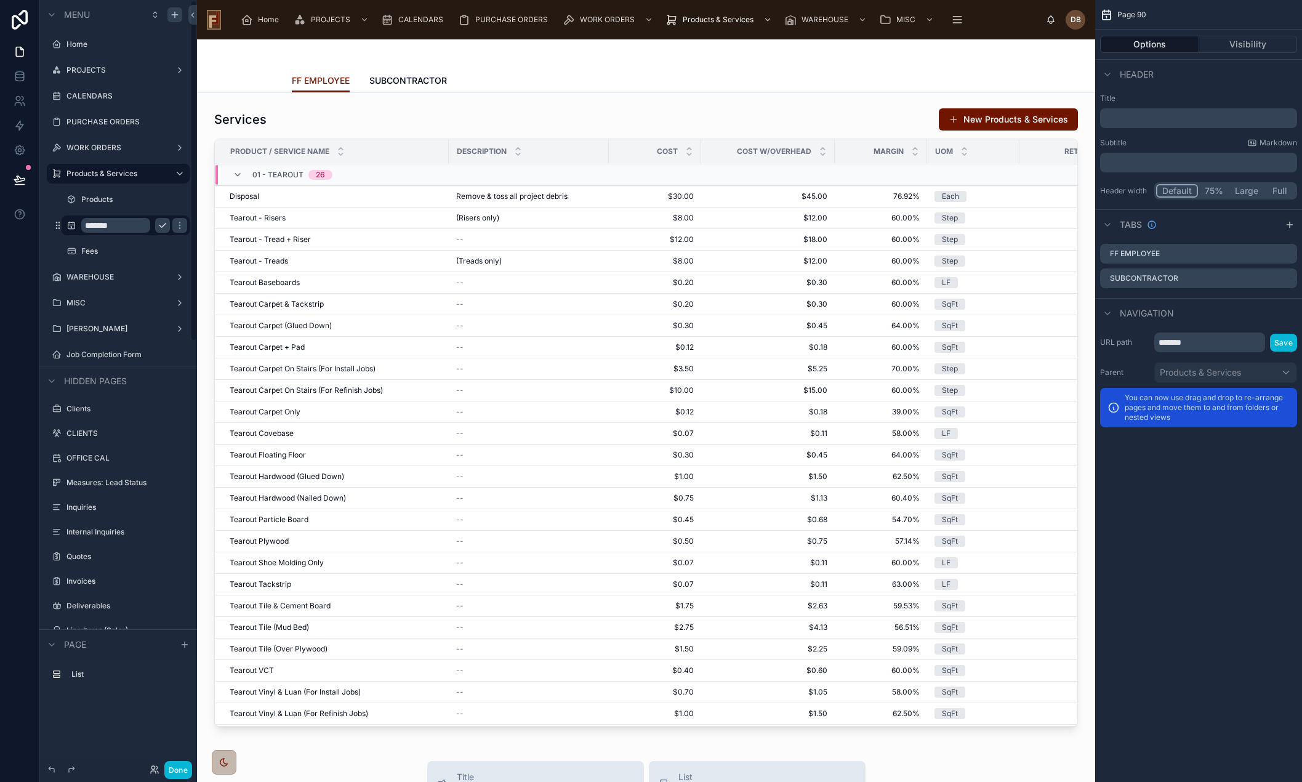
click at [108, 227] on input "*******" at bounding box center [115, 225] width 69 height 15
type input "*"
type input "********"
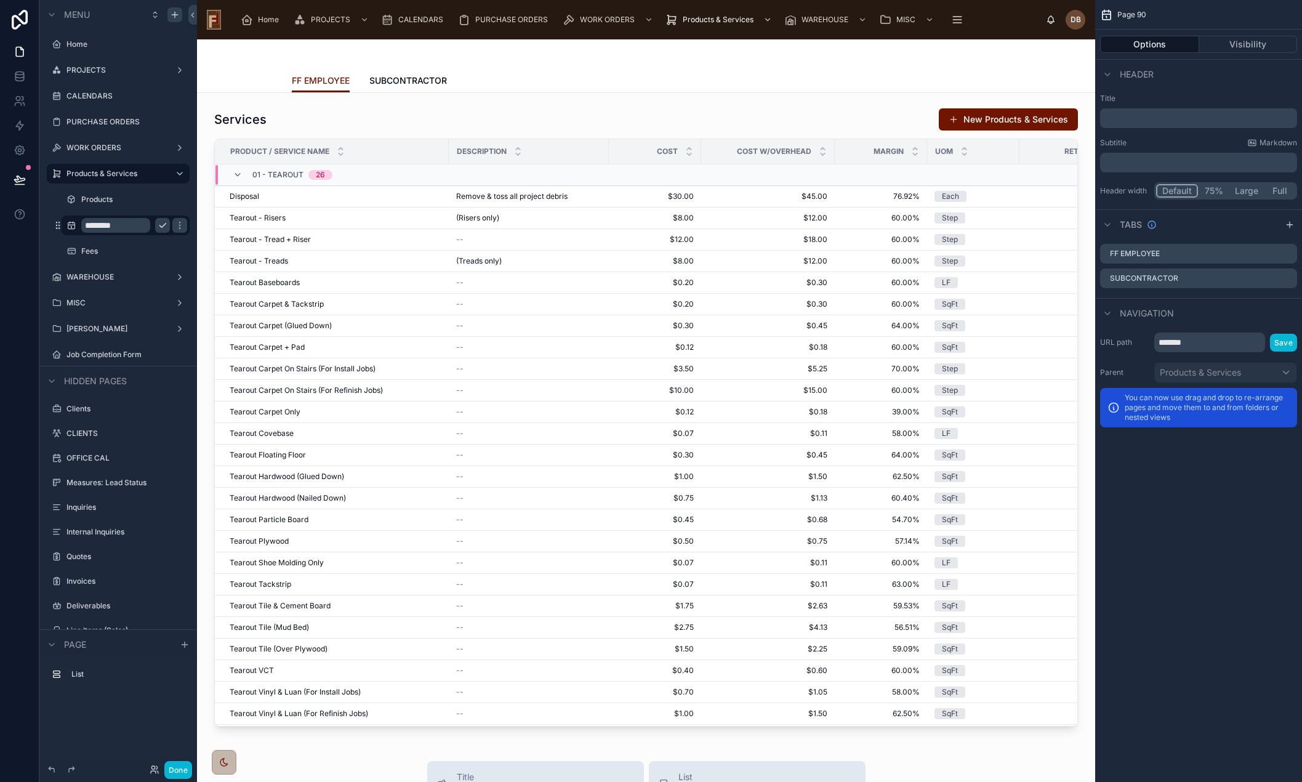
click at [164, 223] on icon "scrollable content" at bounding box center [163, 225] width 10 height 10
click at [73, 225] on icon "scrollable content" at bounding box center [72, 225] width 10 height 10
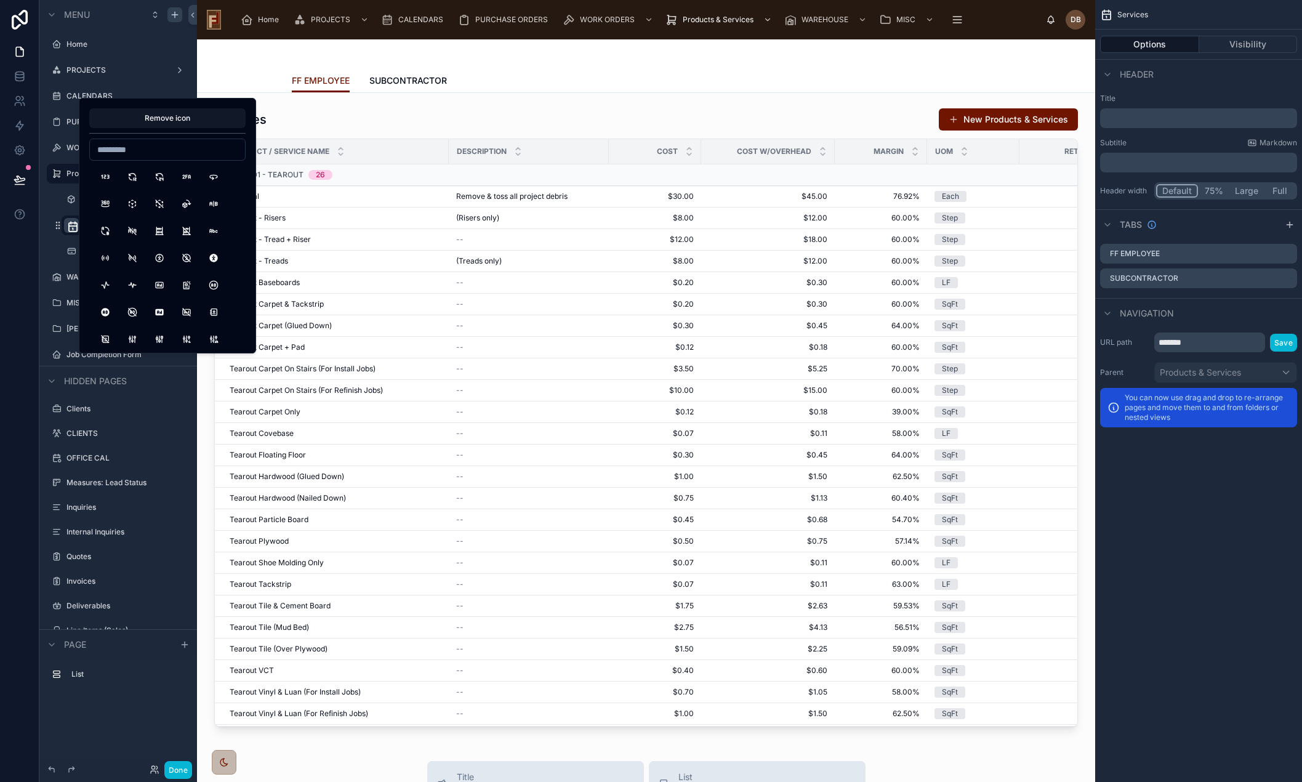
click at [153, 149] on input at bounding box center [167, 149] width 155 height 17
type input "****"
click at [105, 174] on button "Hammer" at bounding box center [105, 177] width 22 height 22
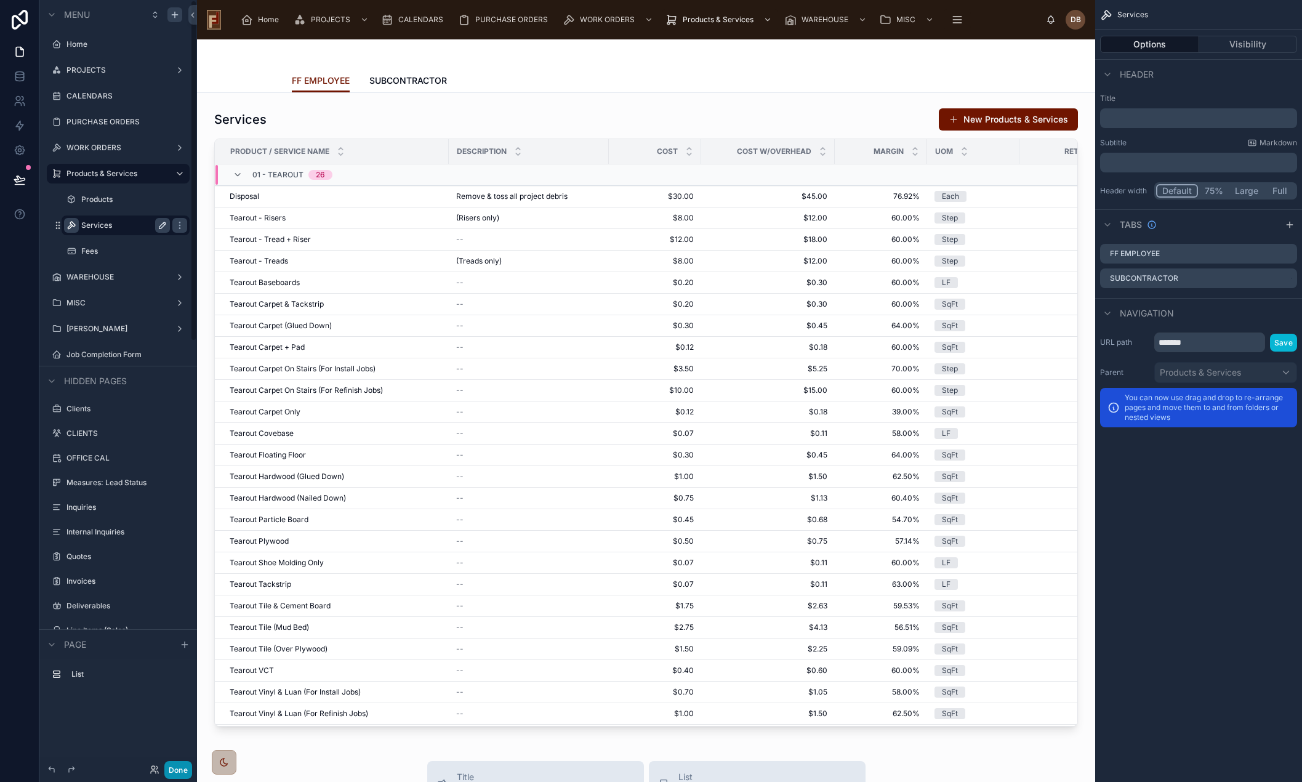
click at [182, 771] on button "Done" at bounding box center [178, 770] width 28 height 18
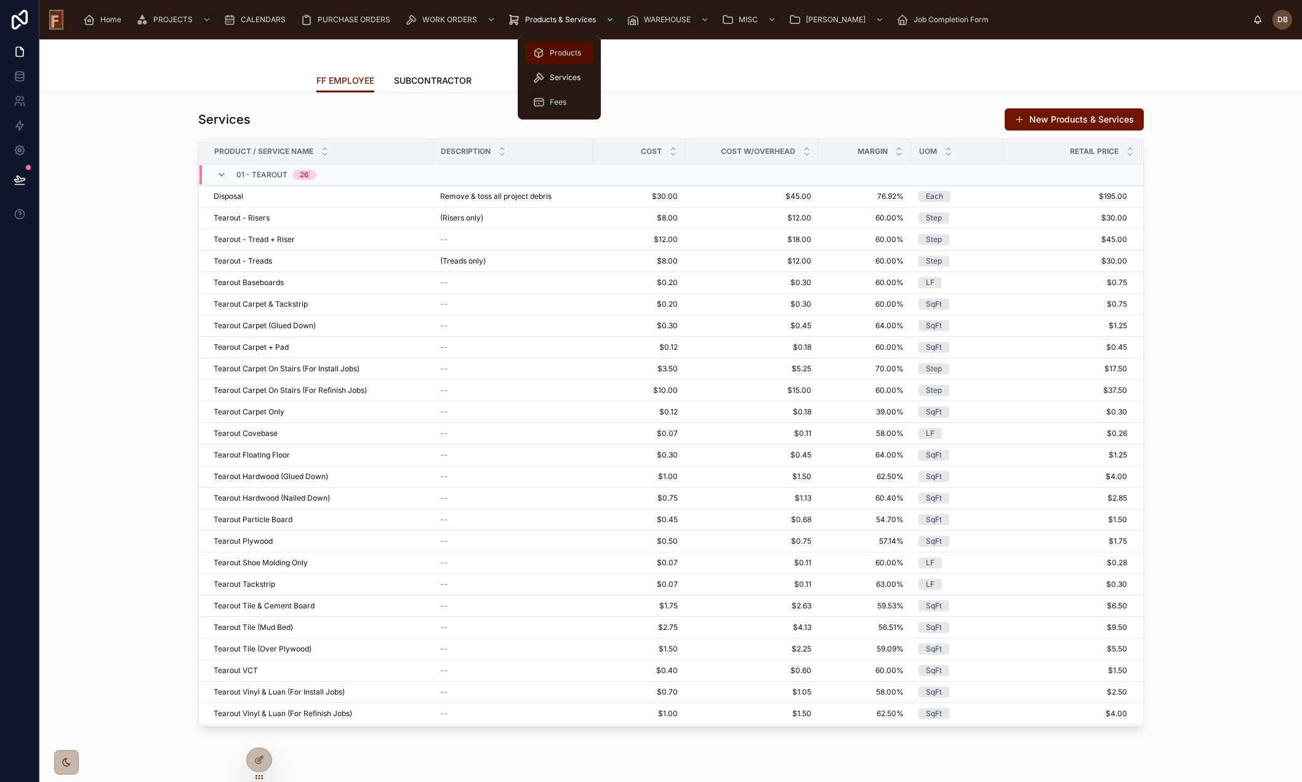
click at [565, 51] on span "Products" at bounding box center [565, 53] width 31 height 10
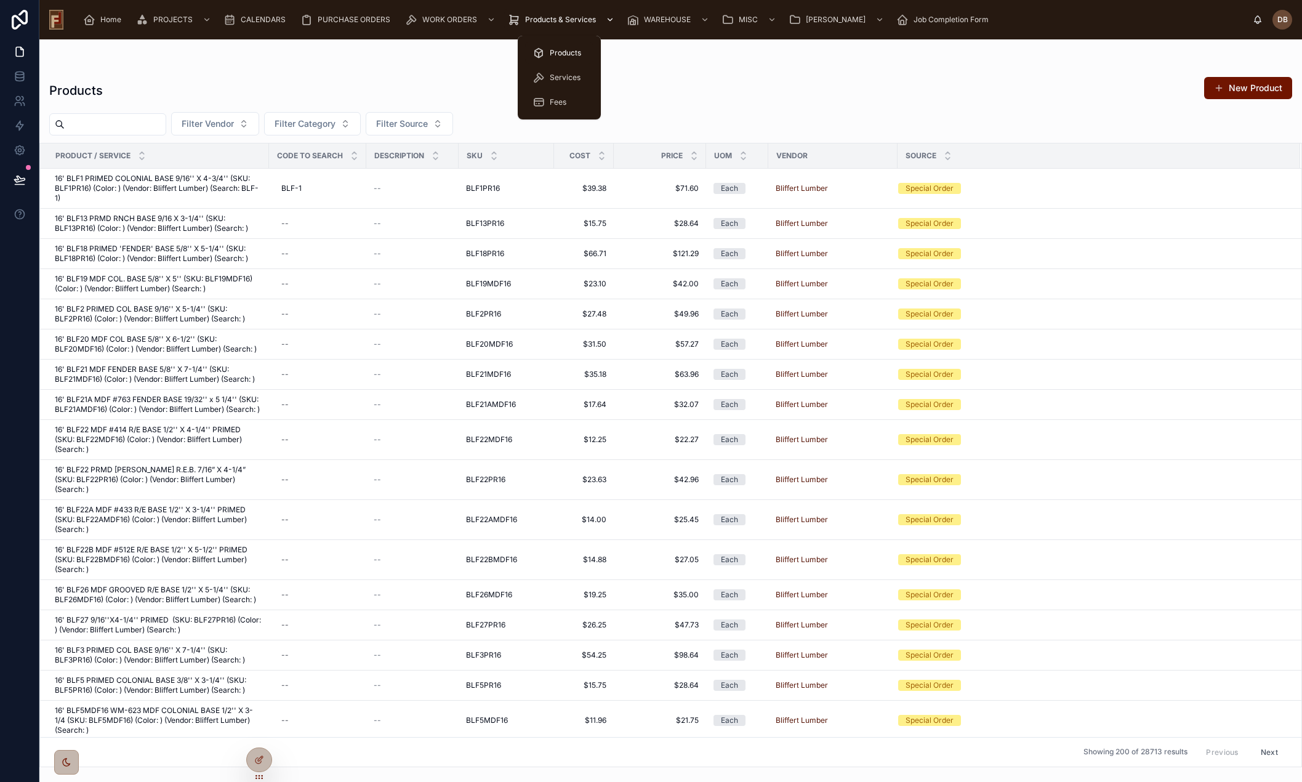
click at [562, 18] on span "Products & Services" at bounding box center [560, 20] width 71 height 10
click at [566, 75] on span "Services" at bounding box center [565, 78] width 31 height 10
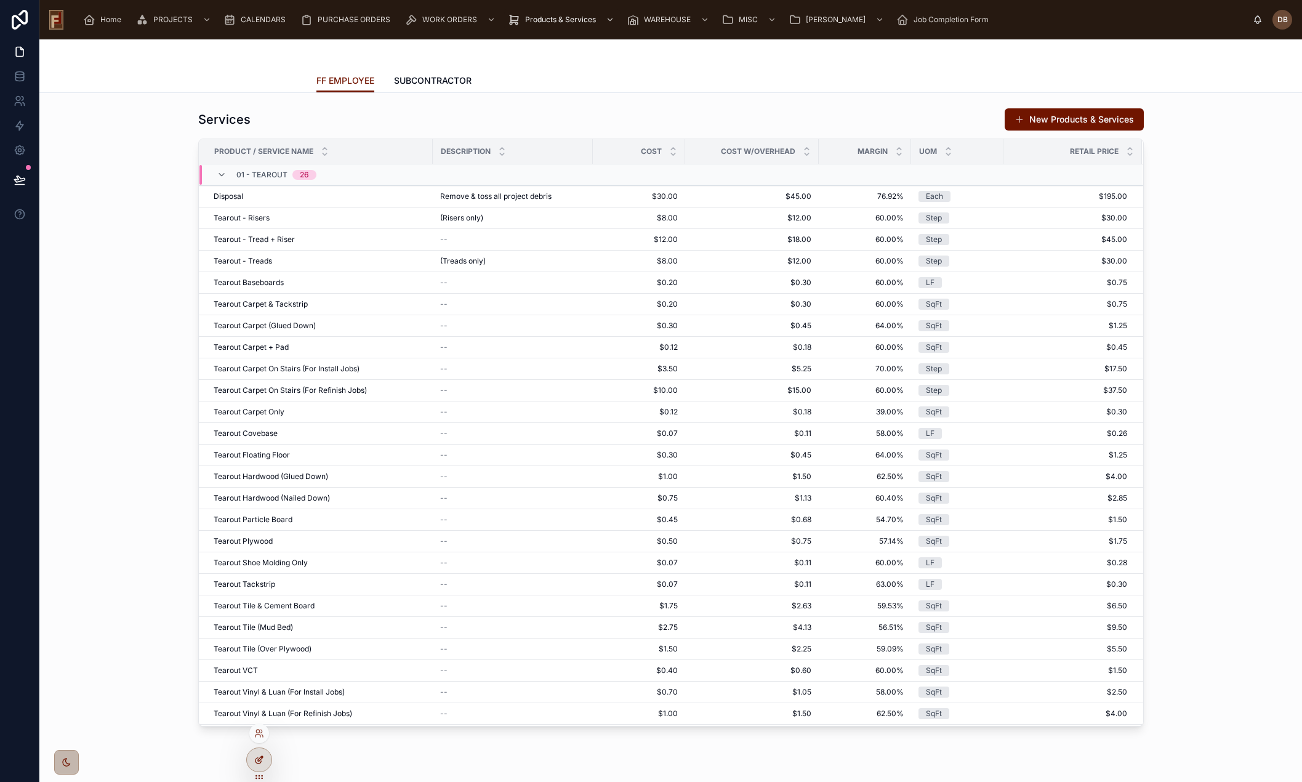
click at [259, 756] on icon at bounding box center [259, 760] width 10 height 10
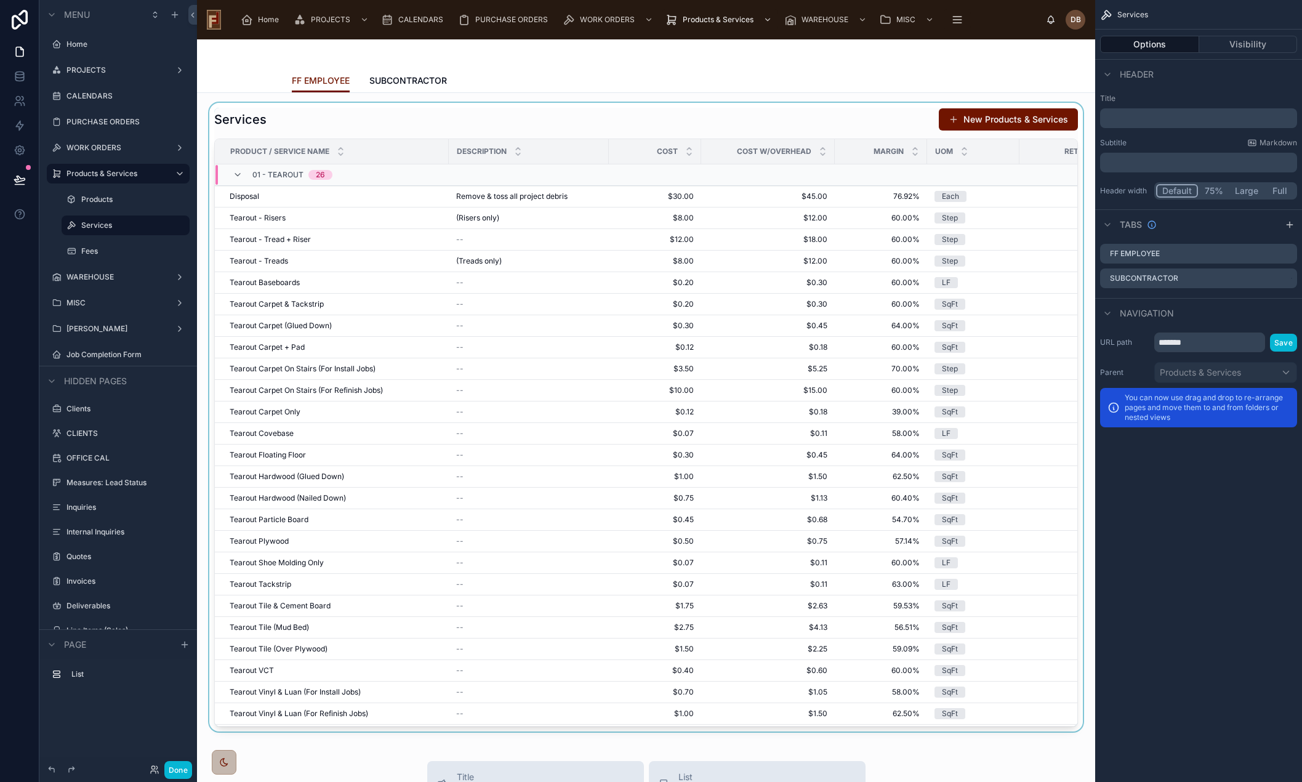
click at [524, 111] on div at bounding box center [646, 417] width 879 height 629
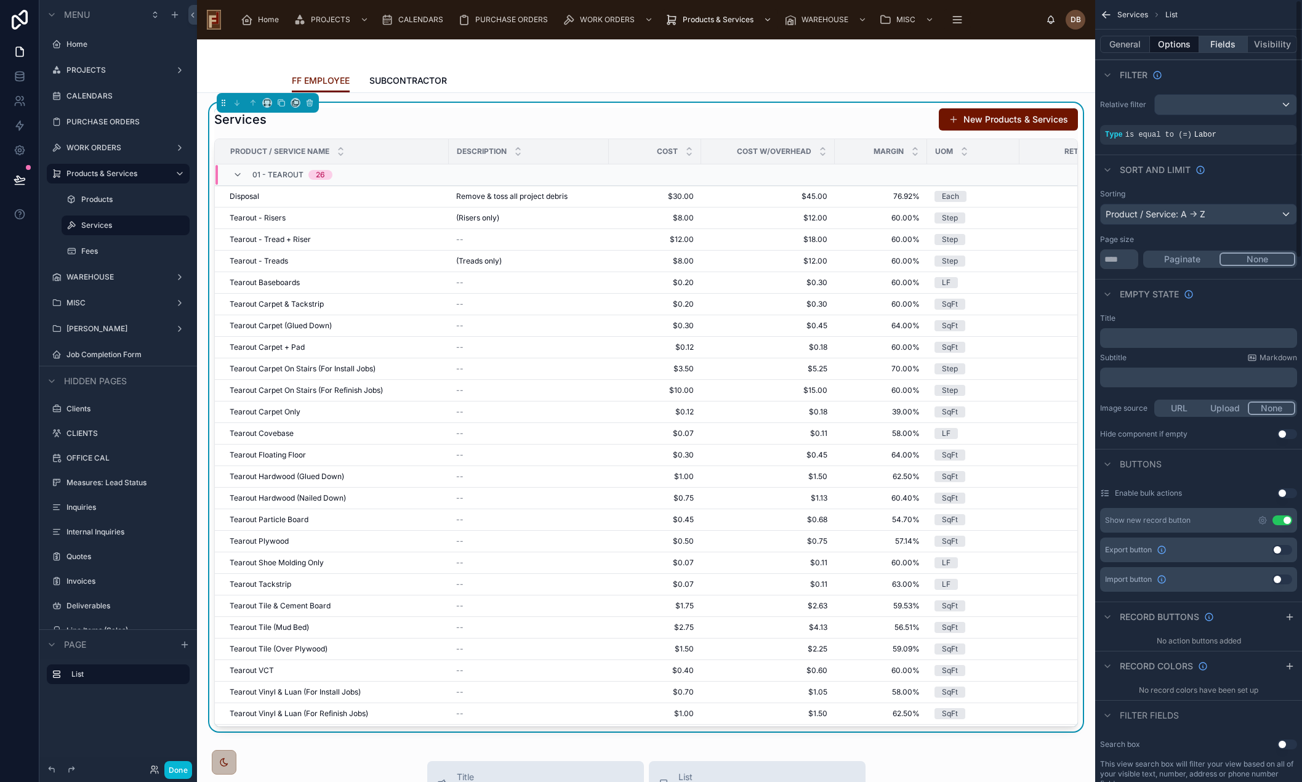
click at [1216, 46] on button "Fields" at bounding box center [1223, 44] width 49 height 17
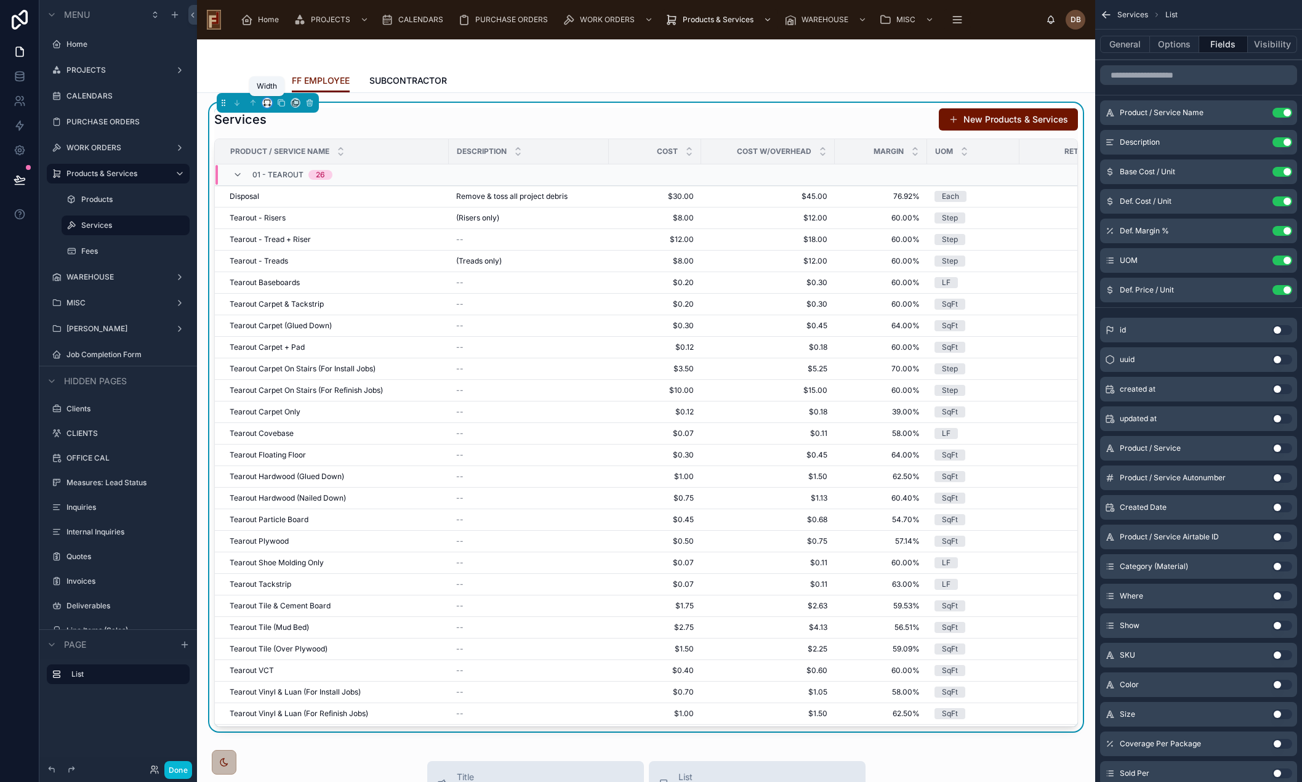
click at [266, 105] on icon at bounding box center [265, 105] width 2 height 0
click at [299, 233] on span "Full width" at bounding box center [292, 232] width 38 height 15
click at [414, 78] on span "SUBCONTRACTOR" at bounding box center [408, 81] width 78 height 12
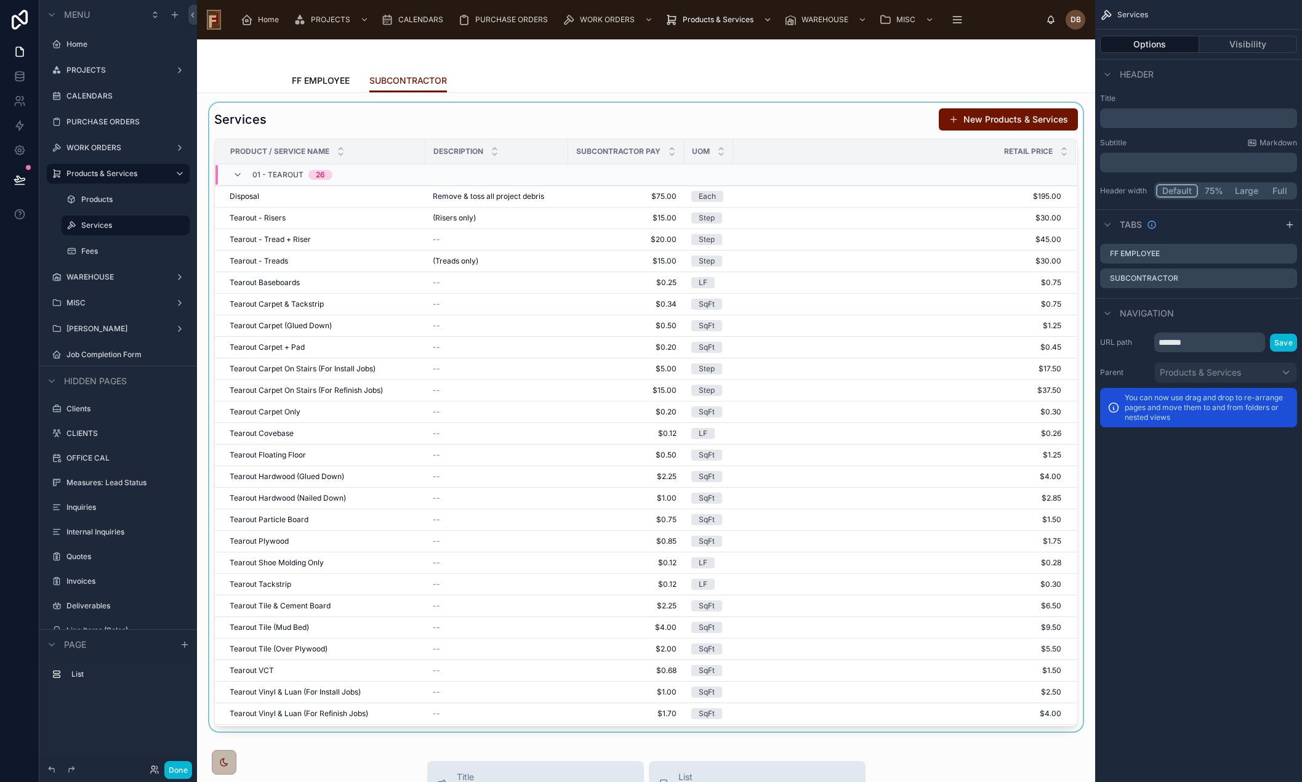
click at [379, 116] on div at bounding box center [646, 417] width 879 height 629
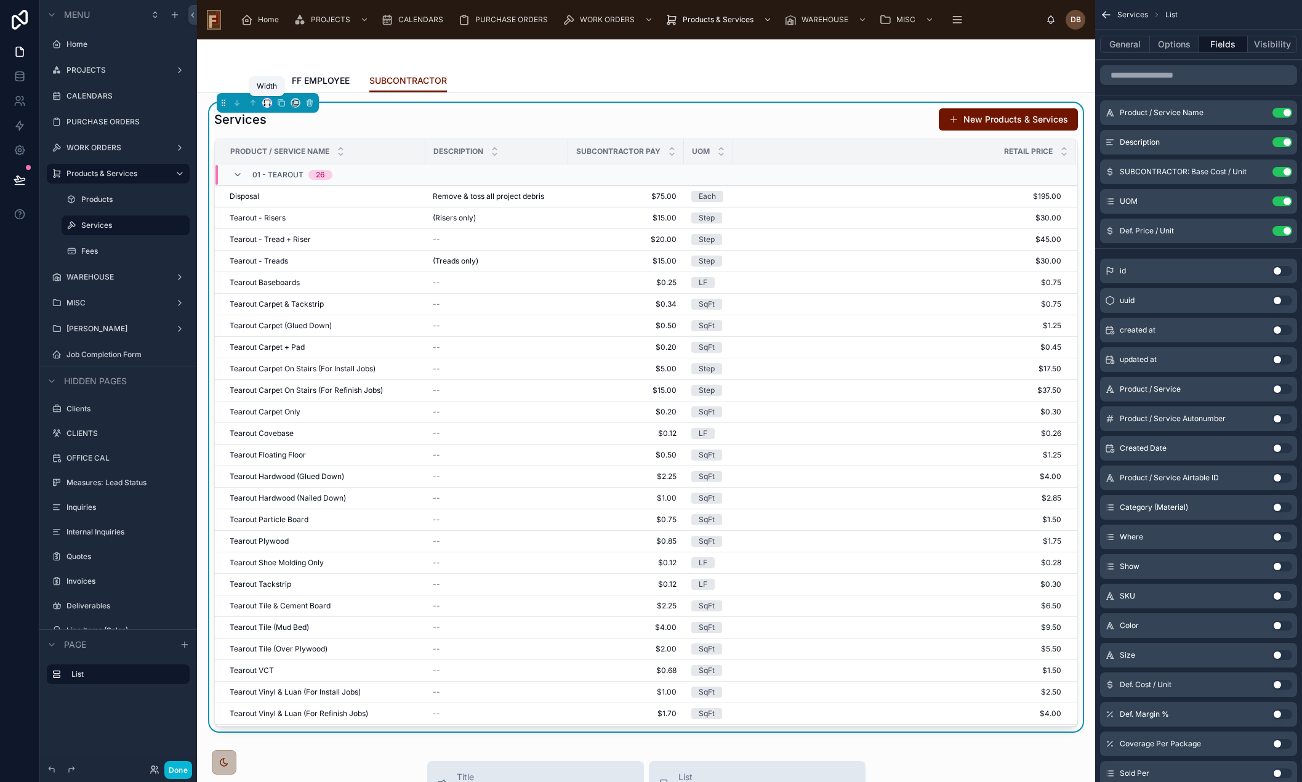
click at [267, 102] on icon at bounding box center [267, 103] width 9 height 9
click at [296, 231] on span "Full width" at bounding box center [292, 232] width 38 height 15
click at [182, 767] on button "Done" at bounding box center [178, 770] width 28 height 18
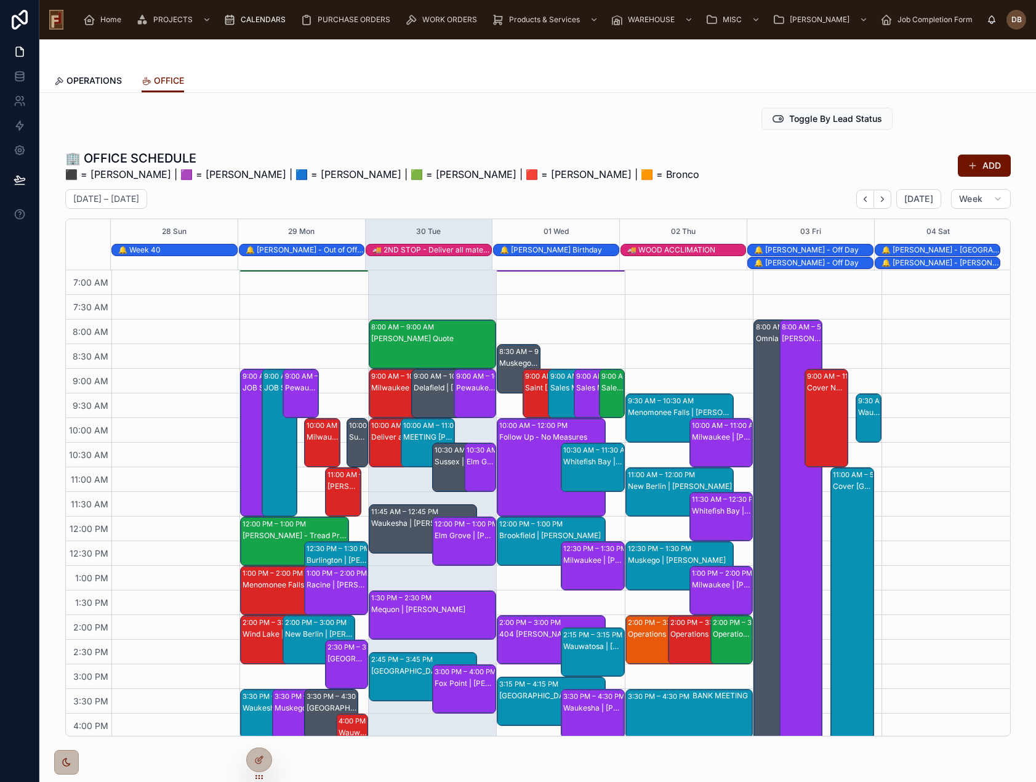
scroll to position [62, 0]
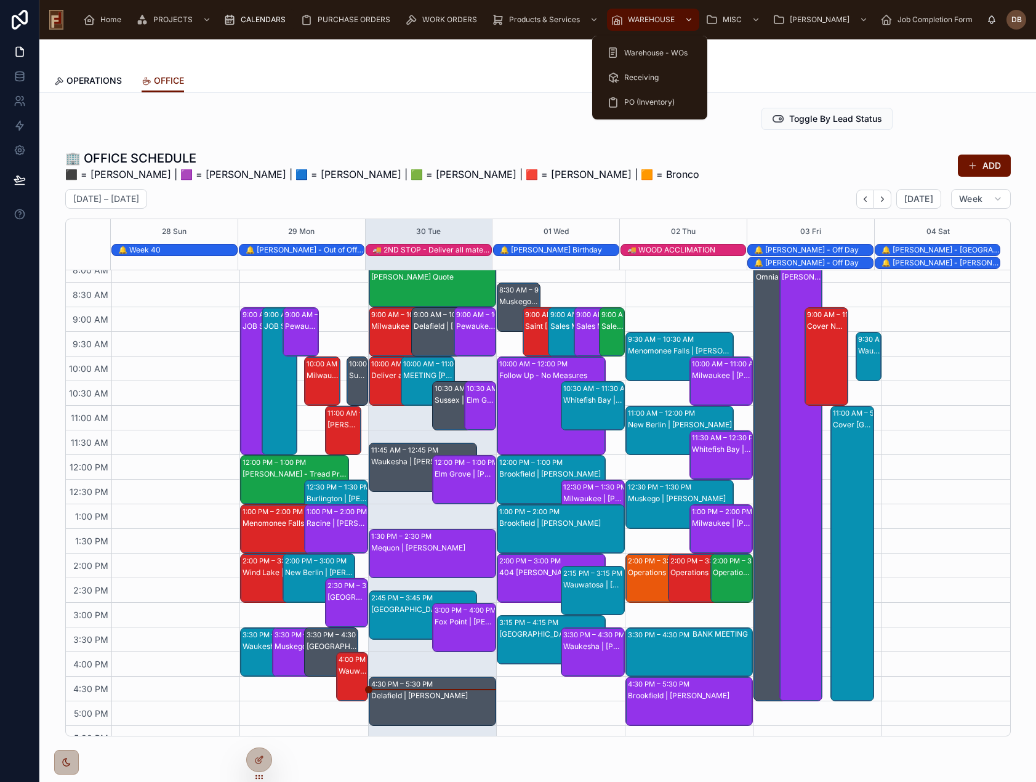
click at [659, 15] on span "WAREHOUSE" at bounding box center [651, 20] width 47 height 10
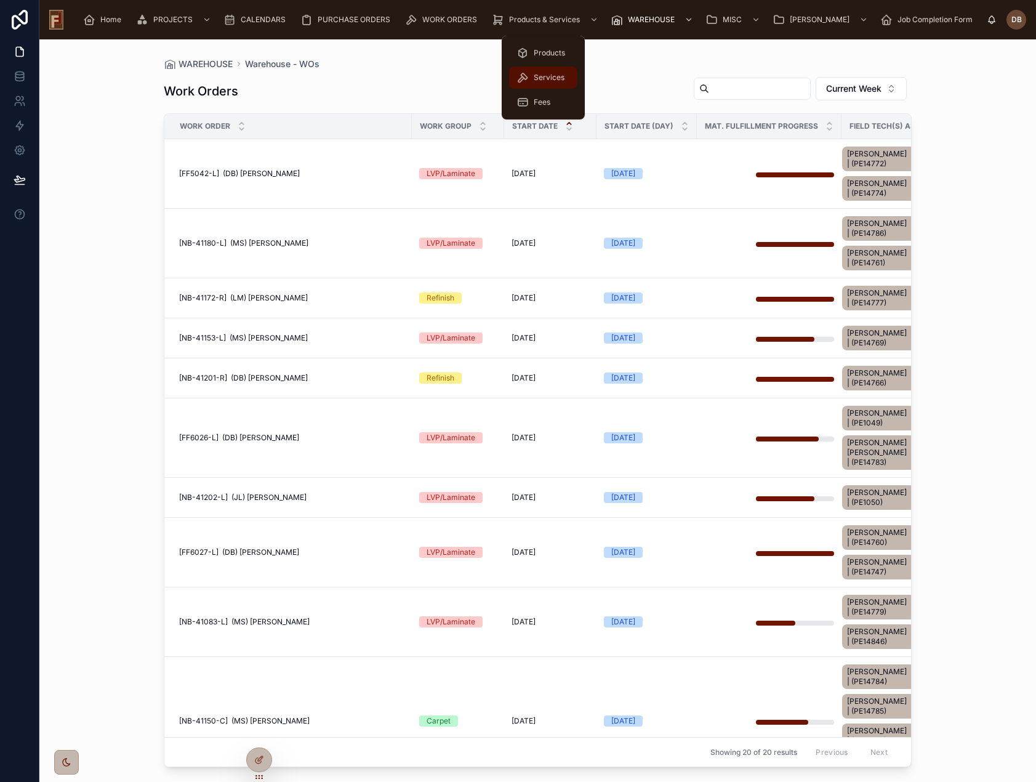
click at [546, 75] on span "Services" at bounding box center [549, 78] width 31 height 10
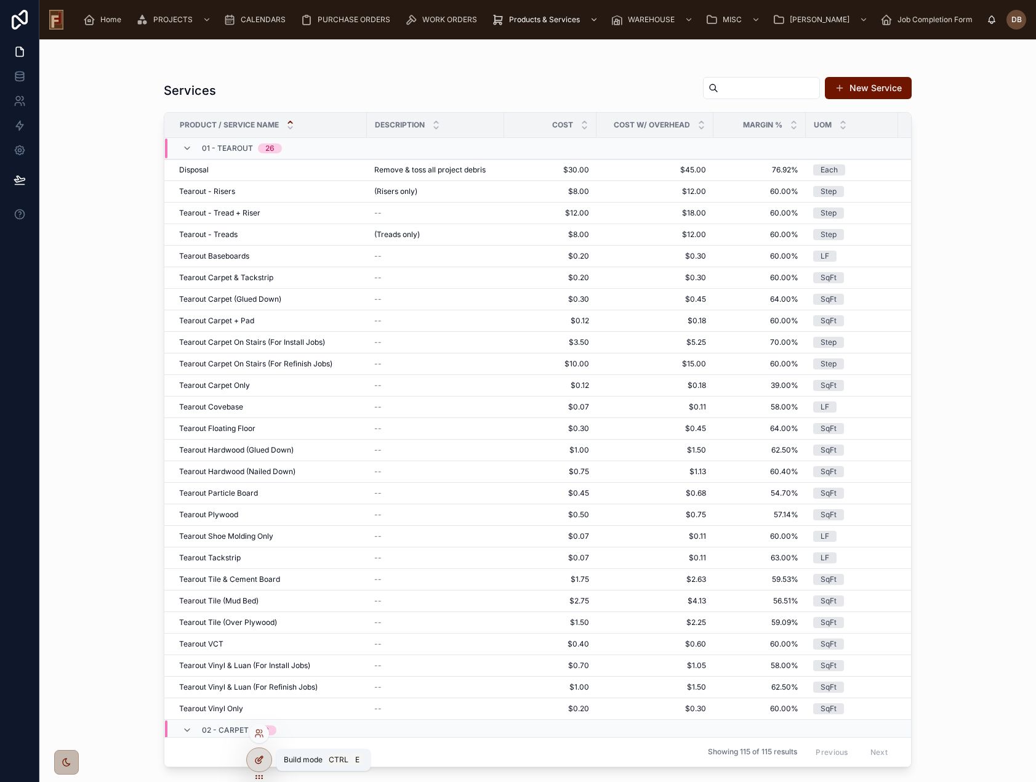
click at [260, 763] on icon at bounding box center [259, 761] width 6 height 6
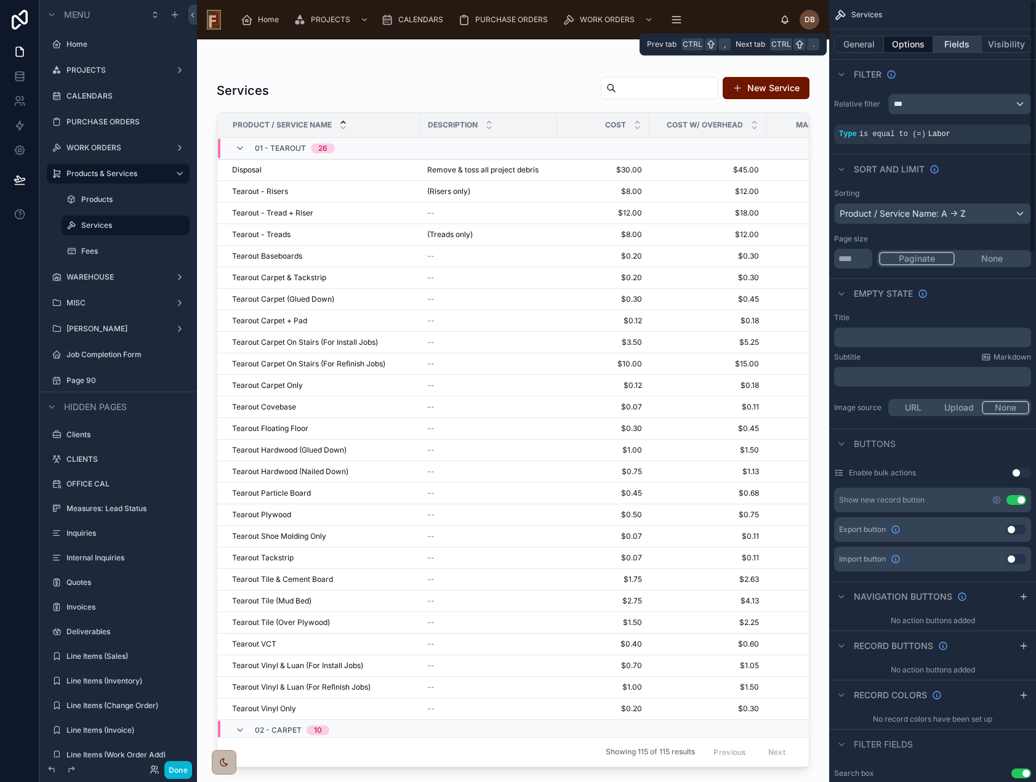
click at [961, 42] on button "Fields" at bounding box center [957, 44] width 49 height 17
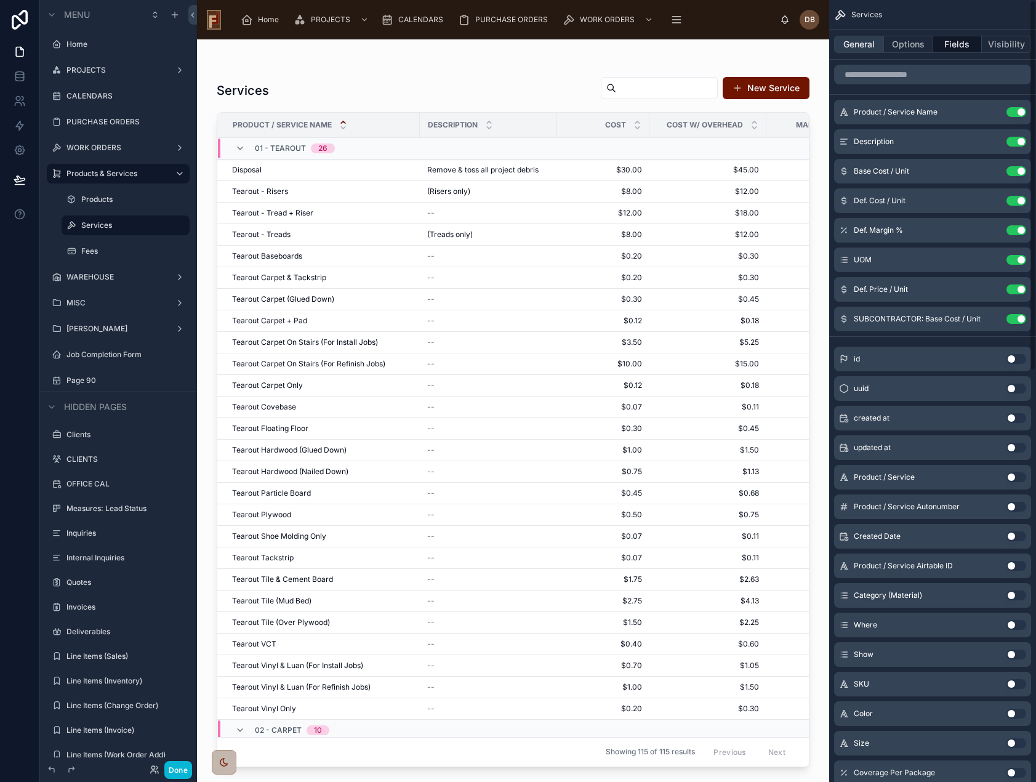
click at [853, 43] on button "General" at bounding box center [859, 44] width 50 height 17
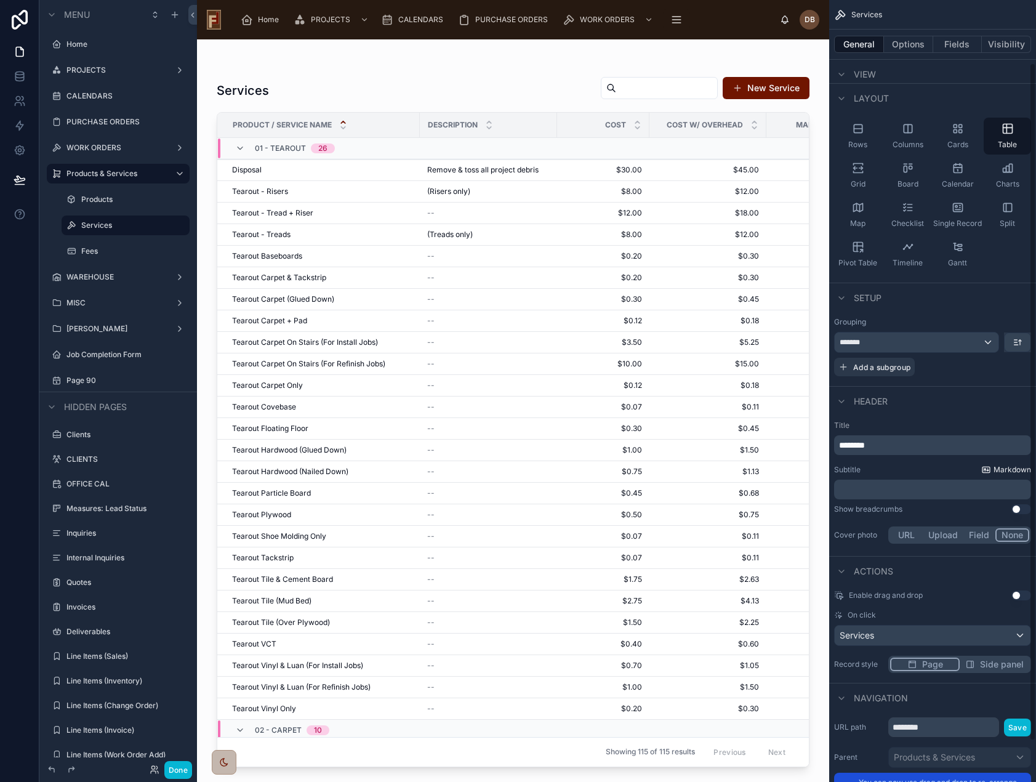
scroll to position [119, 0]
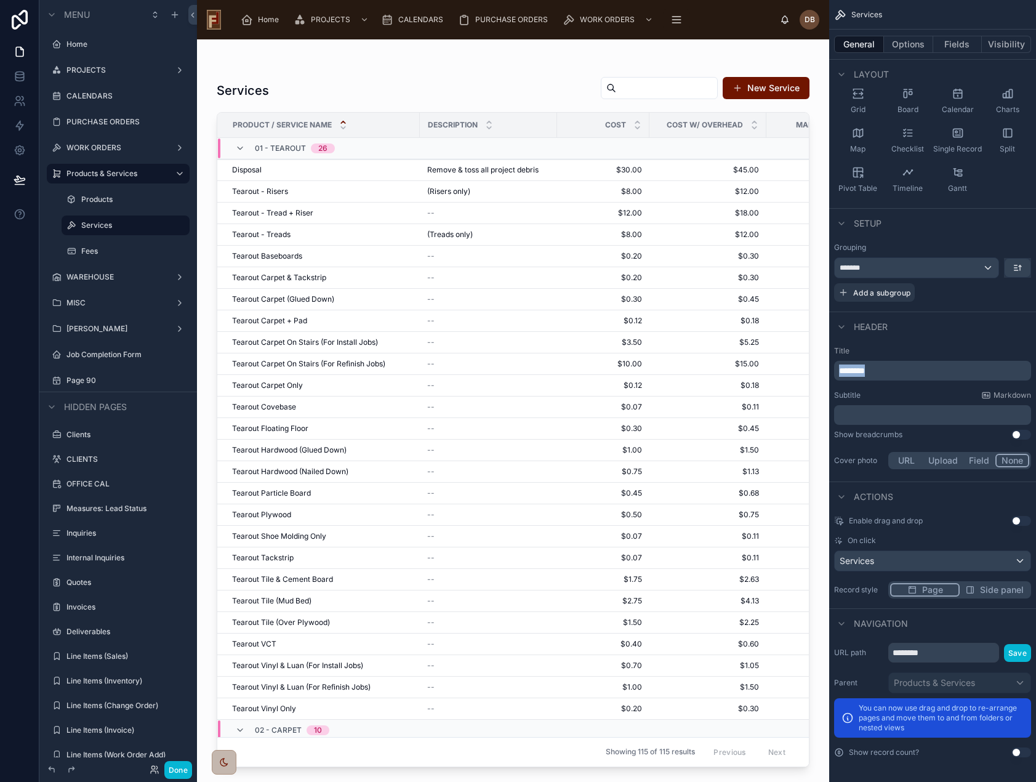
drag, startPoint x: 885, startPoint y: 374, endPoint x: 823, endPoint y: 376, distance: 62.2
click at [823, 376] on div "Home PROJECTS CALENDARS PURCHASE ORDERS WORK ORDERS Products & Services WAREHOU…" at bounding box center [616, 391] width 839 height 782
copy span "********"
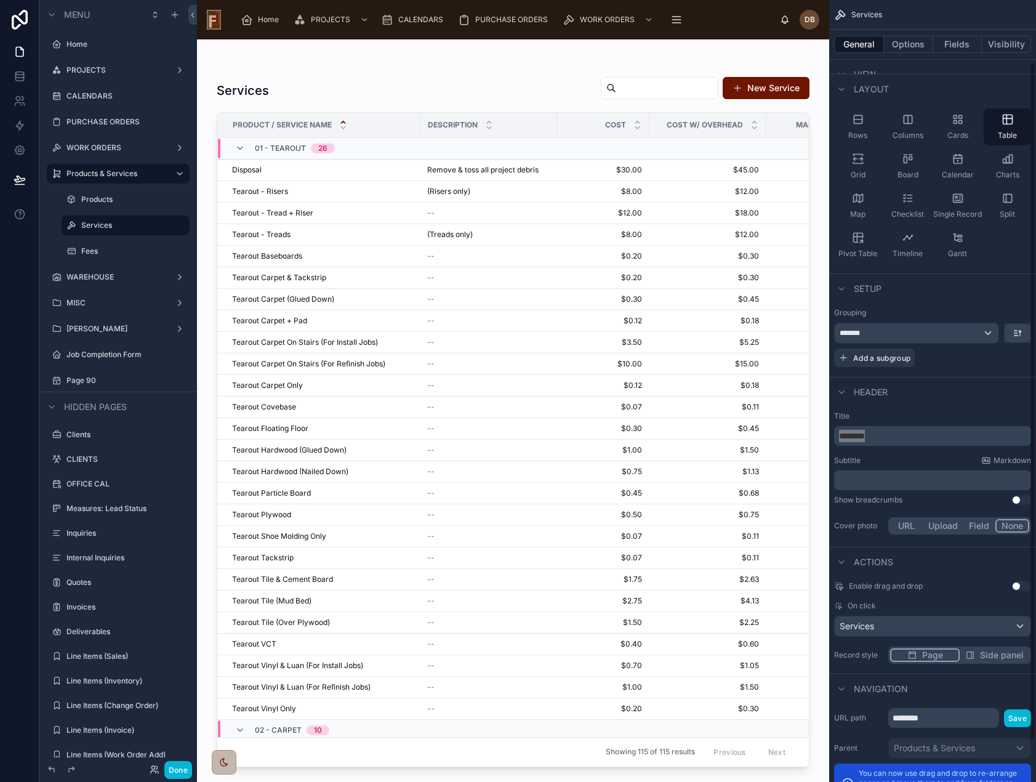
scroll to position [0, 0]
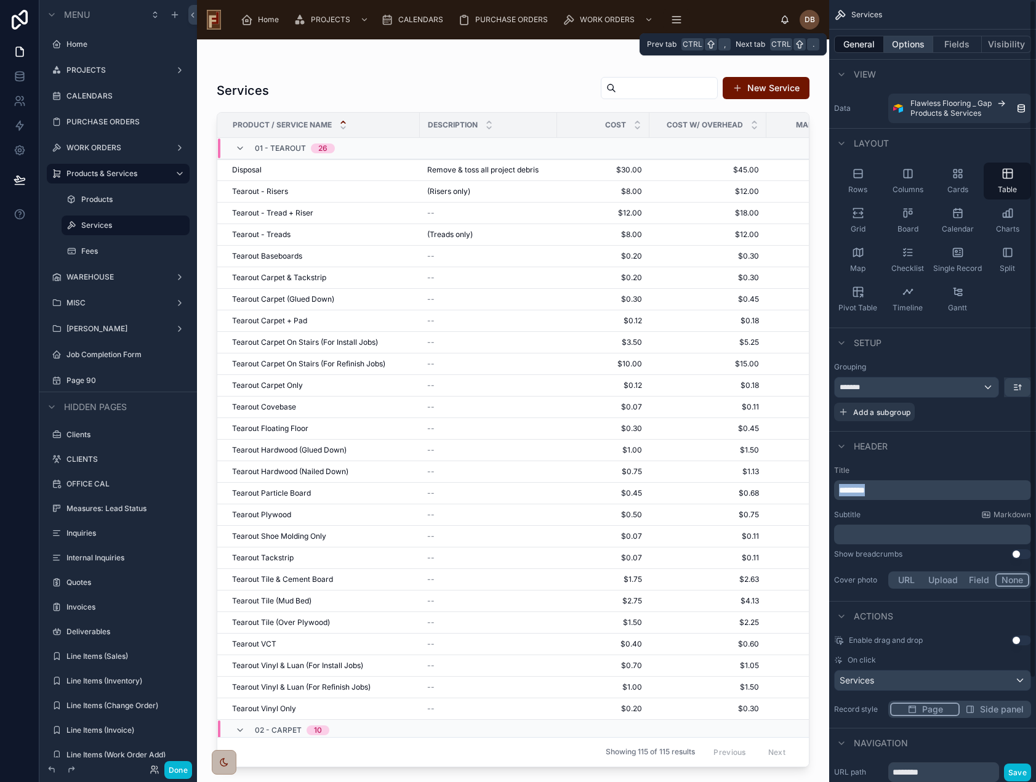
click at [903, 40] on button "Options" at bounding box center [908, 44] width 49 height 17
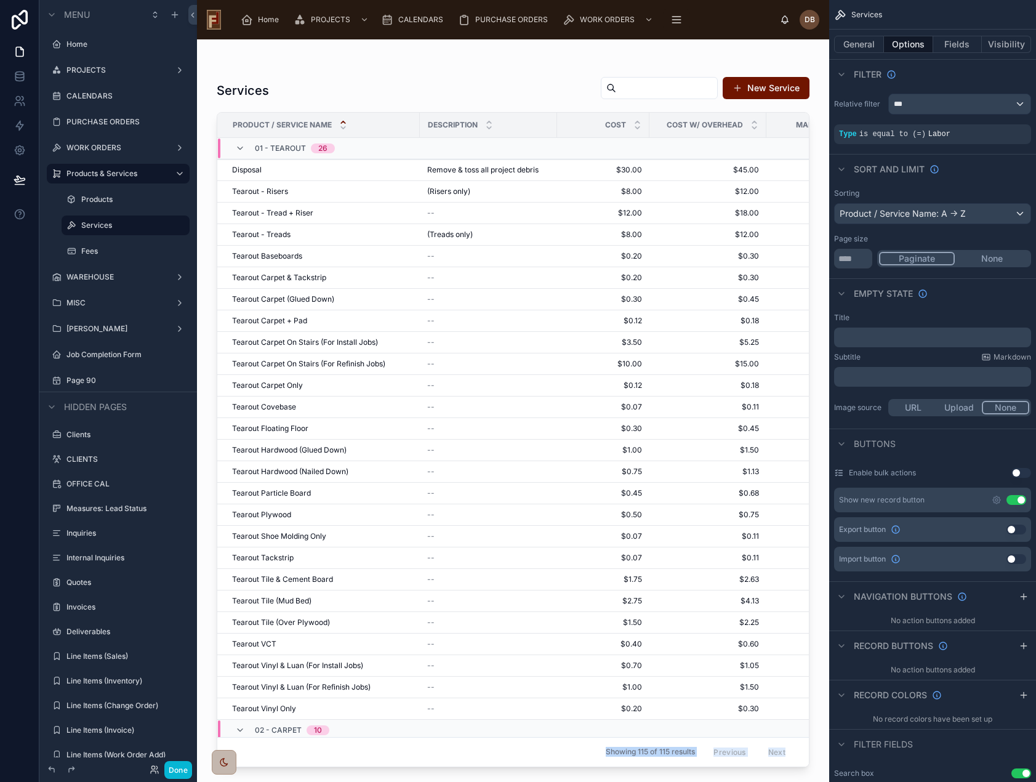
drag, startPoint x: 552, startPoint y: 761, endPoint x: 680, endPoint y: 767, distance: 127.6
click at [680, 767] on div "Services New Service Product / Service Name Description Cost Cost w/ Overhead M…" at bounding box center [513, 410] width 632 height 743
click at [567, 757] on div "Showing 115 of 115 results Previous Next" at bounding box center [513, 752] width 592 height 30
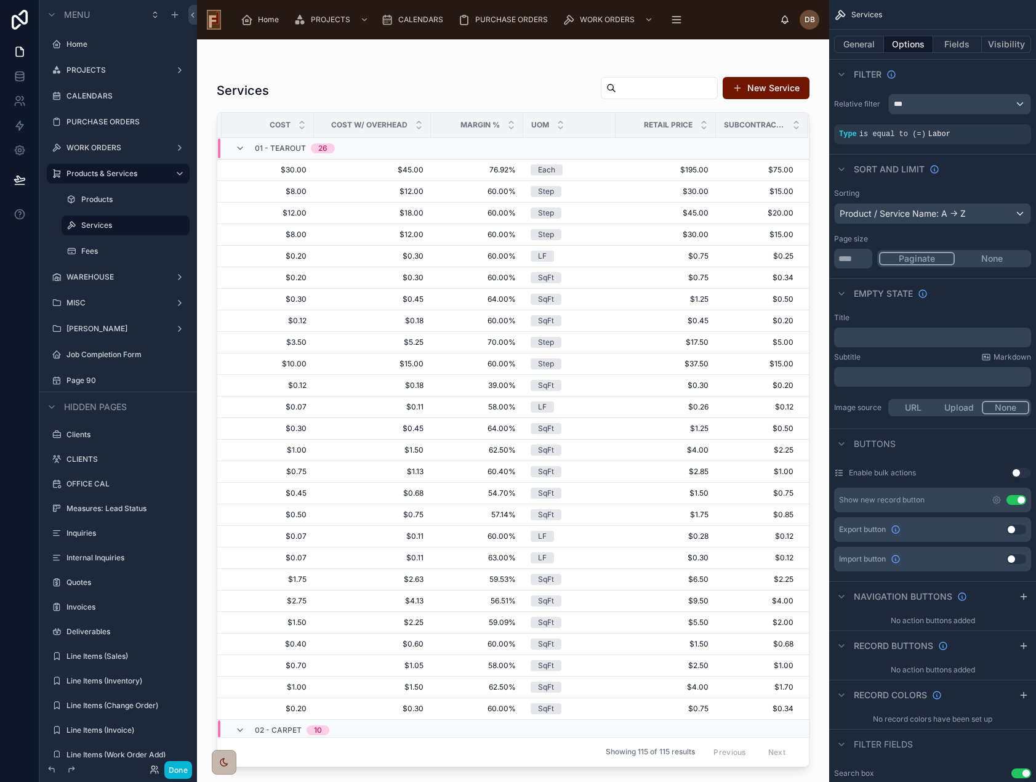
scroll to position [0, 343]
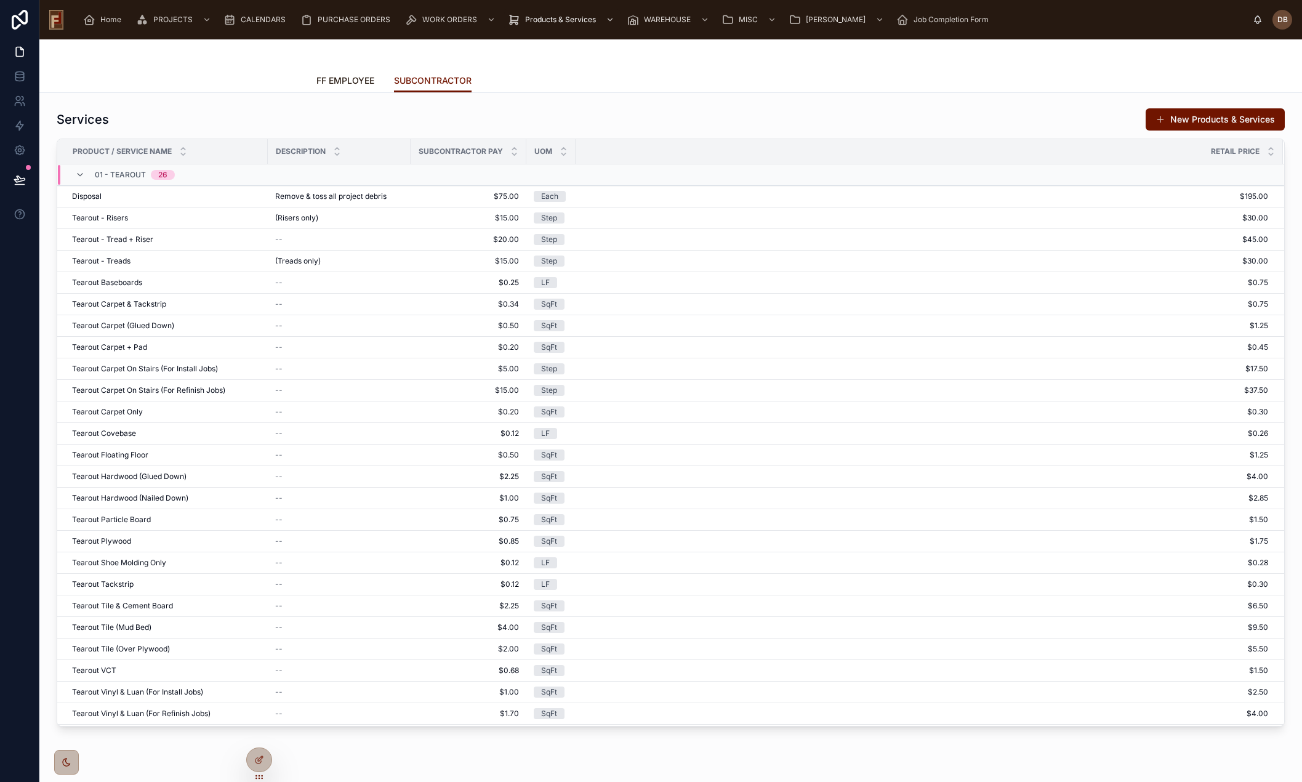
click at [352, 78] on span "FF EMPLOYEE" at bounding box center [345, 81] width 58 height 12
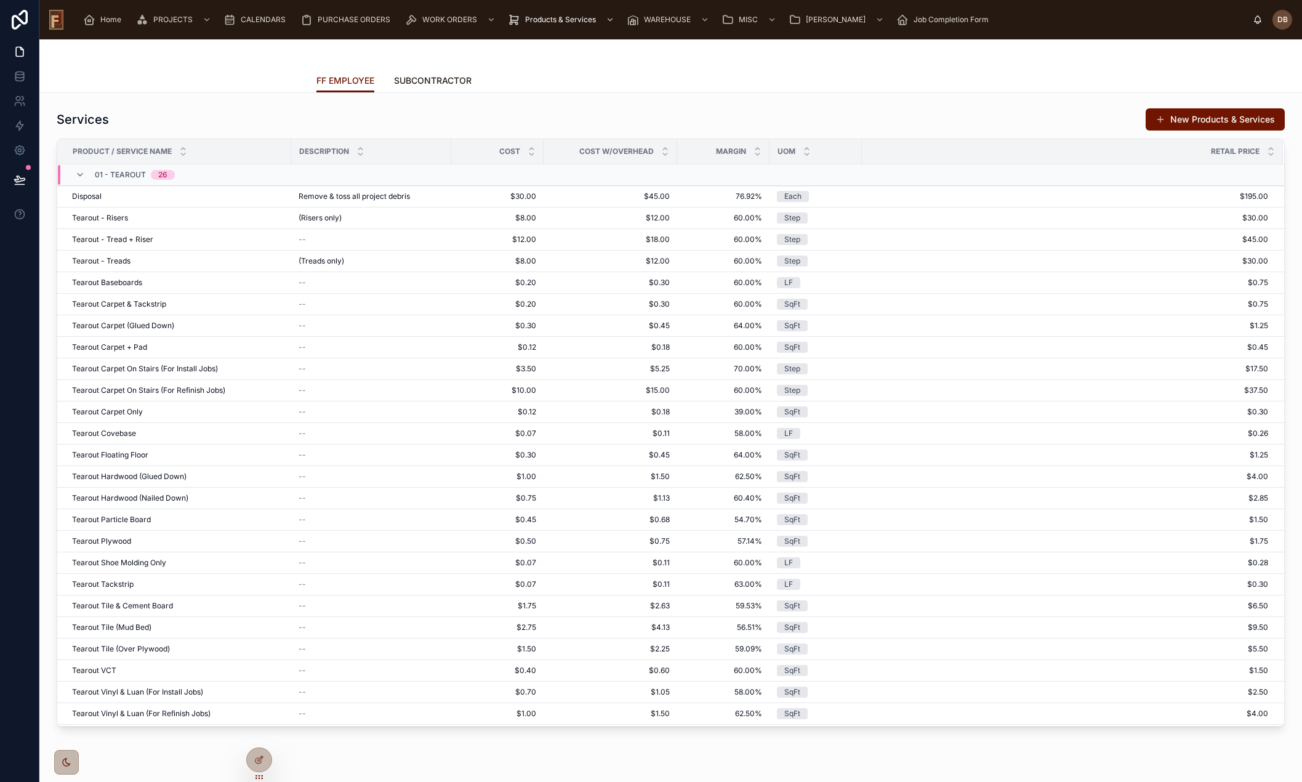
click at [417, 78] on span "SUBCONTRACTOR" at bounding box center [433, 81] width 78 height 12
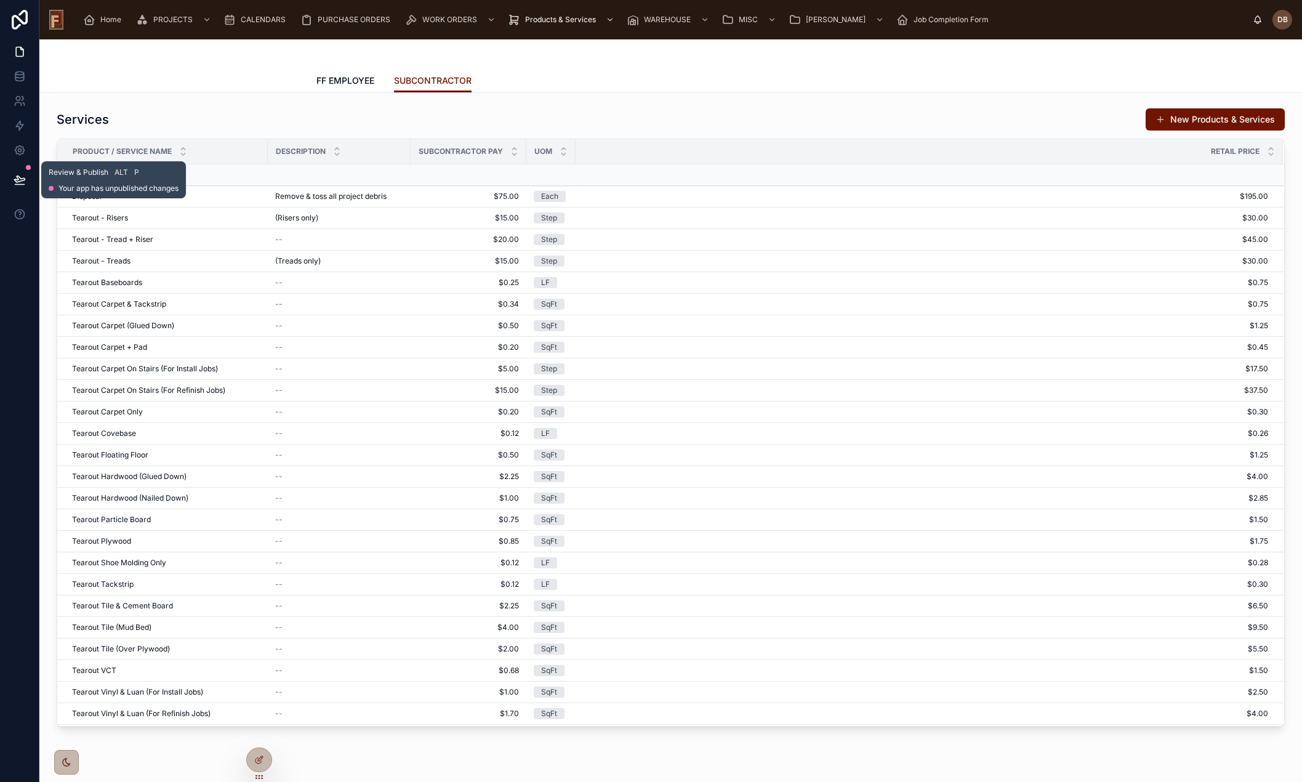
click at [16, 178] on icon at bounding box center [20, 180] width 12 height 12
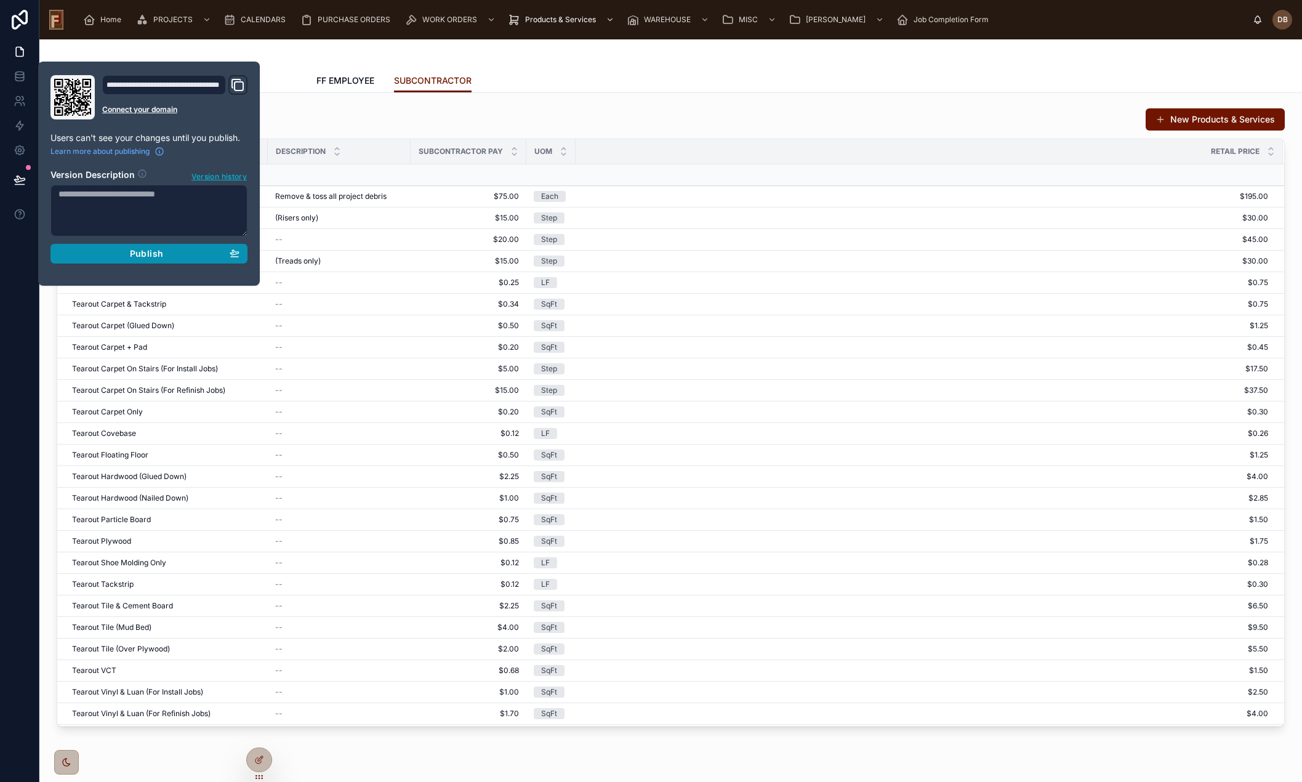
click at [156, 258] on span "Publish" at bounding box center [146, 253] width 33 height 11
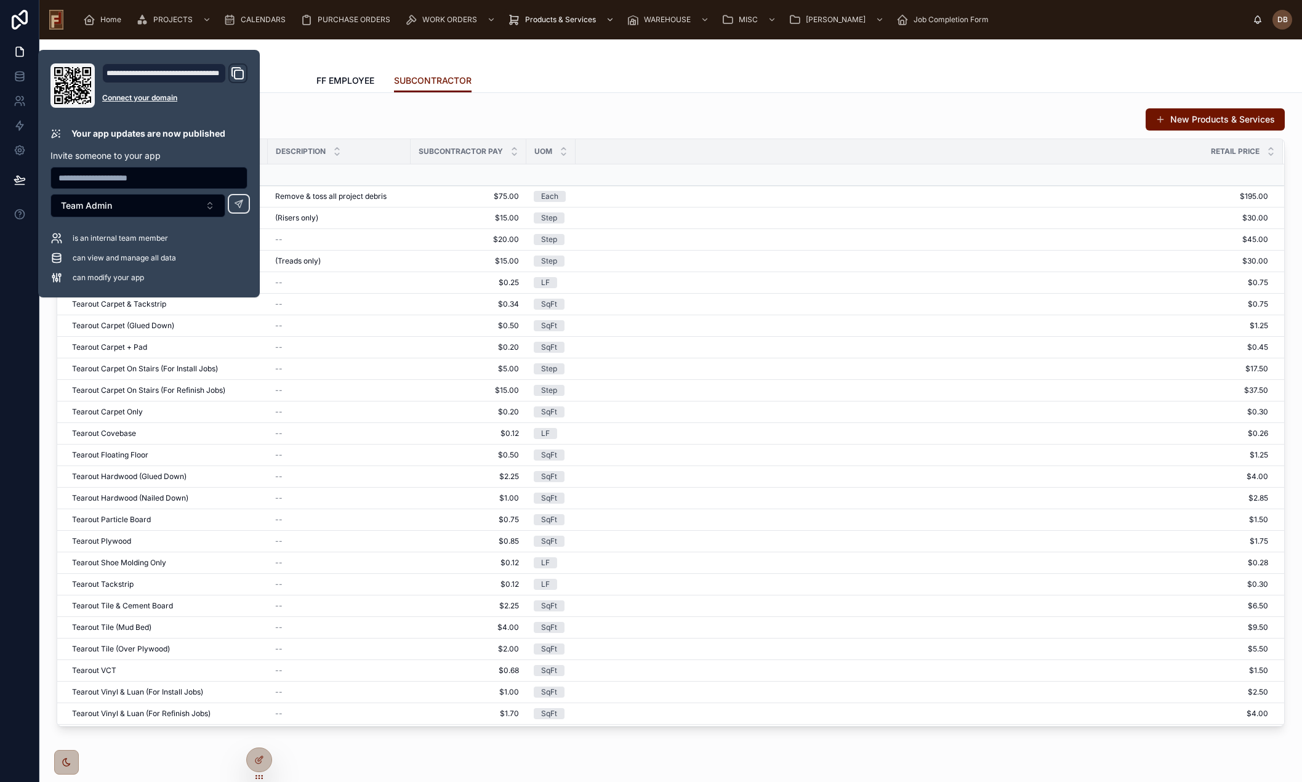
click at [826, 93] on div "Services New Products & Services Product / Service Name Description SUBCONTRACT…" at bounding box center [670, 451] width 1263 height 717
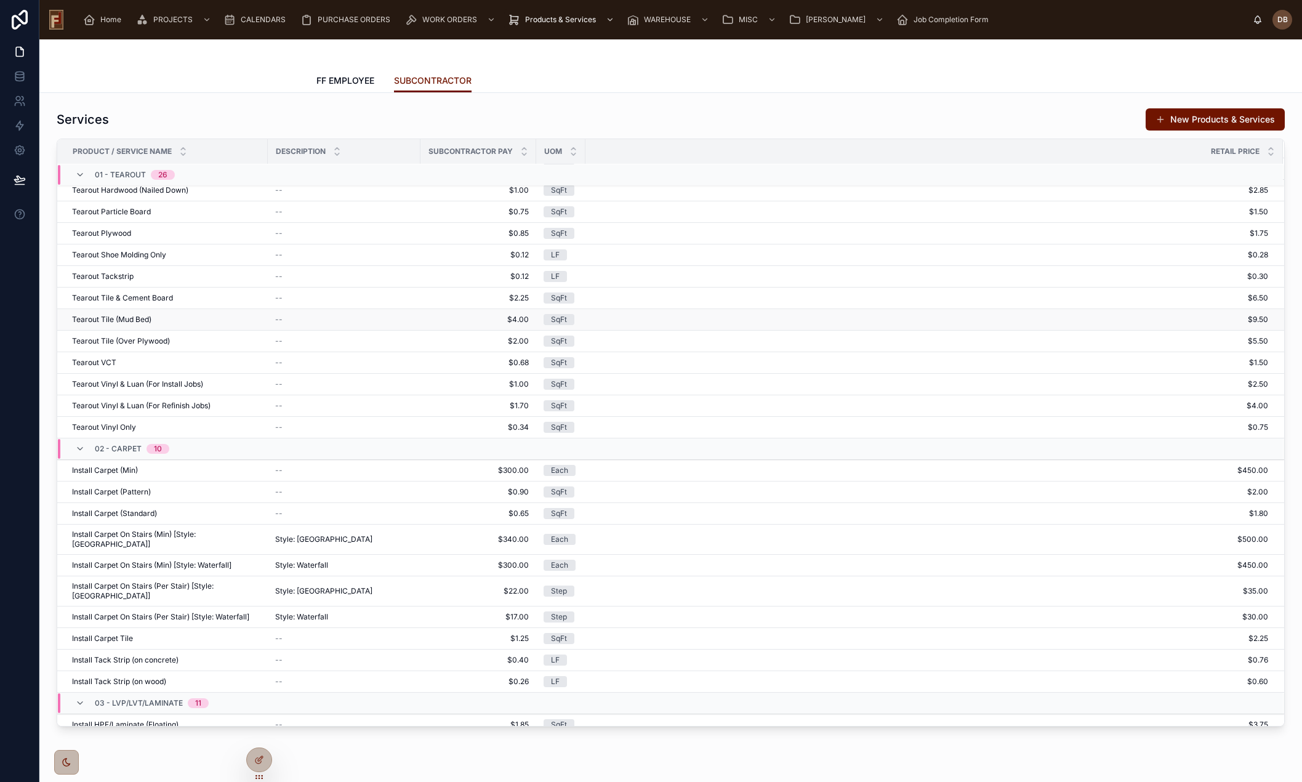
scroll to position [448, 0]
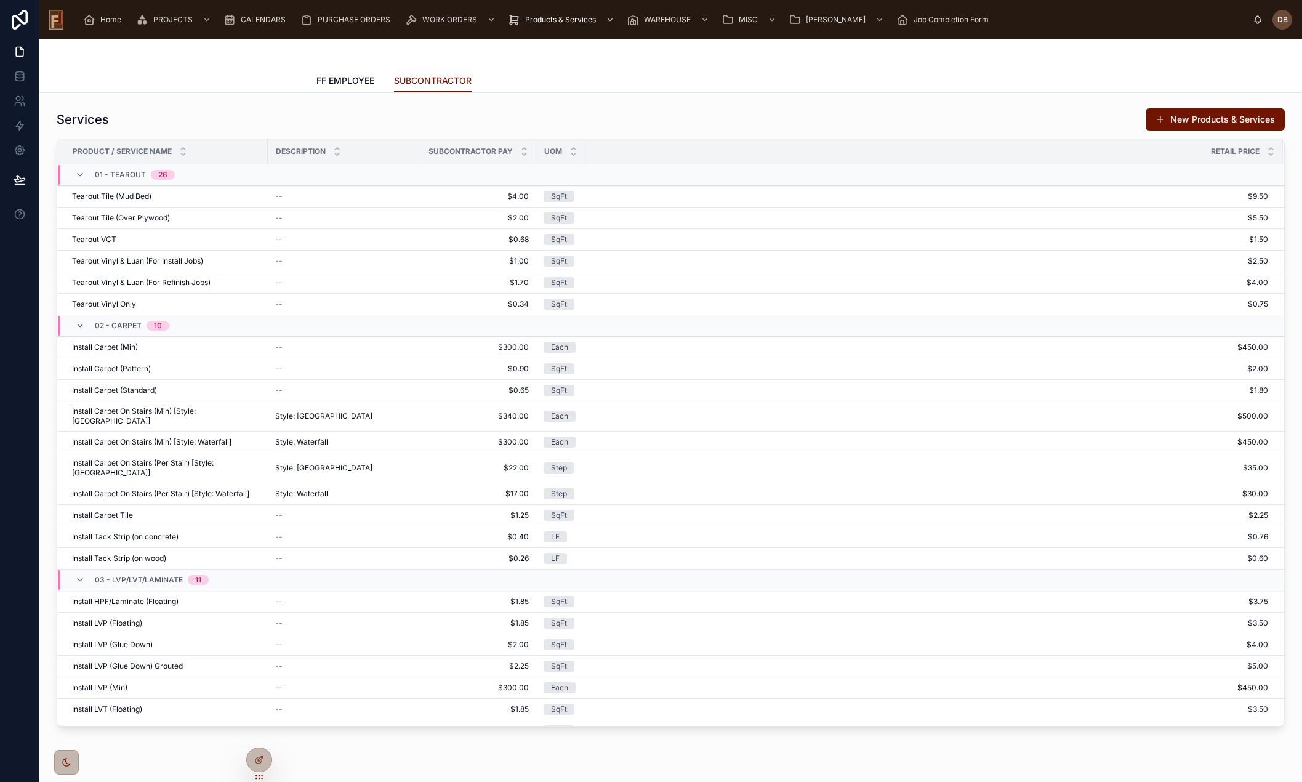
click at [756, 83] on div "FF EMPLOYEE SUBCONTRACTOR" at bounding box center [670, 80] width 709 height 23
